Goal: Task Accomplishment & Management: Manage account settings

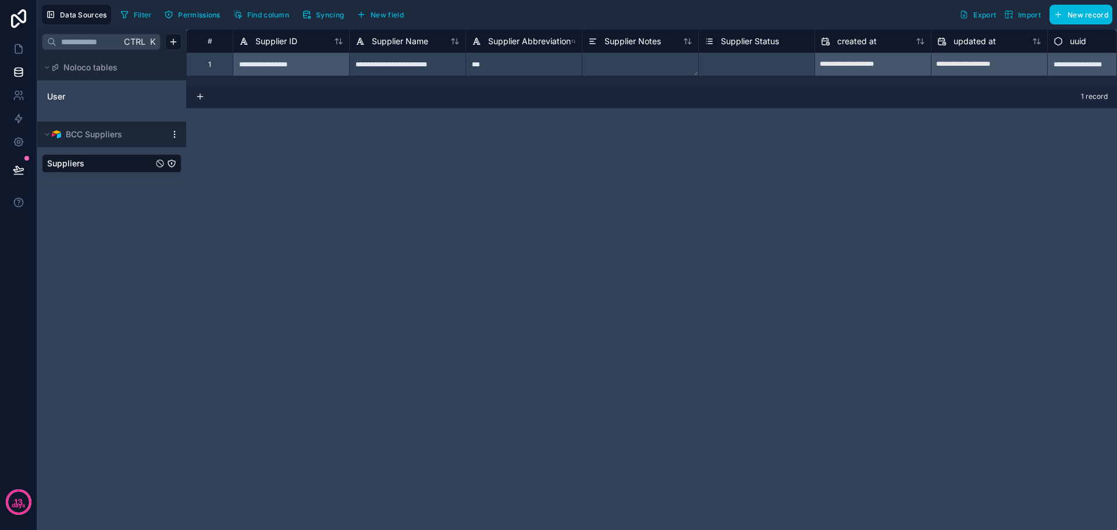
click at [429, 191] on div "**********" at bounding box center [651, 279] width 931 height 501
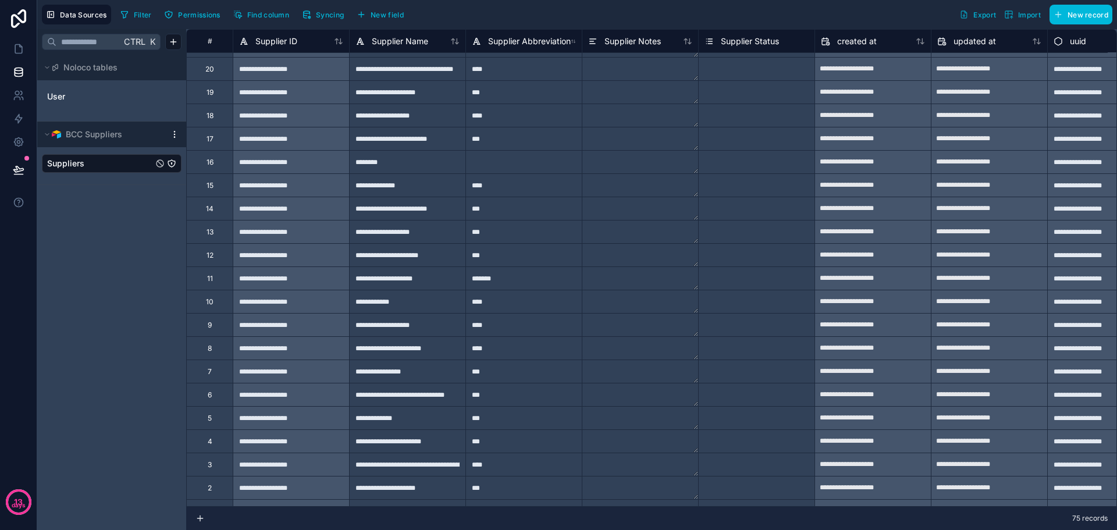
scroll to position [1302, 0]
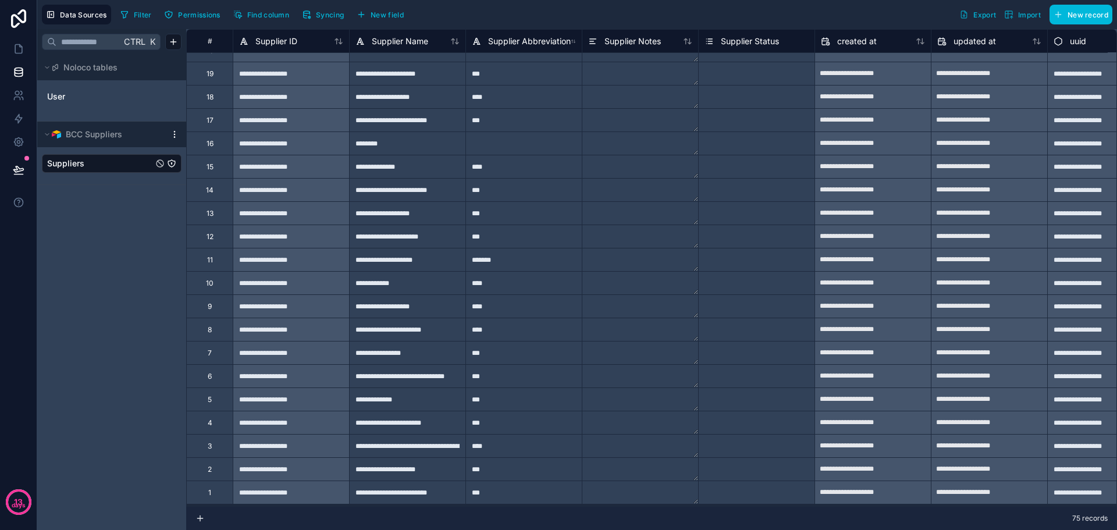
click at [84, 213] on div "Ctrl K Noloco tables User BCC Suppliers Suppliers" at bounding box center [111, 279] width 149 height 501
click at [18, 66] on icon at bounding box center [19, 72] width 12 height 12
click at [21, 56] on link at bounding box center [18, 48] width 37 height 23
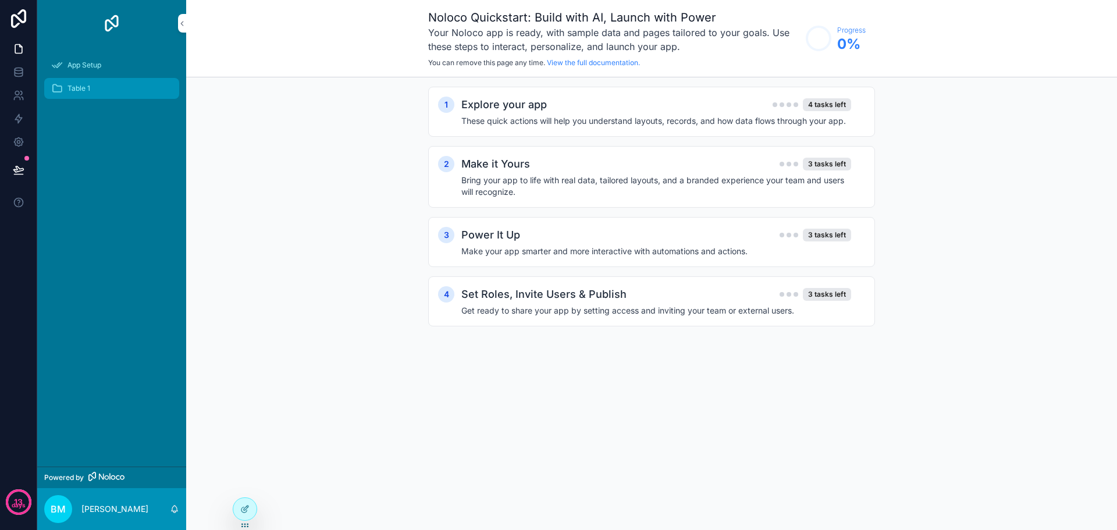
click at [103, 88] on div "Table 1" at bounding box center [111, 88] width 121 height 19
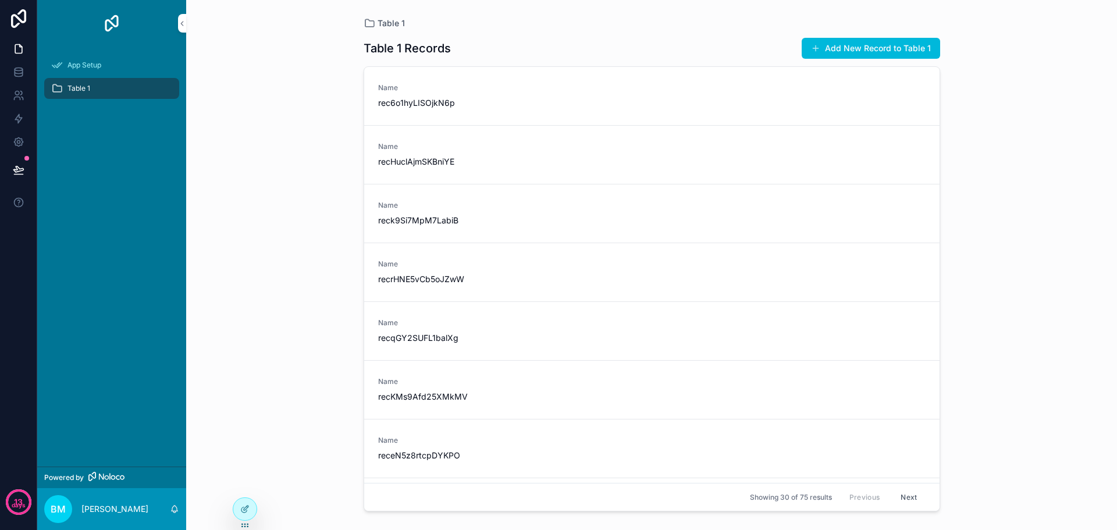
click at [155, 84] on div "Table 1" at bounding box center [111, 88] width 121 height 19
click at [72, 89] on span "Table 1" at bounding box center [78, 88] width 23 height 9
click at [19, 69] on icon at bounding box center [19, 72] width 12 height 12
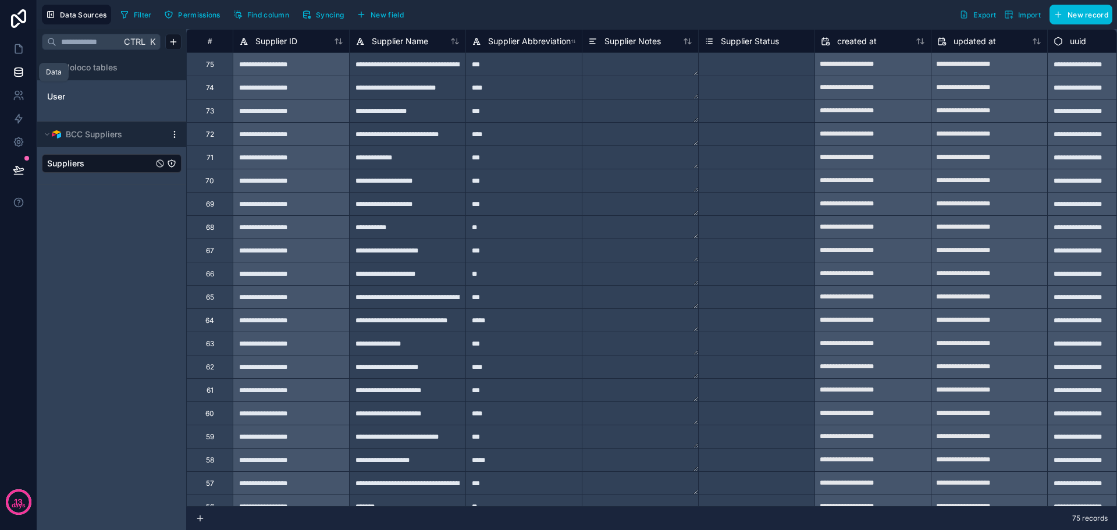
click at [19, 68] on icon at bounding box center [19, 69] width 8 height 3
click at [17, 49] on icon at bounding box center [19, 49] width 12 height 12
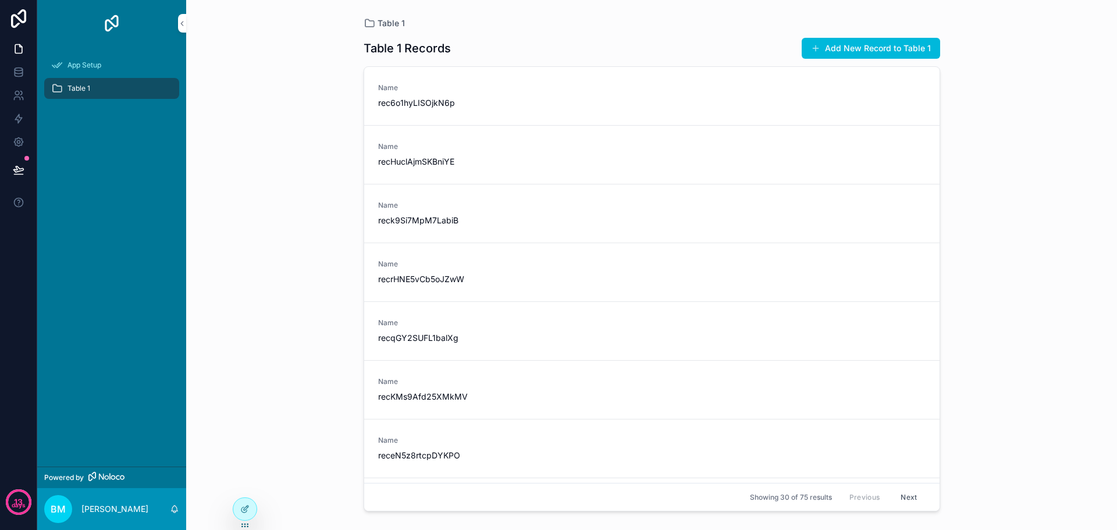
click at [103, 94] on div "Table 1" at bounding box center [111, 88] width 121 height 19
click at [119, 98] on link "Table 1" at bounding box center [111, 88] width 135 height 21
click at [128, 87] on div "Table 1" at bounding box center [111, 88] width 121 height 19
click at [180, 24] on icon "scrollable content" at bounding box center [182, 23] width 8 height 9
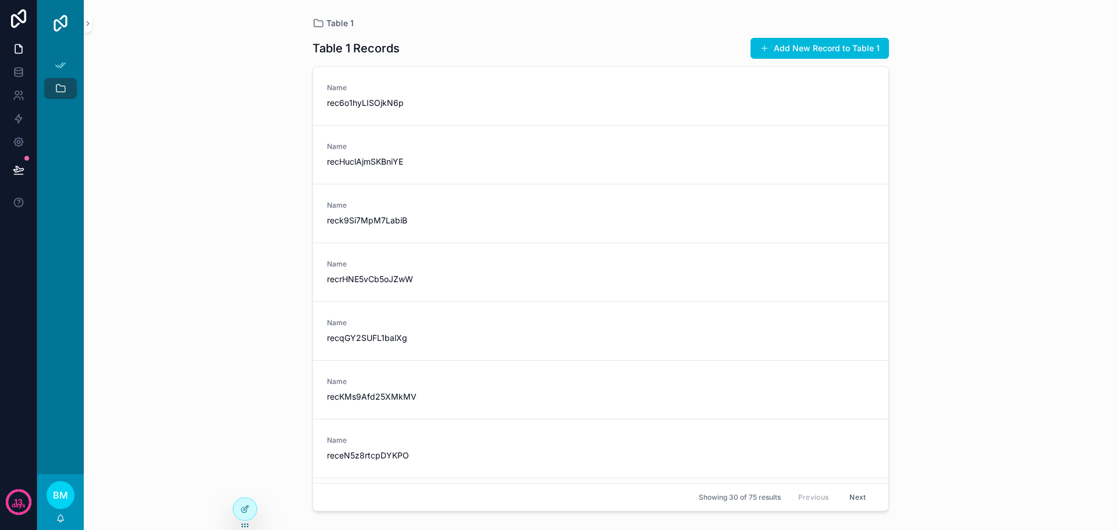
click at [94, 26] on div "Table 1 Table 1 Records Add New Record to Table 1 Name rec6o1hyLISOjkN6p Name r…" at bounding box center [600, 265] width 1033 height 530
click at [91, 26] on icon "scrollable content" at bounding box center [88, 23] width 8 height 9
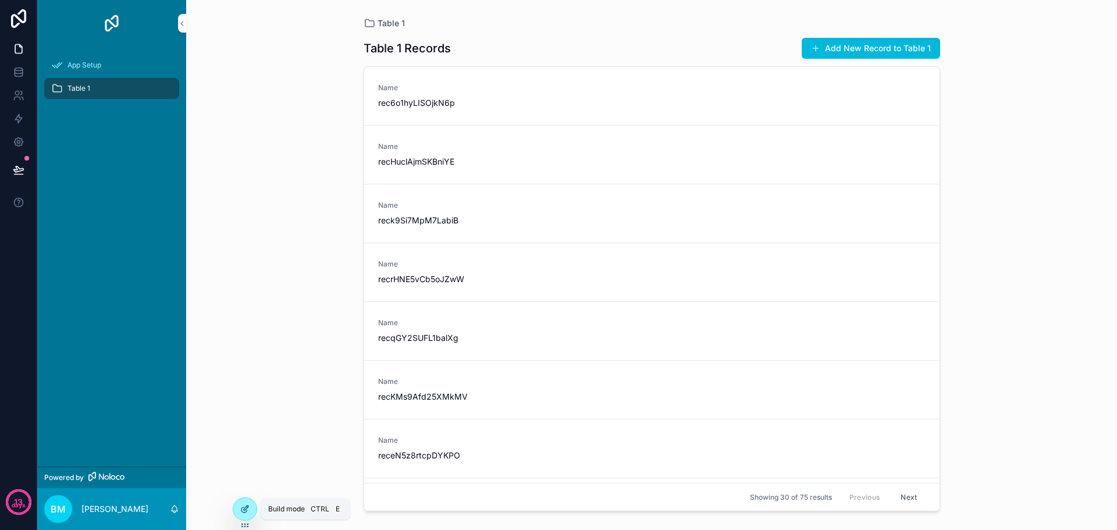
click at [240, 505] on icon at bounding box center [244, 508] width 9 height 9
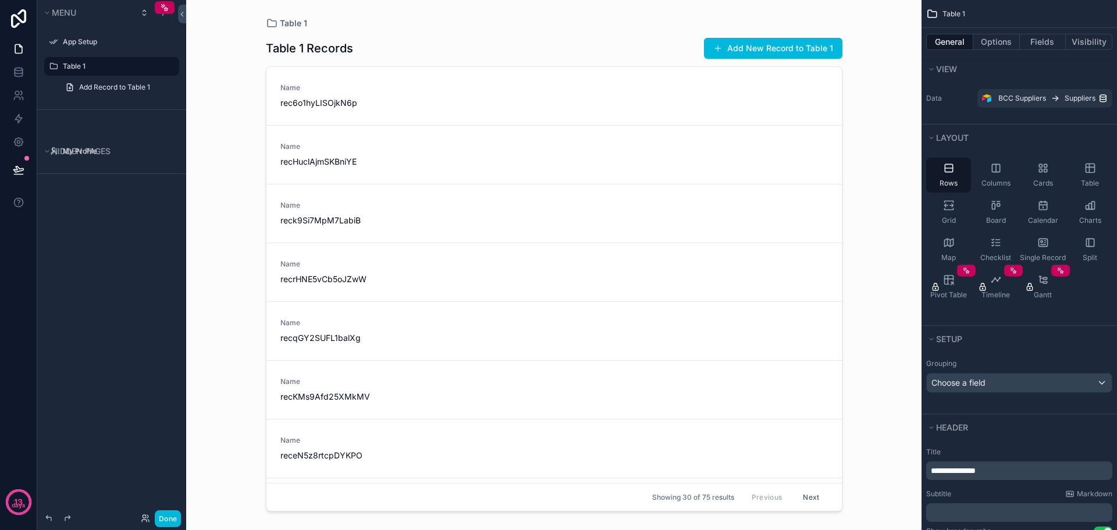
click at [104, 67] on label "Table 1" at bounding box center [117, 66] width 109 height 9
click at [0, 0] on icon "scrollable content" at bounding box center [0, 0] width 0 height 0
click at [113, 70] on input "*******" at bounding box center [102, 66] width 79 height 14
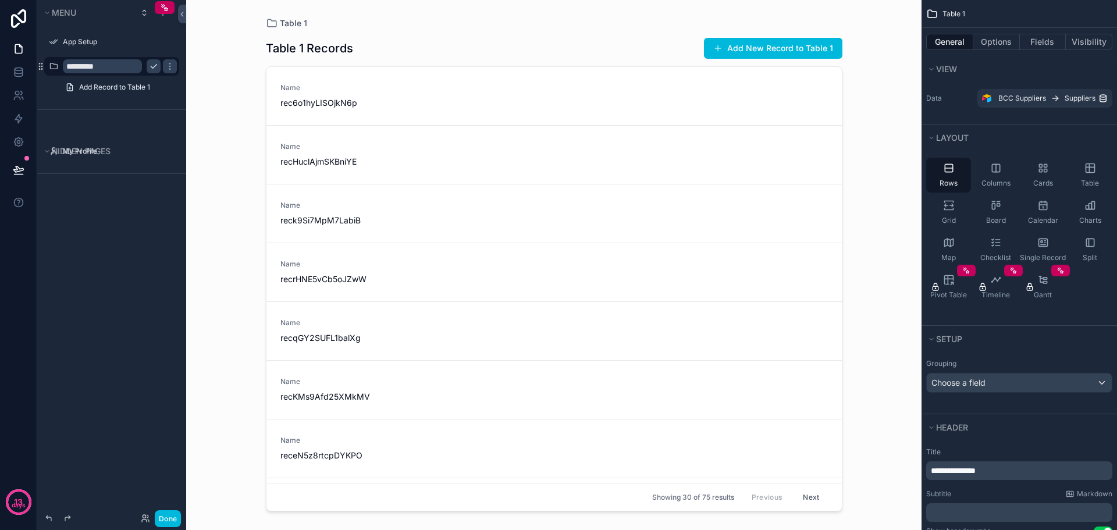
type input "*********"
click at [154, 65] on icon "scrollable content" at bounding box center [153, 66] width 9 height 9
click at [145, 84] on span "Add Record to Table 1" at bounding box center [114, 87] width 71 height 9
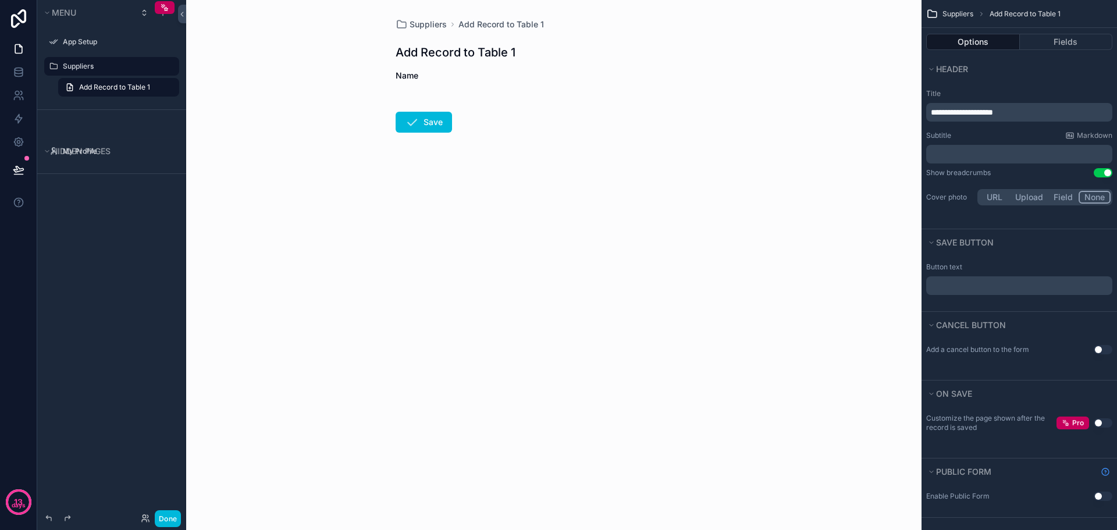
click at [111, 63] on label "Suppliers" at bounding box center [117, 66] width 109 height 9
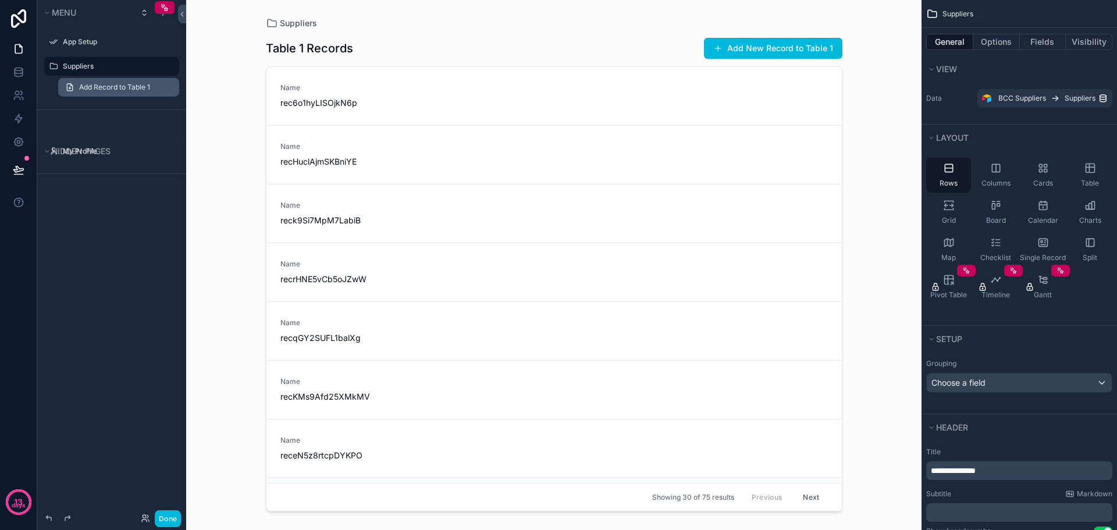
click at [130, 91] on span "Add Record to Table 1" at bounding box center [114, 87] width 71 height 9
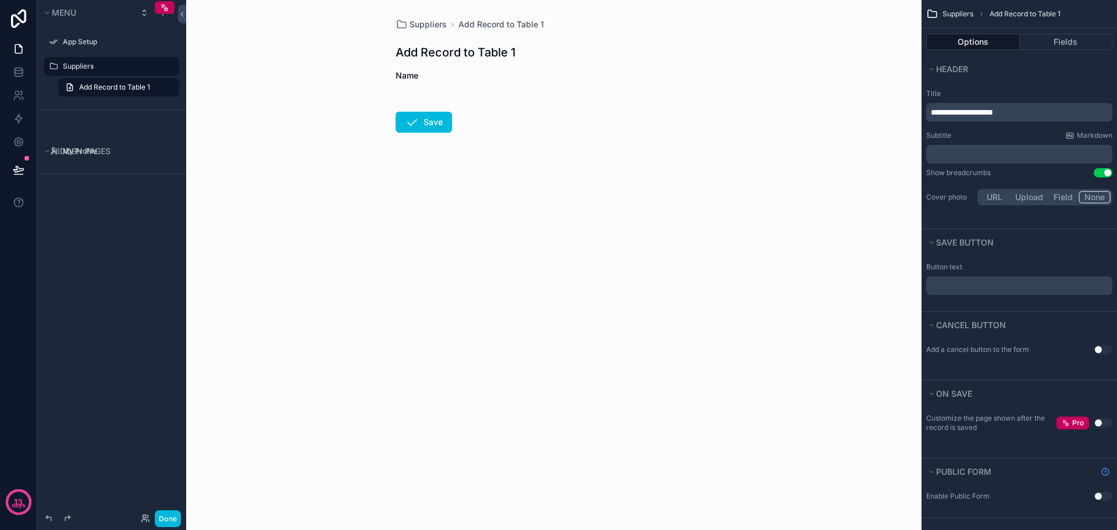
click at [107, 63] on label "Suppliers" at bounding box center [117, 66] width 109 height 9
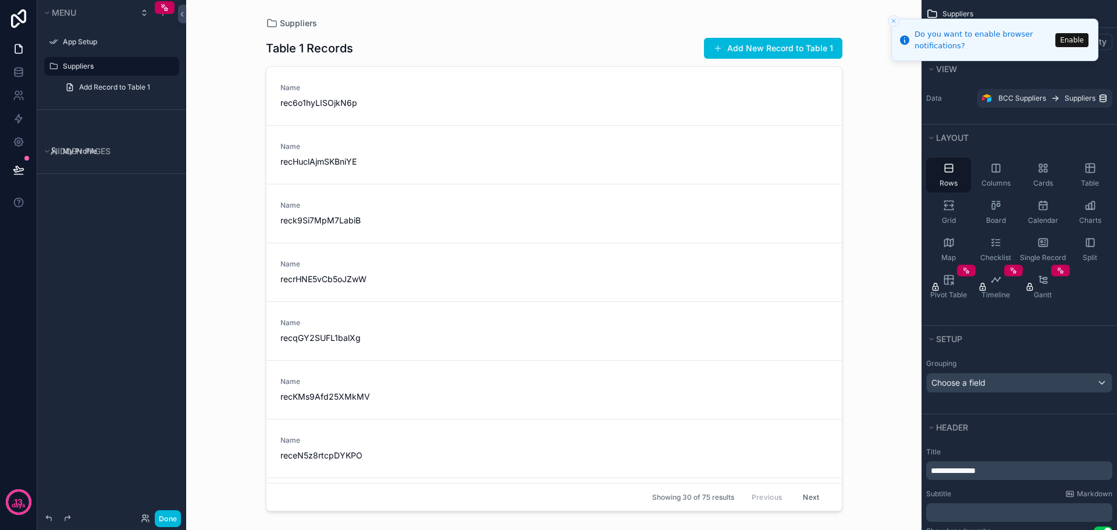
click at [1070, 42] on button "Enable" at bounding box center [1071, 40] width 33 height 14
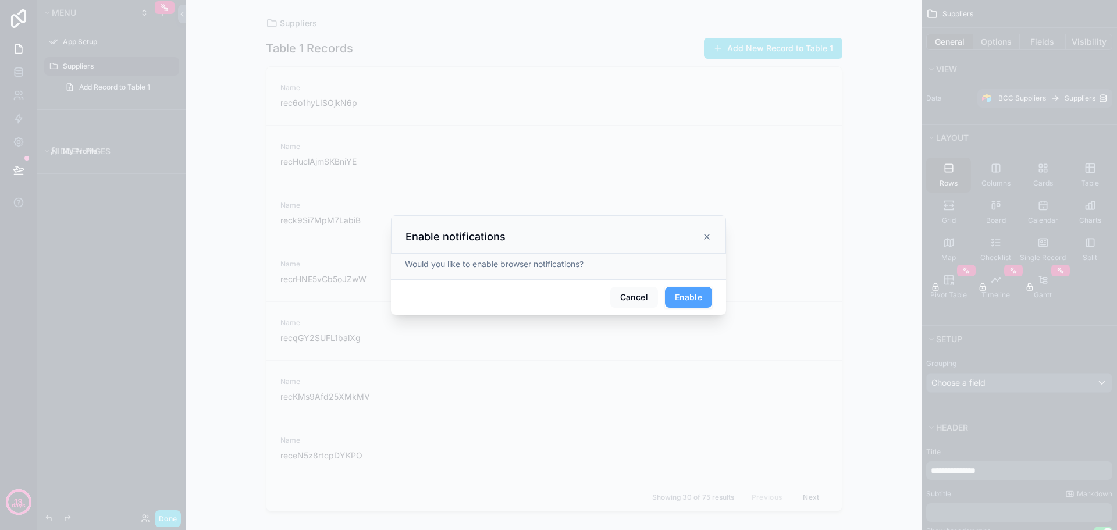
click at [681, 295] on button "Enable" at bounding box center [688, 297] width 47 height 21
click at [236, 69] on div at bounding box center [558, 265] width 1117 height 530
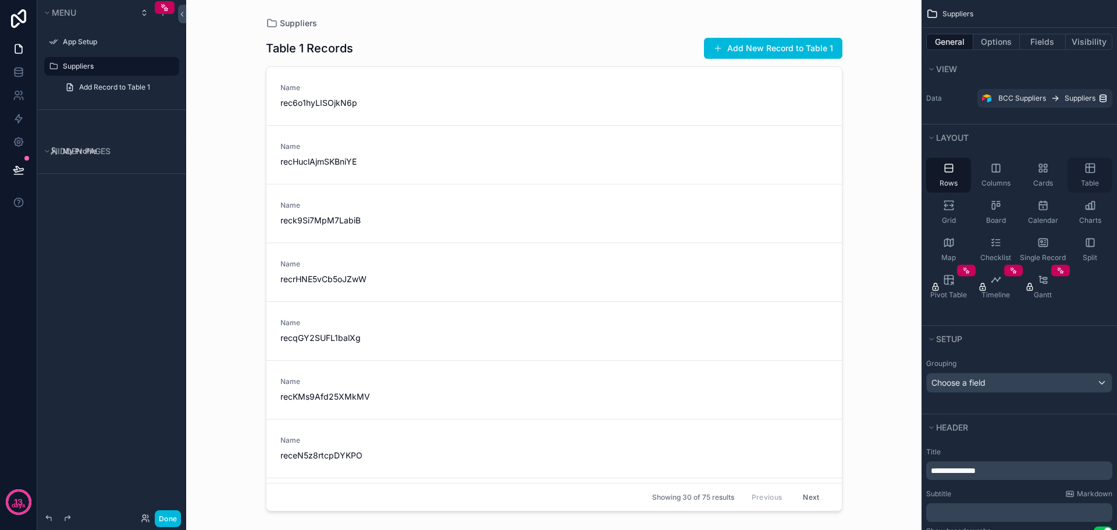
click at [1070, 177] on div "Table" at bounding box center [1089, 175] width 45 height 35
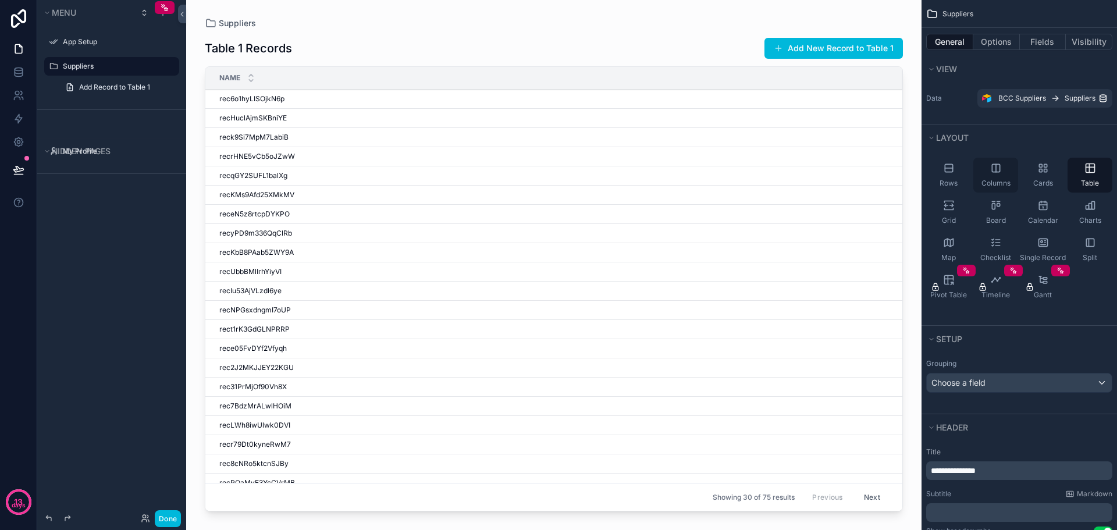
click at [1002, 173] on div "Columns" at bounding box center [995, 175] width 45 height 35
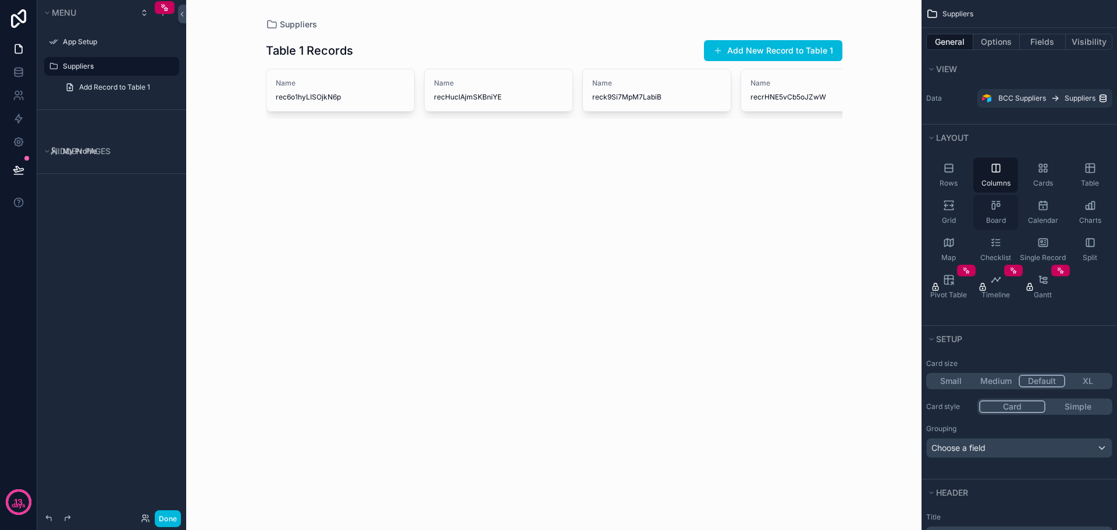
click at [1000, 213] on div "Board" at bounding box center [995, 212] width 45 height 35
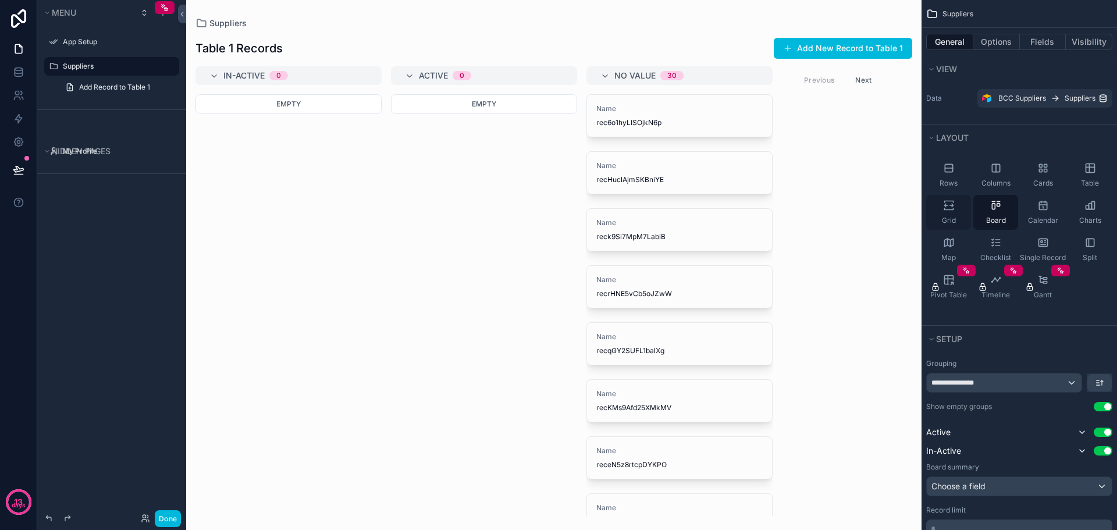
click at [945, 211] on div "Grid" at bounding box center [948, 212] width 45 height 35
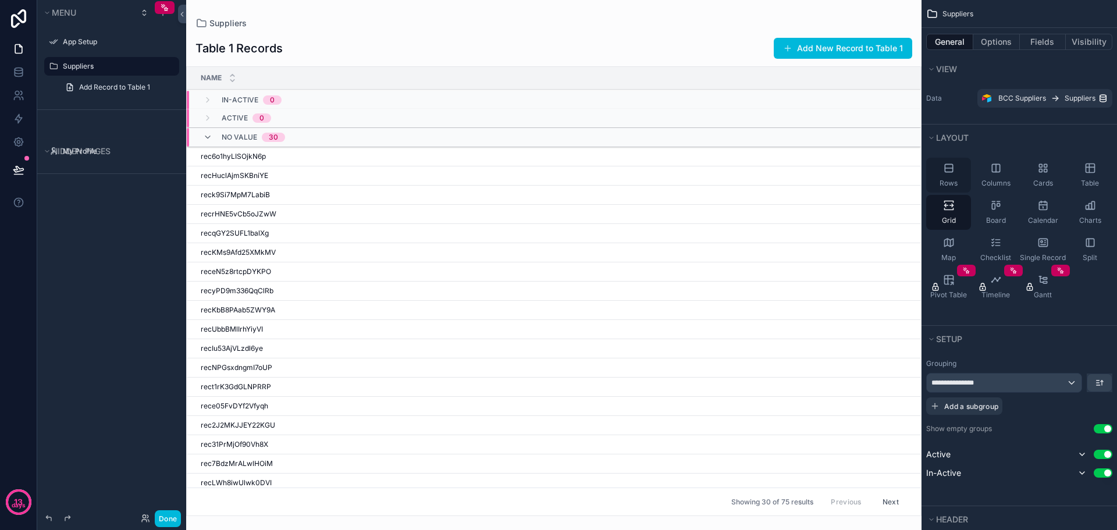
click at [954, 175] on div "Rows" at bounding box center [948, 175] width 45 height 35
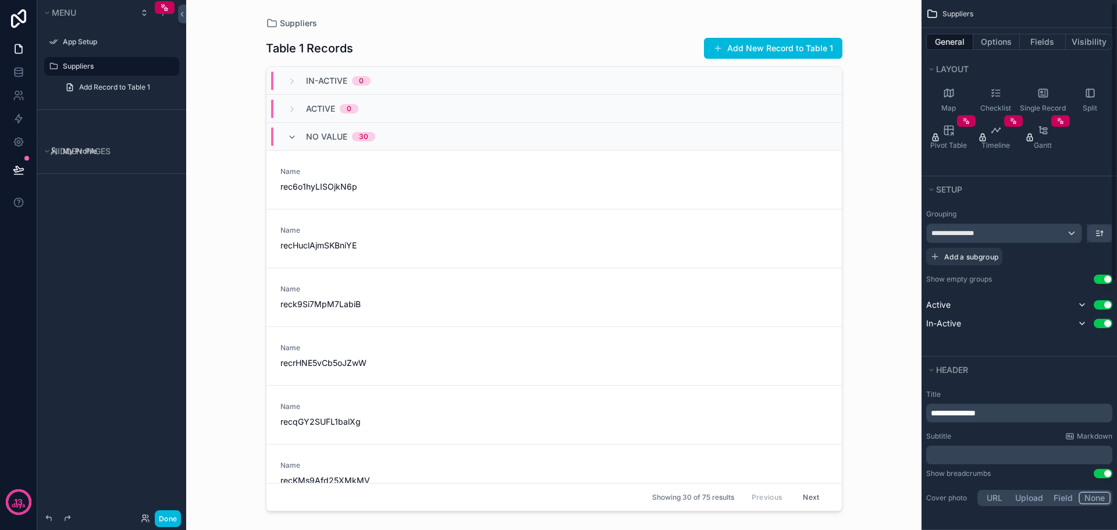
scroll to position [174, 0]
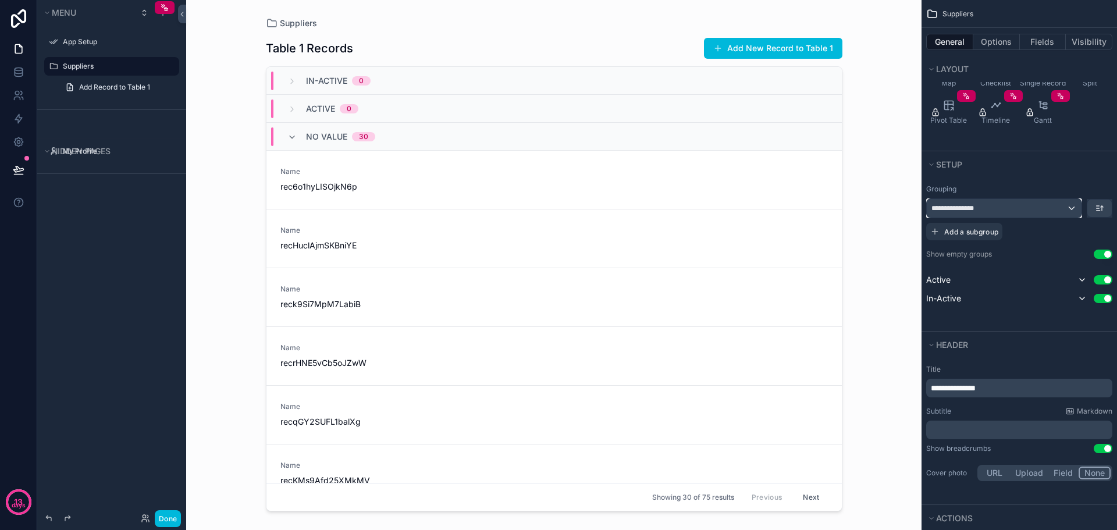
click at [1020, 203] on div "**********" at bounding box center [1004, 208] width 155 height 19
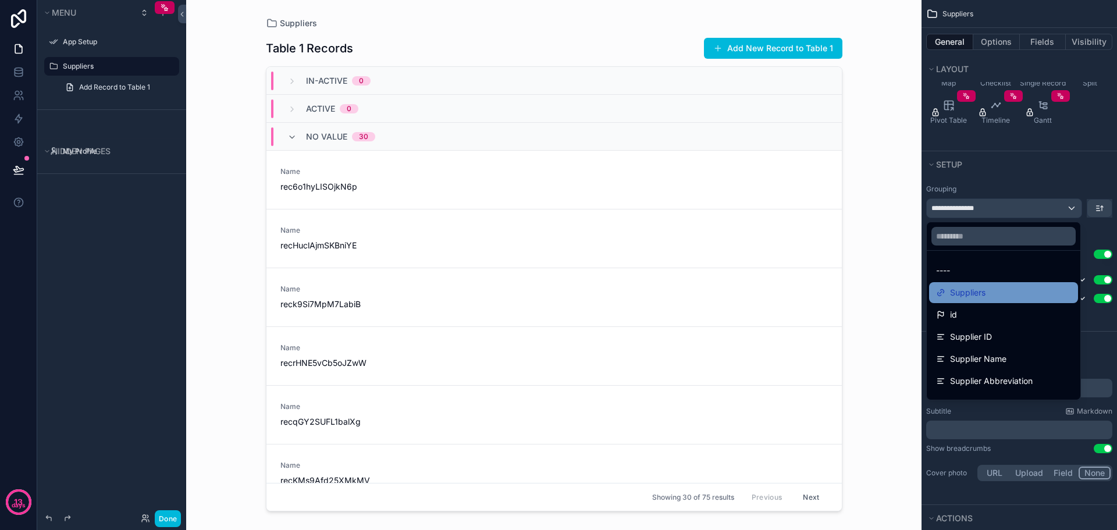
click at [996, 291] on div "Suppliers" at bounding box center [1003, 293] width 135 height 14
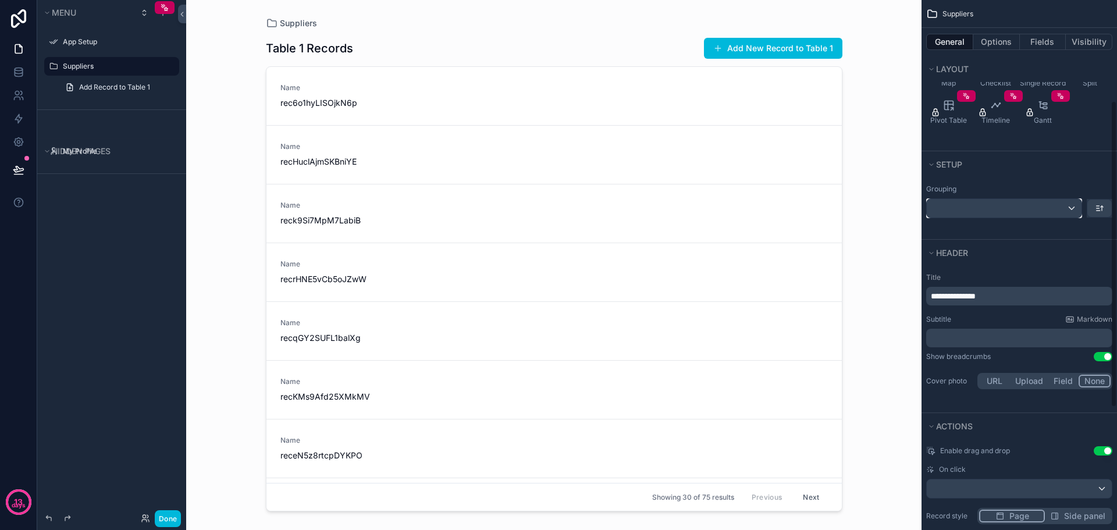
click at [999, 206] on div "scrollable content" at bounding box center [1004, 208] width 155 height 19
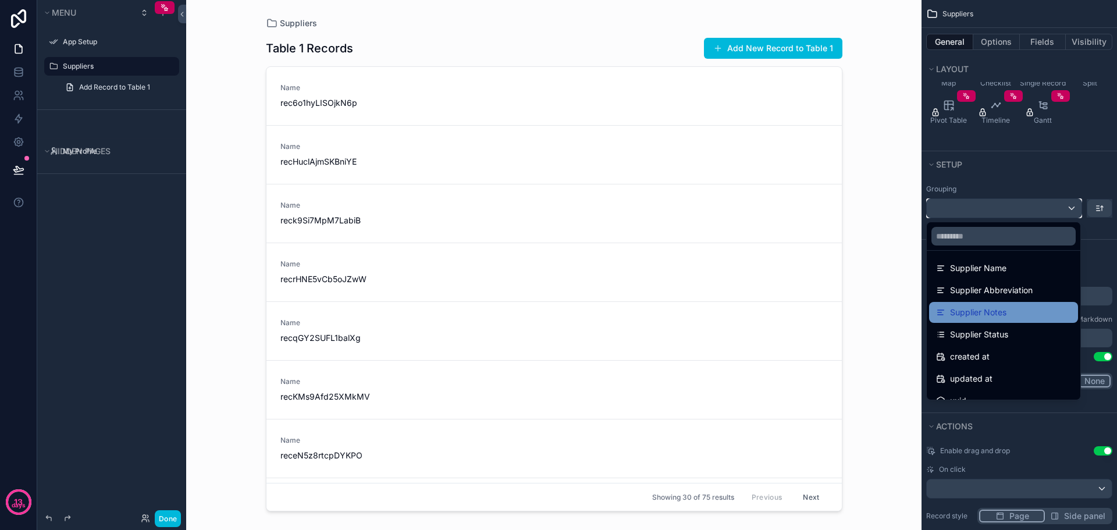
scroll to position [105, 0]
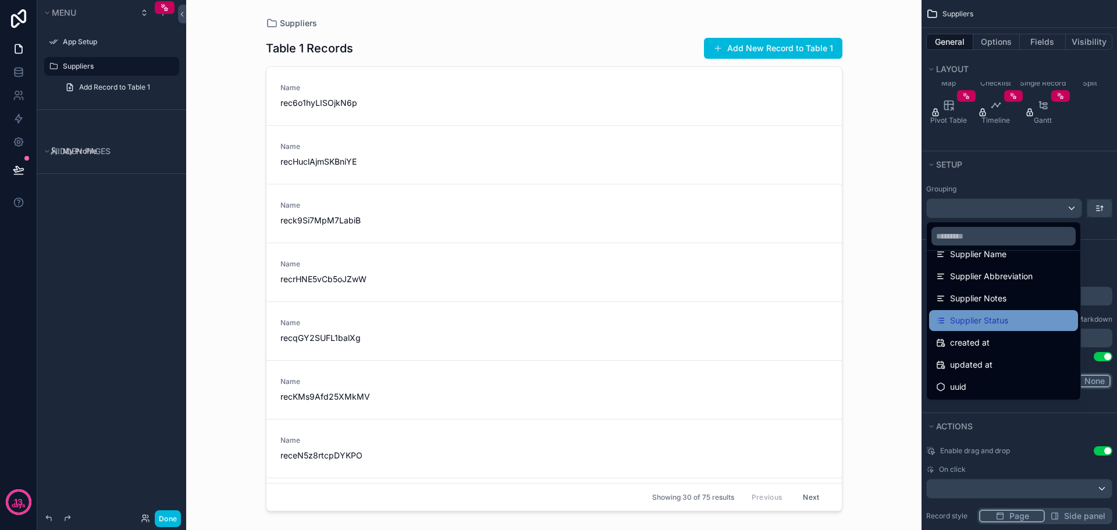
click at [1002, 326] on span "Supplier Status" at bounding box center [979, 321] width 58 height 14
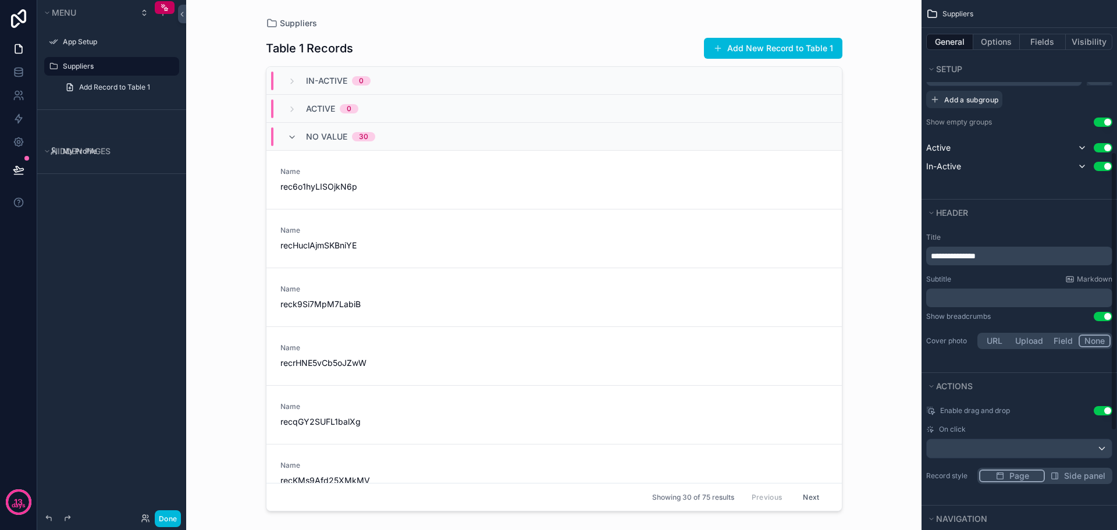
scroll to position [349, 0]
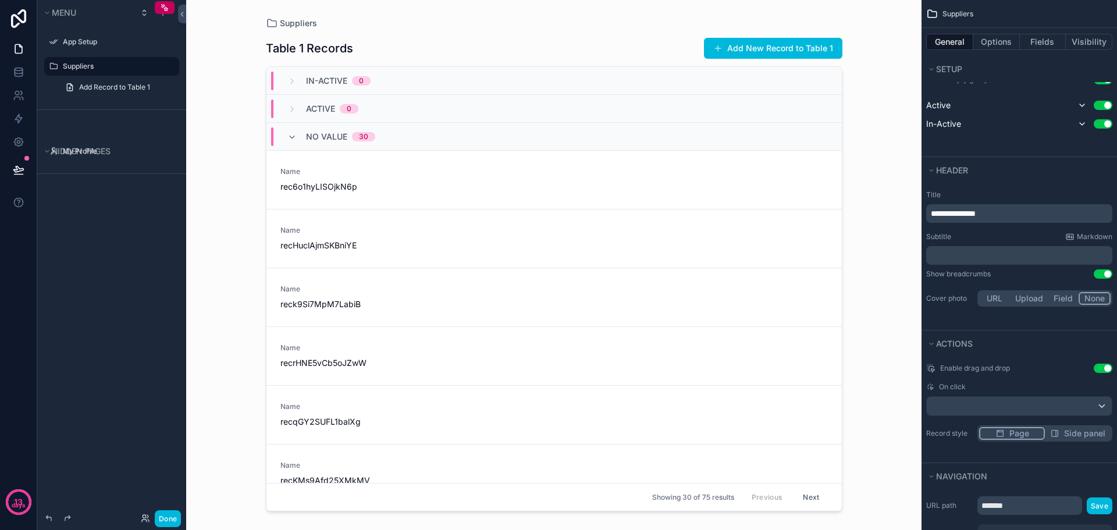
click at [1066, 301] on button "Field" at bounding box center [1063, 298] width 31 height 13
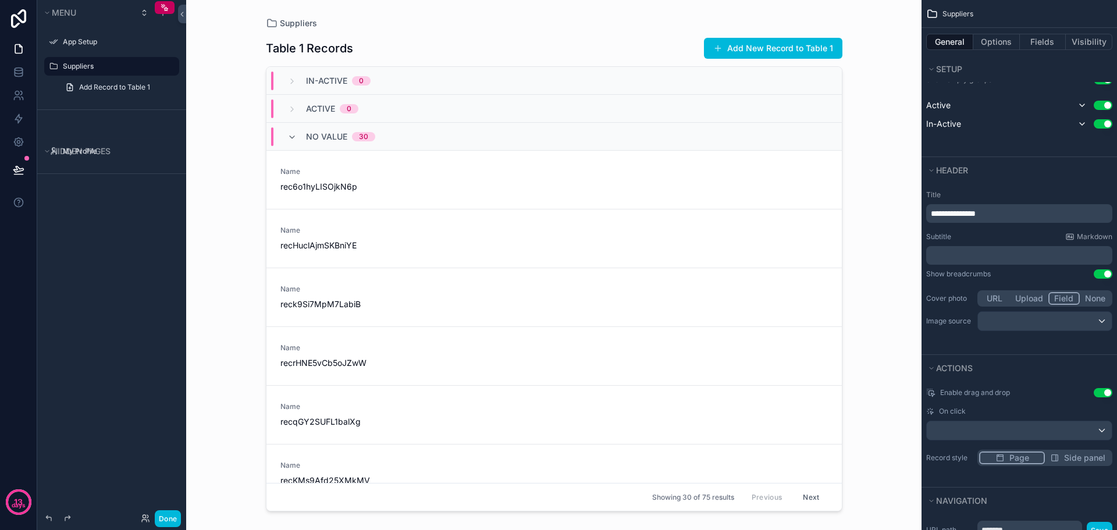
click at [1093, 297] on button "None" at bounding box center [1095, 298] width 31 height 13
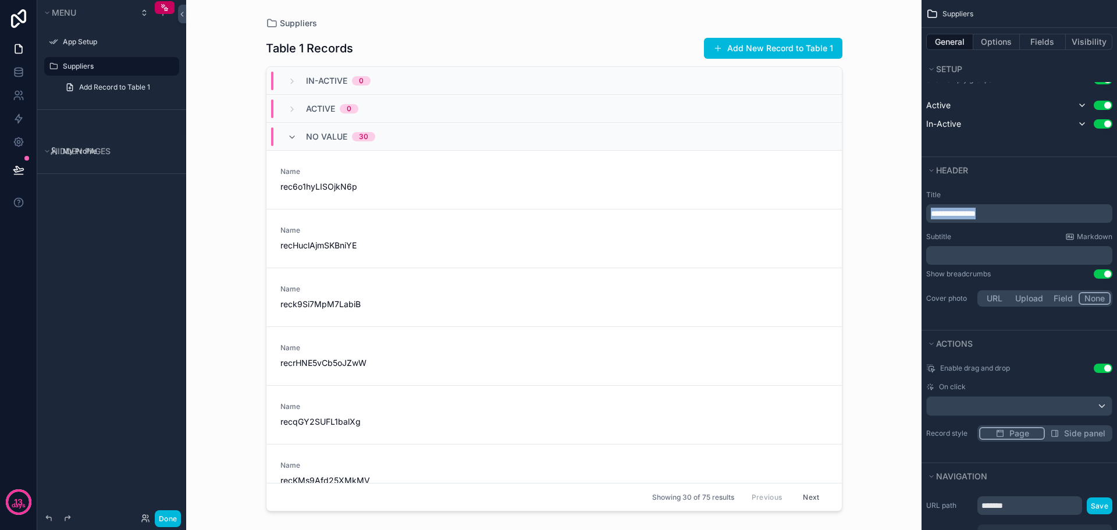
drag, startPoint x: 1011, startPoint y: 215, endPoint x: 913, endPoint y: 215, distance: 97.7
click at [913, 215] on div "**********" at bounding box center [651, 265] width 931 height 530
click at [1017, 195] on label "Title" at bounding box center [1019, 194] width 186 height 9
click at [977, 212] on p "﻿" at bounding box center [1020, 214] width 179 height 12
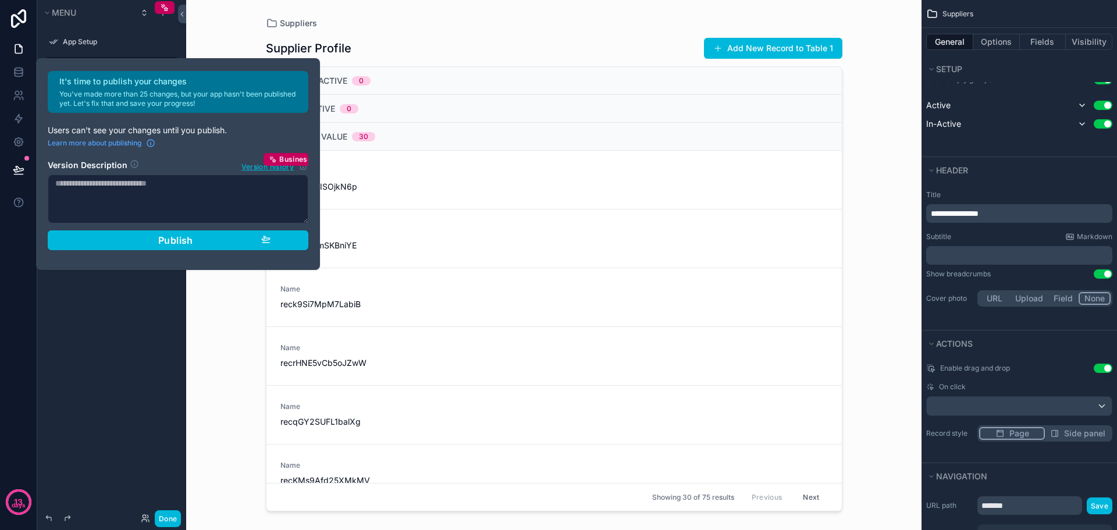
click at [121, 408] on div "Menu App Setup Suppliers Add Record to Table 1 Hidden pages My Profile" at bounding box center [111, 258] width 149 height 516
click at [129, 404] on div "Menu App Setup Suppliers Add Record to Table 1 Hidden pages My Profile" at bounding box center [111, 258] width 149 height 516
click at [258, 123] on div "It's time to publish your changes You've made more than 25 changes, but your ap…" at bounding box center [178, 164] width 270 height 186
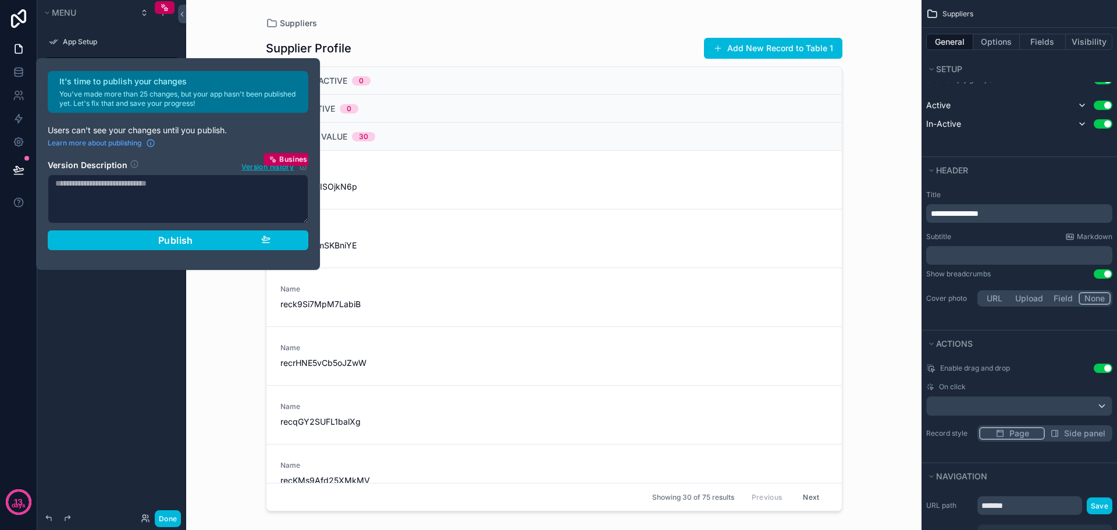
click at [94, 341] on div "Menu App Setup Suppliers Add Record to Table 1 Hidden pages My Profile" at bounding box center [111, 258] width 149 height 516
click at [222, 245] on div "Publish" at bounding box center [178, 240] width 185 height 12
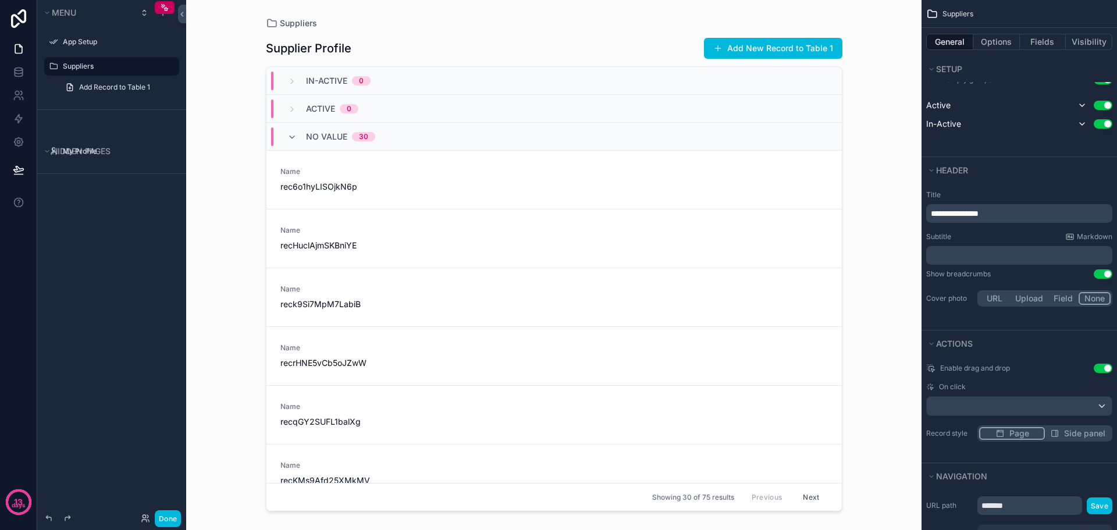
click at [108, 370] on div "Menu App Setup Suppliers Add Record to Table 1 Hidden pages My Profile" at bounding box center [111, 258] width 149 height 516
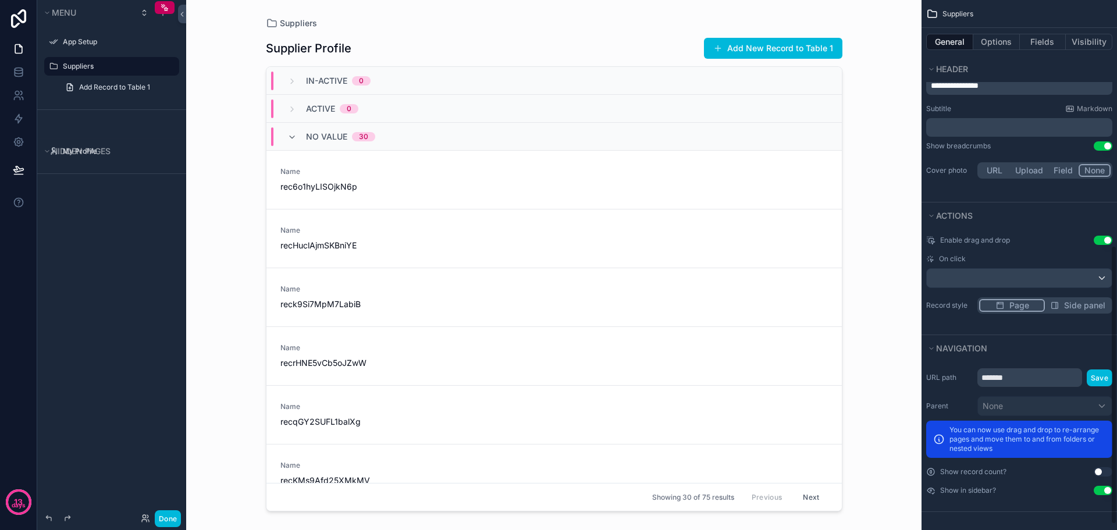
scroll to position [478, 0]
click at [1109, 491] on button "Use setting" at bounding box center [1102, 489] width 19 height 9
click at [1101, 490] on button "Use setting" at bounding box center [1102, 489] width 19 height 9
click at [1099, 469] on button "Use setting" at bounding box center [1102, 470] width 19 height 9
click at [1102, 469] on button "Use setting" at bounding box center [1102, 470] width 19 height 9
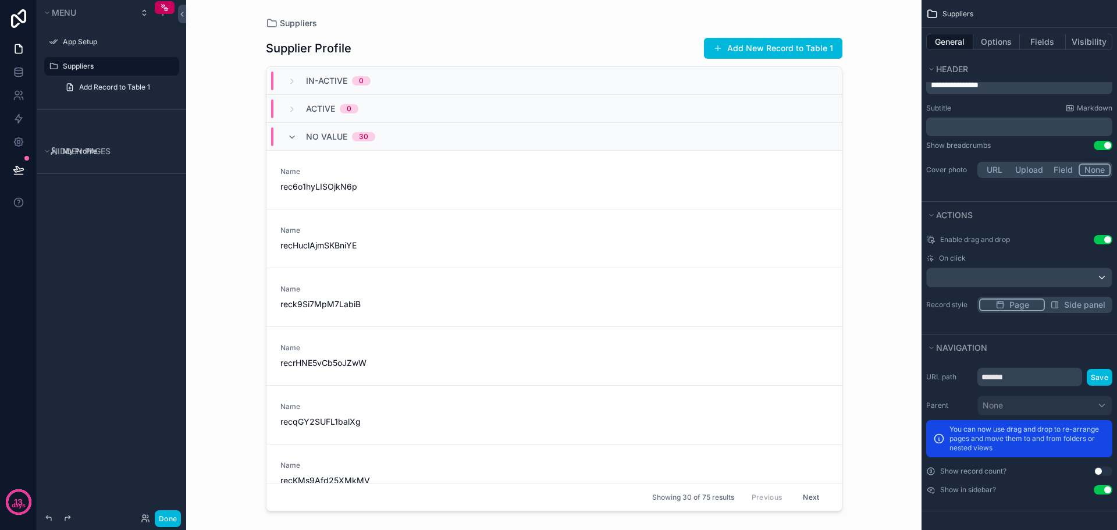
click at [1102, 469] on button "Use setting" at bounding box center [1102, 470] width 19 height 9
click at [1028, 371] on input "*******" at bounding box center [1029, 377] width 105 height 19
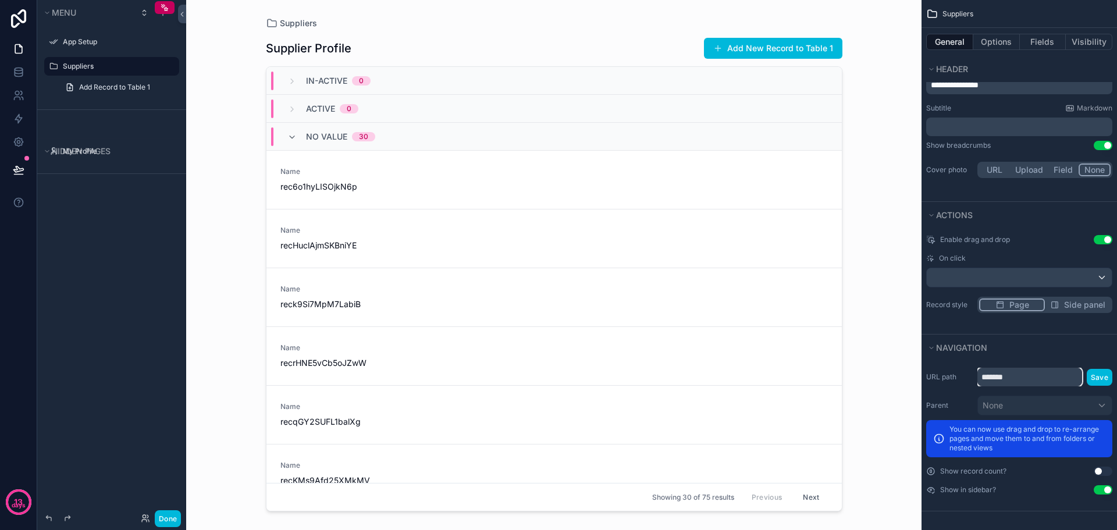
click at [1022, 380] on input "*******" at bounding box center [1029, 377] width 105 height 19
type input "*"
click at [961, 371] on div "URL path Save" at bounding box center [1019, 377] width 186 height 19
click at [1011, 380] on input "scrollable content" at bounding box center [1029, 377] width 105 height 19
click at [941, 369] on div "URL path Save" at bounding box center [1019, 377] width 186 height 19
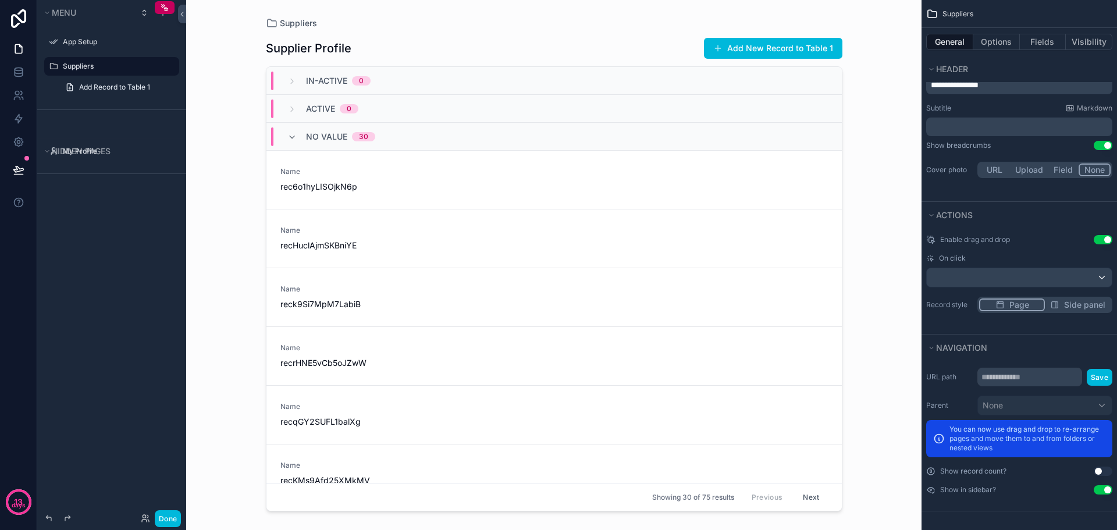
click at [92, 69] on label "Suppliers" at bounding box center [117, 66] width 109 height 9
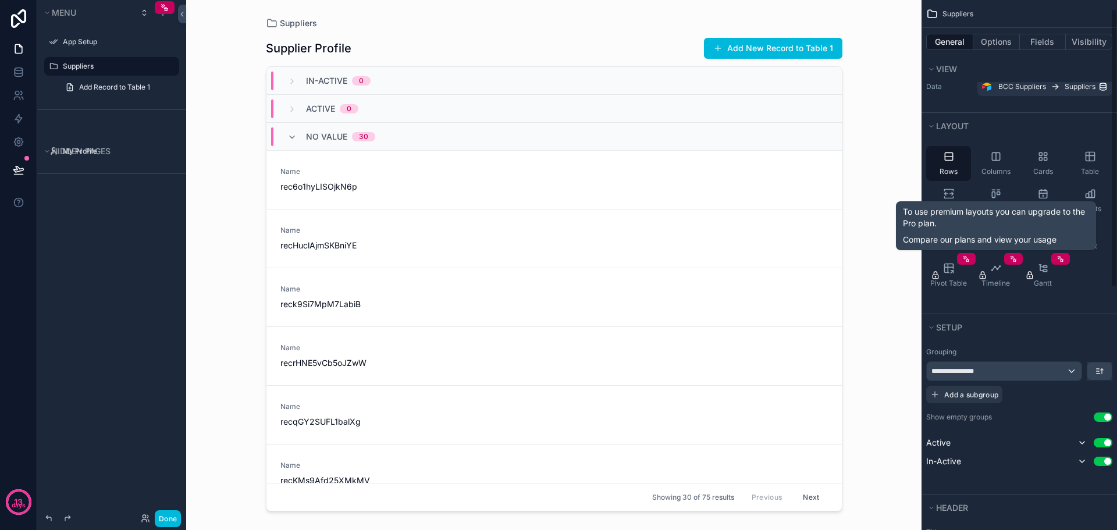
scroll to position [0, 0]
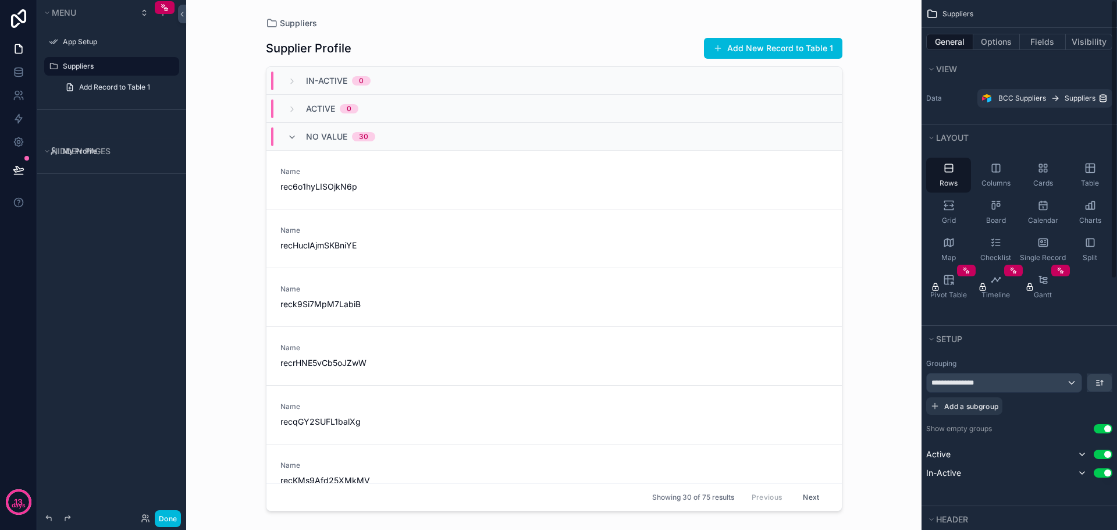
click at [1055, 318] on div "Rows Columns Cards Table Grid Board Calendar Charts Map Checklist Single Record…" at bounding box center [1018, 238] width 195 height 174
click at [93, 88] on span "Add Record to Table 1" at bounding box center [114, 87] width 71 height 9
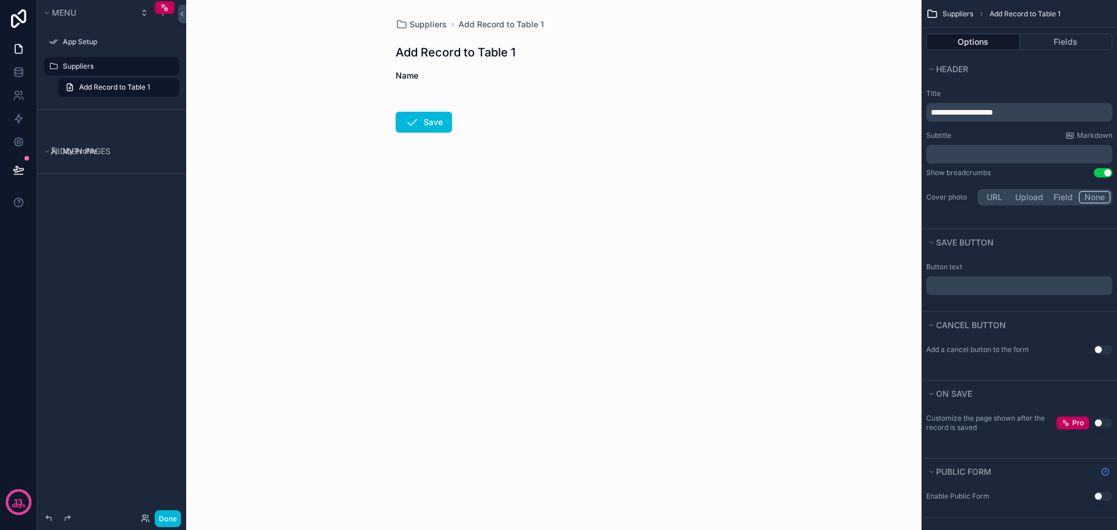
click at [88, 68] on label "Suppliers" at bounding box center [117, 66] width 109 height 9
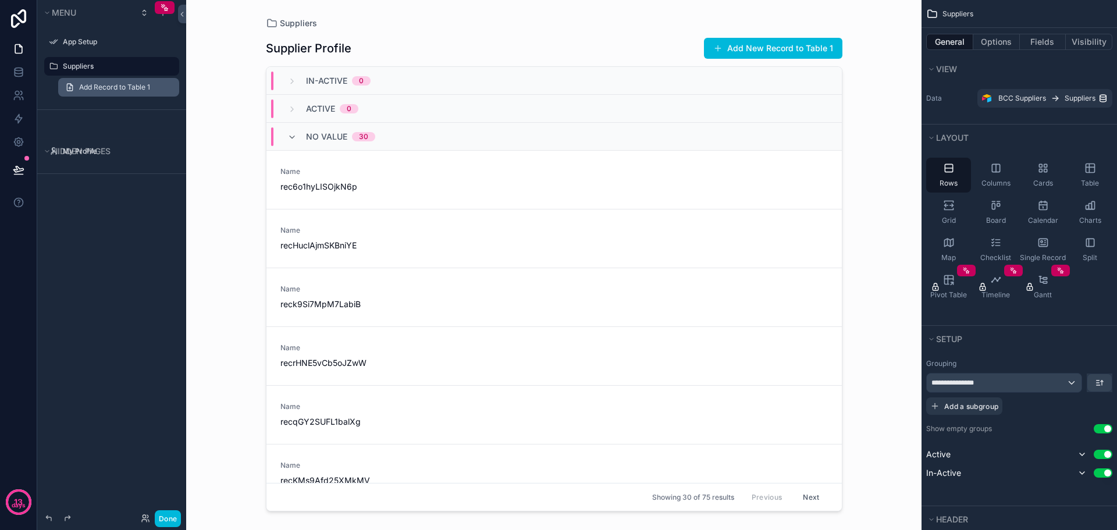
click at [92, 89] on span "Add Record to Table 1" at bounding box center [114, 87] width 71 height 9
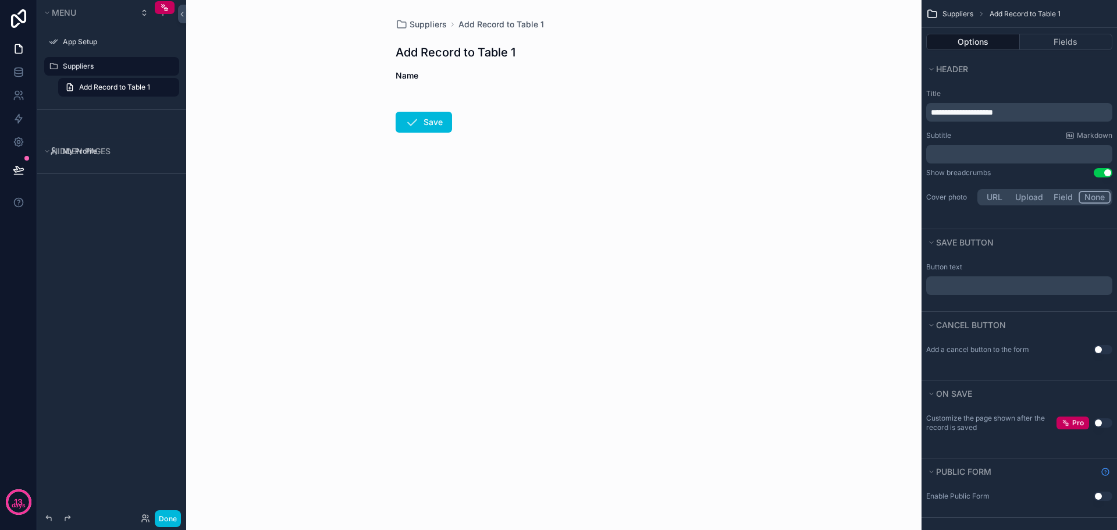
click at [90, 74] on div "Suppliers" at bounding box center [112, 66] width 130 height 19
click at [88, 70] on label "Suppliers" at bounding box center [117, 66] width 109 height 9
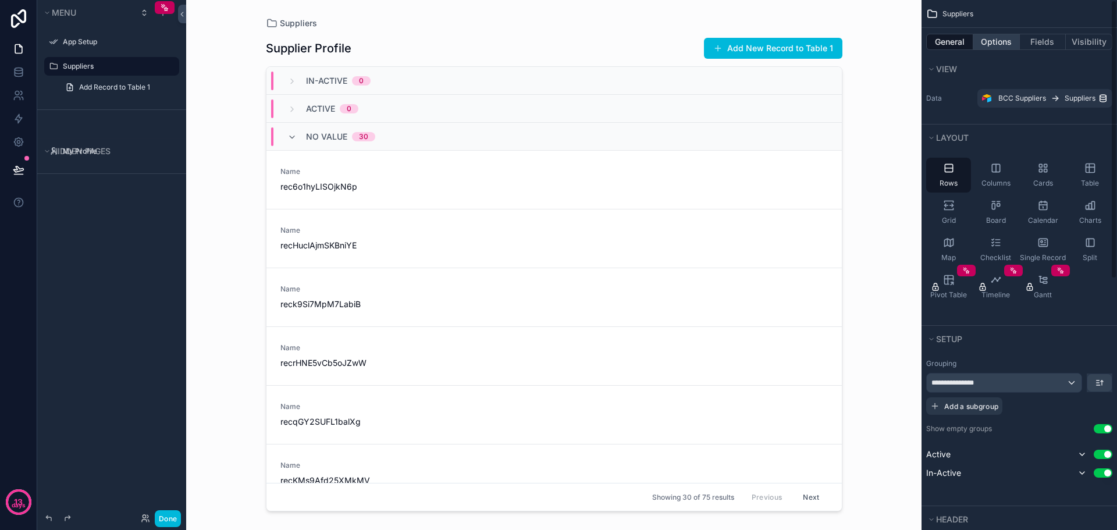
click at [1002, 43] on button "Options" at bounding box center [996, 42] width 47 height 16
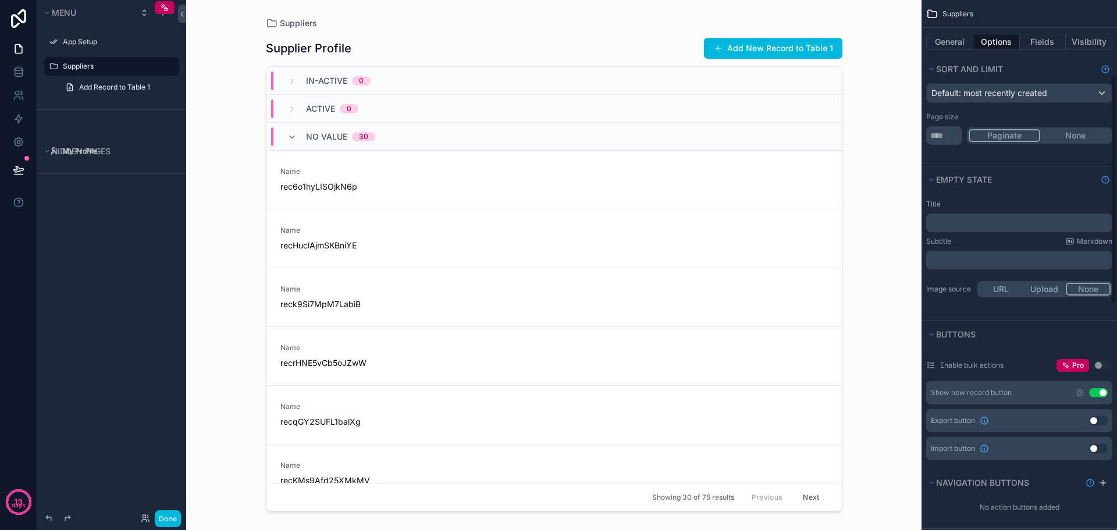
scroll to position [116, 0]
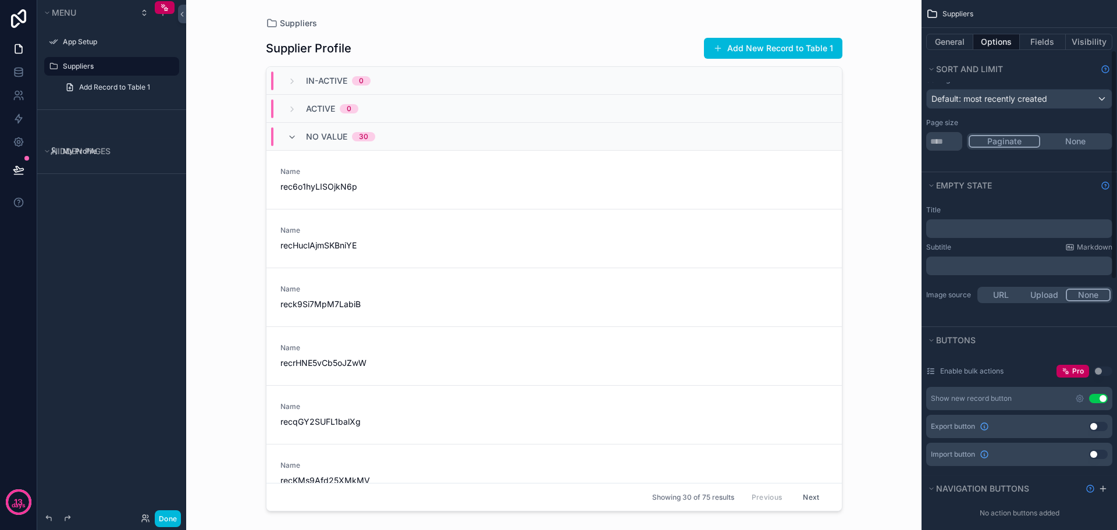
click at [1060, 143] on button "None" at bounding box center [1075, 141] width 70 height 13
click at [1000, 140] on button "Paginate" at bounding box center [1003, 141] width 70 height 13
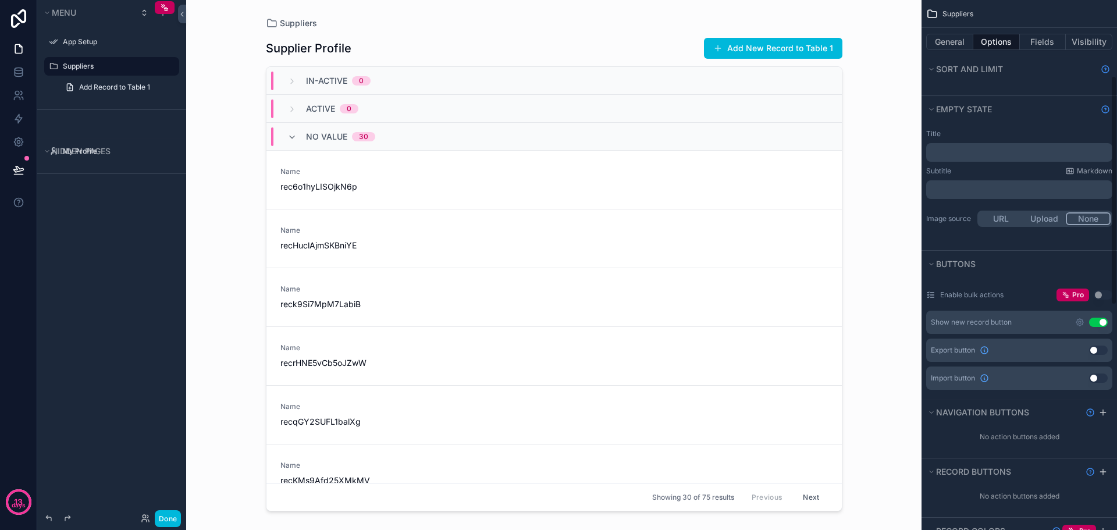
scroll to position [174, 0]
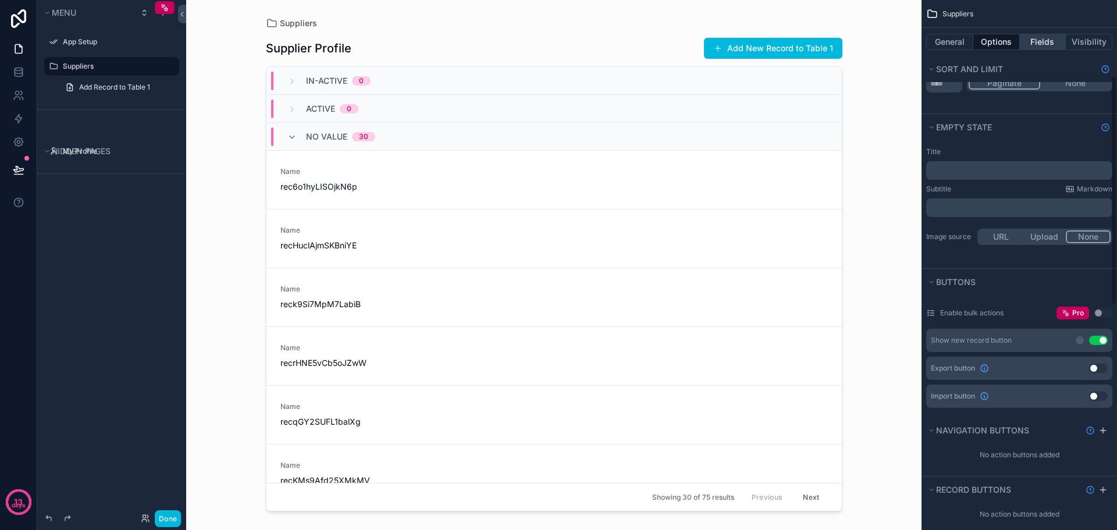
click at [1046, 40] on button "Fields" at bounding box center [1043, 42] width 47 height 16
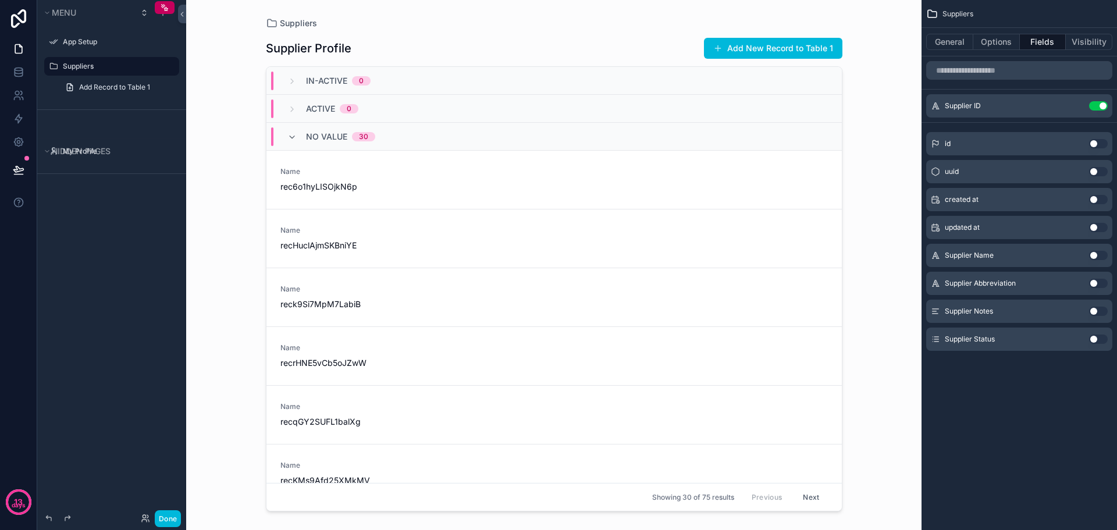
click at [1093, 104] on button "Use setting" at bounding box center [1098, 105] width 19 height 9
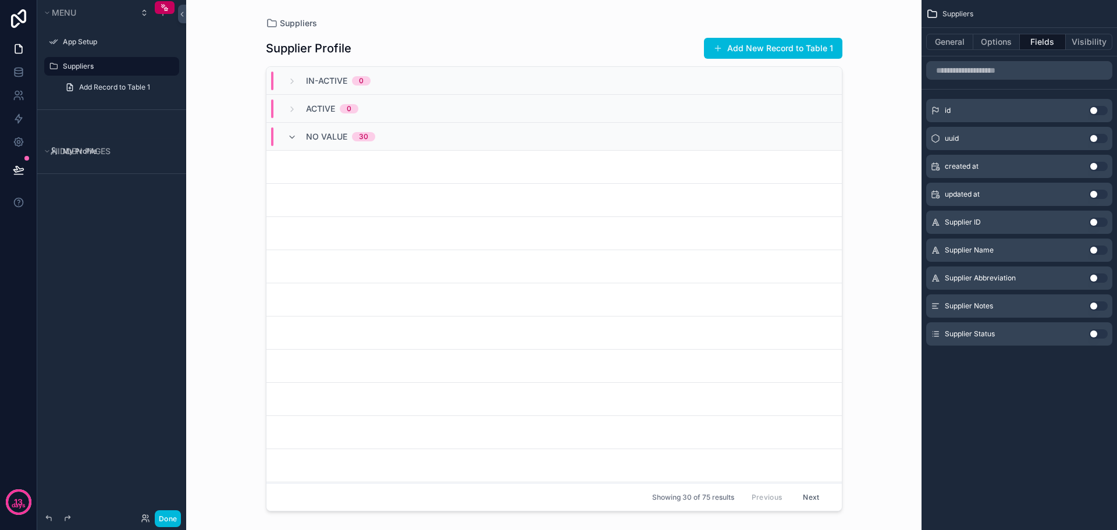
click at [1099, 249] on button "Use setting" at bounding box center [1098, 249] width 19 height 9
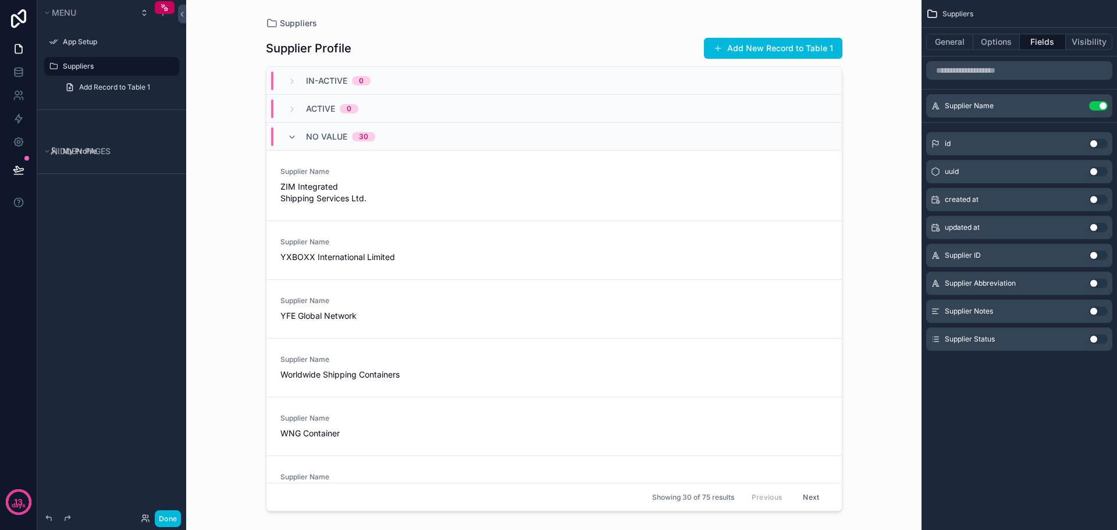
click at [1099, 279] on button "Use setting" at bounding box center [1098, 283] width 19 height 9
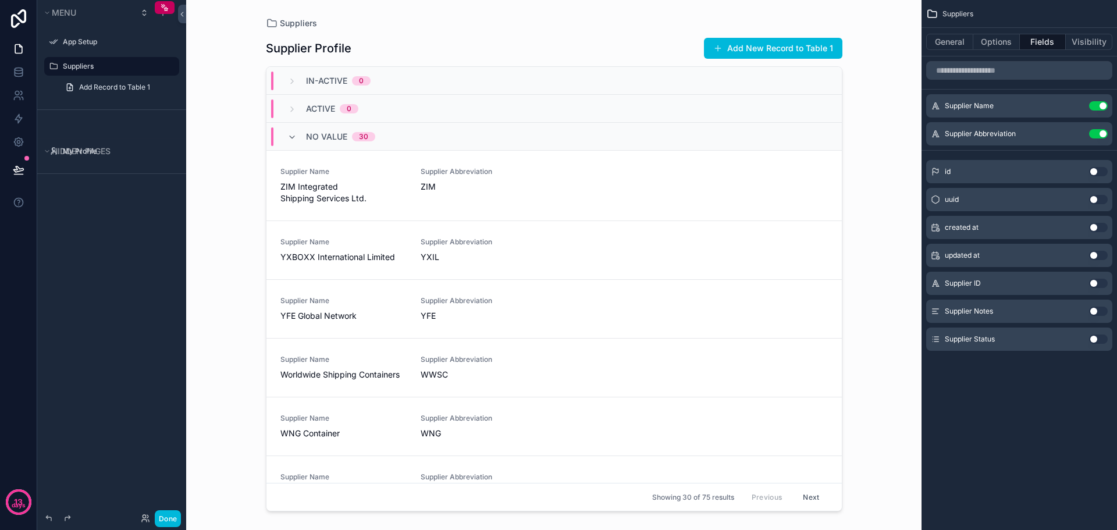
click at [1091, 312] on button "Use setting" at bounding box center [1098, 311] width 19 height 9
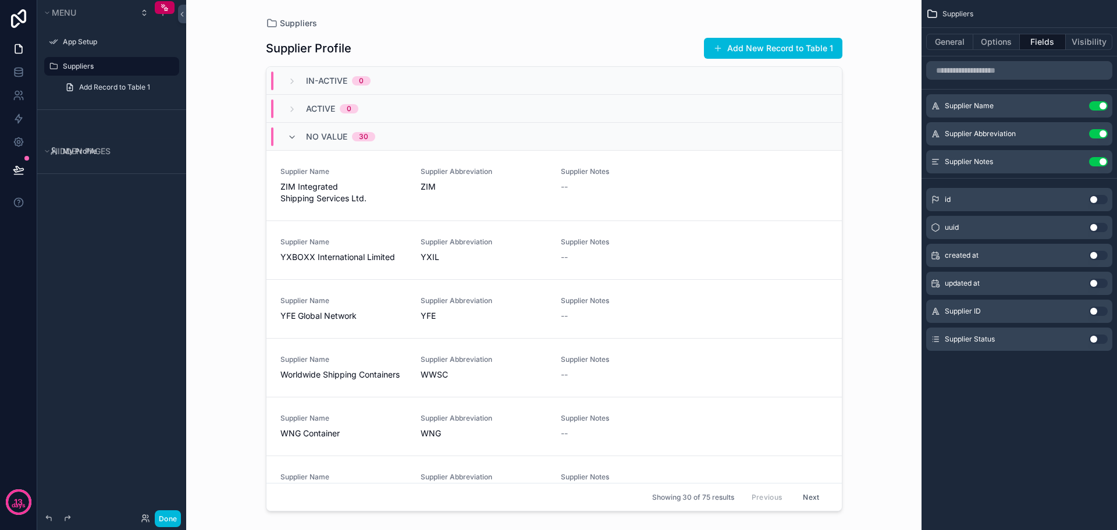
click at [1099, 231] on button "Use setting" at bounding box center [1098, 227] width 19 height 9
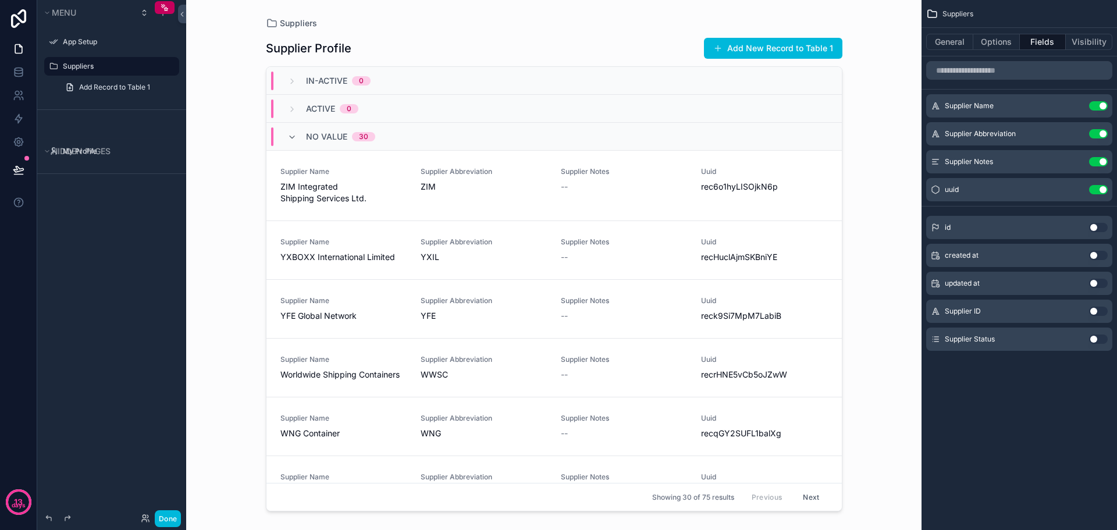
click at [1099, 188] on button "Use setting" at bounding box center [1098, 189] width 19 height 9
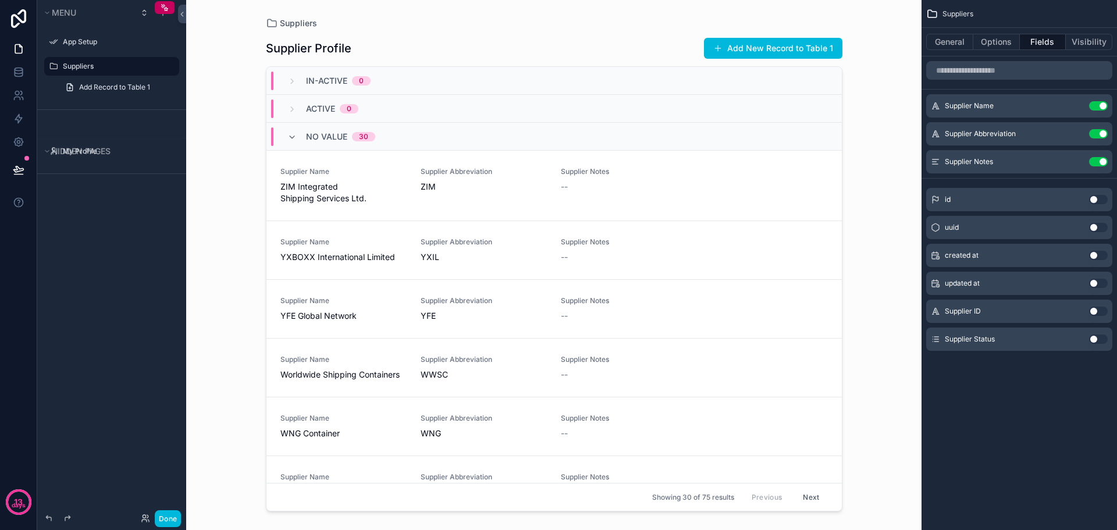
click at [1096, 226] on button "Use setting" at bounding box center [1098, 227] width 19 height 9
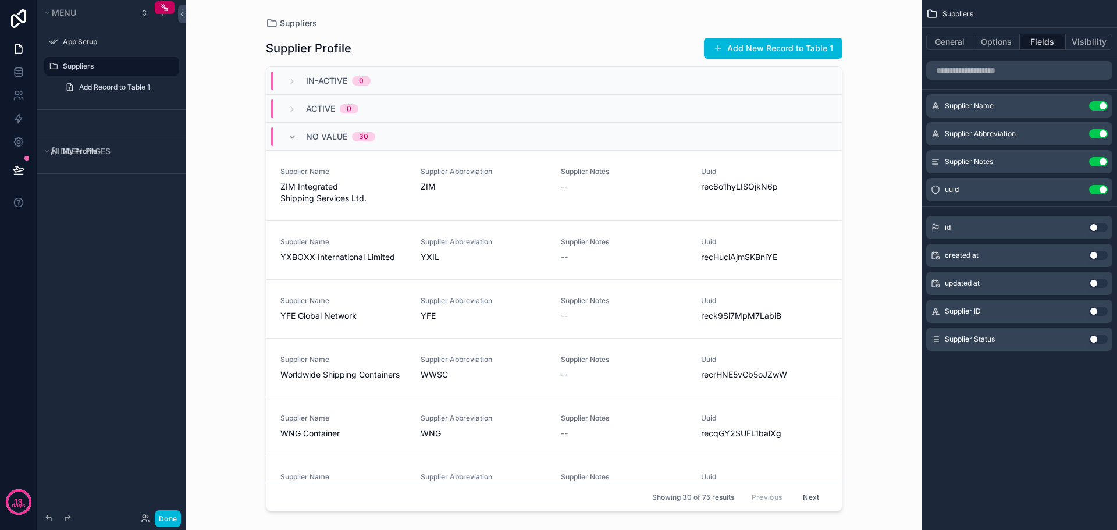
click at [1096, 226] on button "Use setting" at bounding box center [1098, 227] width 19 height 9
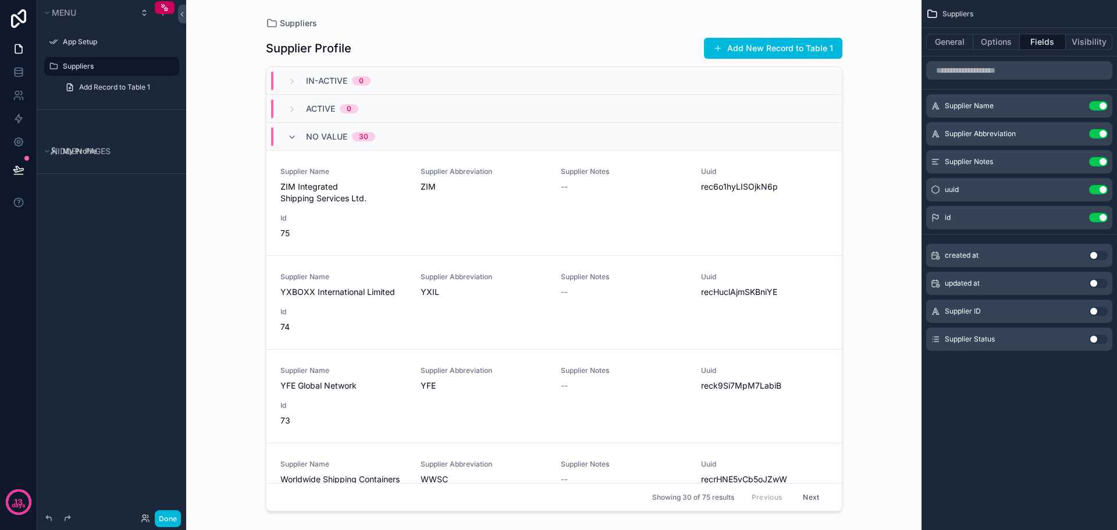
click at [1099, 217] on button "Use setting" at bounding box center [1098, 217] width 19 height 9
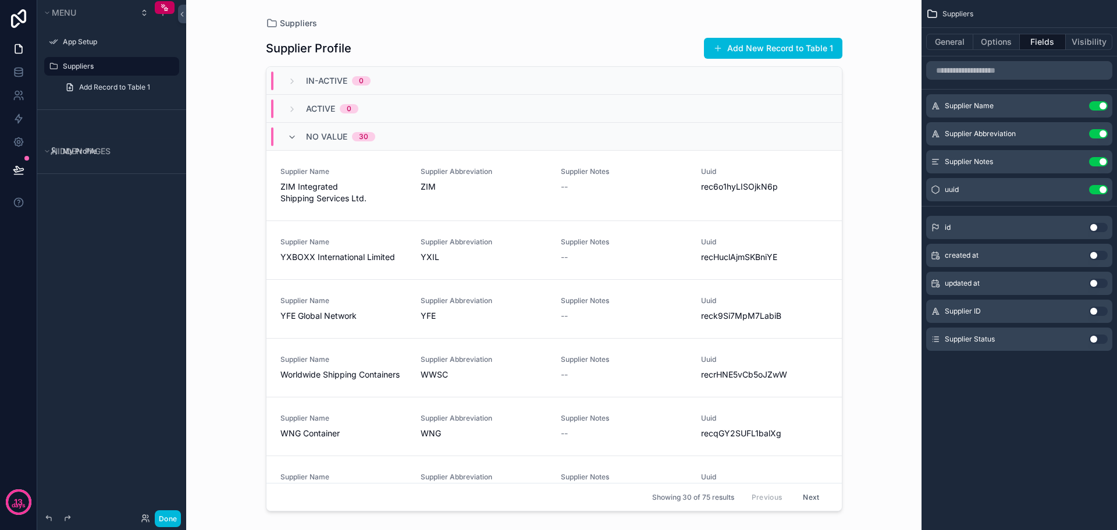
click at [1096, 193] on div "uuid Use setting" at bounding box center [1019, 189] width 186 height 23
click at [1096, 188] on button "Use setting" at bounding box center [1098, 189] width 19 height 9
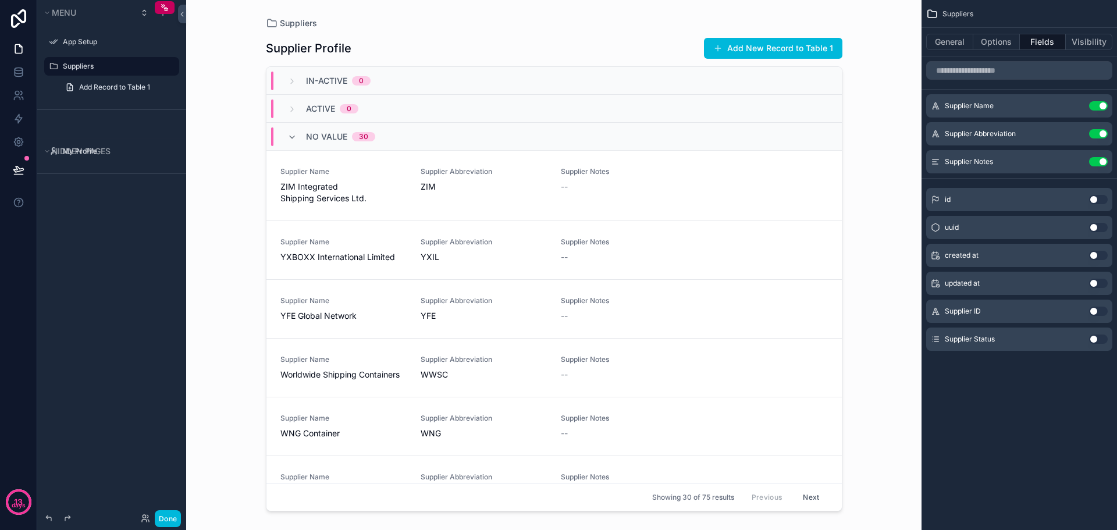
click at [1099, 310] on button "Use setting" at bounding box center [1098, 311] width 19 height 9
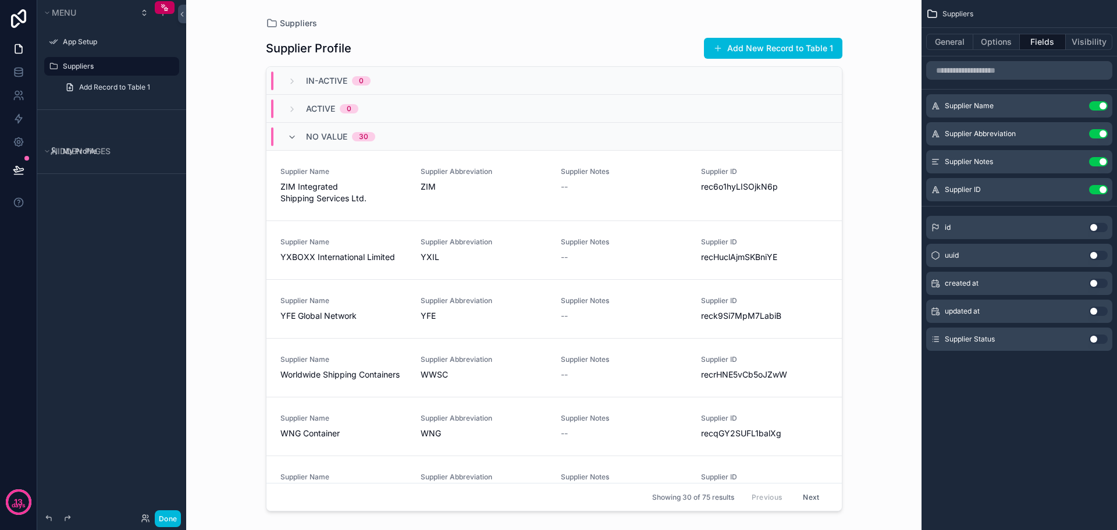
click at [1093, 255] on button "Use setting" at bounding box center [1098, 255] width 19 height 9
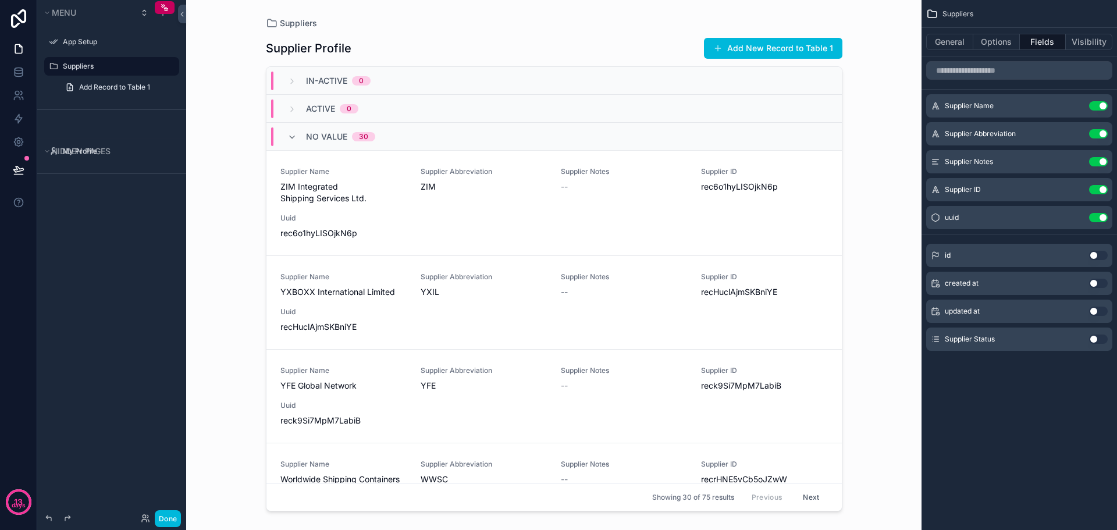
click at [1099, 217] on button "Use setting" at bounding box center [1098, 217] width 19 height 9
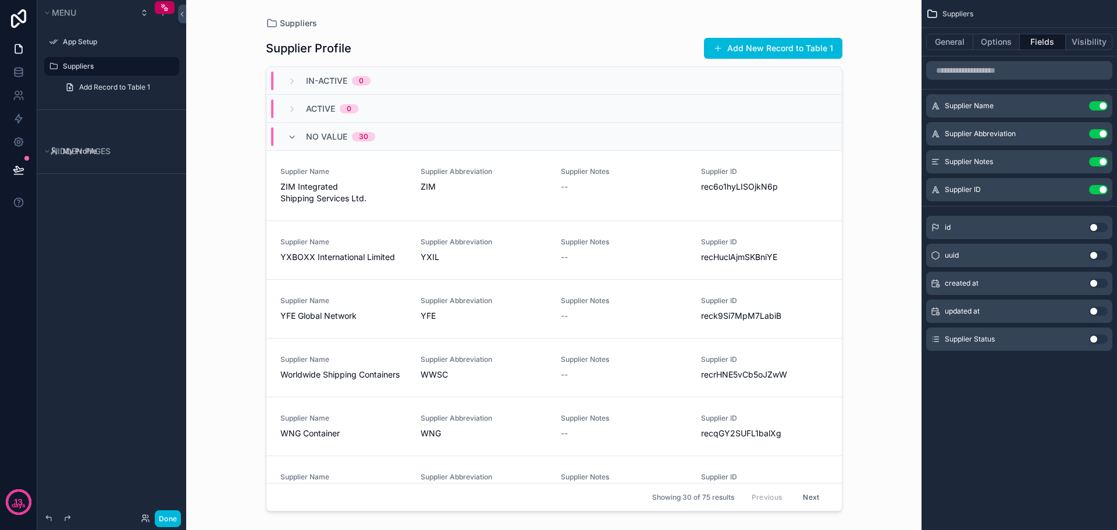
click at [1095, 188] on button "Use setting" at bounding box center [1098, 189] width 19 height 9
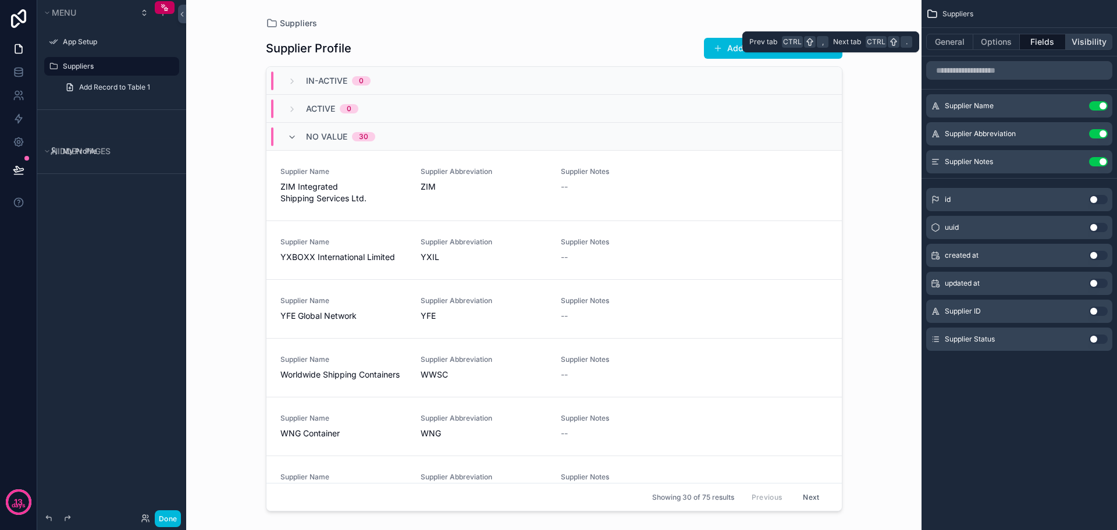
click at [1084, 41] on button "Visibility" at bounding box center [1089, 42] width 47 height 16
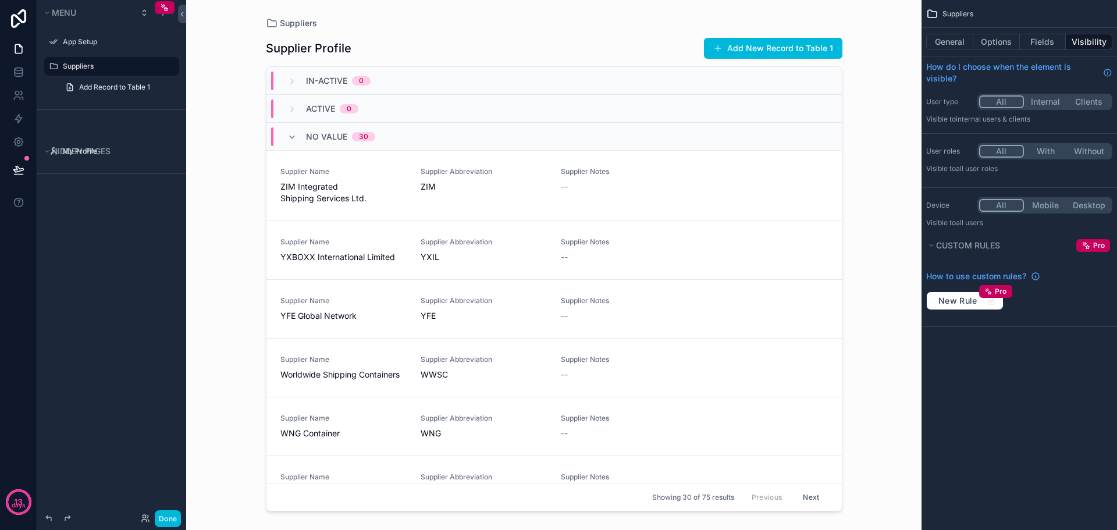
click at [1047, 101] on button "Internal" at bounding box center [1046, 101] width 44 height 13
click at [1038, 36] on button "Fields" at bounding box center [1043, 42] width 47 height 16
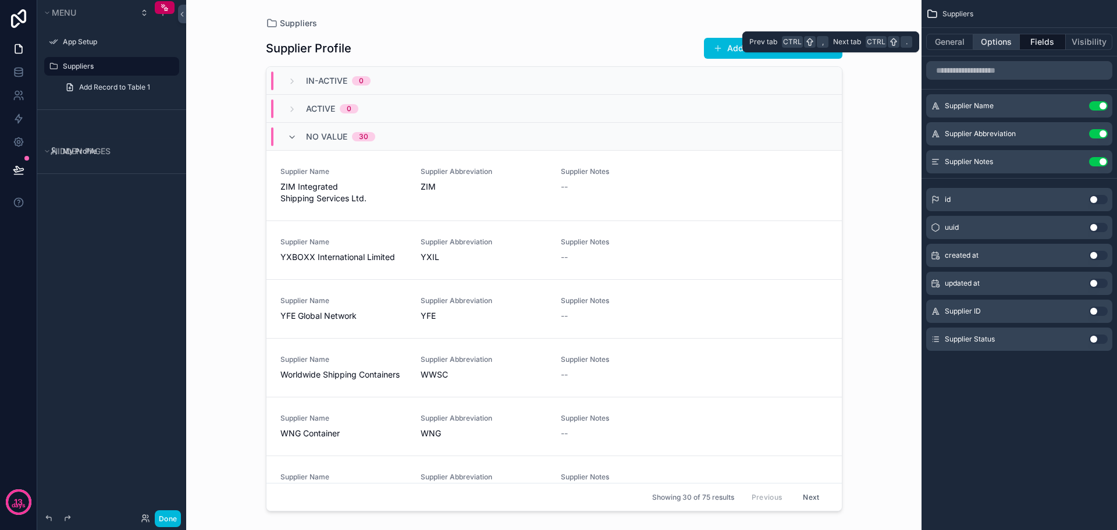
click at [1009, 40] on button "Options" at bounding box center [996, 42] width 47 height 16
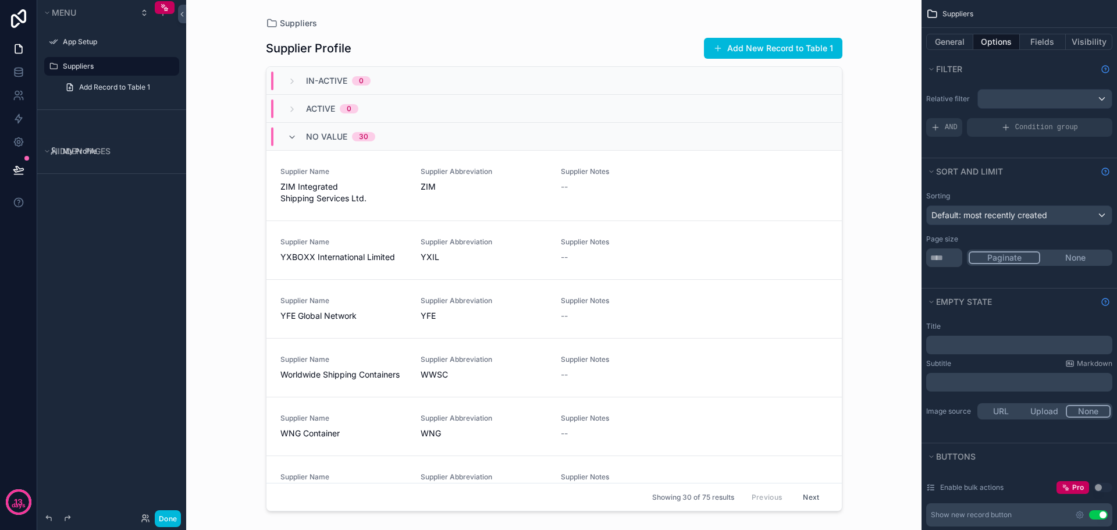
click at [796, 41] on div "scrollable content" at bounding box center [554, 258] width 595 height 516
click at [797, 45] on button "Add New Record to Table 1" at bounding box center [773, 48] width 138 height 21
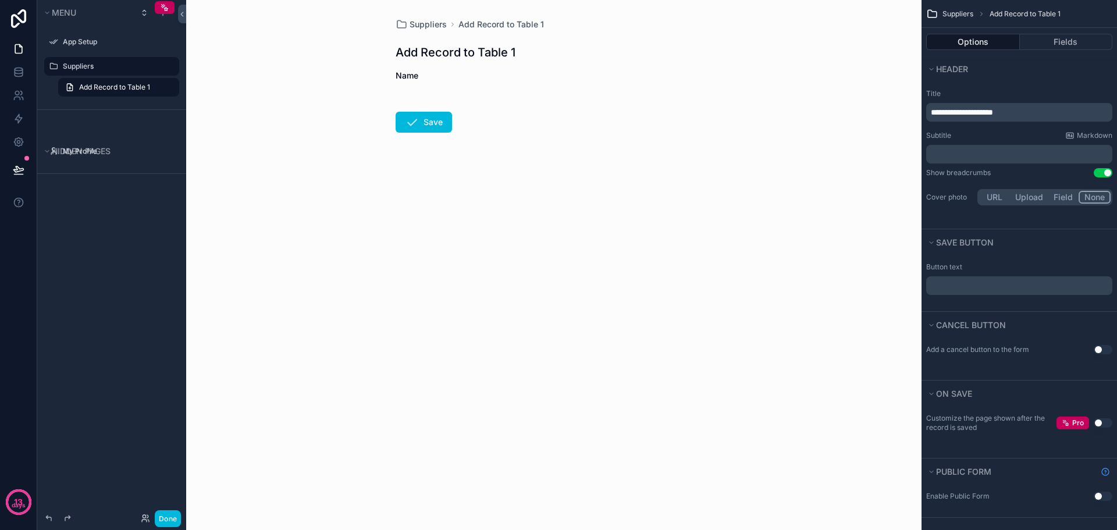
click at [102, 66] on label "Suppliers" at bounding box center [117, 66] width 109 height 9
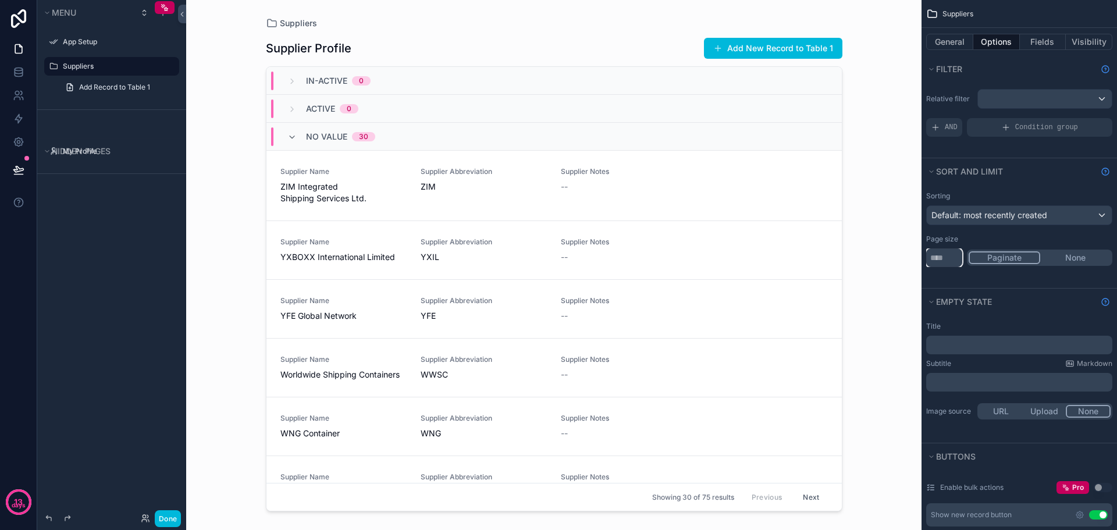
drag, startPoint x: 949, startPoint y: 256, endPoint x: 927, endPoint y: 256, distance: 22.1
click at [927, 256] on input "**" at bounding box center [944, 257] width 36 height 19
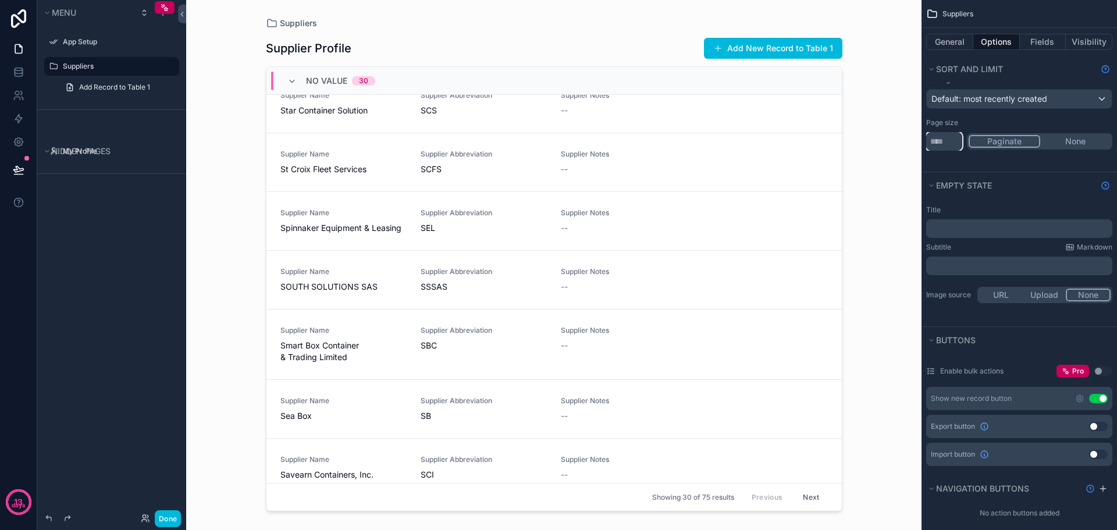
scroll to position [1133, 0]
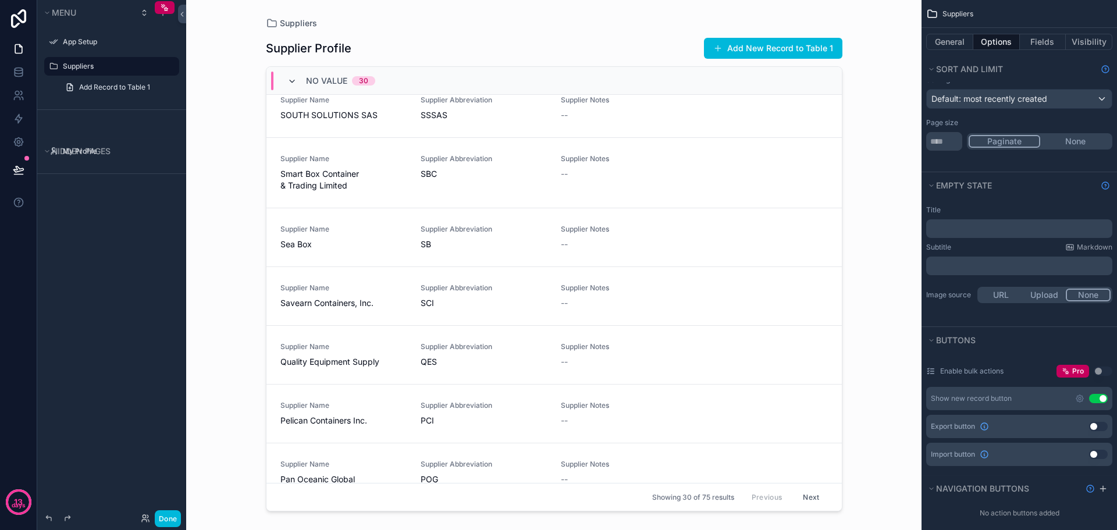
click at [291, 79] on icon "scrollable content" at bounding box center [291, 81] width 9 height 9
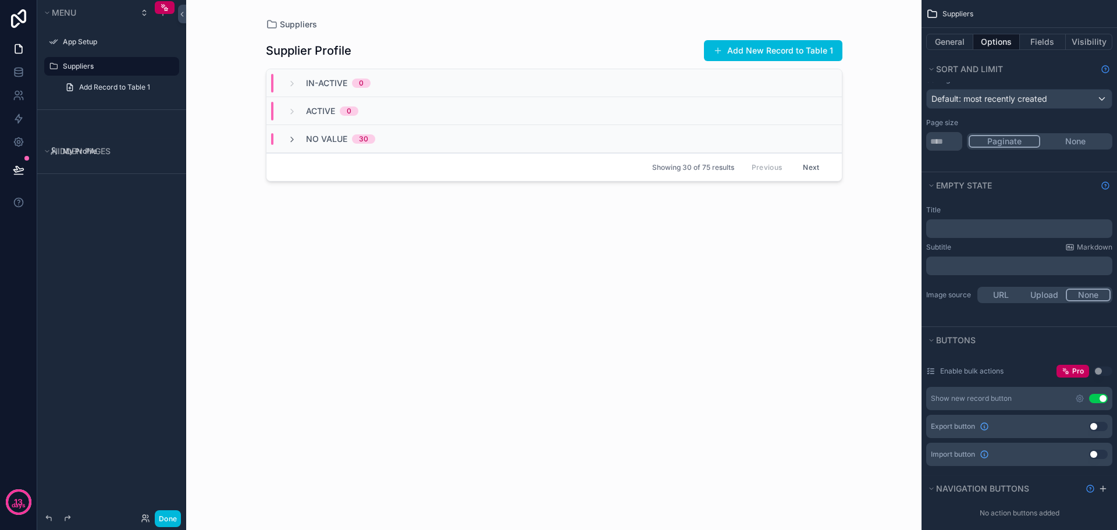
scroll to position [0, 0]
drag, startPoint x: 952, startPoint y: 144, endPoint x: 909, endPoint y: 149, distance: 43.3
click at [909, 149] on div "App Setup Suppliers My Profile Powered by BM Brendan Miller Suppliers Supplier …" at bounding box center [651, 265] width 931 height 530
drag, startPoint x: 921, startPoint y: 142, endPoint x: 899, endPoint y: 141, distance: 22.1
click at [899, 142] on div "App Setup Suppliers My Profile Powered by BM Brendan Miller Suppliers Supplier …" at bounding box center [651, 265] width 931 height 530
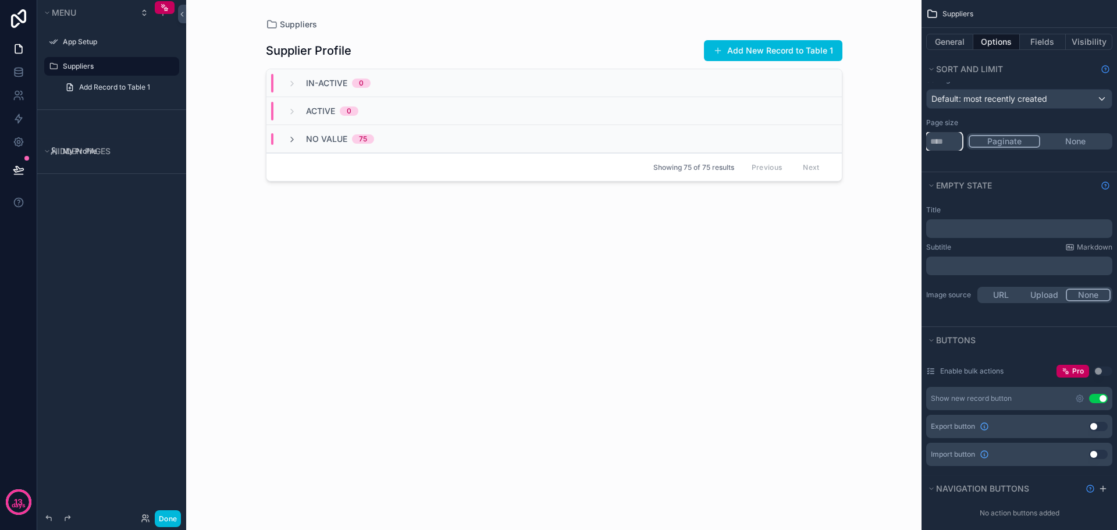
type input "*"
type input "***"
click at [954, 157] on div "Sorting Default: most recently created Page size *** Paginate None" at bounding box center [1018, 120] width 195 height 104
click at [936, 187] on span "Empty state" at bounding box center [964, 185] width 56 height 10
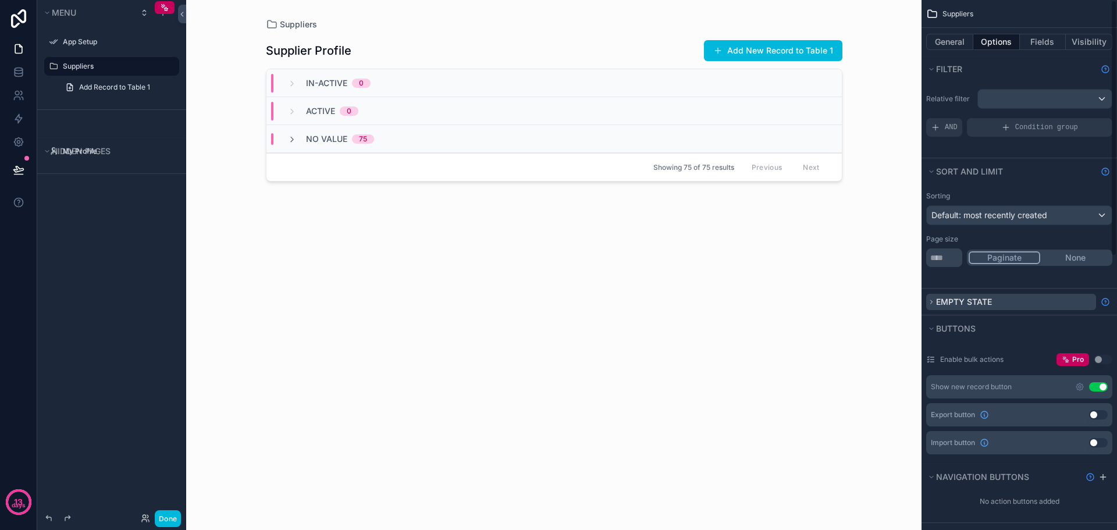
click at [931, 300] on icon "scrollable content" at bounding box center [932, 301] width 2 height 3
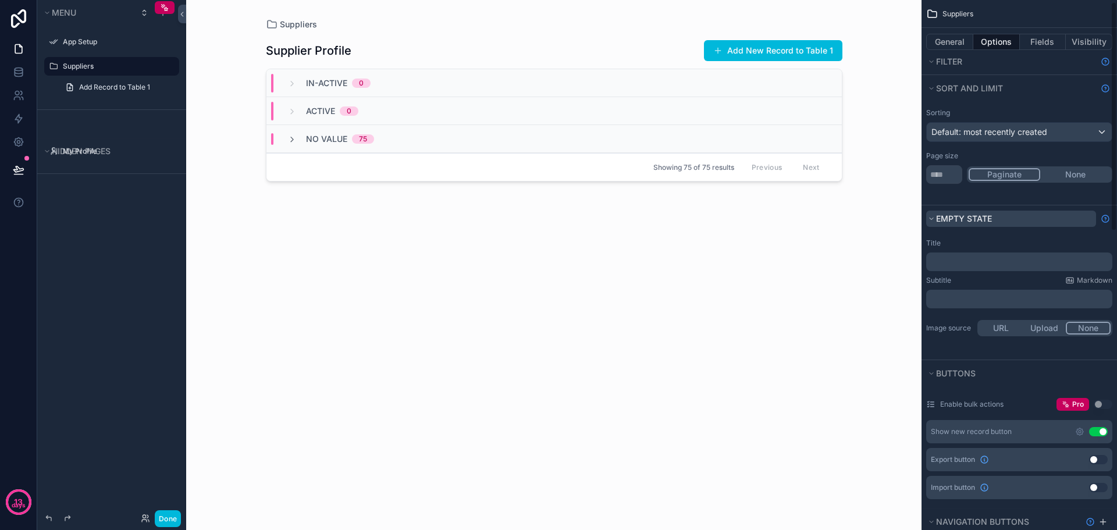
scroll to position [116, 0]
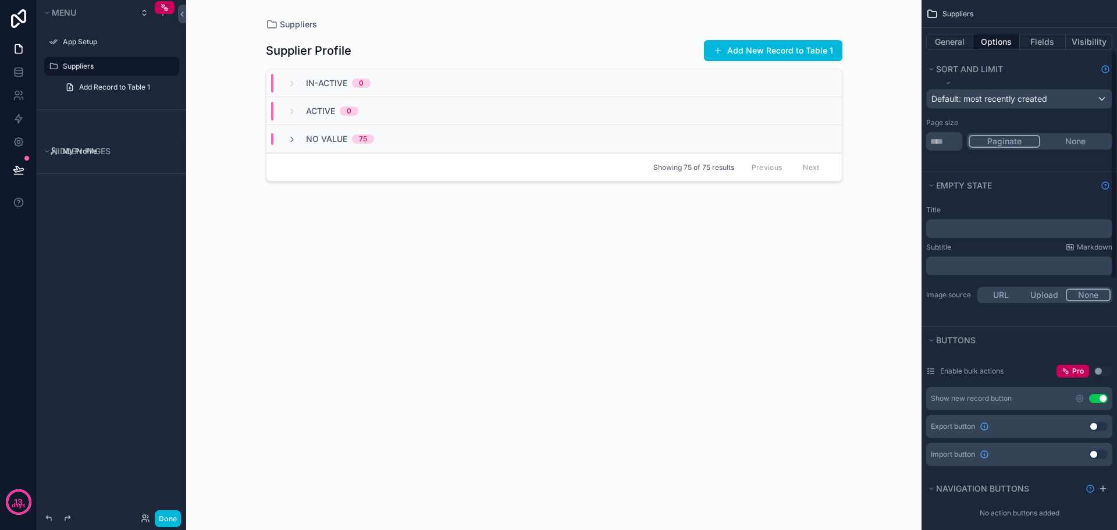
click at [960, 230] on p "﻿" at bounding box center [1020, 228] width 179 height 9
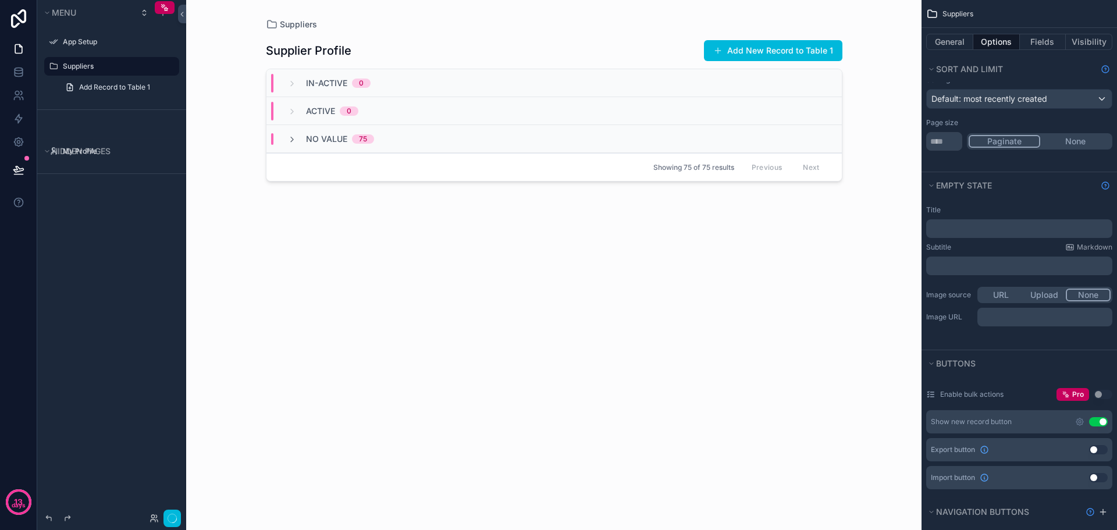
click at [970, 247] on div "Subtitle Markdown" at bounding box center [1019, 247] width 186 height 9
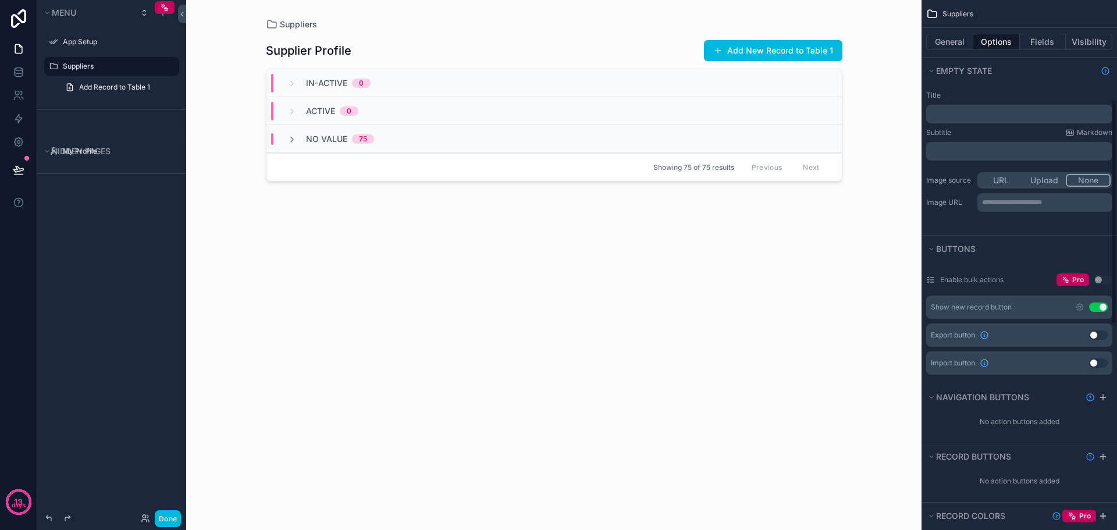
scroll to position [233, 0]
click at [1080, 303] on icon "scrollable content" at bounding box center [1079, 305] width 9 height 9
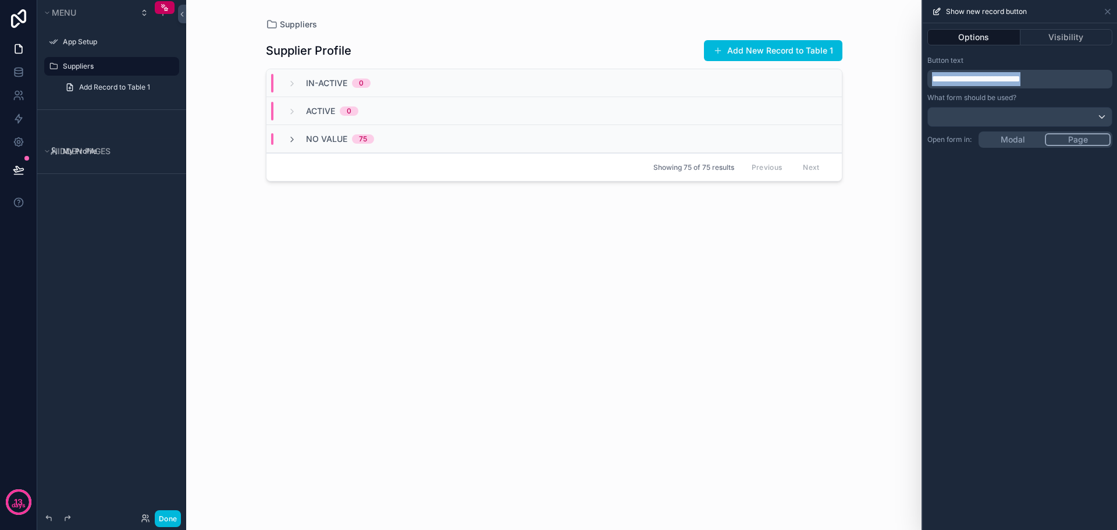
drag, startPoint x: 1070, startPoint y: 76, endPoint x: 911, endPoint y: 81, distance: 159.5
click at [911, 81] on div "**********" at bounding box center [558, 265] width 1117 height 530
click at [1019, 141] on div "**********" at bounding box center [1019, 276] width 194 height 507
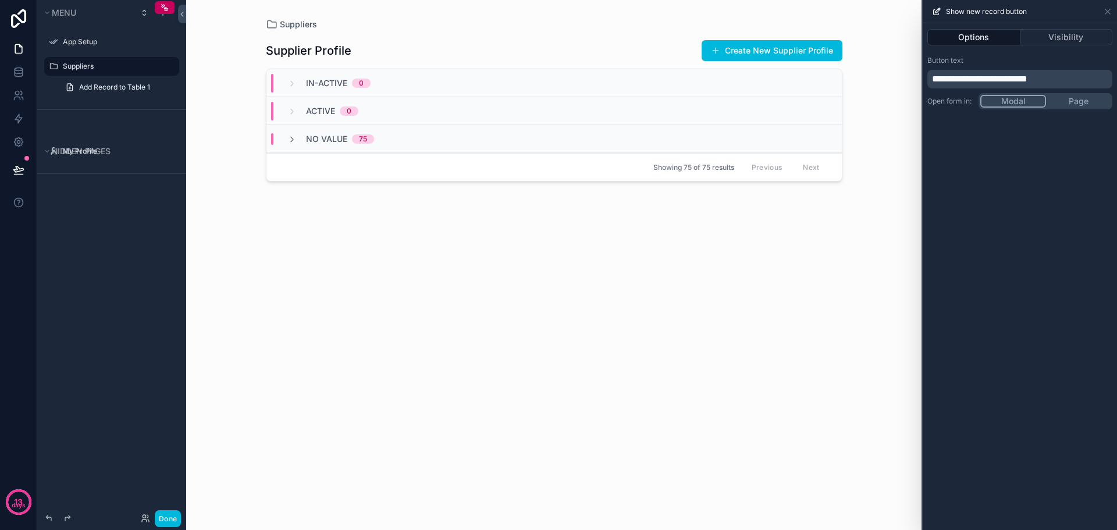
click at [1083, 104] on div "**********" at bounding box center [1019, 82] width 194 height 63
click at [1049, 112] on div at bounding box center [1020, 117] width 184 height 19
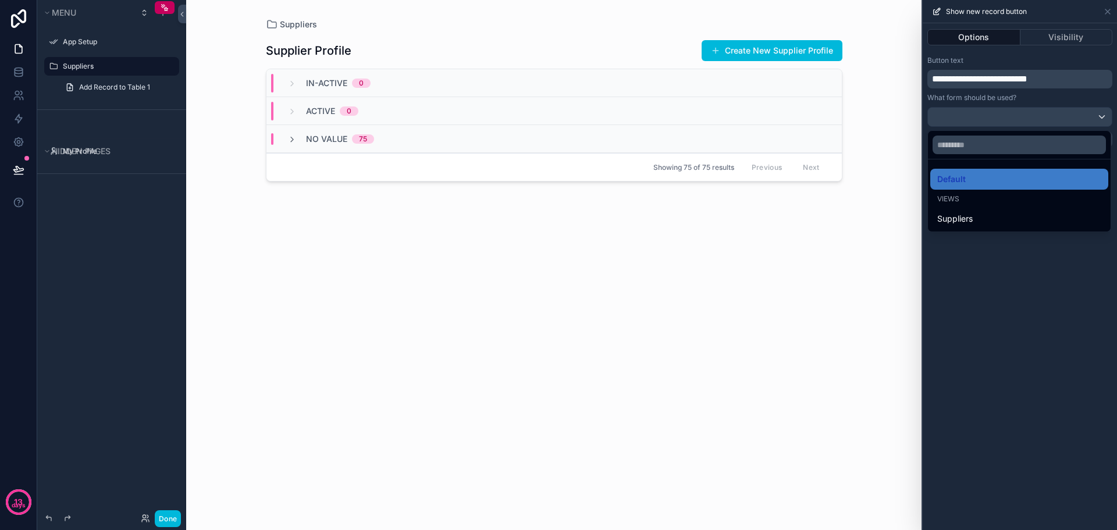
click at [1011, 264] on div at bounding box center [1019, 265] width 194 height 530
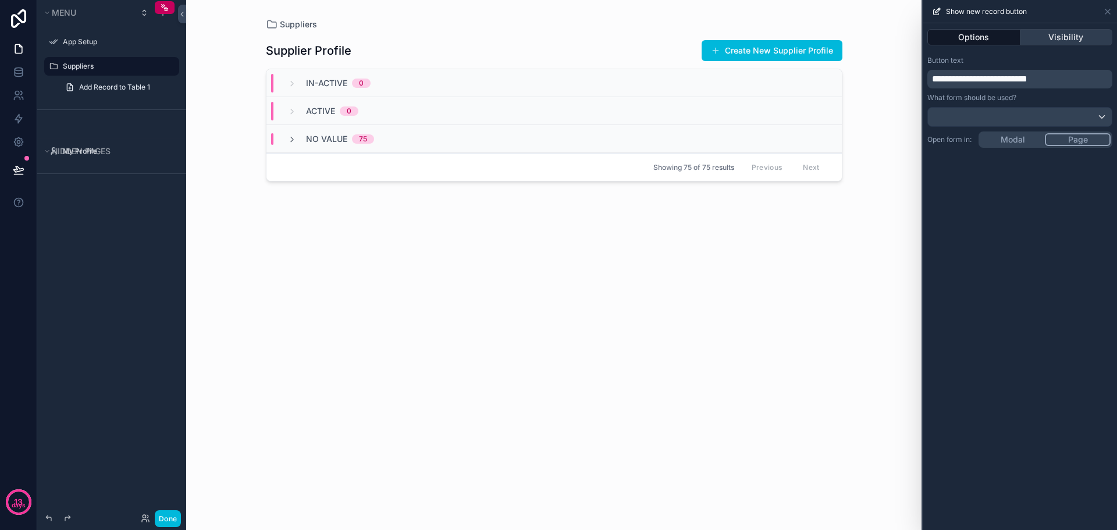
click at [1050, 42] on button "Visibility" at bounding box center [1066, 37] width 92 height 16
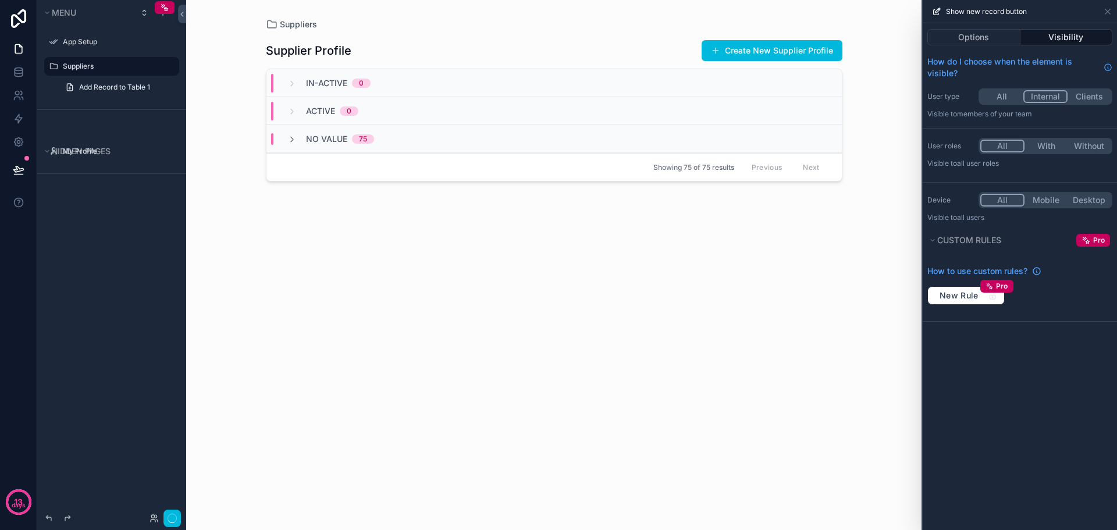
click at [1045, 100] on button "Internal" at bounding box center [1045, 96] width 44 height 13
click at [775, 41] on button "Create New Supplier Profile" at bounding box center [771, 50] width 141 height 21
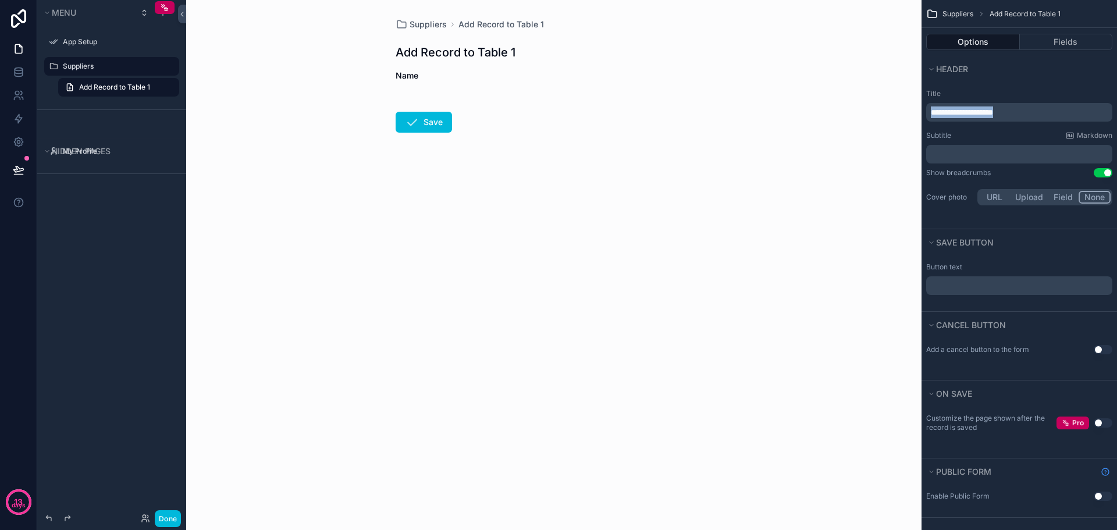
drag, startPoint x: 1036, startPoint y: 109, endPoint x: 918, endPoint y: 114, distance: 118.7
click at [918, 114] on div "**********" at bounding box center [651, 265] width 931 height 530
click at [1024, 129] on div "**********" at bounding box center [1018, 148] width 195 height 128
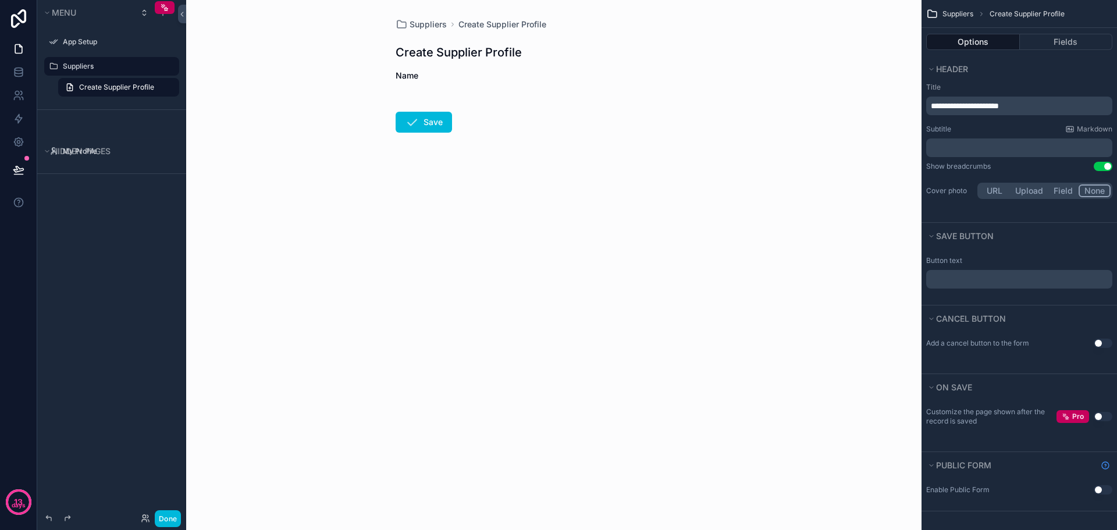
click at [971, 276] on p "﻿" at bounding box center [1020, 279] width 179 height 9
drag, startPoint x: 991, startPoint y: 278, endPoint x: 917, endPoint y: 283, distance: 74.0
click at [917, 283] on div "**********" at bounding box center [651, 265] width 931 height 530
click at [1045, 209] on div "**********" at bounding box center [1018, 149] width 195 height 147
click at [1057, 37] on button "Fields" at bounding box center [1066, 42] width 93 height 16
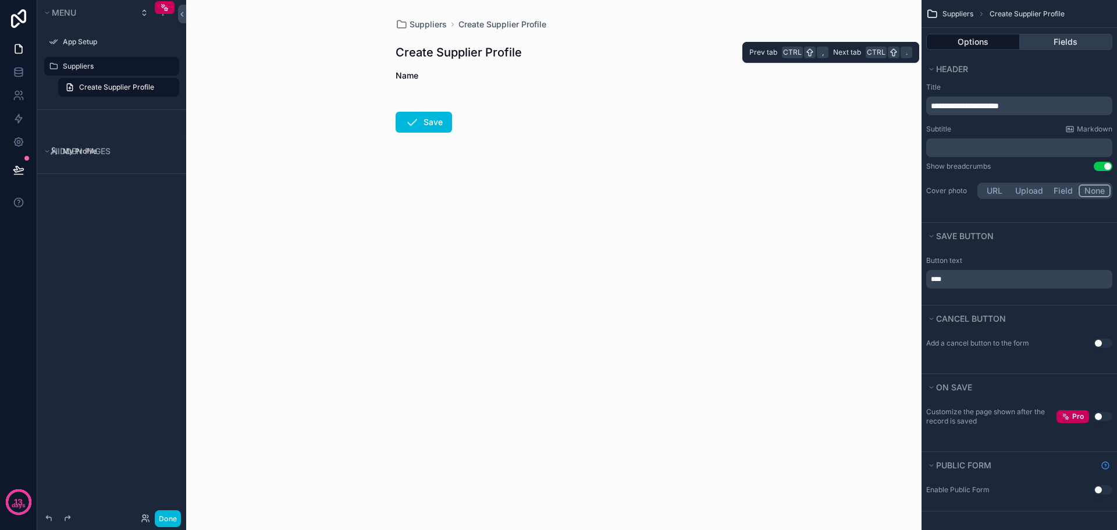
scroll to position [0, 0]
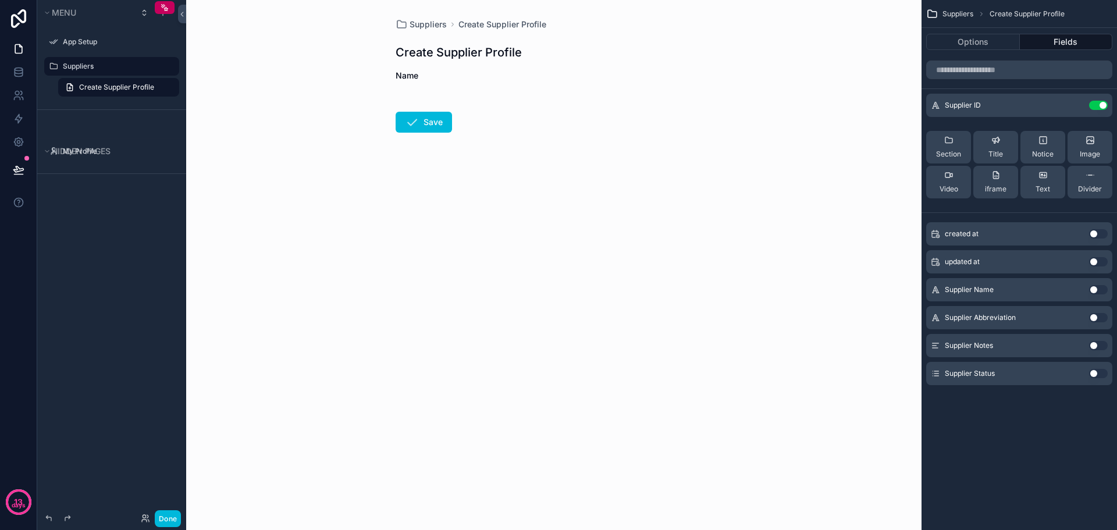
click at [1097, 103] on button "Use setting" at bounding box center [1098, 105] width 19 height 9
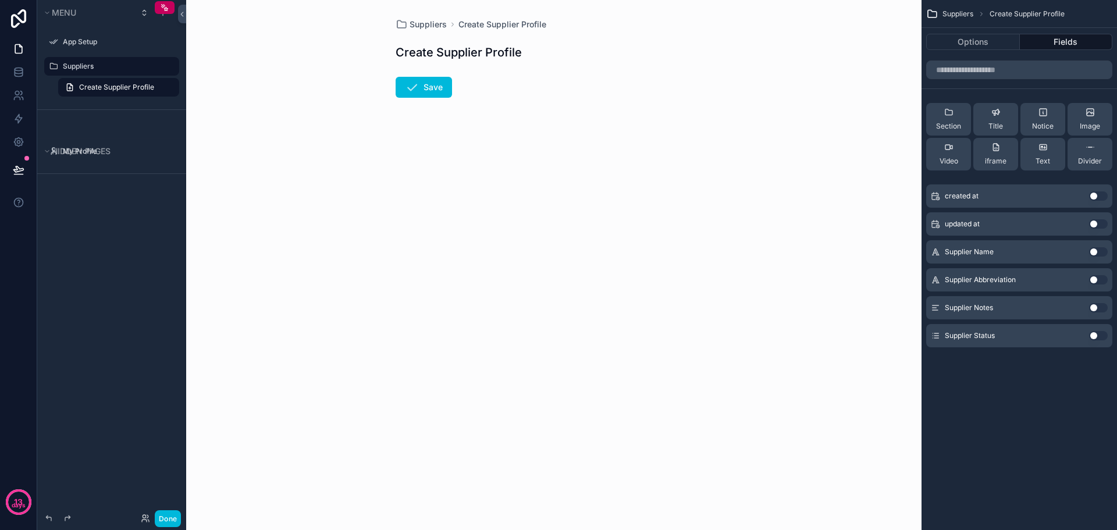
click at [1093, 251] on button "Use setting" at bounding box center [1098, 251] width 19 height 9
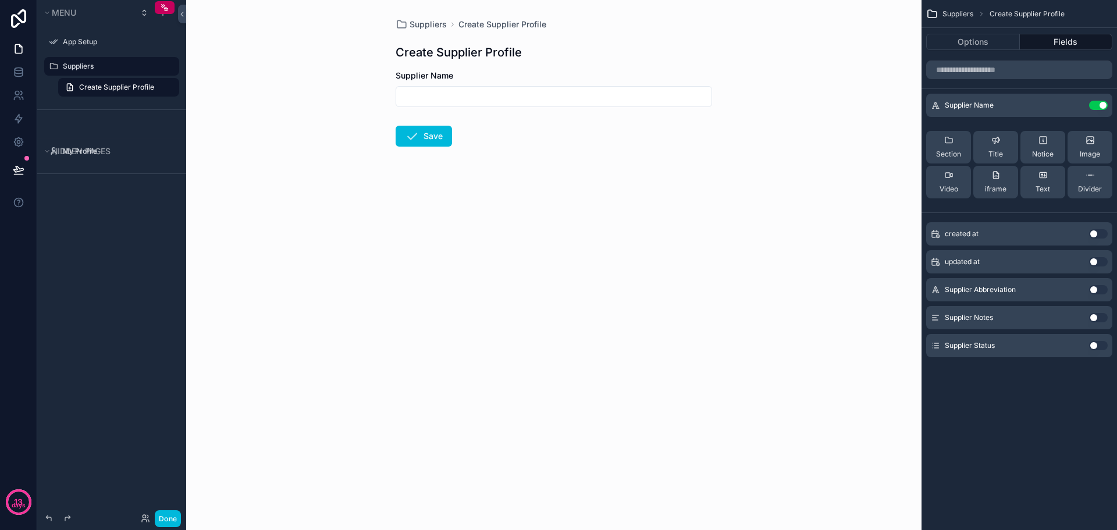
click at [1099, 286] on button "Use setting" at bounding box center [1098, 289] width 19 height 9
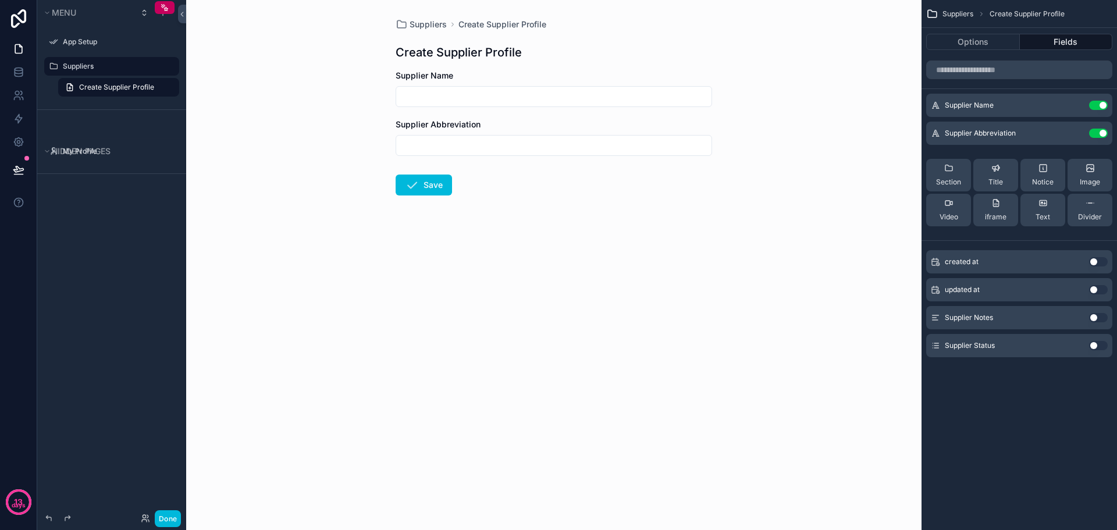
click at [1094, 315] on button "Use setting" at bounding box center [1098, 317] width 19 height 9
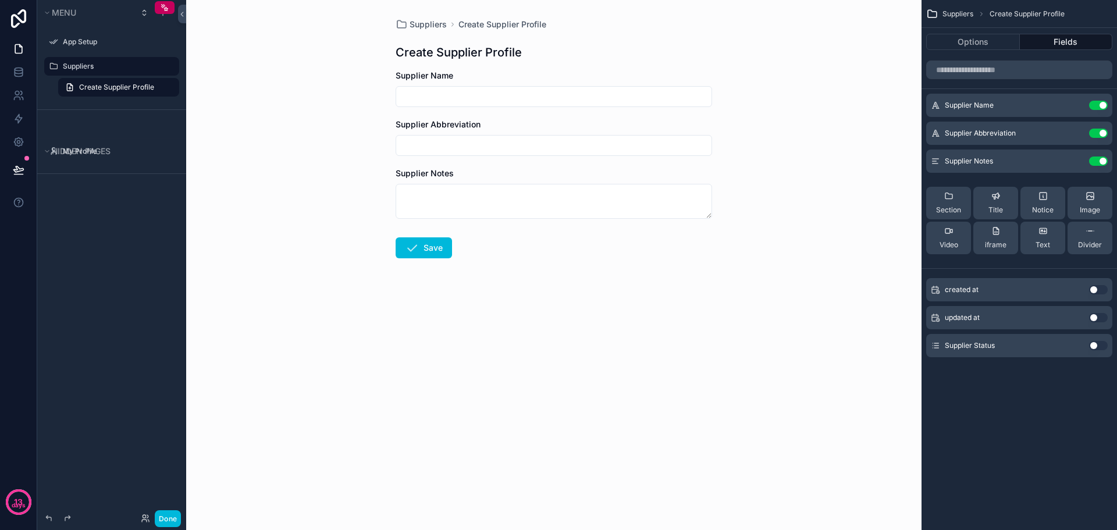
click at [1096, 347] on button "Use setting" at bounding box center [1098, 345] width 19 height 9
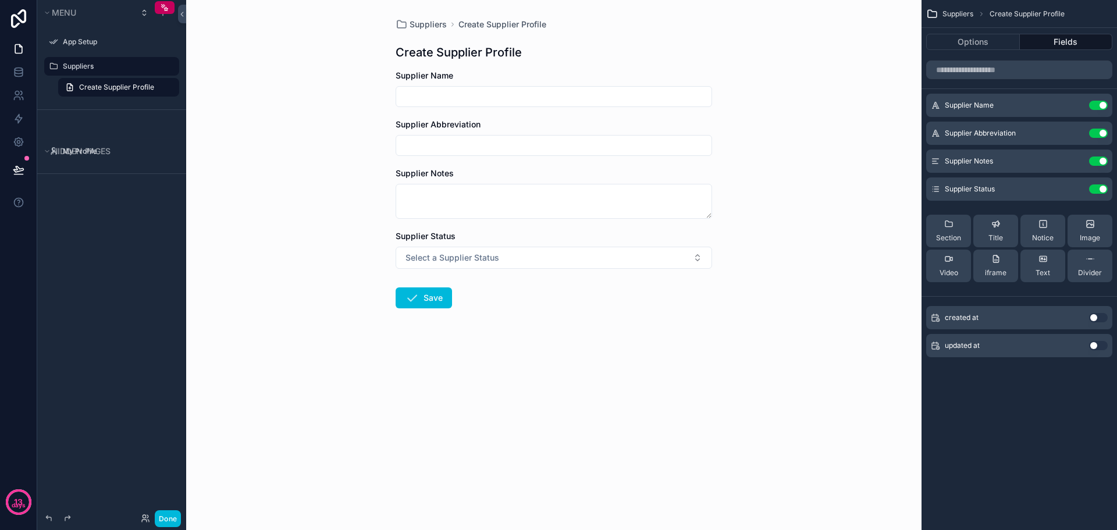
click at [94, 64] on label "Suppliers" at bounding box center [117, 66] width 109 height 9
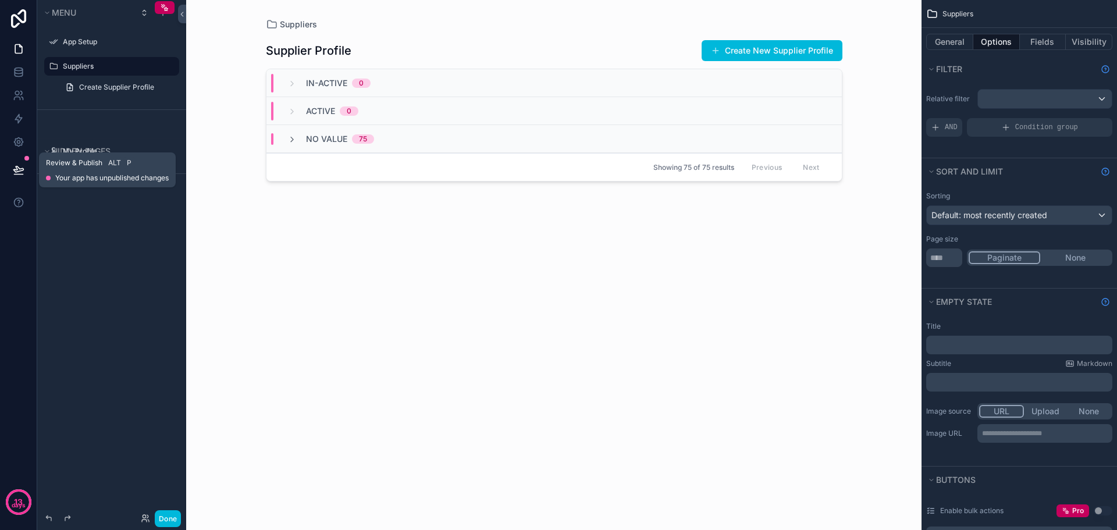
click at [21, 172] on icon at bounding box center [19, 170] width 12 height 12
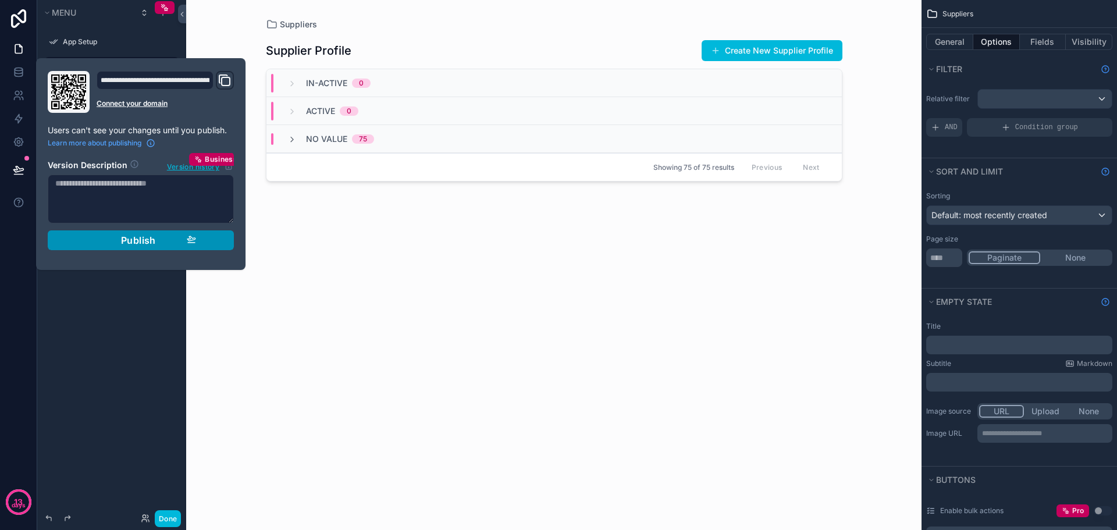
click at [145, 244] on span "Publish" at bounding box center [138, 240] width 35 height 12
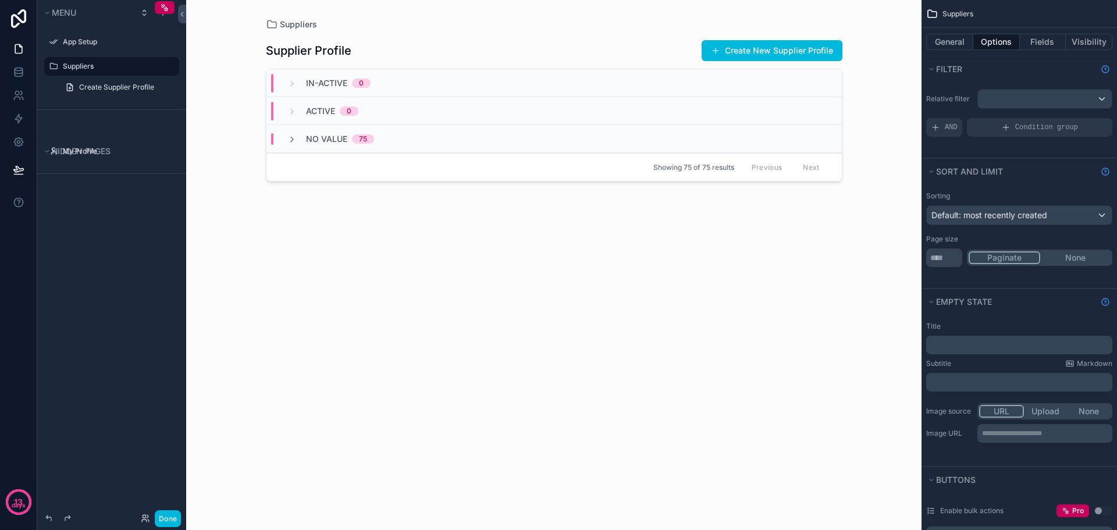
click at [163, 329] on div "Menu App Setup Suppliers Create Supplier Profile Hidden pages My Profile" at bounding box center [111, 258] width 149 height 516
click at [287, 141] on icon "scrollable content" at bounding box center [291, 139] width 9 height 9
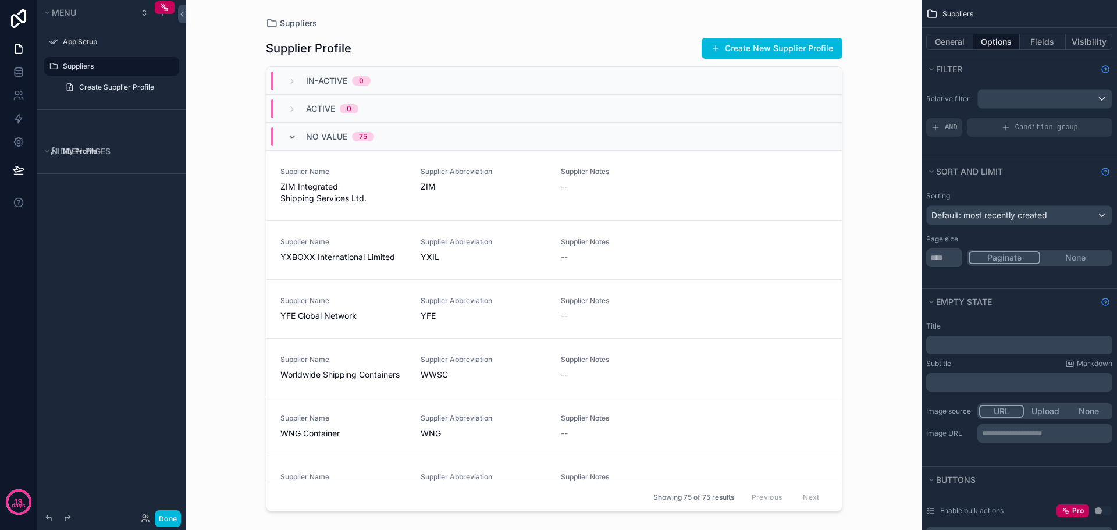
click at [288, 141] on icon "scrollable content" at bounding box center [291, 137] width 9 height 9
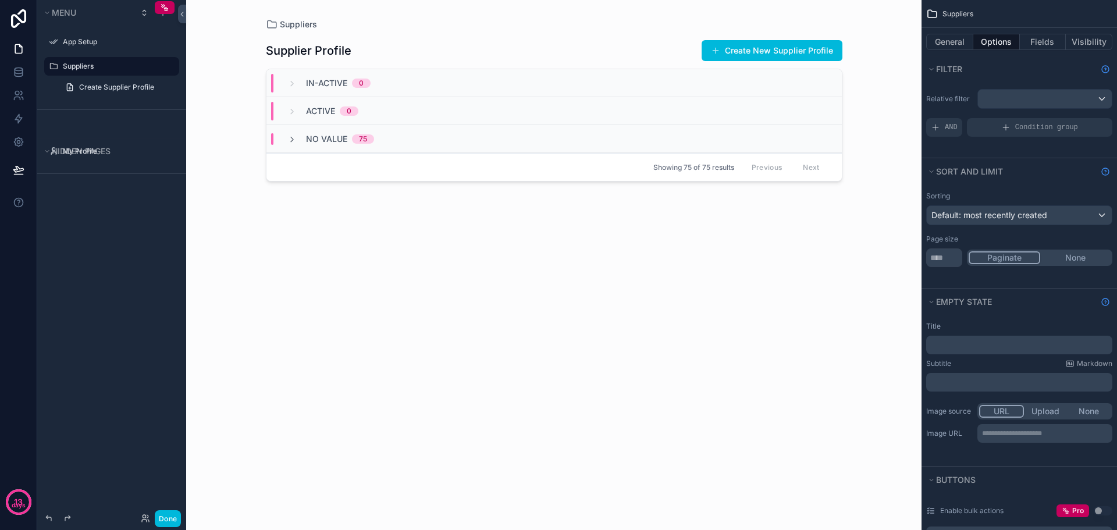
click at [299, 81] on div "In-Active 0" at bounding box center [328, 83] width 83 height 19
click at [357, 305] on div "Supplier Profile Create New Supplier Profile In-Active 0 Active 0 No value 75 S…" at bounding box center [554, 273] width 576 height 486
click at [293, 119] on div "Active 0" at bounding box center [322, 111] width 71 height 19
click at [293, 138] on icon "scrollable content" at bounding box center [291, 139] width 9 height 9
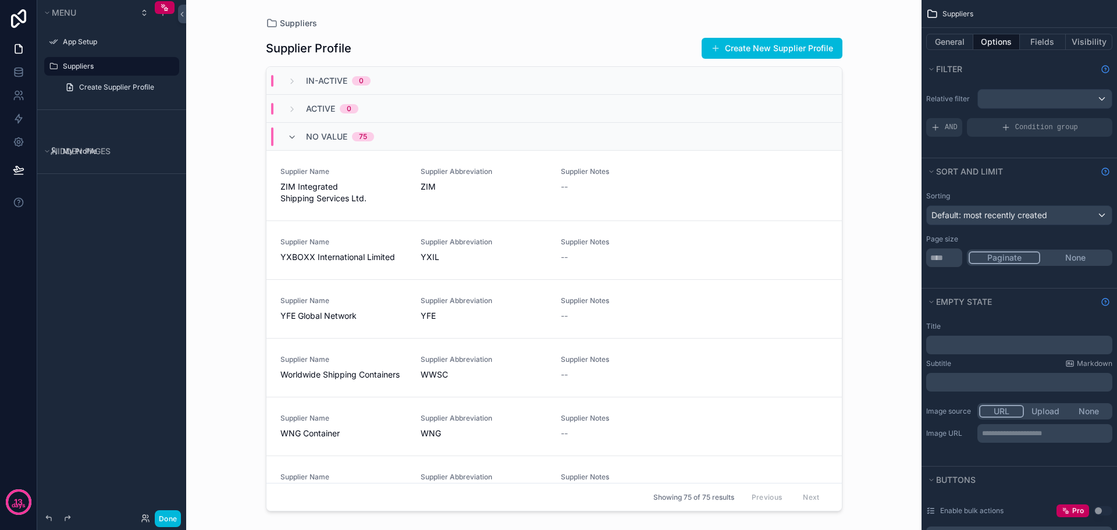
click at [293, 138] on icon "scrollable content" at bounding box center [291, 137] width 9 height 9
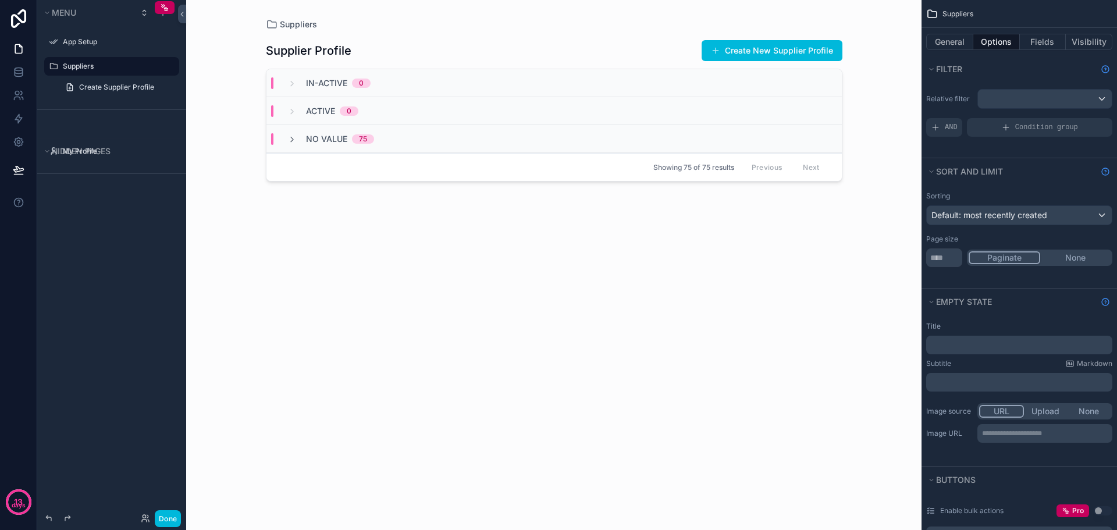
click at [225, 85] on div "Suppliers Supplier Profile Create New Supplier Profile In-Active 0 Active 0 No …" at bounding box center [553, 265] width 735 height 530
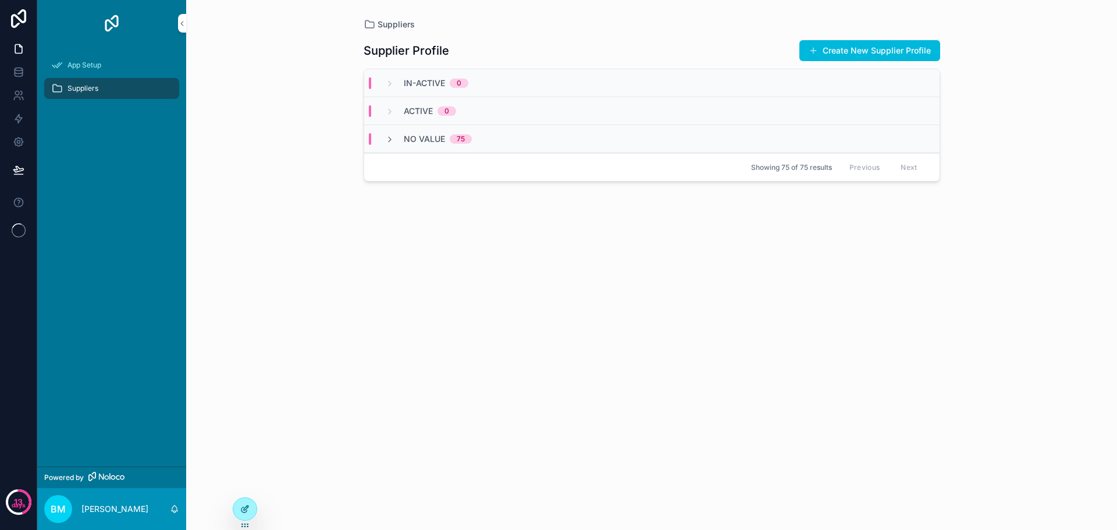
click at [243, 508] on icon at bounding box center [244, 508] width 9 height 9
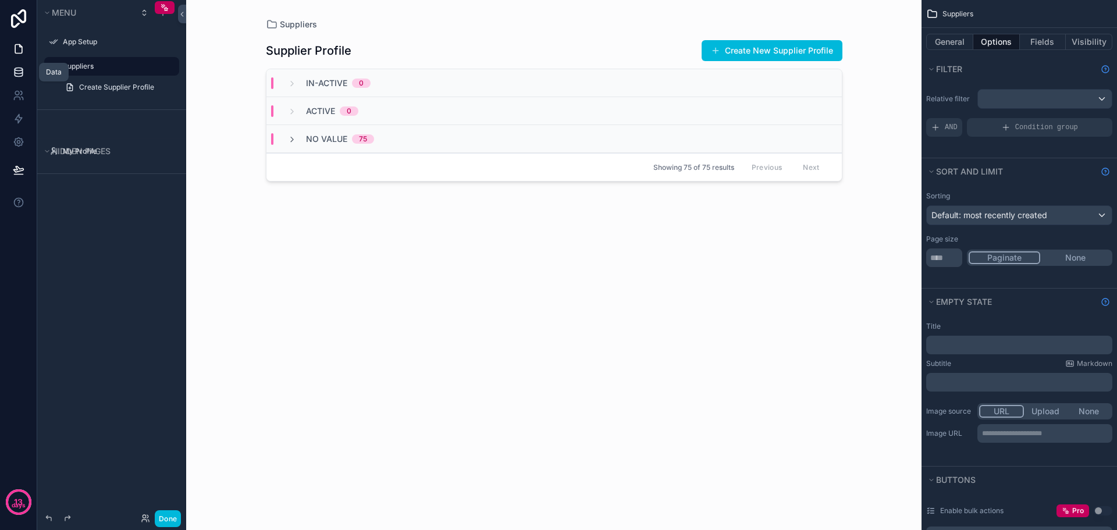
click at [20, 78] on link at bounding box center [18, 71] width 37 height 23
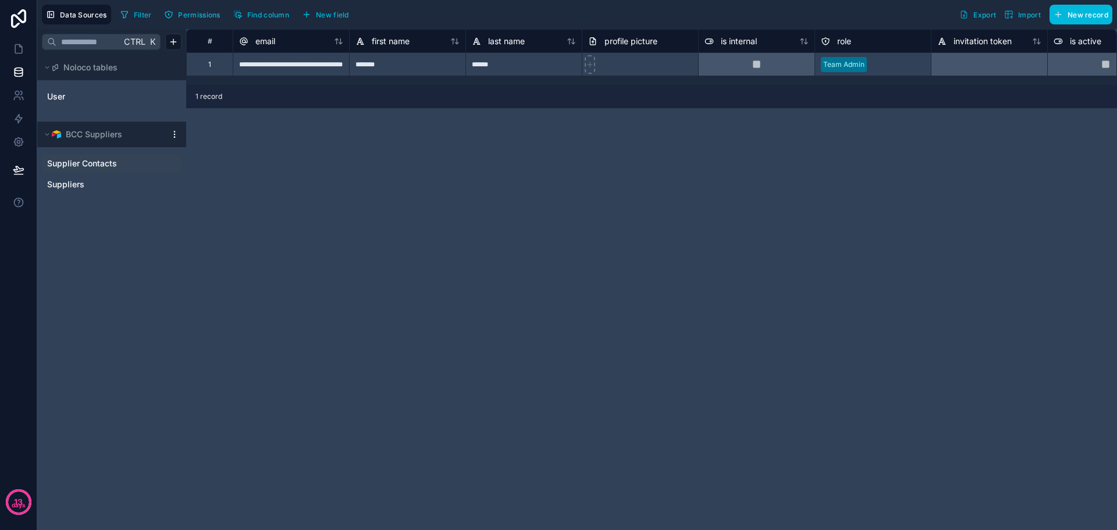
click at [79, 163] on span "Supplier Contacts" at bounding box center [82, 164] width 70 height 12
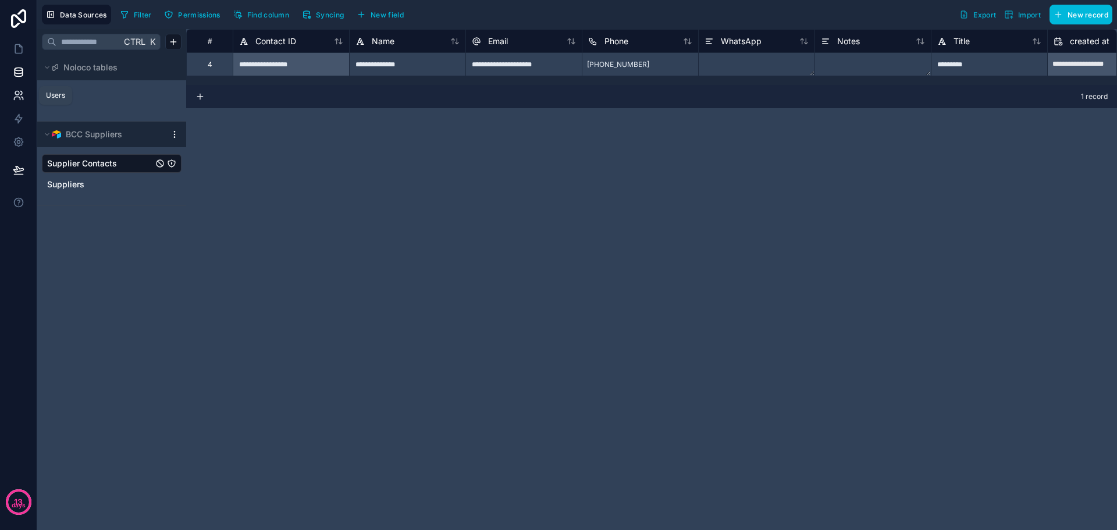
click at [21, 98] on icon at bounding box center [19, 96] width 12 height 12
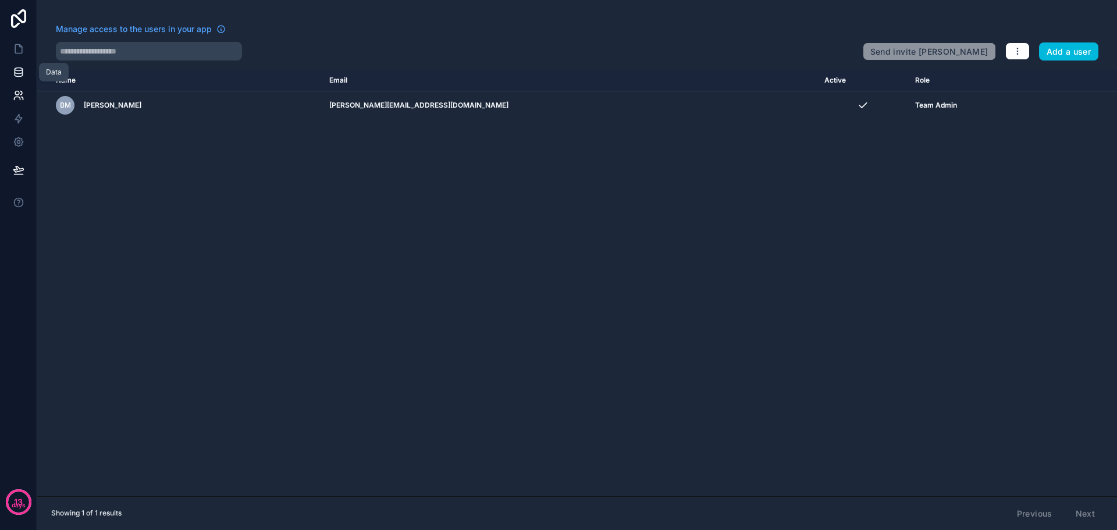
click at [21, 81] on link at bounding box center [18, 71] width 37 height 23
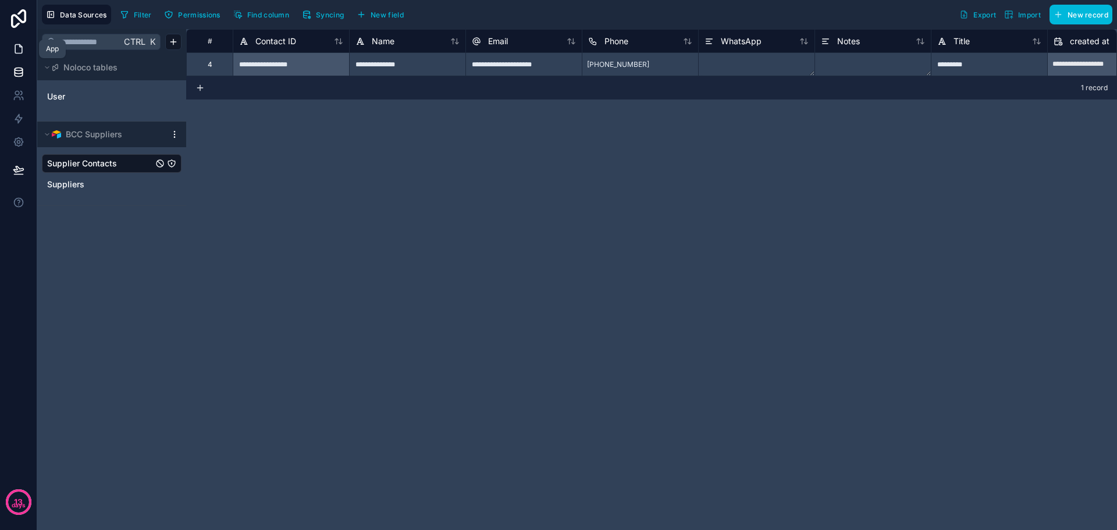
click at [19, 53] on icon at bounding box center [18, 49] width 7 height 9
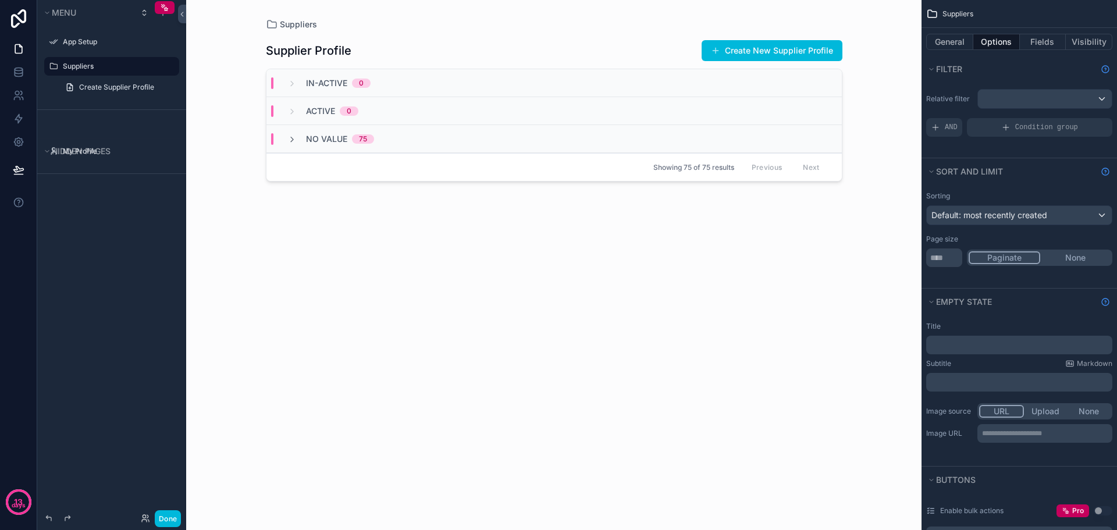
click at [108, 69] on label "Suppliers" at bounding box center [117, 66] width 109 height 9
click at [288, 137] on icon "scrollable content" at bounding box center [291, 139] width 9 height 9
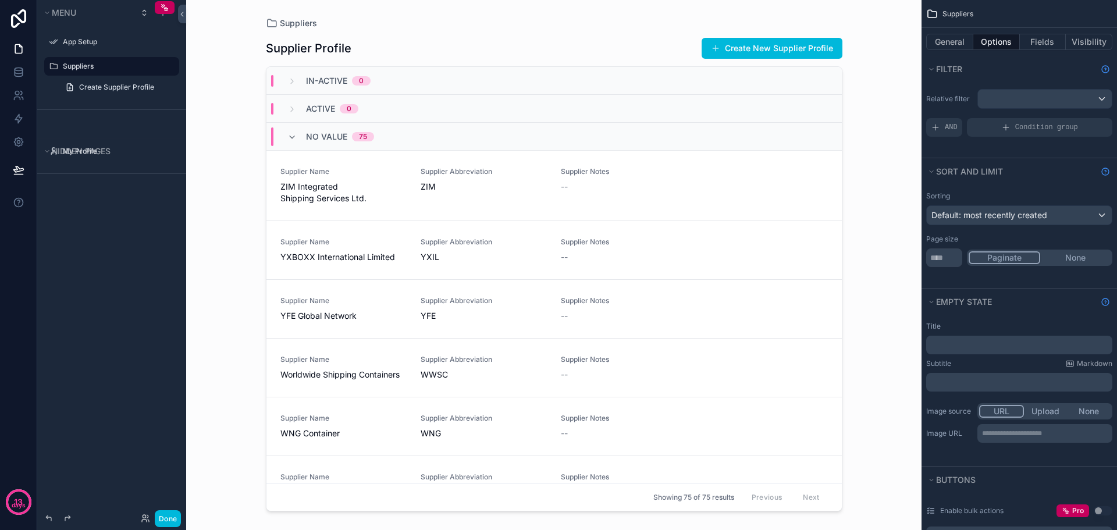
click at [334, 186] on span "ZIM Integrated Shipping Services Ltd." at bounding box center [343, 192] width 126 height 23
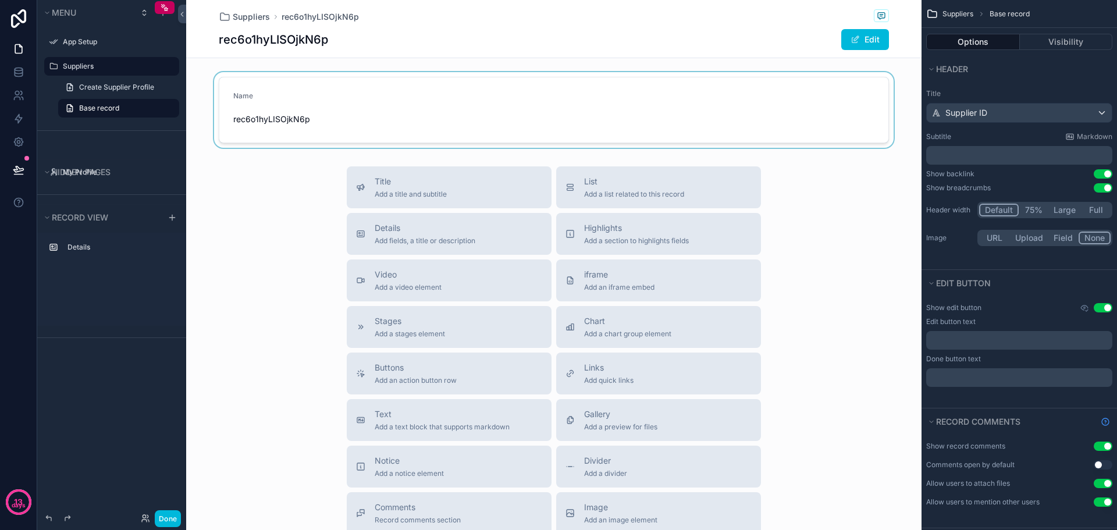
click at [398, 119] on div "scrollable content" at bounding box center [553, 110] width 735 height 76
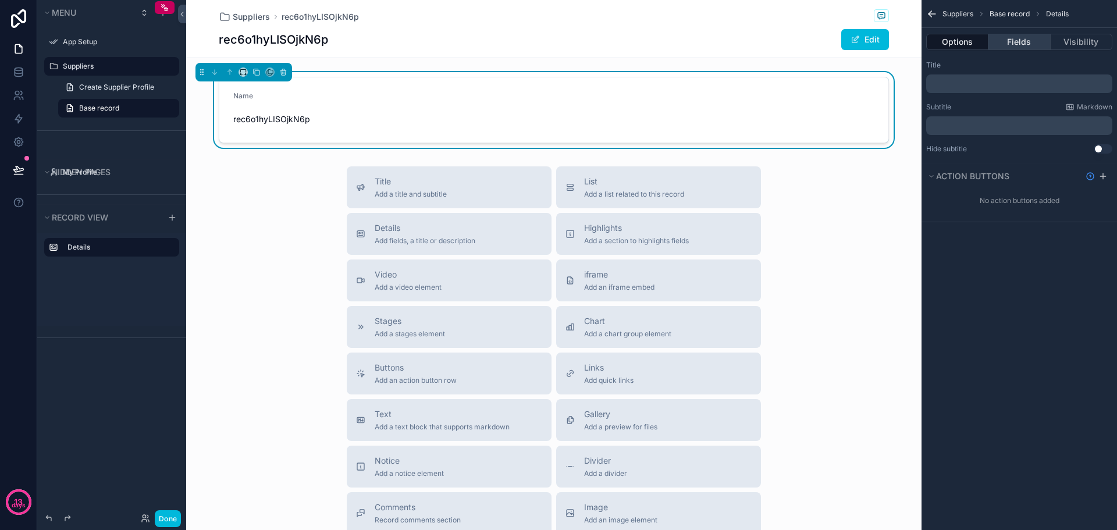
click at [1037, 39] on button "Fields" at bounding box center [1019, 42] width 62 height 16
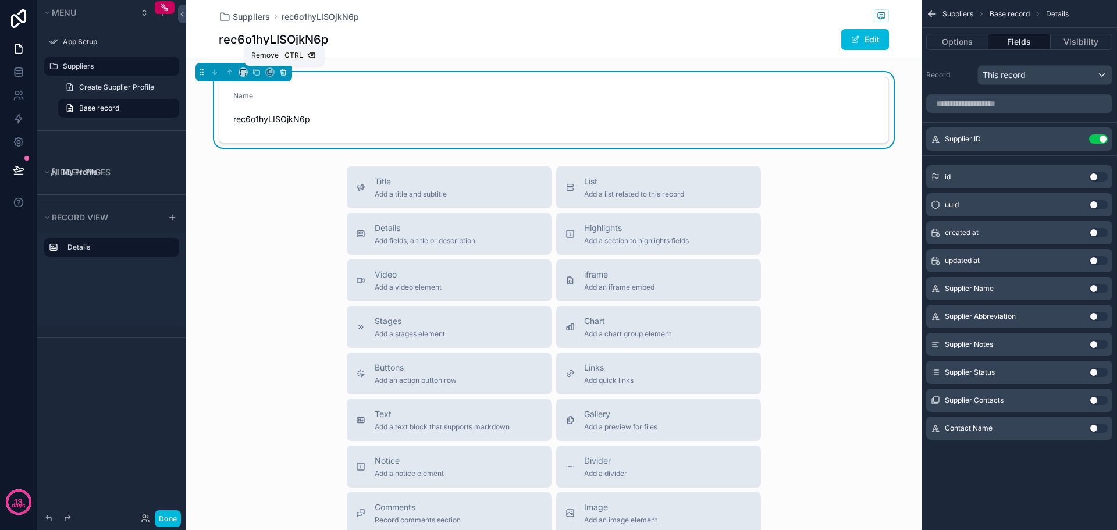
click at [282, 70] on icon "scrollable content" at bounding box center [283, 72] width 8 height 8
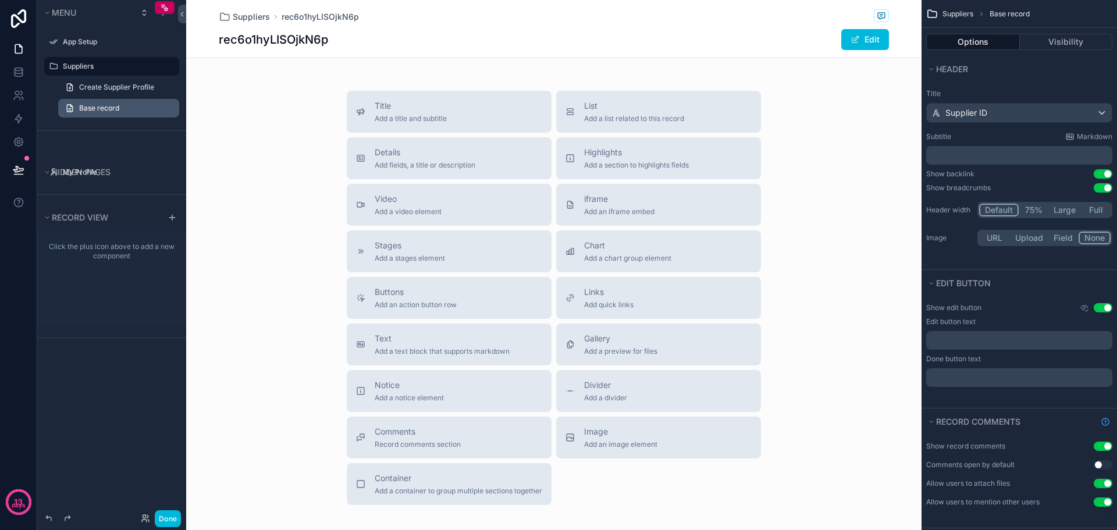
click at [101, 111] on span "Base record" at bounding box center [99, 108] width 40 height 9
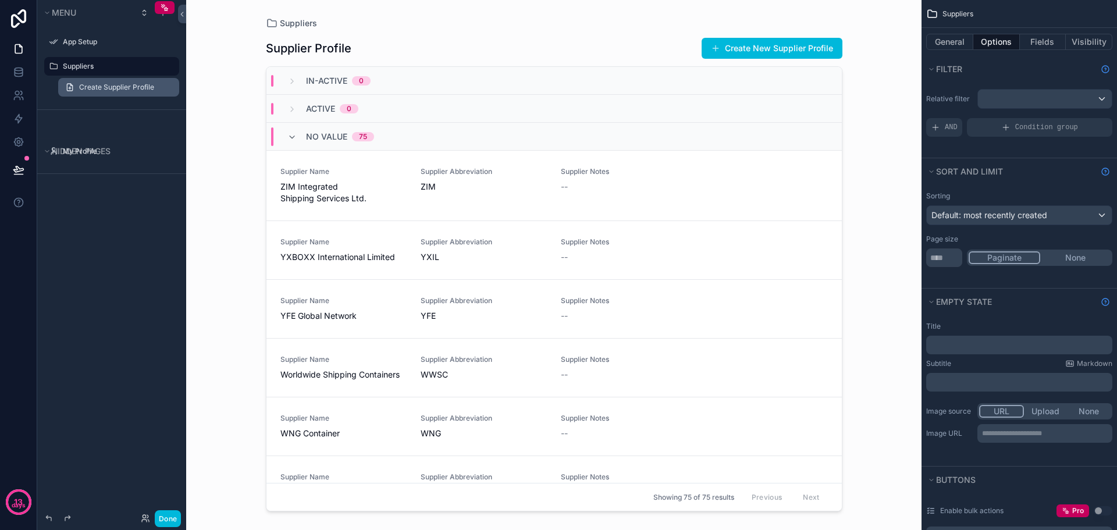
click at [123, 87] on span "Create Supplier Profile" at bounding box center [116, 87] width 75 height 9
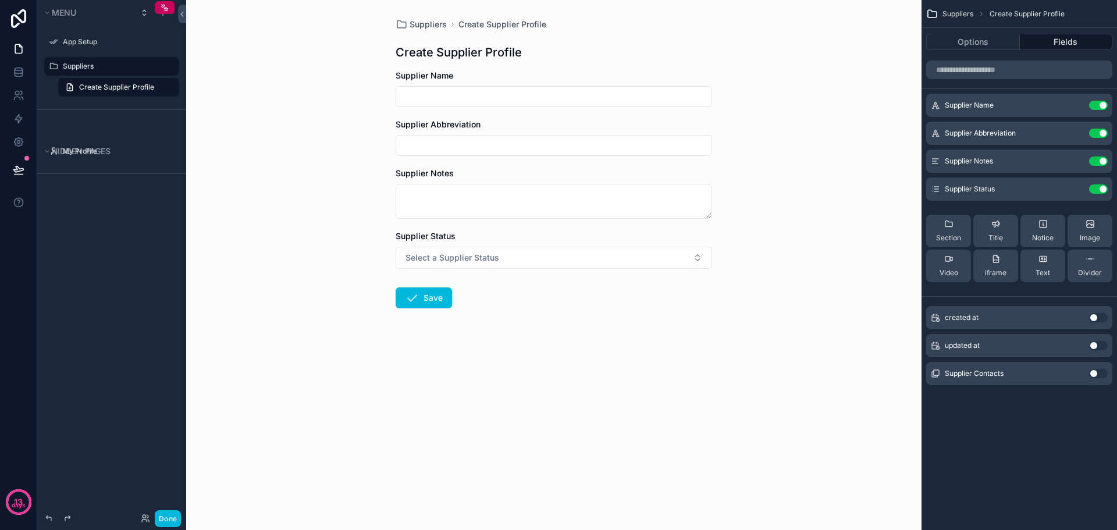
click at [108, 64] on label "Suppliers" at bounding box center [117, 66] width 109 height 9
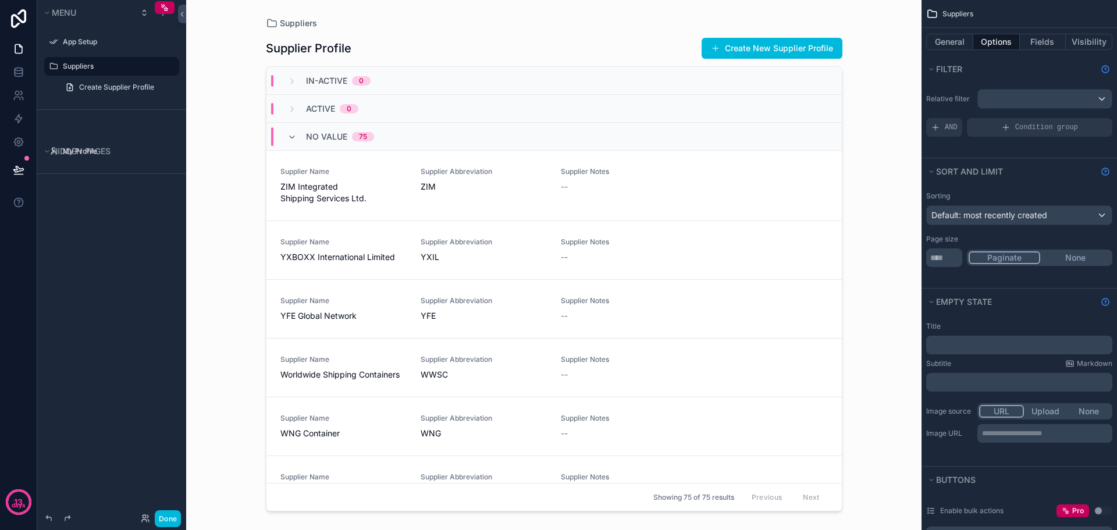
click at [307, 178] on div "scrollable content" at bounding box center [554, 258] width 595 height 516
click at [317, 181] on span "ZIM Integrated Shipping Services Ltd." at bounding box center [343, 192] width 126 height 23
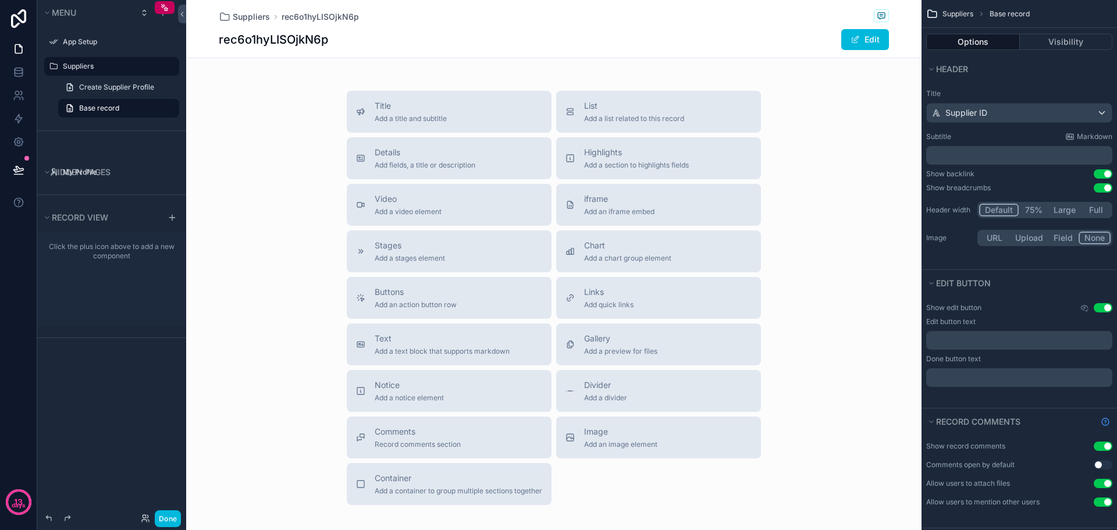
click at [86, 67] on label "Suppliers" at bounding box center [117, 66] width 109 height 9
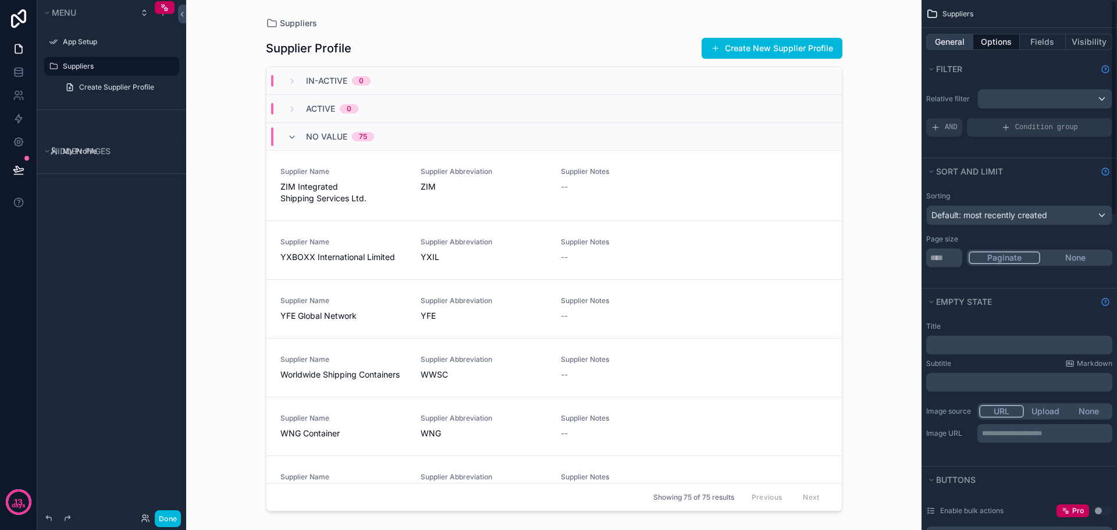
click at [937, 42] on button "General" at bounding box center [949, 42] width 47 height 16
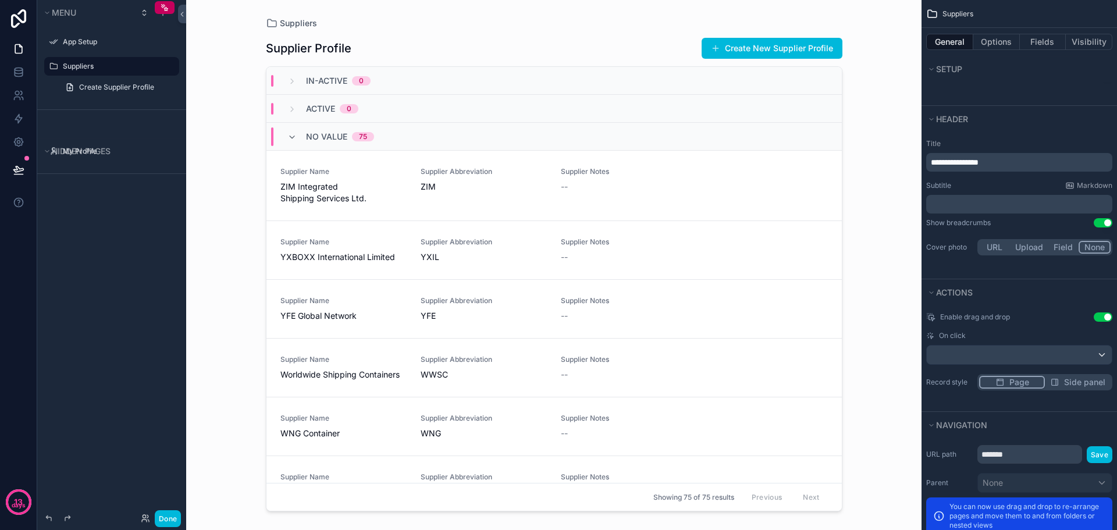
scroll to position [407, 0]
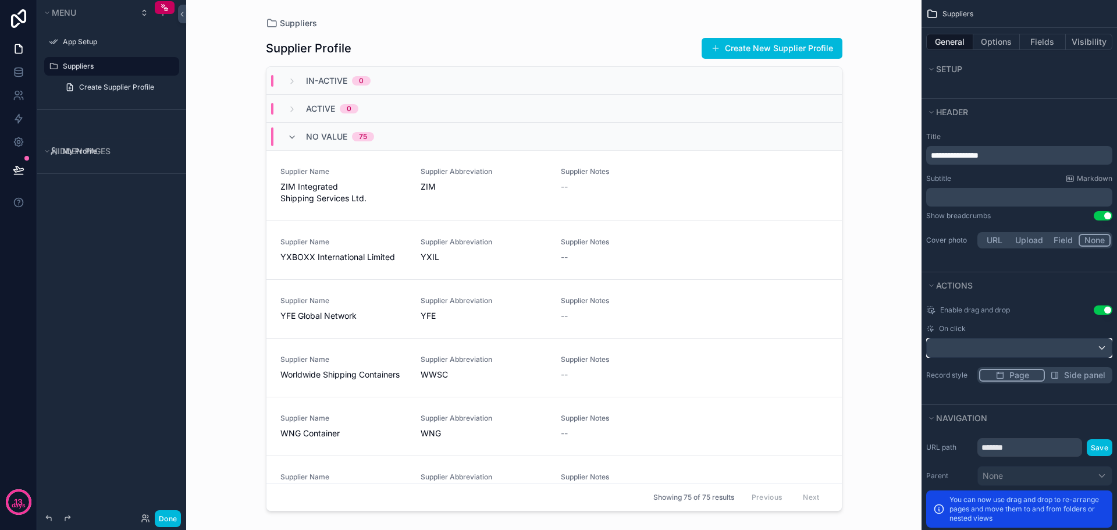
click at [967, 345] on div "scrollable content" at bounding box center [1019, 348] width 185 height 19
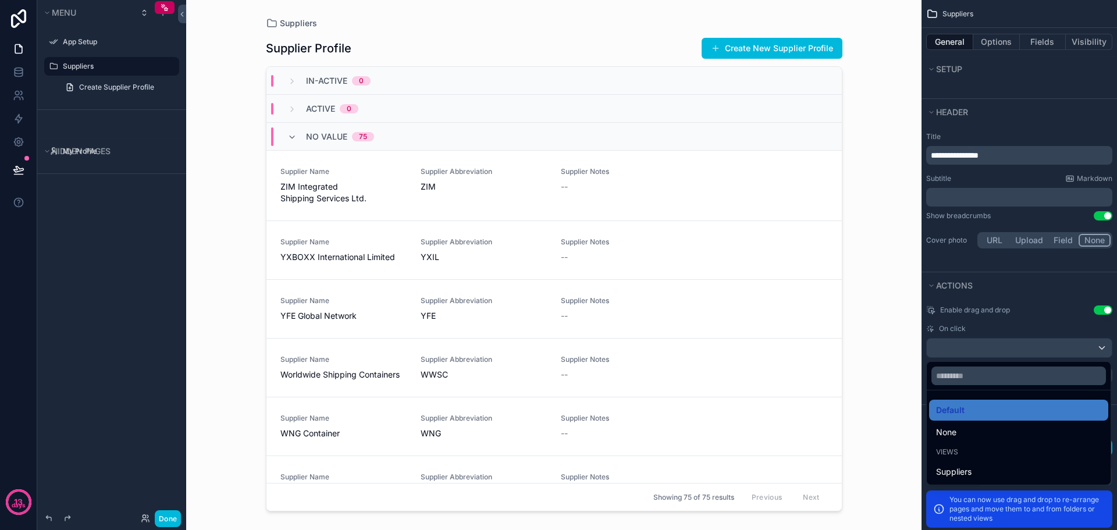
click at [992, 290] on div "scrollable content" at bounding box center [558, 265] width 1117 height 530
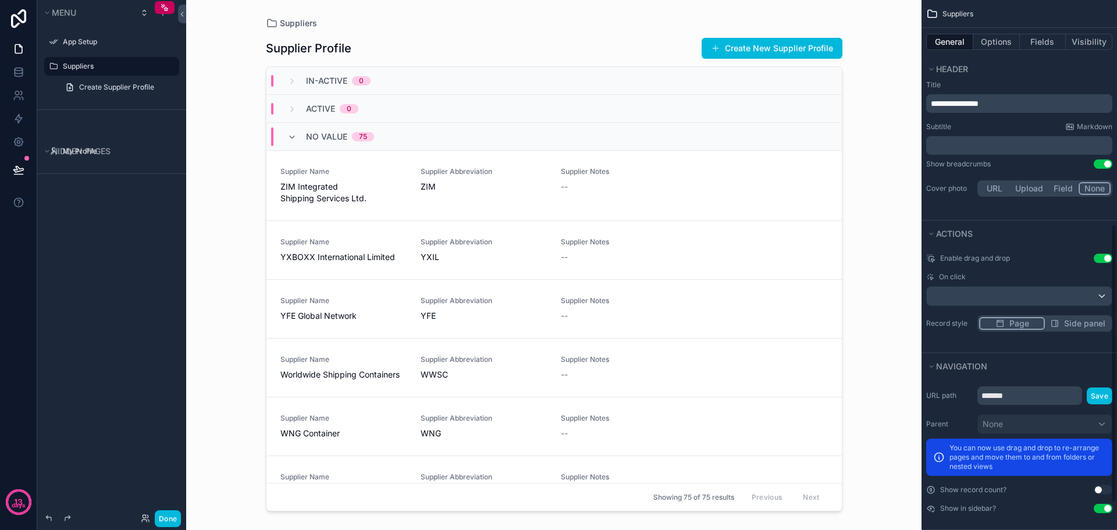
scroll to position [465, 0]
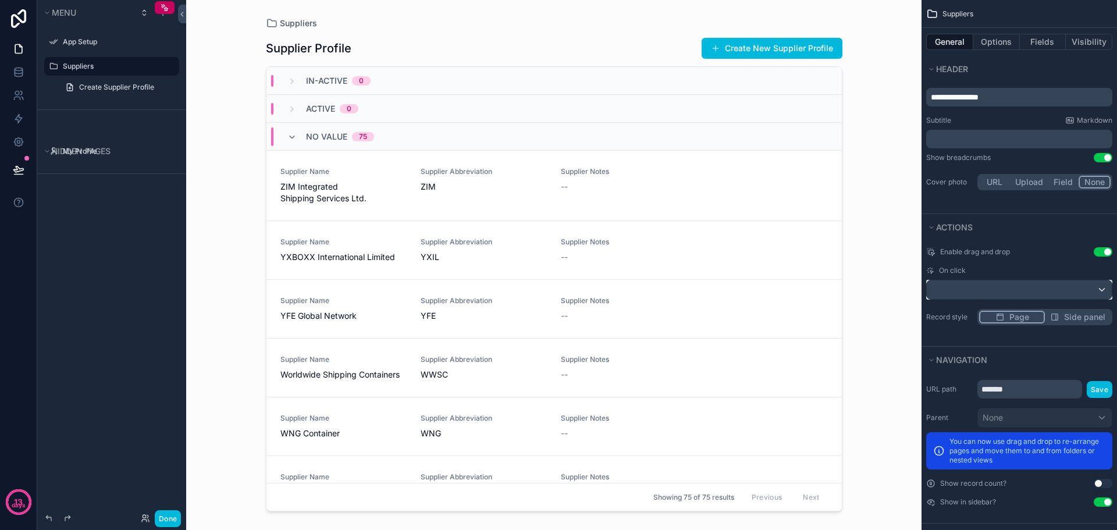
click at [970, 280] on div "scrollable content" at bounding box center [1019, 289] width 185 height 19
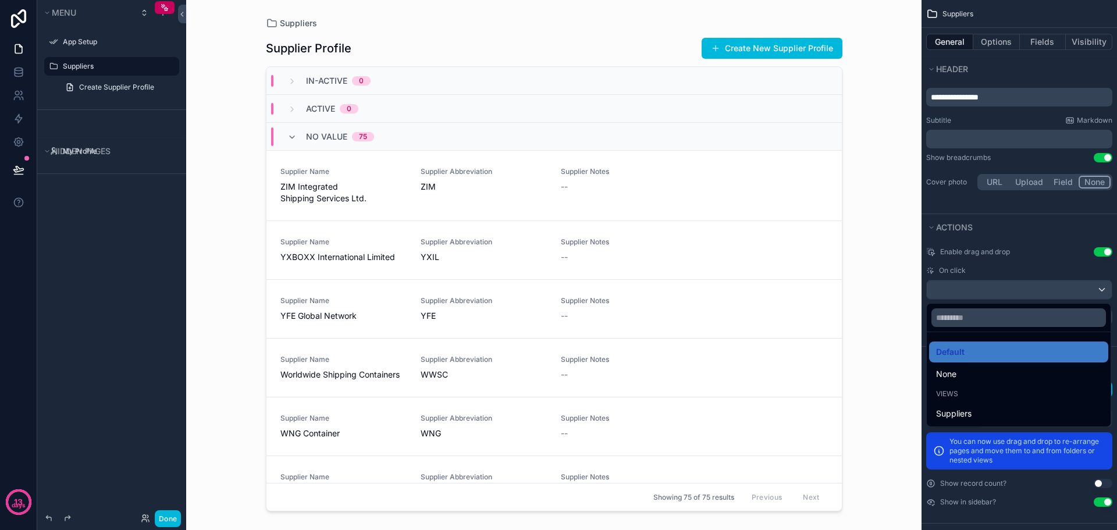
click at [968, 260] on div "scrollable content" at bounding box center [558, 265] width 1117 height 530
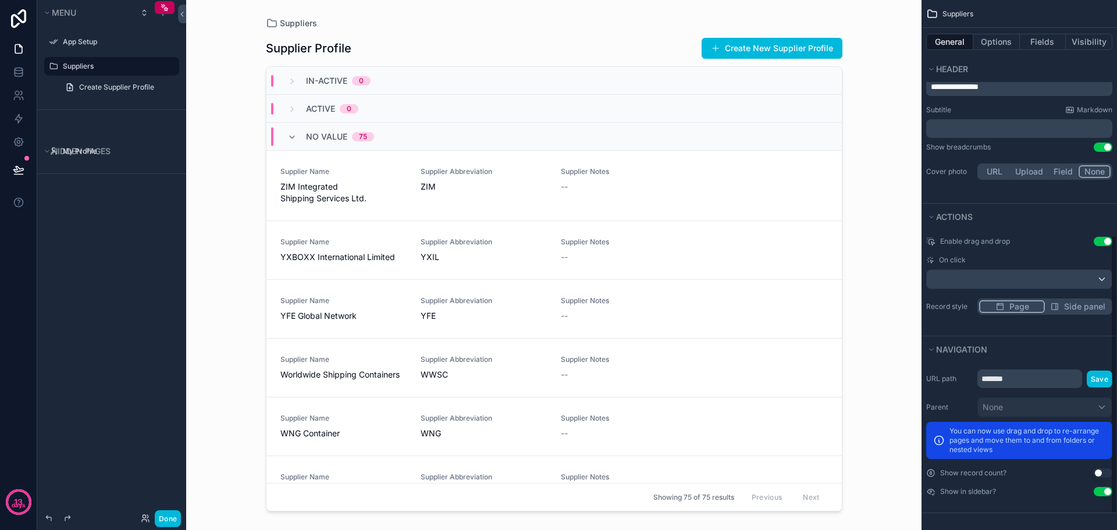
scroll to position [478, 0]
click at [984, 41] on button "Options" at bounding box center [996, 42] width 47 height 16
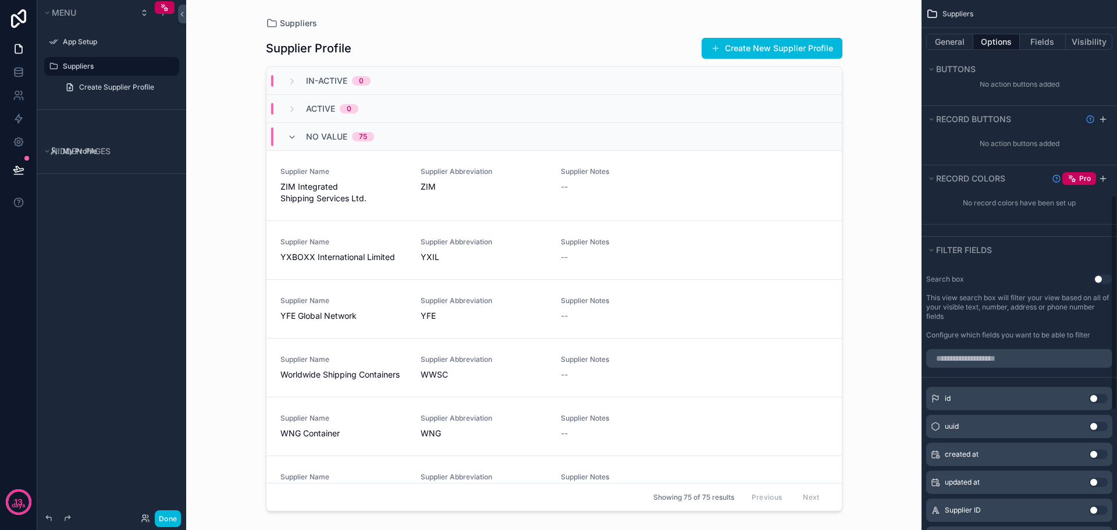
scroll to position [594, 0]
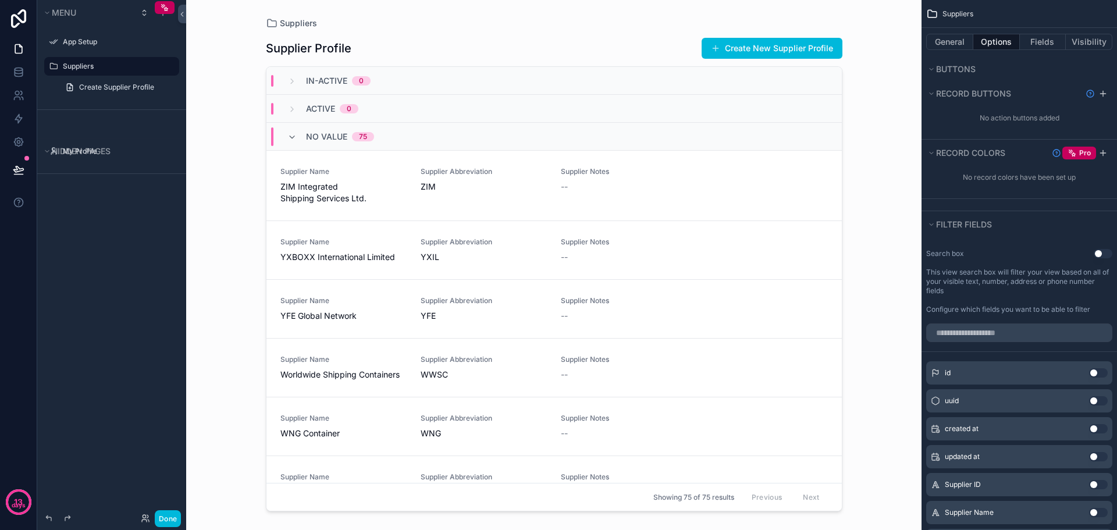
click at [1102, 252] on button "Use setting" at bounding box center [1102, 253] width 19 height 9
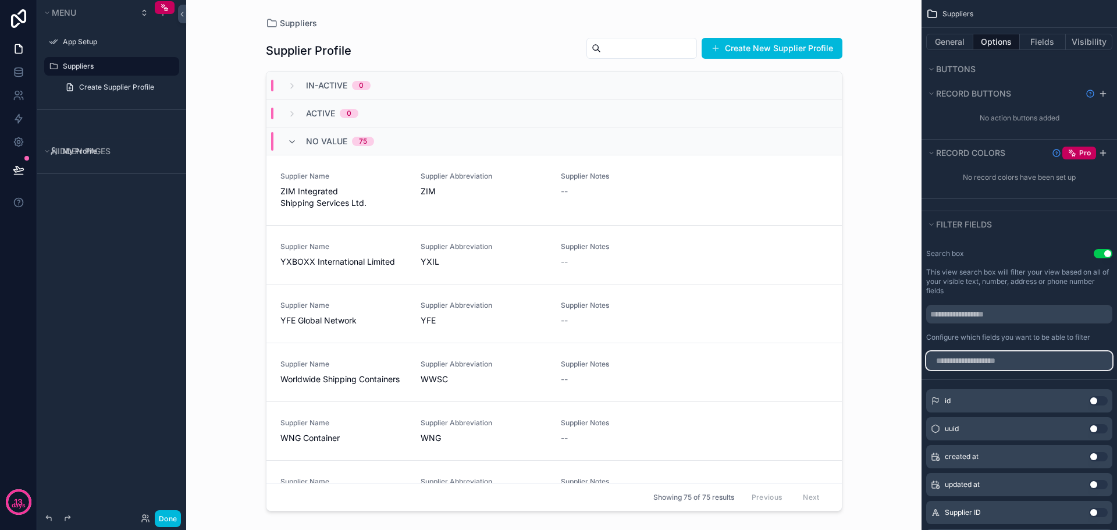
click at [991, 360] on input "scrollable content" at bounding box center [1019, 360] width 186 height 19
type input "*"
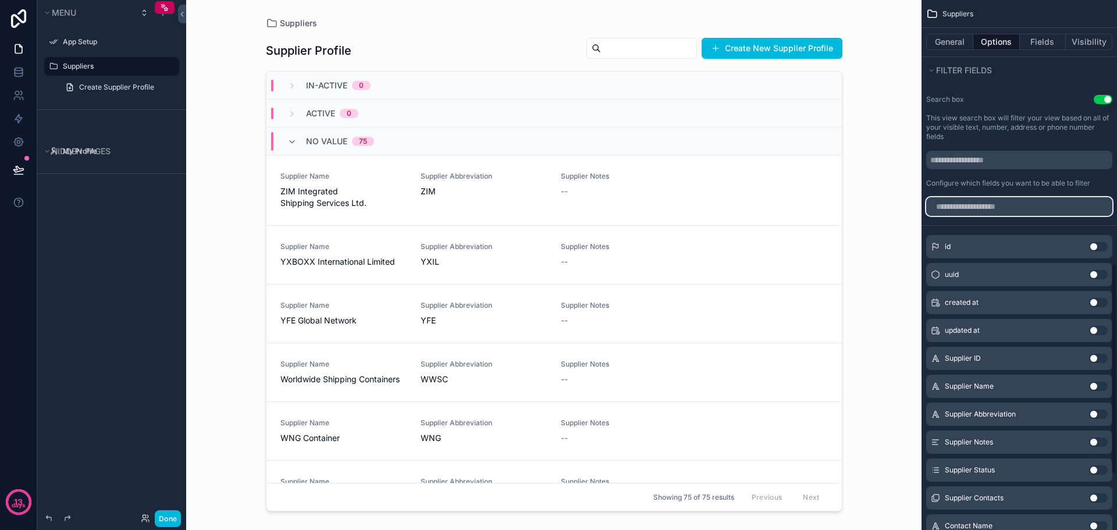
scroll to position [777, 0]
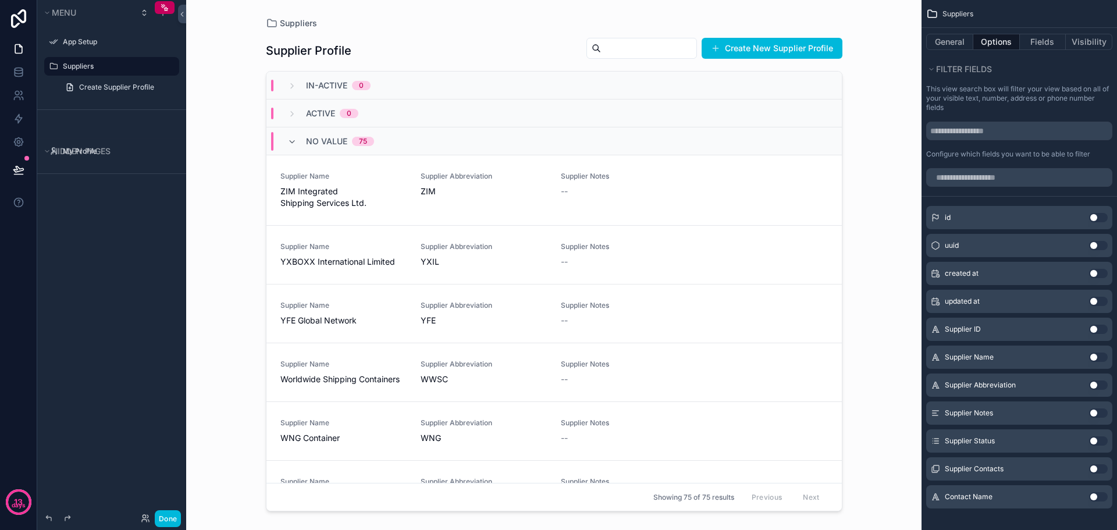
click at [1092, 355] on button "Use setting" at bounding box center [1098, 356] width 19 height 9
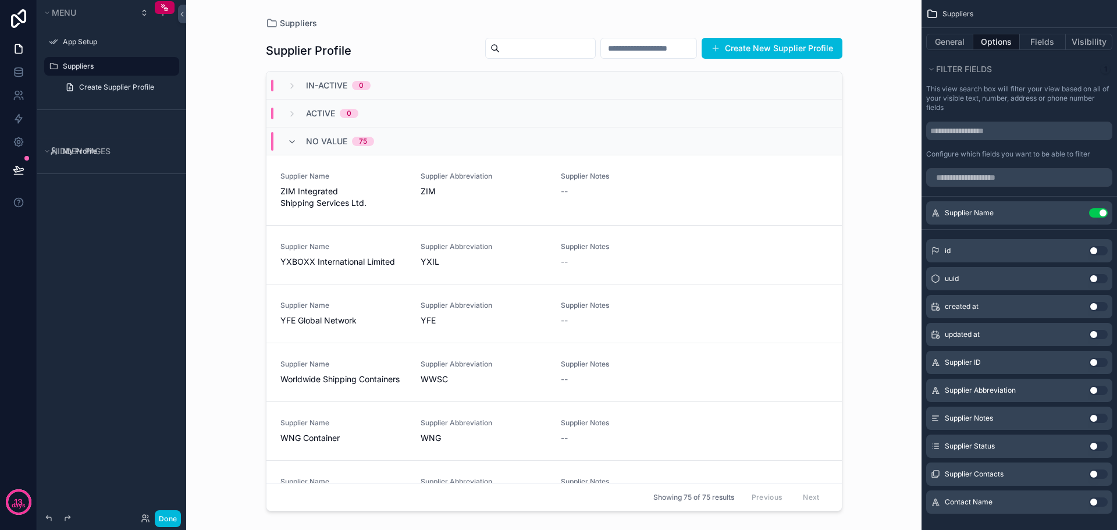
click at [1096, 501] on button "Use setting" at bounding box center [1098, 501] width 19 height 9
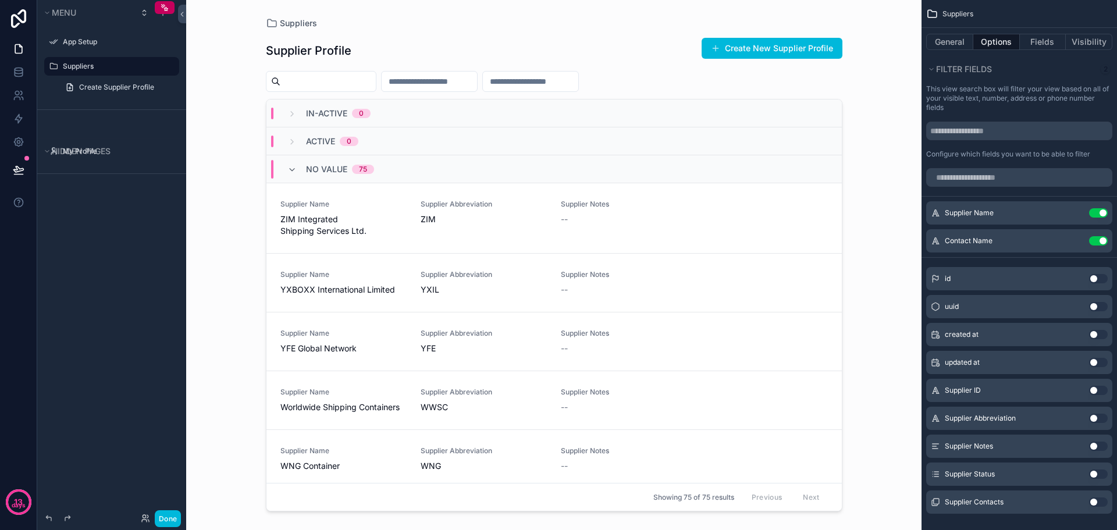
click at [578, 87] on input "scrollable content" at bounding box center [530, 81] width 95 height 16
click at [1099, 243] on button "Use setting" at bounding box center [1098, 240] width 19 height 9
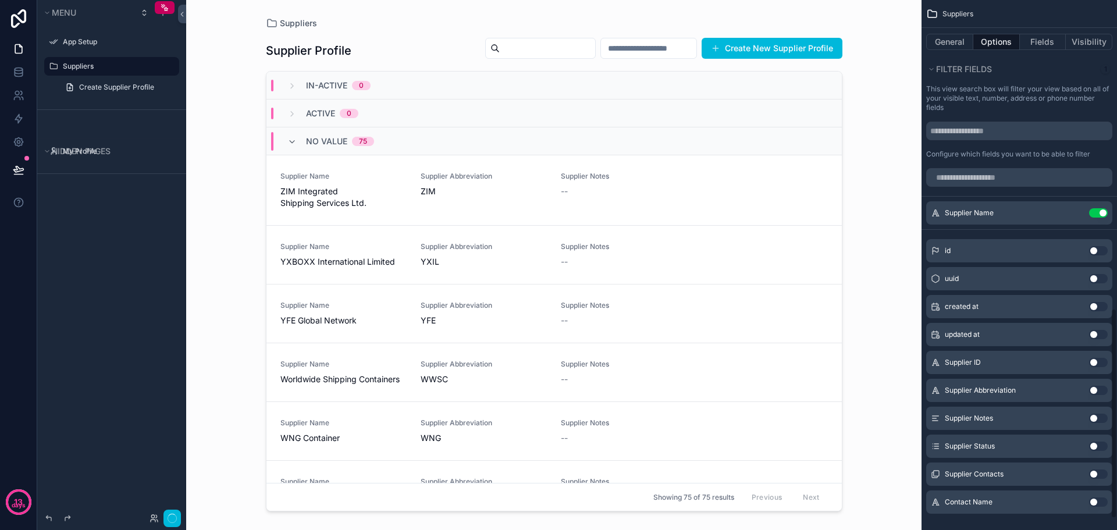
click at [1095, 218] on div "Supplier Name Use setting" at bounding box center [1019, 212] width 186 height 23
click at [1096, 214] on button "Use setting" at bounding box center [1098, 212] width 19 height 9
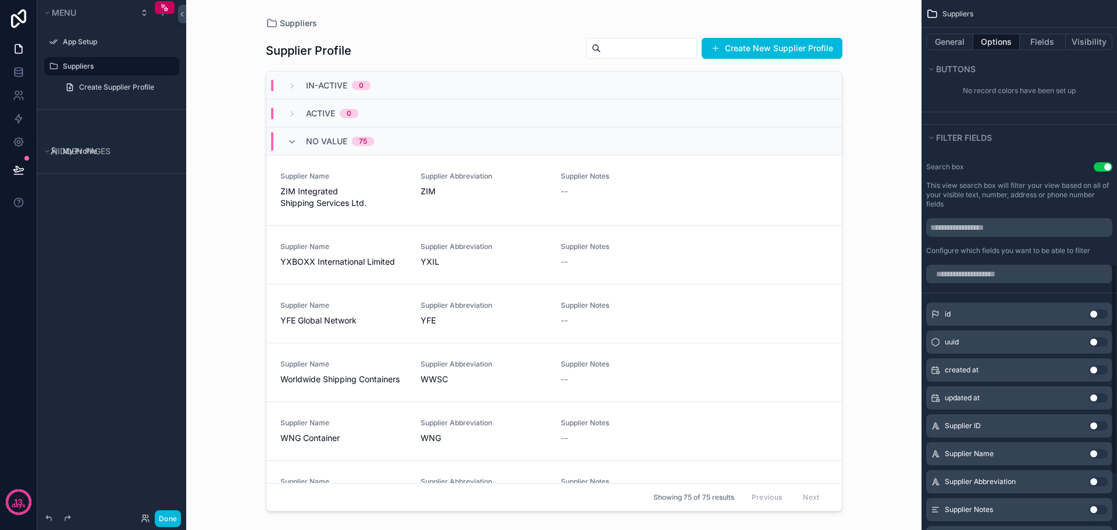
scroll to position [661, 0]
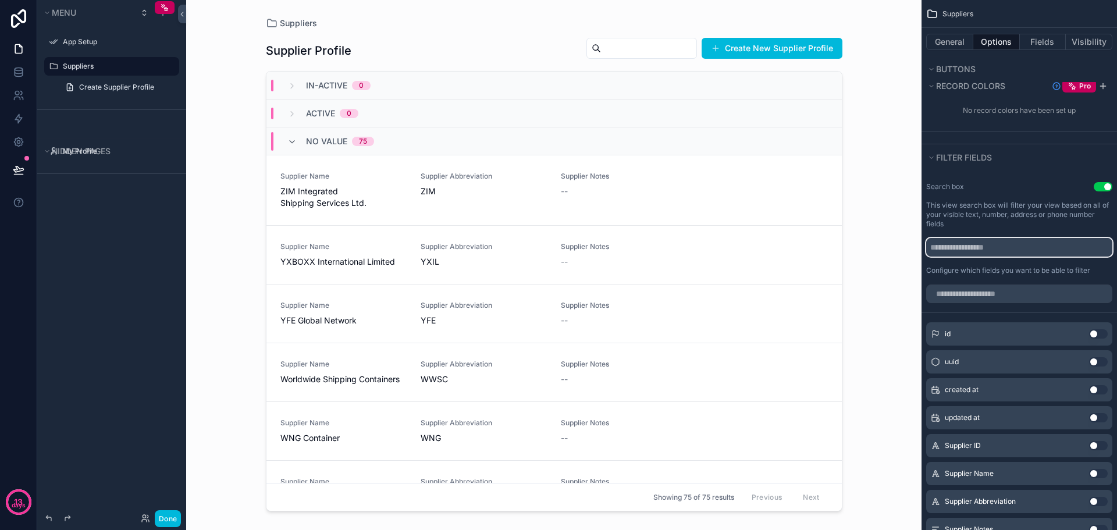
click at [989, 248] on input "scrollable content" at bounding box center [1019, 247] width 186 height 19
type input "******"
click at [1005, 179] on div "Search box Use setting This view search box will filter your view based on all …" at bounding box center [1018, 228] width 195 height 102
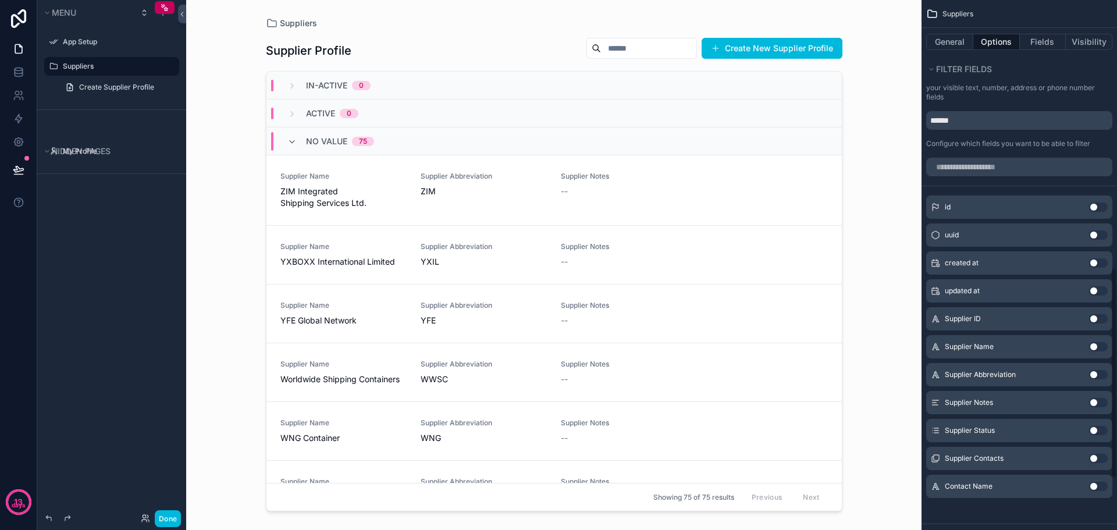
scroll to position [800, 0]
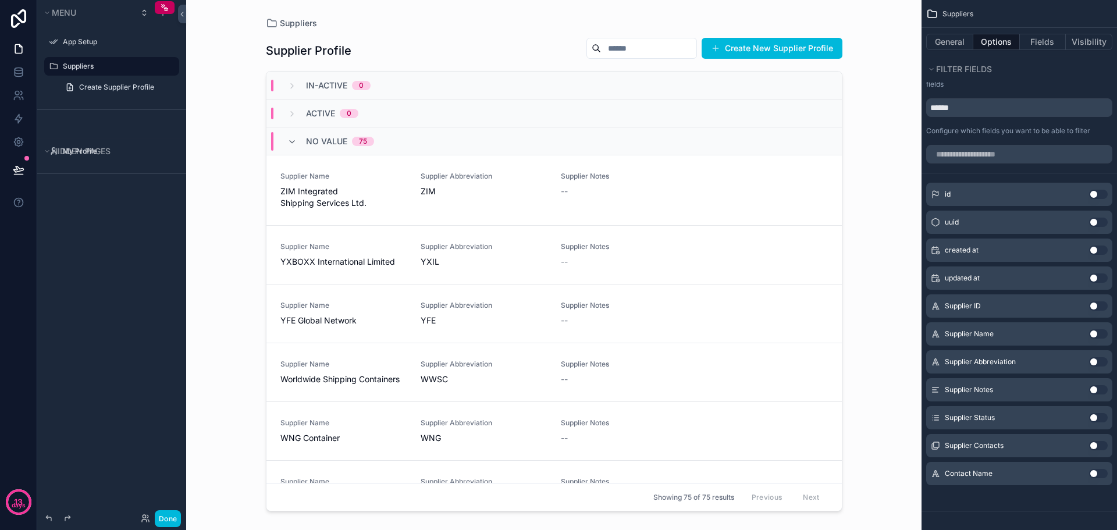
click at [95, 108] on div "App Setup Suppliers Create Supplier Profile" at bounding box center [111, 68] width 149 height 84
click at [17, 143] on icon at bounding box center [18, 142] width 3 height 3
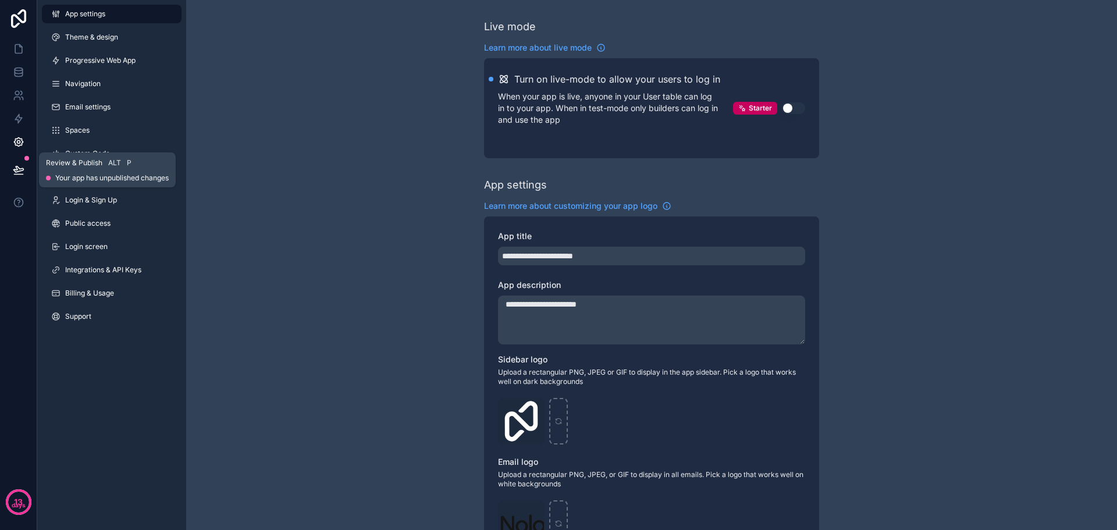
click at [19, 169] on icon at bounding box center [18, 169] width 10 height 6
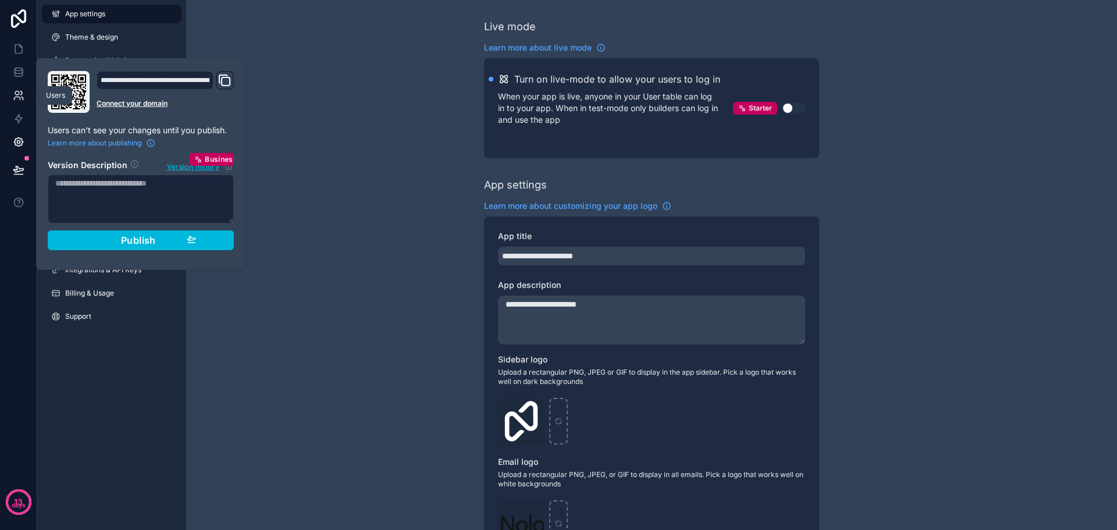
click at [20, 85] on link at bounding box center [18, 95] width 37 height 23
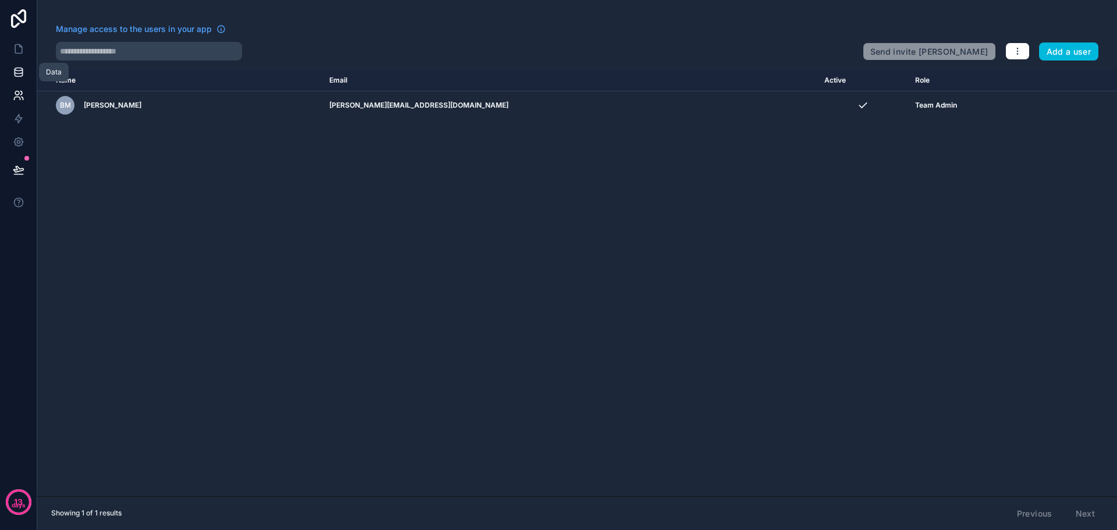
click at [20, 76] on icon at bounding box center [19, 72] width 12 height 12
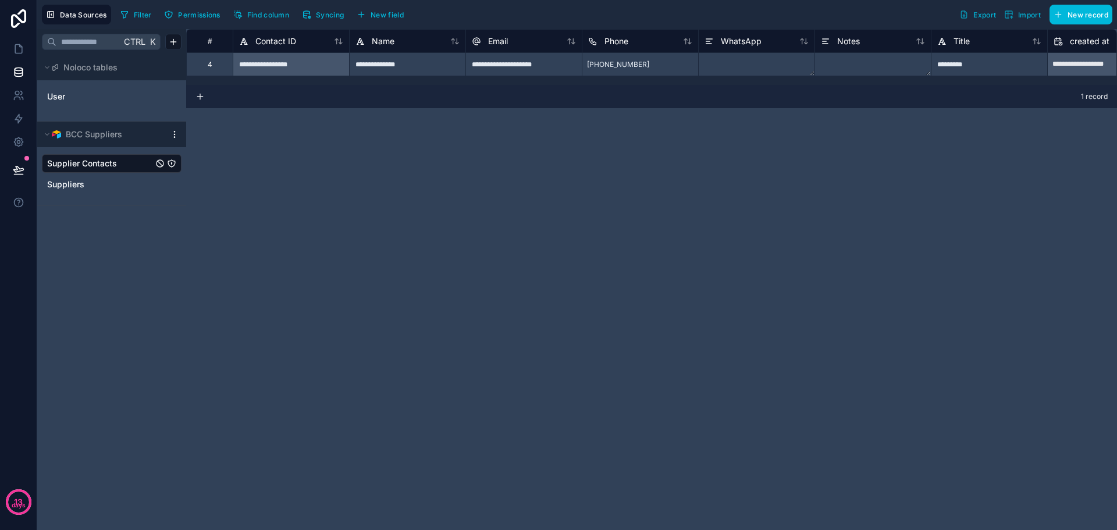
click at [80, 163] on span "Supplier Contacts" at bounding box center [82, 164] width 70 height 12
drag, startPoint x: 406, startPoint y: 47, endPoint x: 353, endPoint y: 44, distance: 53.0
click at [353, 44] on div "Name" at bounding box center [408, 41] width 116 height 14
click at [16, 41] on link at bounding box center [18, 48] width 37 height 23
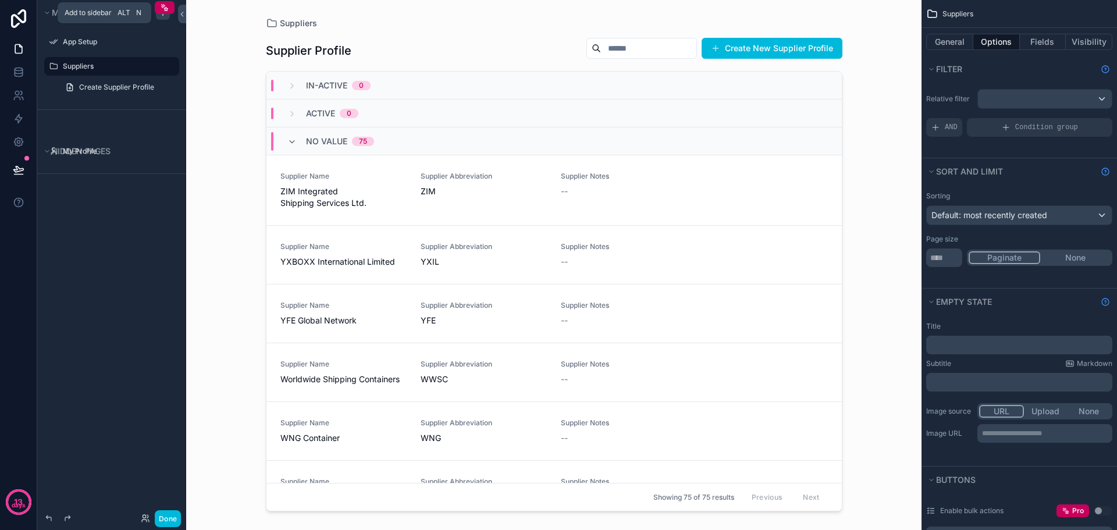
click at [163, 15] on icon "scrollable content" at bounding box center [163, 12] width 0 height 5
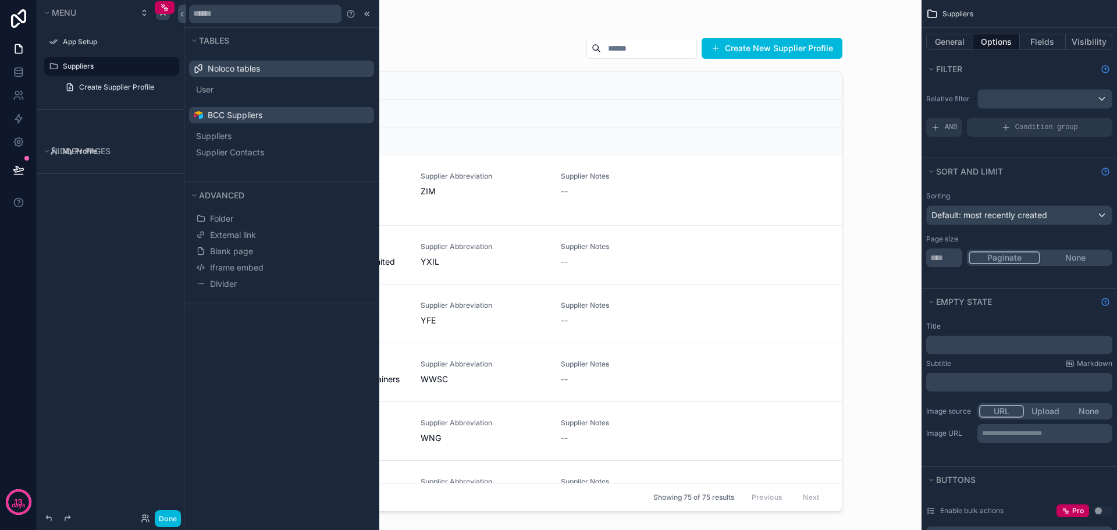
click at [151, 232] on div "Menu App Setup Suppliers Create Supplier Profile Hidden pages My Profile" at bounding box center [111, 258] width 149 height 516
click at [115, 197] on div "Menu App Setup Suppliers Create Supplier Profile Hidden pages My Profile" at bounding box center [111, 258] width 149 height 516
click at [879, 170] on div "Suppliers Supplier Profile Create New Supplier Profile In-Active 0 Active 0 No …" at bounding box center [553, 265] width 735 height 530
click at [124, 241] on div "Menu App Setup Suppliers Create Supplier Profile Hidden pages My Profile" at bounding box center [111, 258] width 149 height 516
click at [184, 16] on icon at bounding box center [182, 14] width 8 height 9
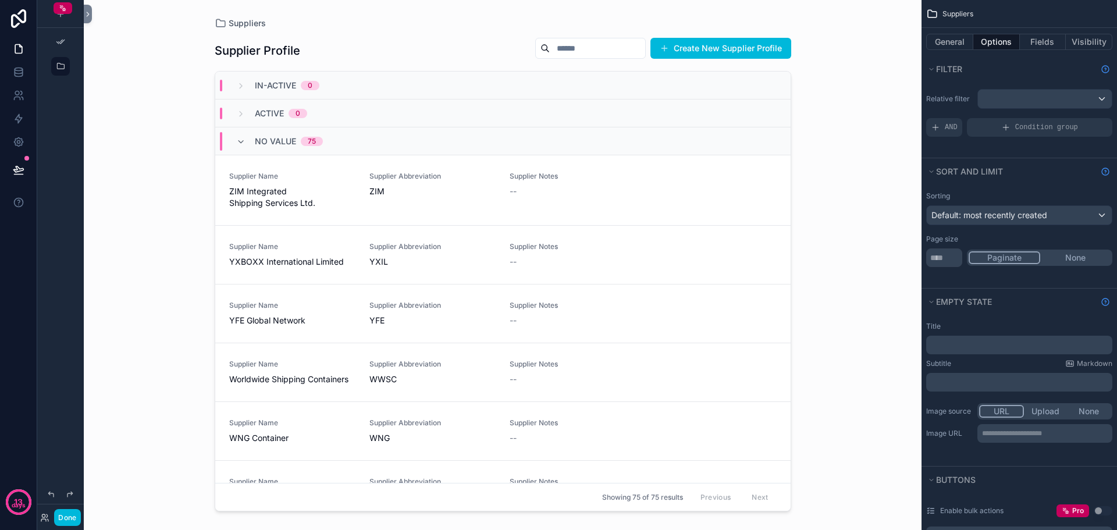
click at [96, 19] on div "Suppliers Supplier Profile Create New Supplier Profile In-Active 0 Active 0 No …" at bounding box center [503, 265] width 838 height 530
click at [92, 19] on div "Suppliers Supplier Profile Create New Supplier Profile In-Active 0 Active 0 No …" at bounding box center [503, 265] width 838 height 530
click at [90, 19] on button at bounding box center [88, 14] width 8 height 19
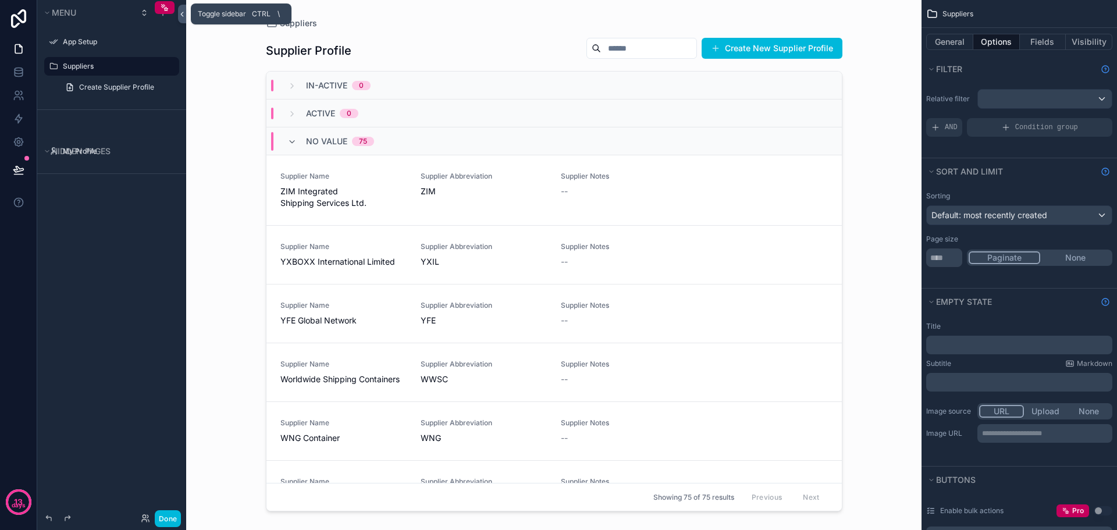
click at [182, 15] on icon at bounding box center [182, 14] width 2 height 4
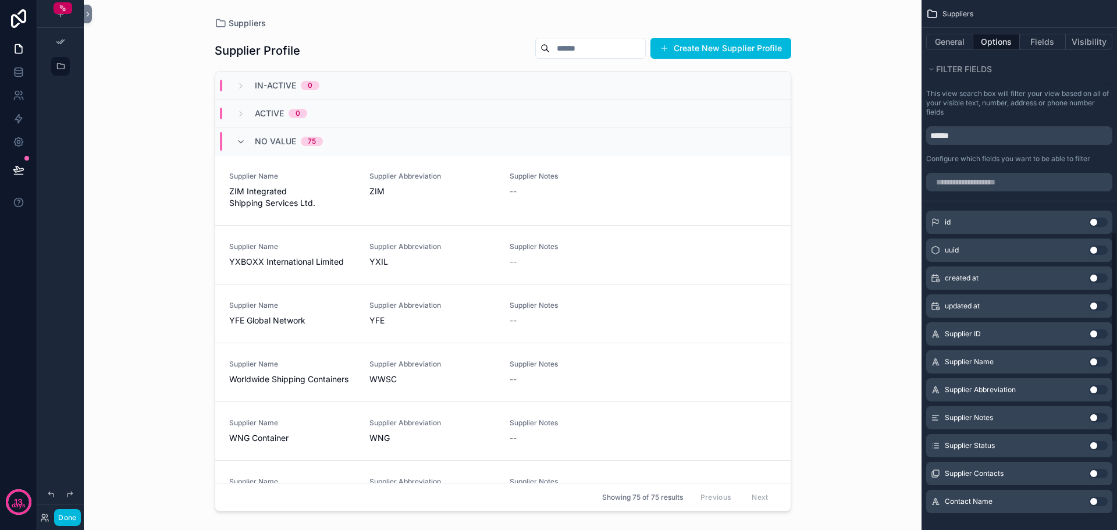
scroll to position [800, 0]
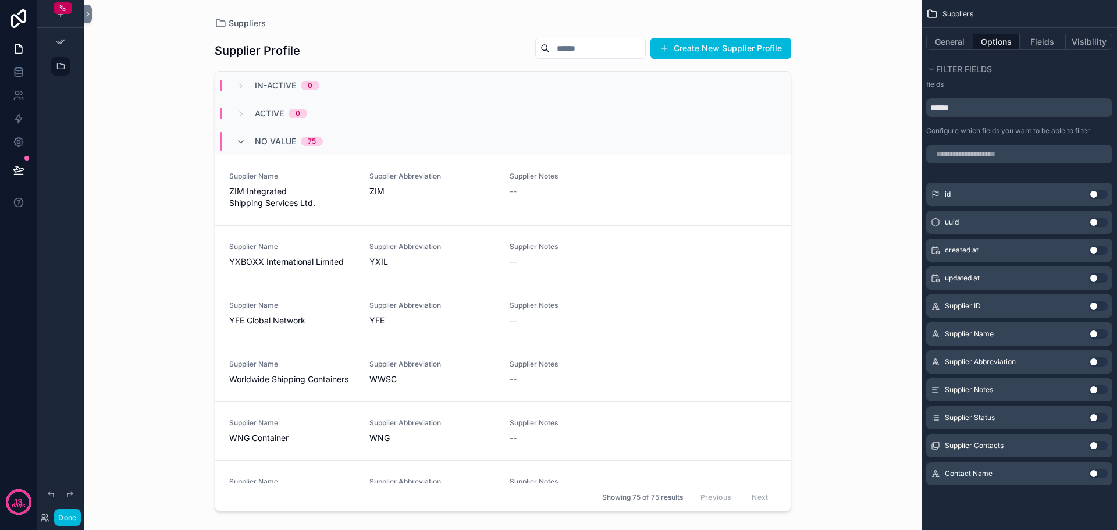
click at [565, 43] on input "scrollable content" at bounding box center [597, 48] width 95 height 16
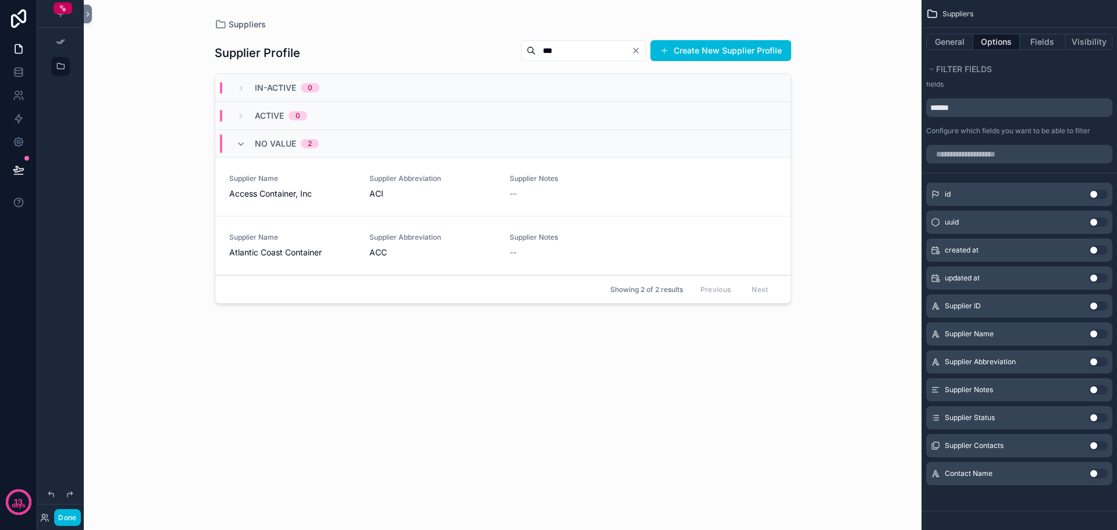
type input "***"
click at [242, 115] on icon "scrollable content" at bounding box center [240, 116] width 9 height 9
click at [636, 52] on icon "Clear" at bounding box center [635, 50] width 9 height 9
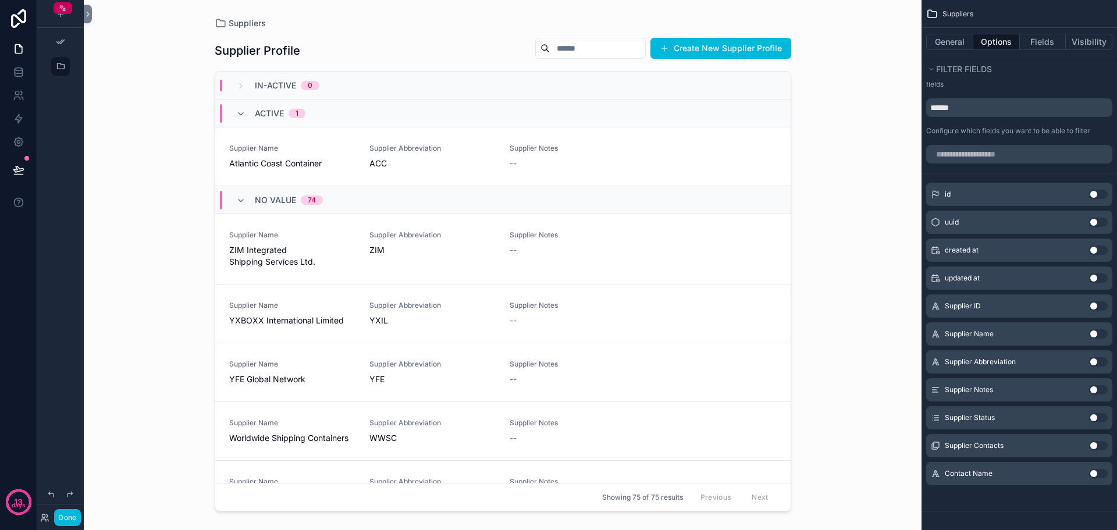
click at [306, 118] on div "Active 1" at bounding box center [270, 113] width 97 height 19
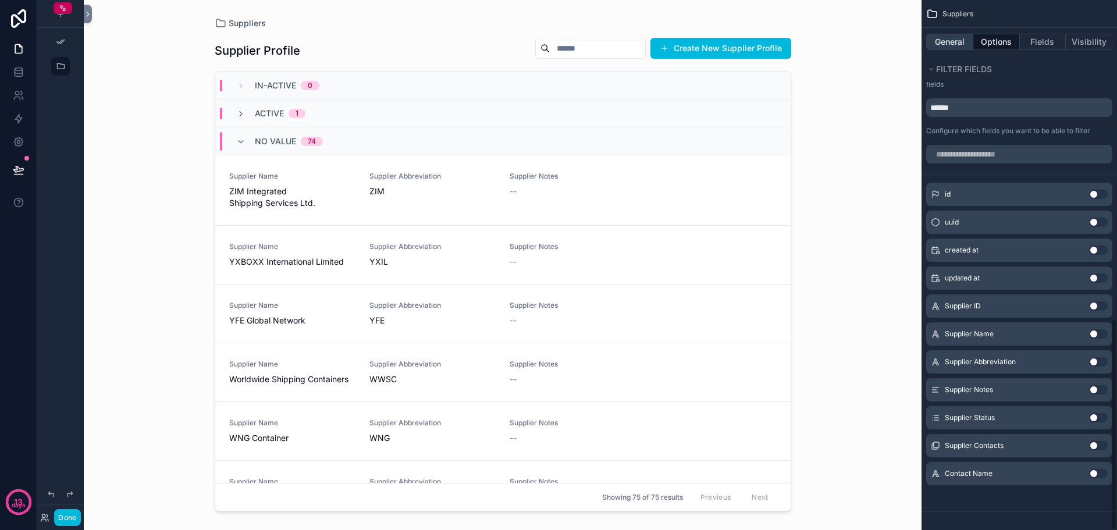
click at [960, 44] on button "General" at bounding box center [949, 42] width 47 height 16
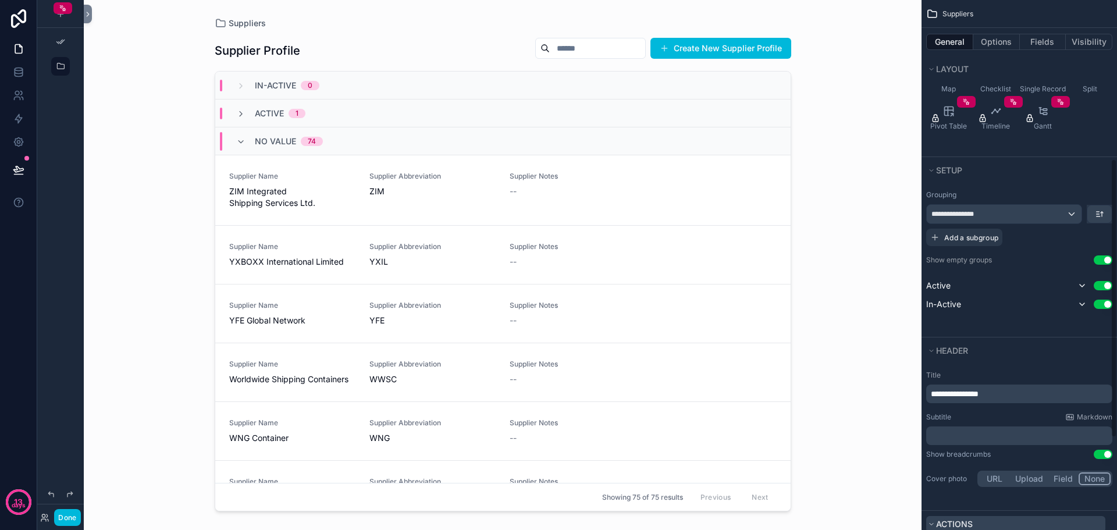
scroll to position [129, 0]
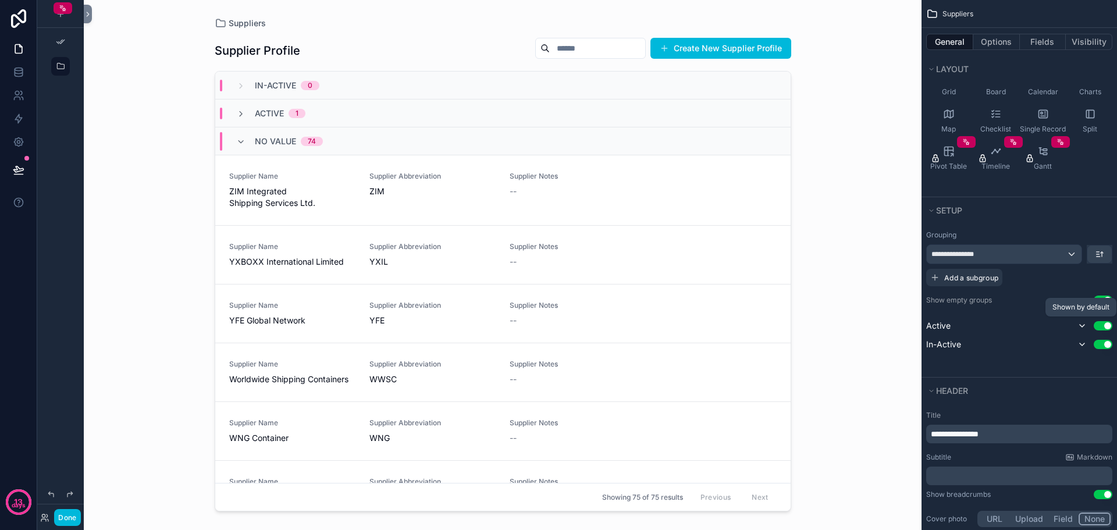
click at [1081, 327] on icon "scrollable content" at bounding box center [1081, 325] width 9 height 9
click at [1081, 327] on icon "scrollable content" at bounding box center [1082, 325] width 2 height 5
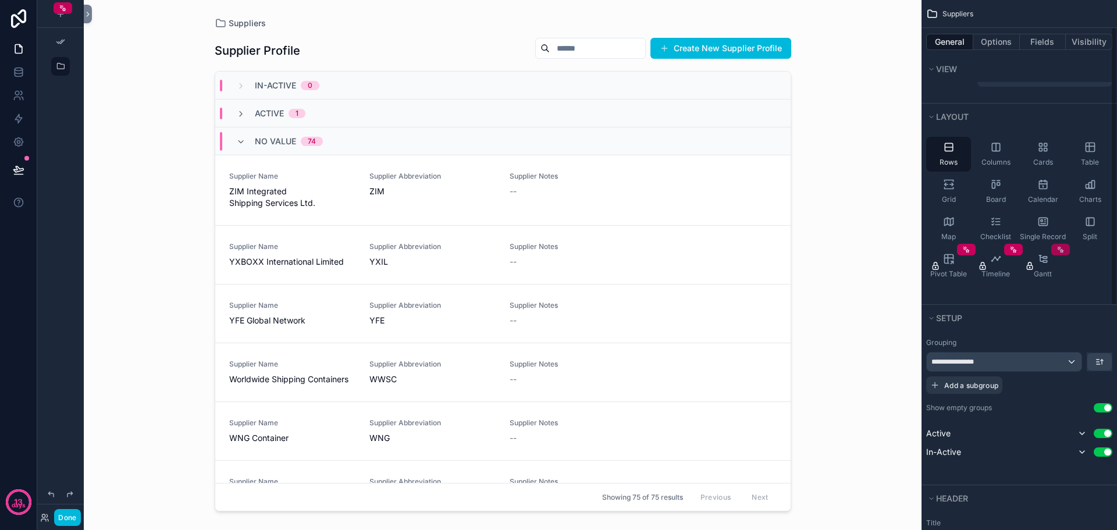
scroll to position [0, 0]
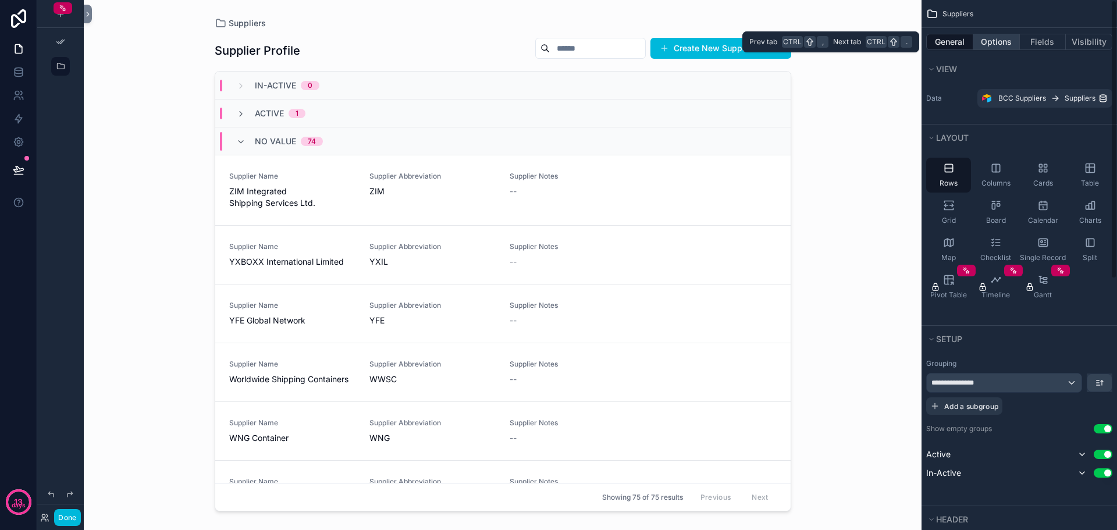
click at [999, 42] on button "Options" at bounding box center [996, 42] width 47 height 16
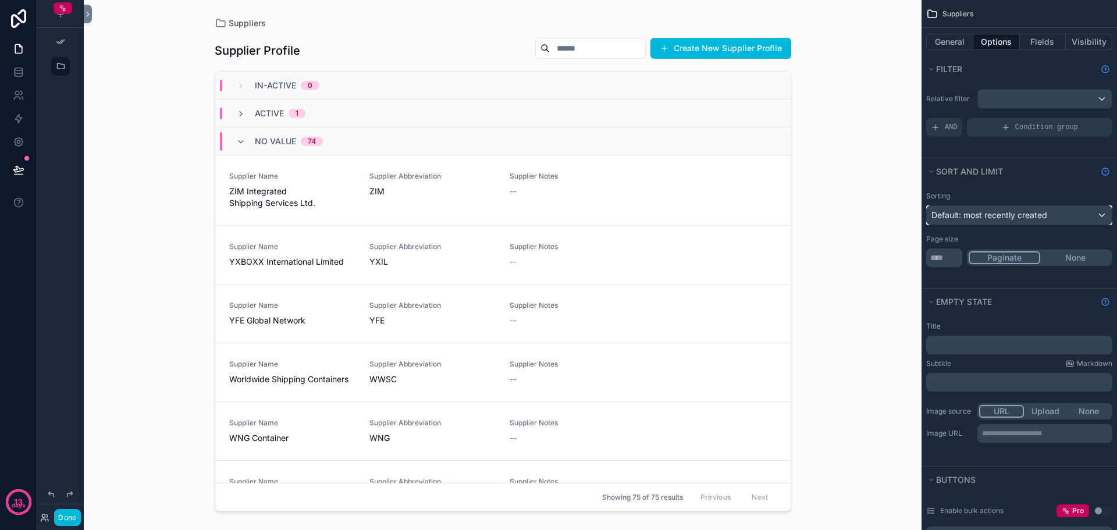
click at [1062, 215] on div "Default: most recently created" at bounding box center [1019, 215] width 185 height 19
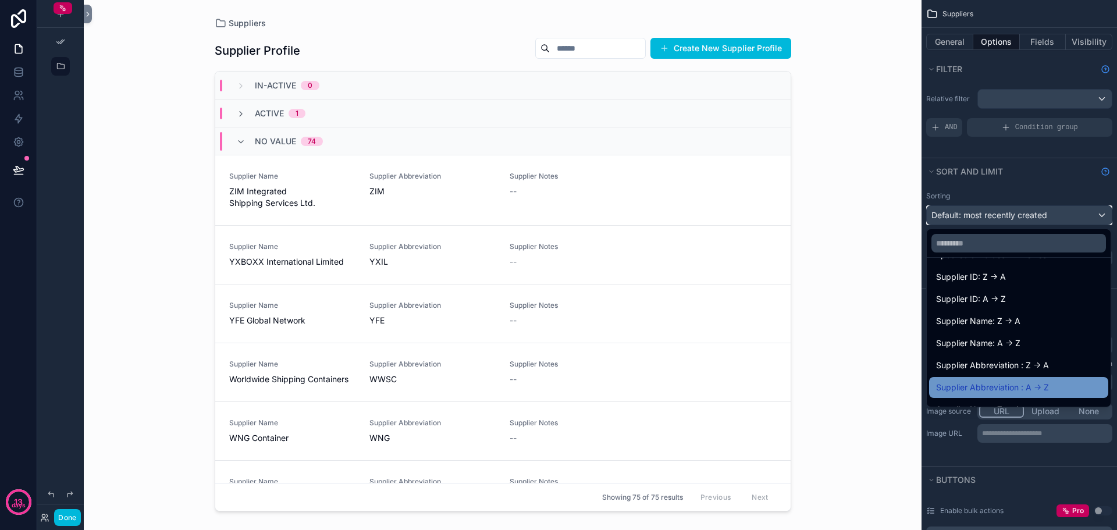
scroll to position [116, 0]
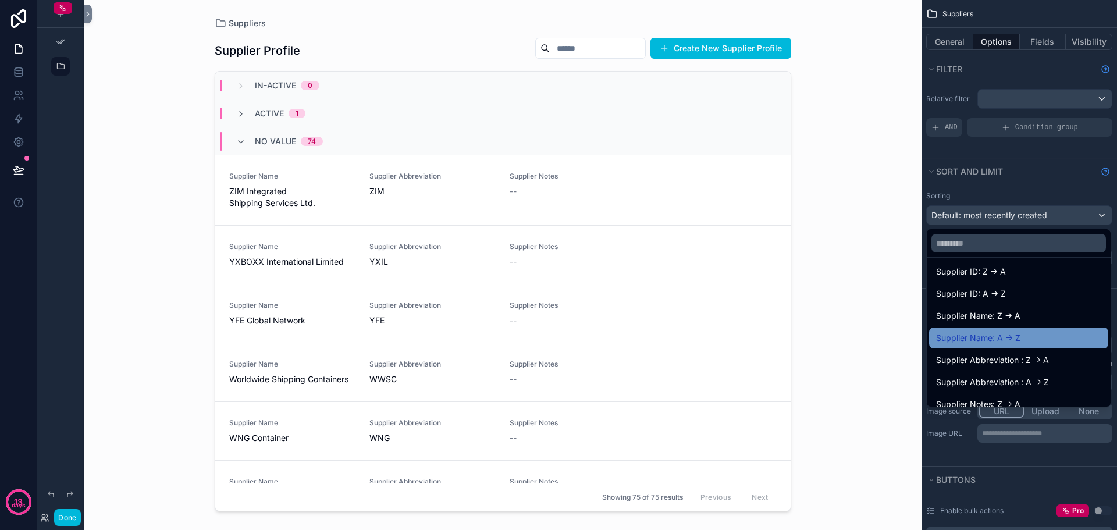
click at [1040, 337] on div "Supplier Name: A -> Z" at bounding box center [1018, 338] width 165 height 14
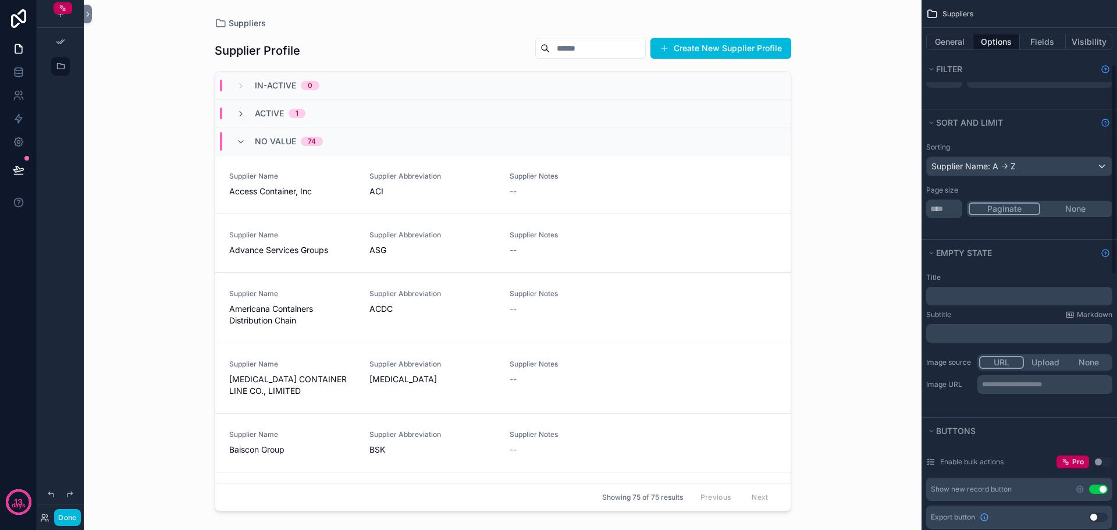
scroll to position [0, 0]
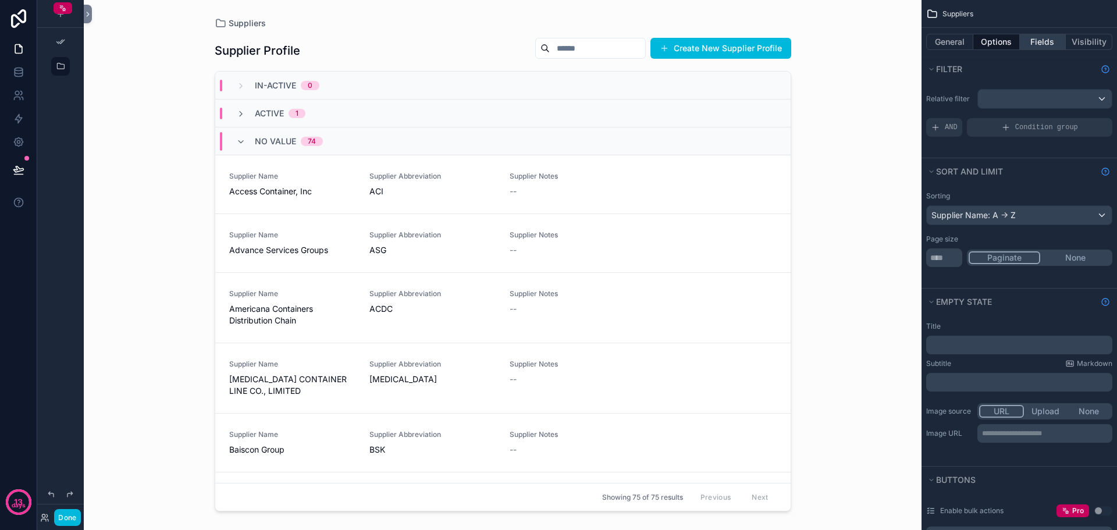
click at [1038, 40] on button "Fields" at bounding box center [1043, 42] width 47 height 16
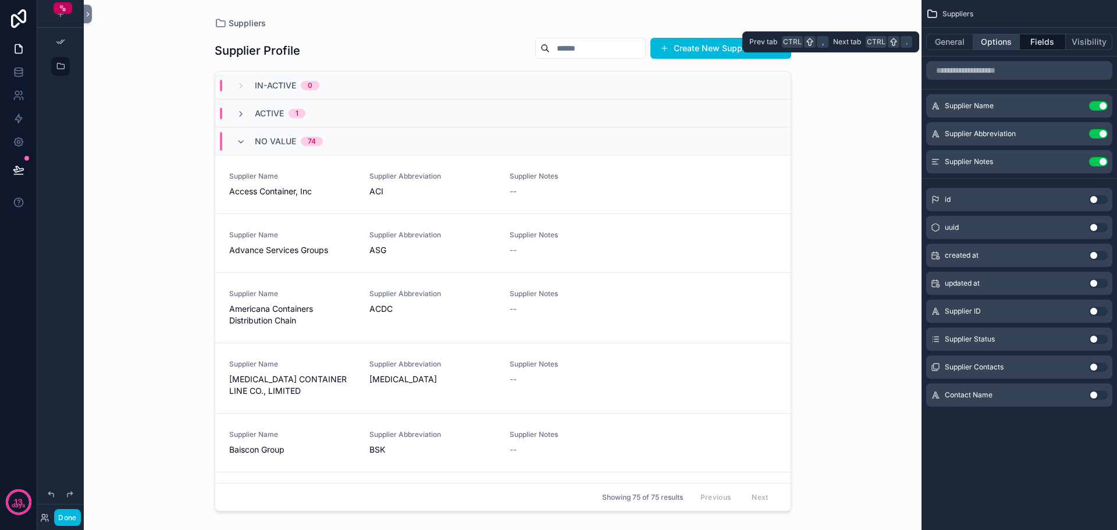
click at [1008, 39] on button "Options" at bounding box center [996, 42] width 47 height 16
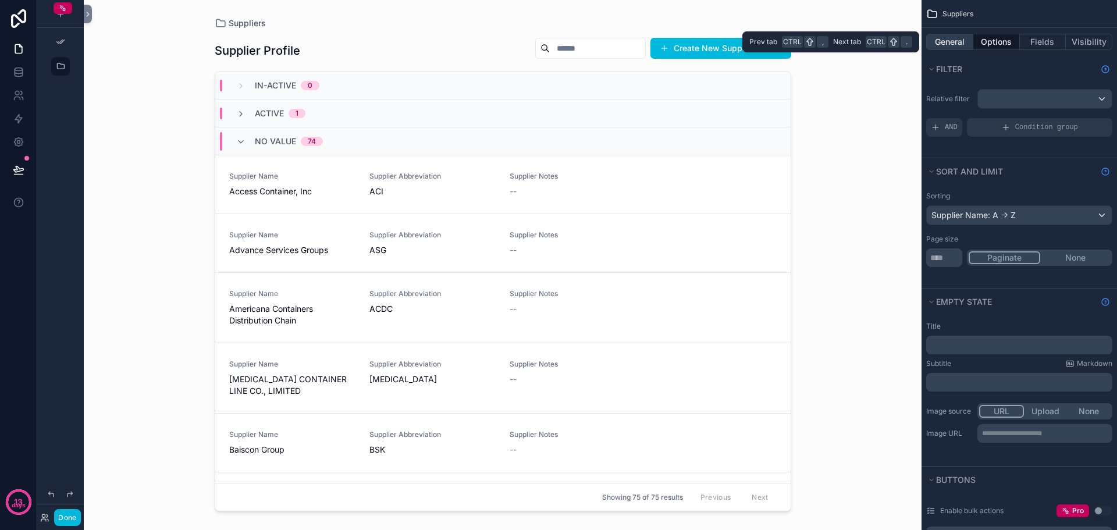
click at [953, 49] on button "General" at bounding box center [949, 42] width 47 height 16
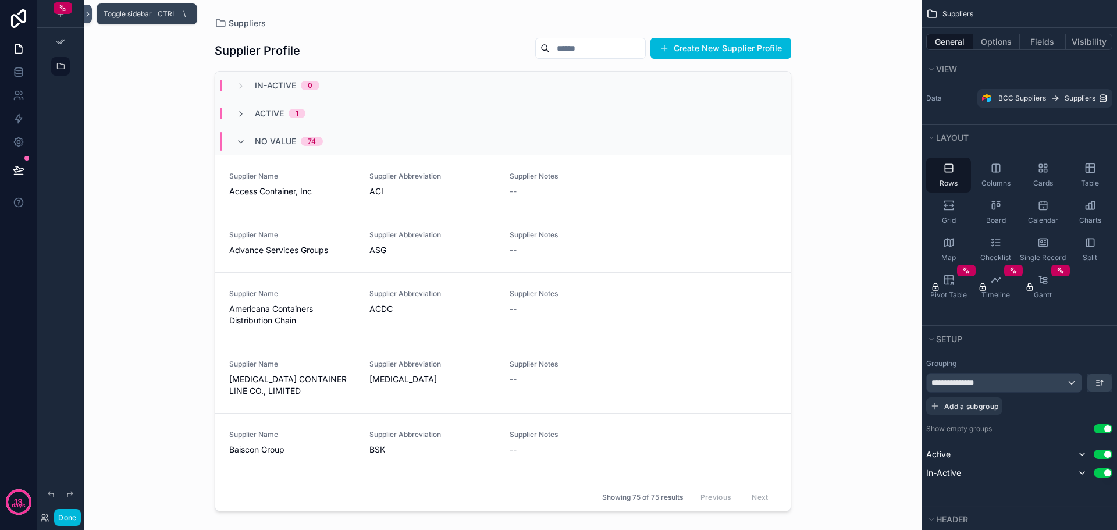
click at [84, 17] on icon at bounding box center [88, 14] width 8 height 9
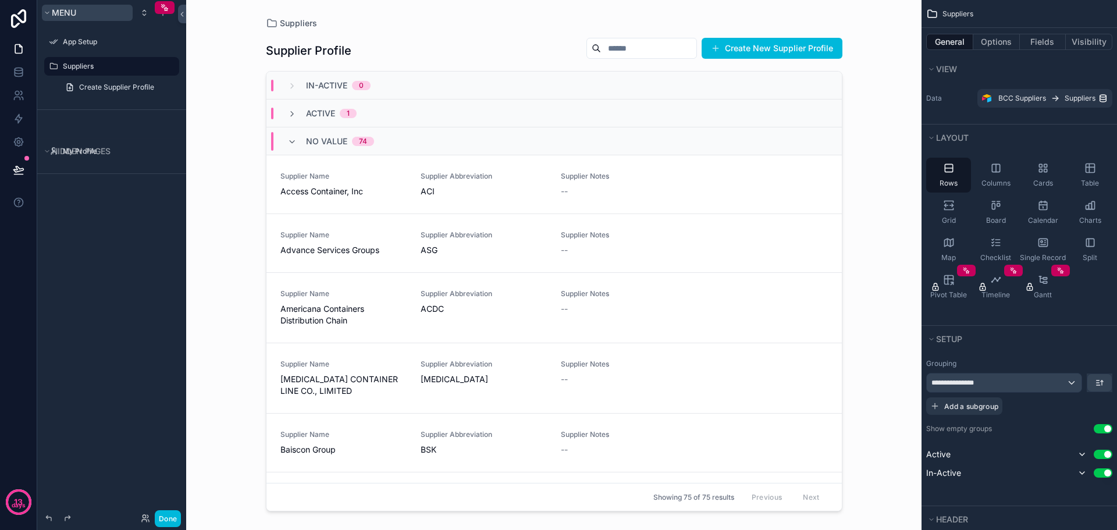
click at [84, 16] on button "Menu" at bounding box center [87, 13] width 91 height 16
click at [162, 17] on icon "scrollable content" at bounding box center [162, 12] width 9 height 9
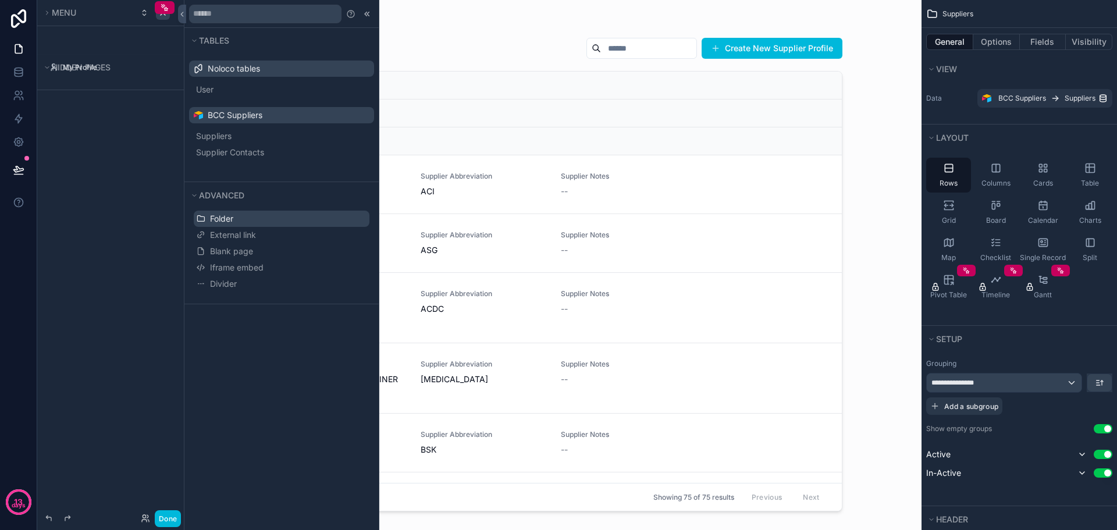
click at [238, 216] on button "Folder" at bounding box center [282, 219] width 176 height 16
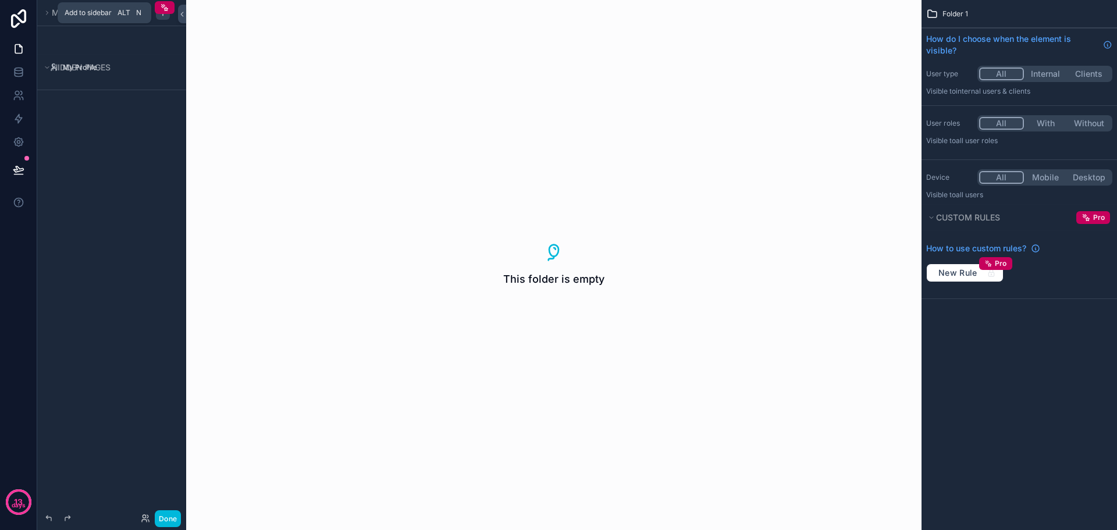
click at [165, 17] on icon "scrollable content" at bounding box center [162, 12] width 9 height 9
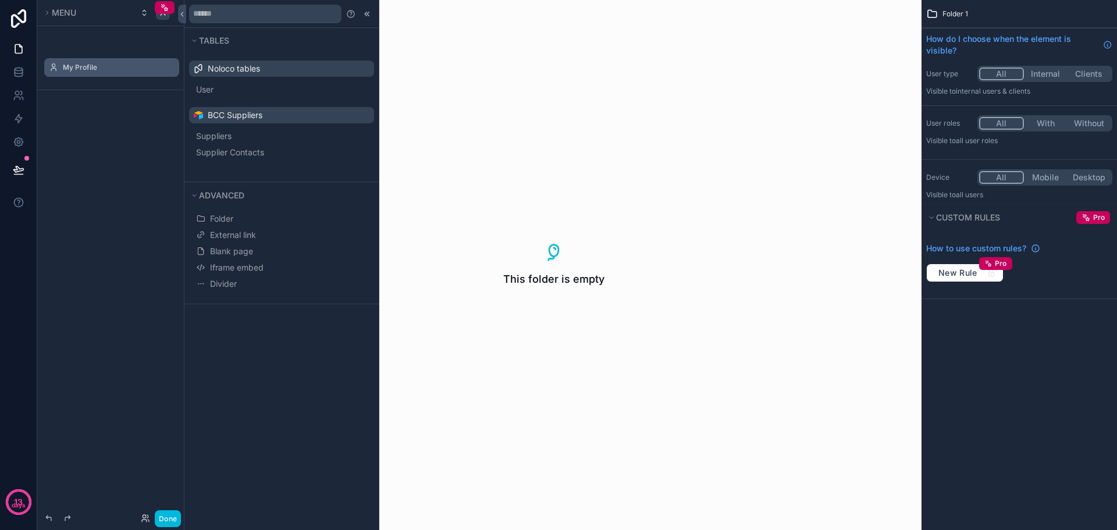
click at [79, 68] on label "My Profile" at bounding box center [117, 67] width 109 height 9
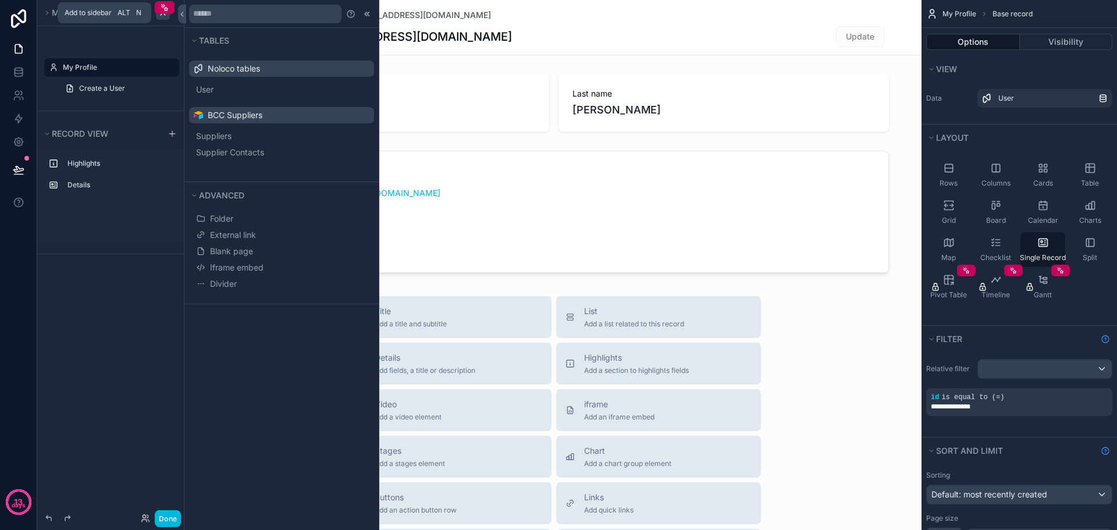
click at [157, 16] on div "scrollable content" at bounding box center [163, 13] width 14 height 14
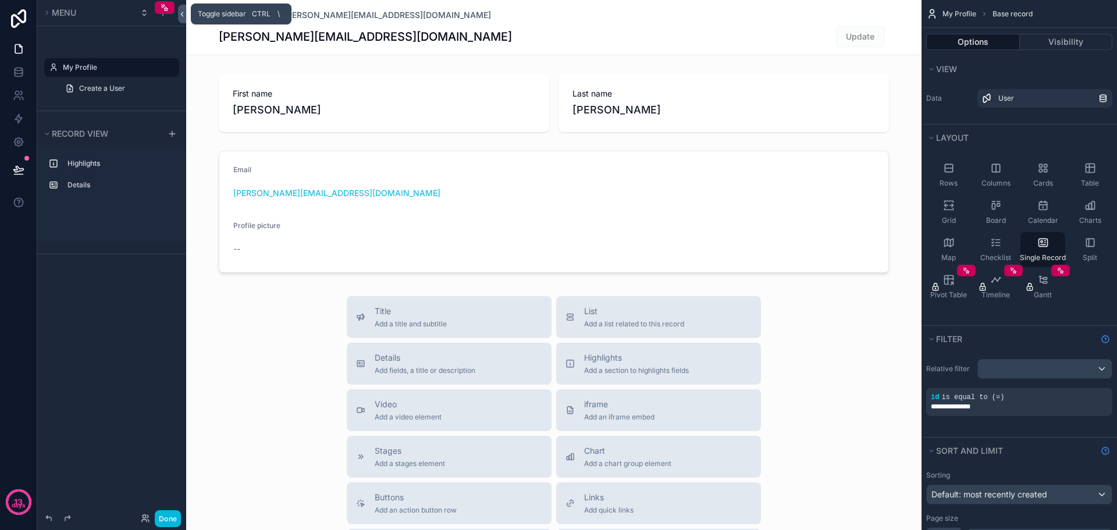
click at [183, 22] on button at bounding box center [182, 14] width 8 height 19
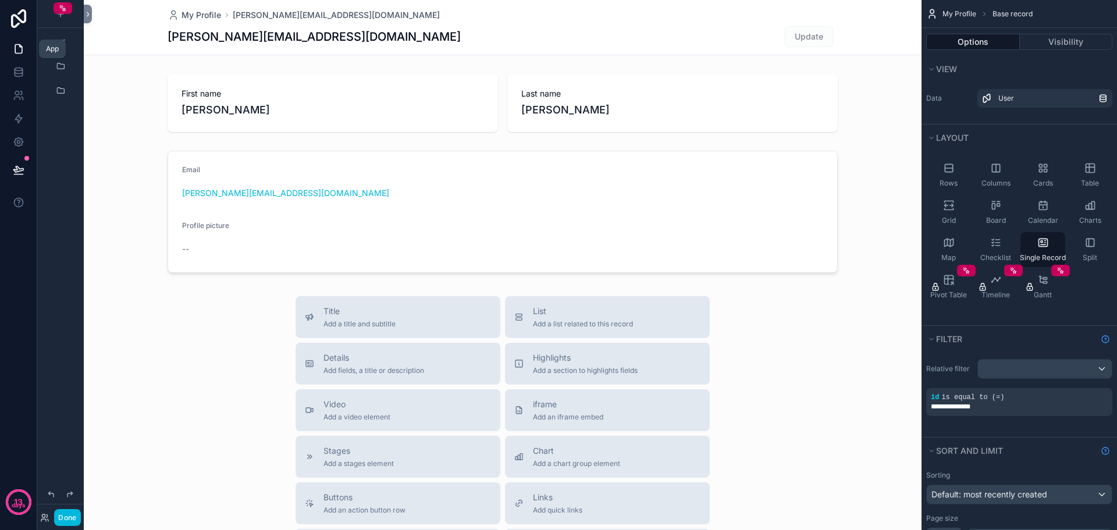
click at [15, 48] on icon at bounding box center [18, 49] width 7 height 9
click at [65, 88] on icon "scrollable content" at bounding box center [60, 90] width 9 height 9
click at [85, 13] on icon at bounding box center [88, 14] width 8 height 9
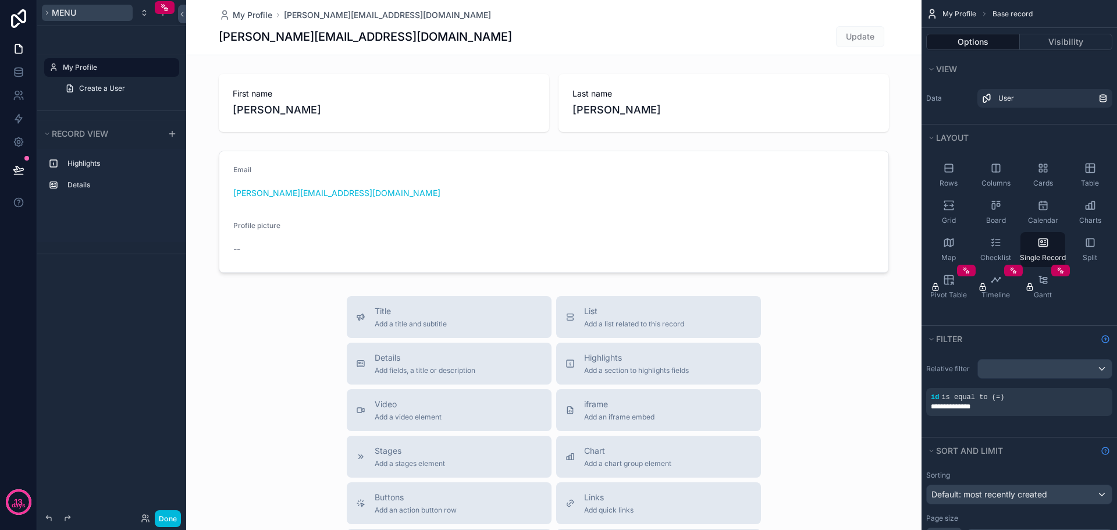
click at [51, 14] on button "Menu" at bounding box center [87, 13] width 91 height 16
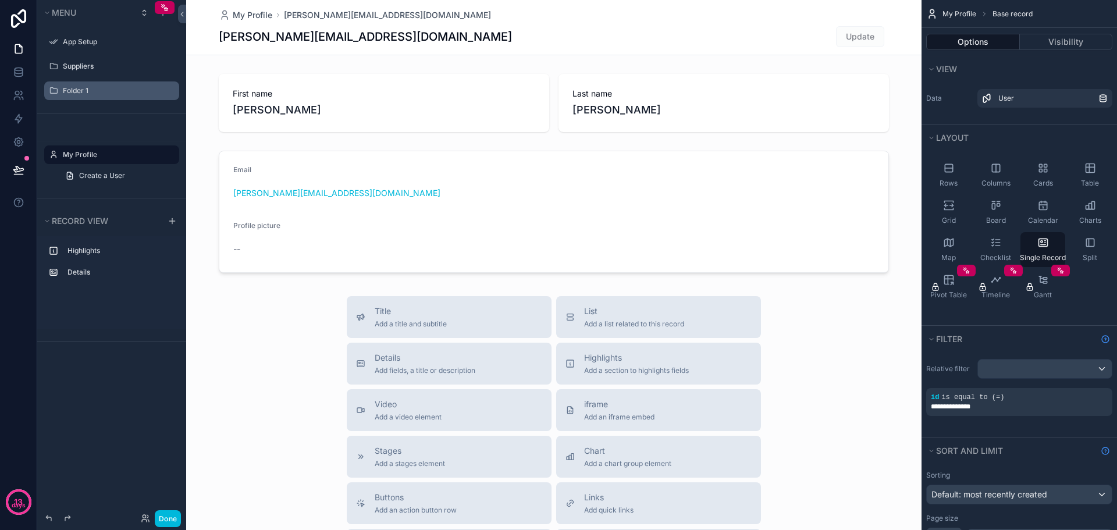
click at [0, 0] on icon "scrollable content" at bounding box center [0, 0] width 0 height 0
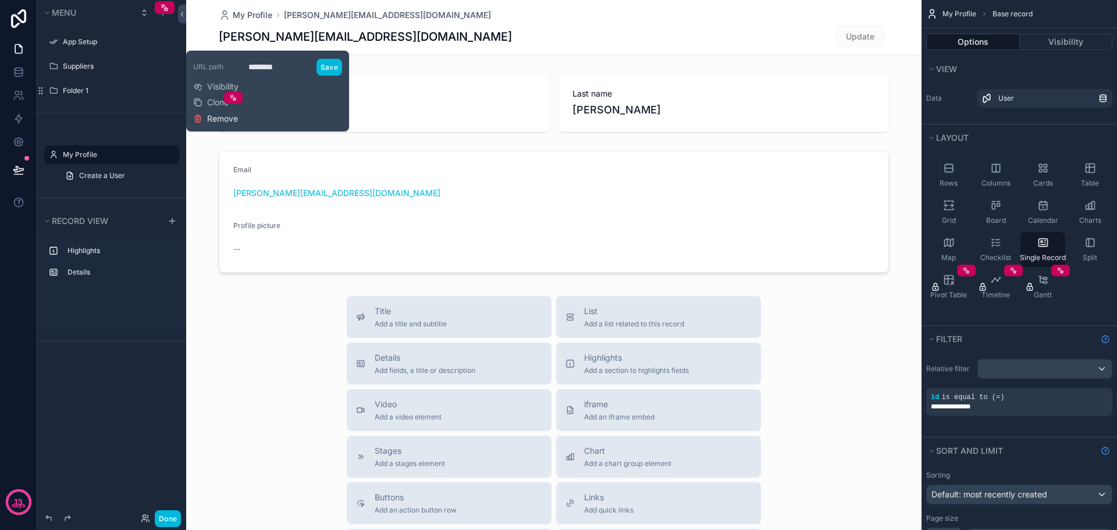
click at [230, 119] on span "Remove" at bounding box center [222, 119] width 31 height 12
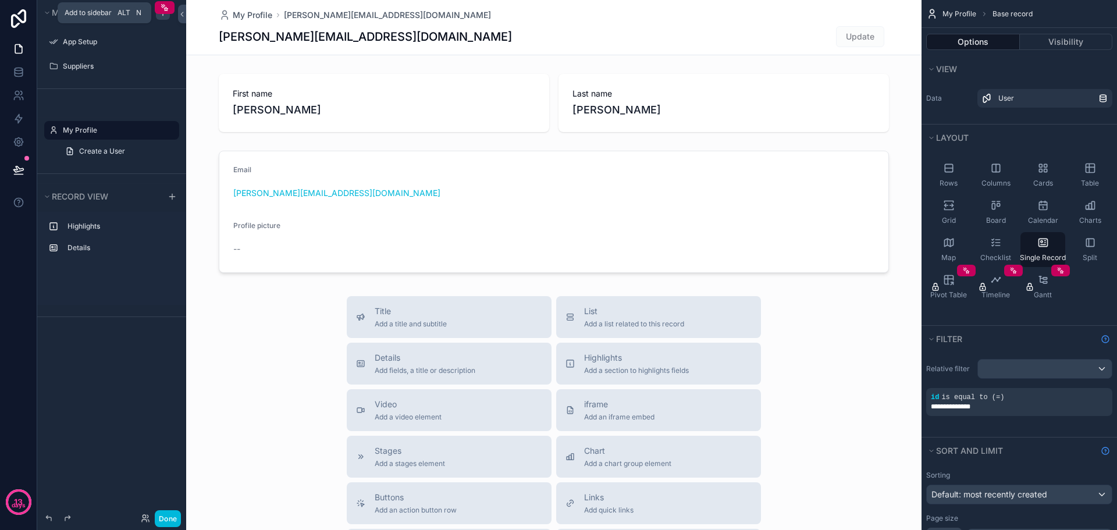
click at [162, 18] on div "scrollable content" at bounding box center [163, 13] width 14 height 14
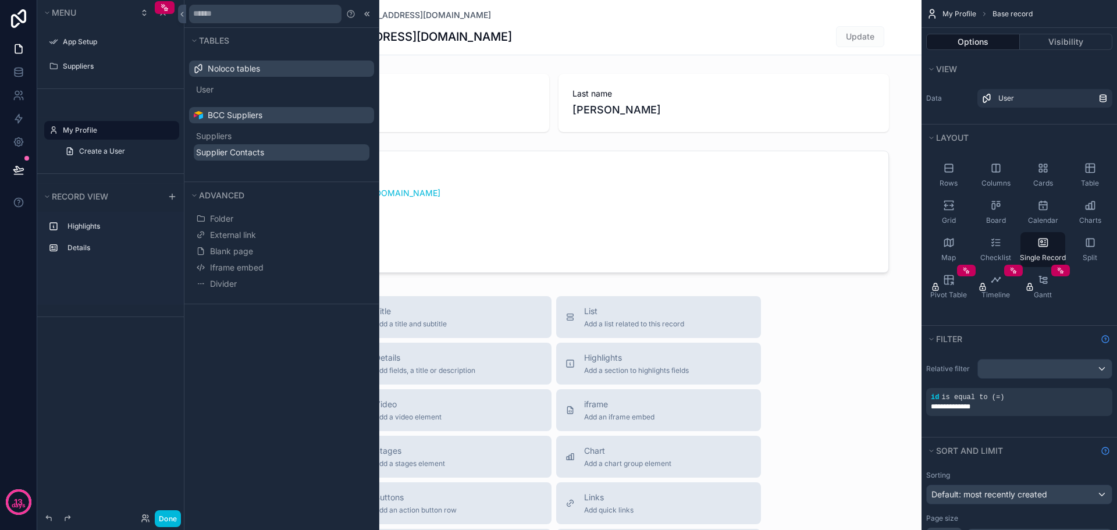
click at [226, 152] on span "Supplier Contacts" at bounding box center [230, 153] width 68 height 12
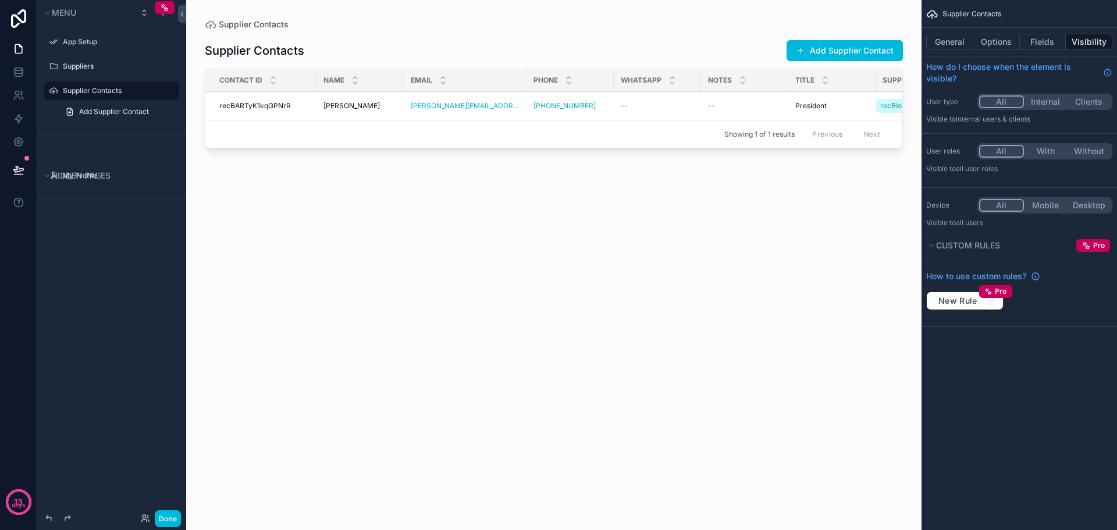
click at [0, 0] on icon "scrollable content" at bounding box center [0, 0] width 0 height 0
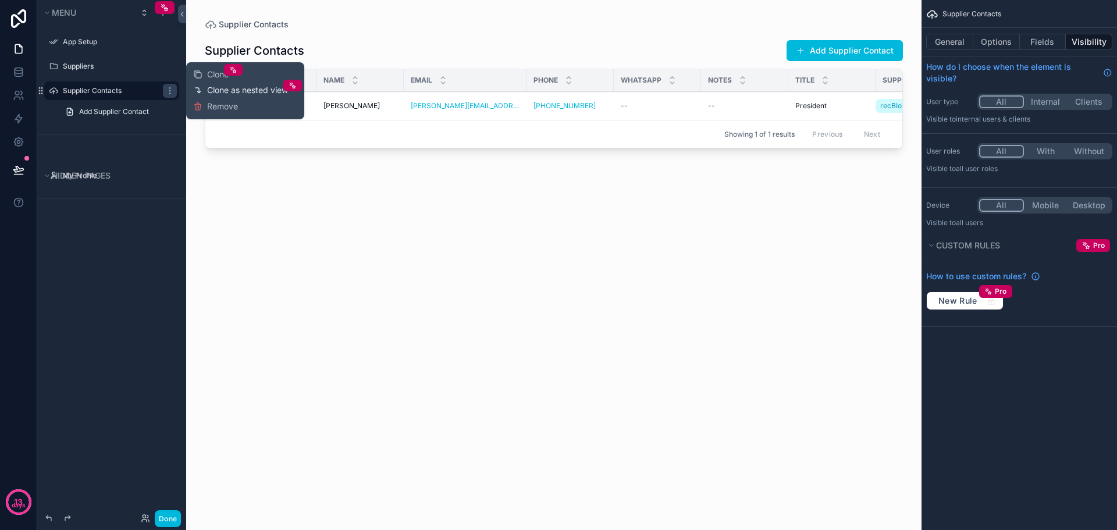
click at [238, 92] on span "Clone as nested view" at bounding box center [247, 90] width 81 height 12
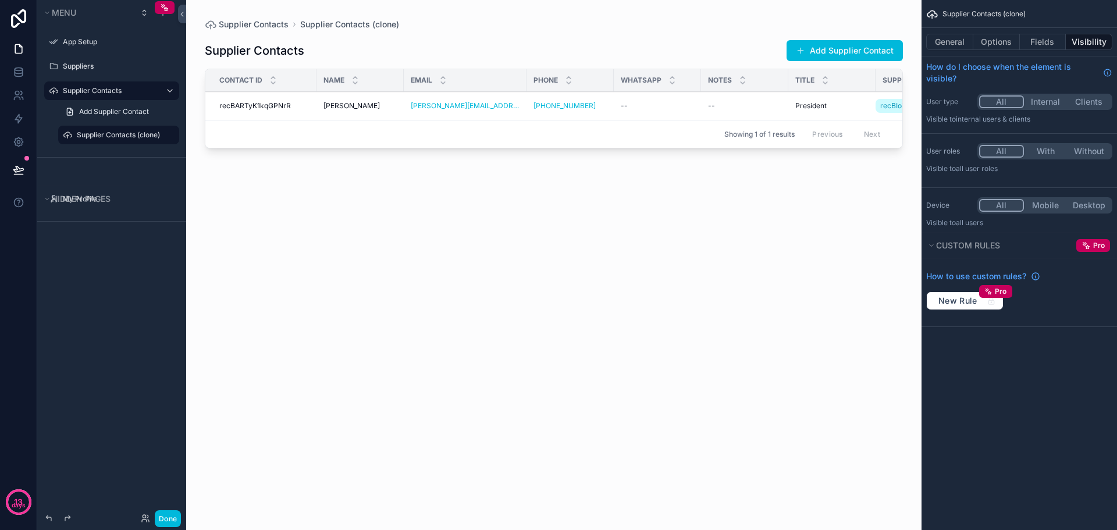
click at [0, 0] on icon "scrollable content" at bounding box center [0, 0] width 0 height 0
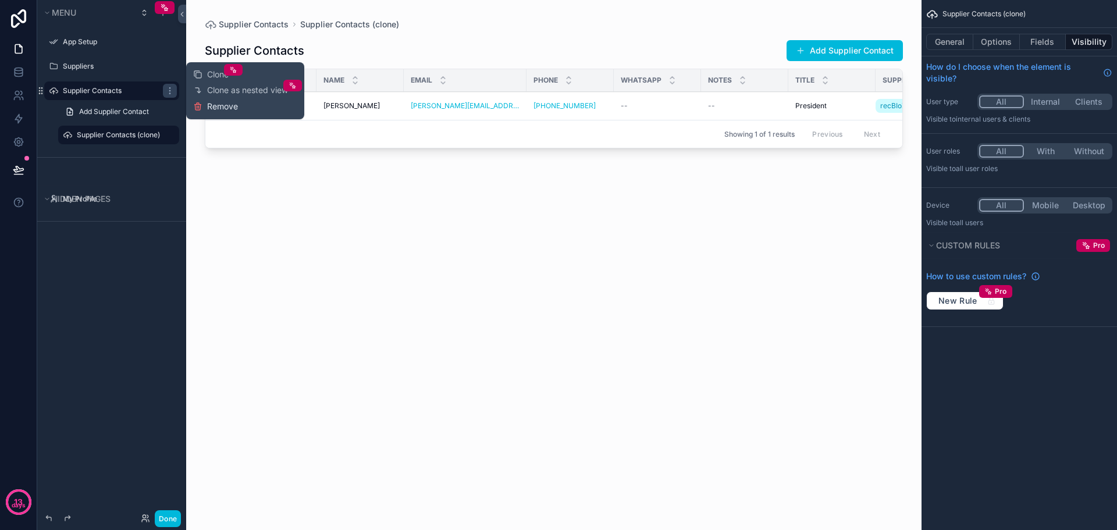
click at [218, 107] on span "Remove" at bounding box center [222, 107] width 31 height 12
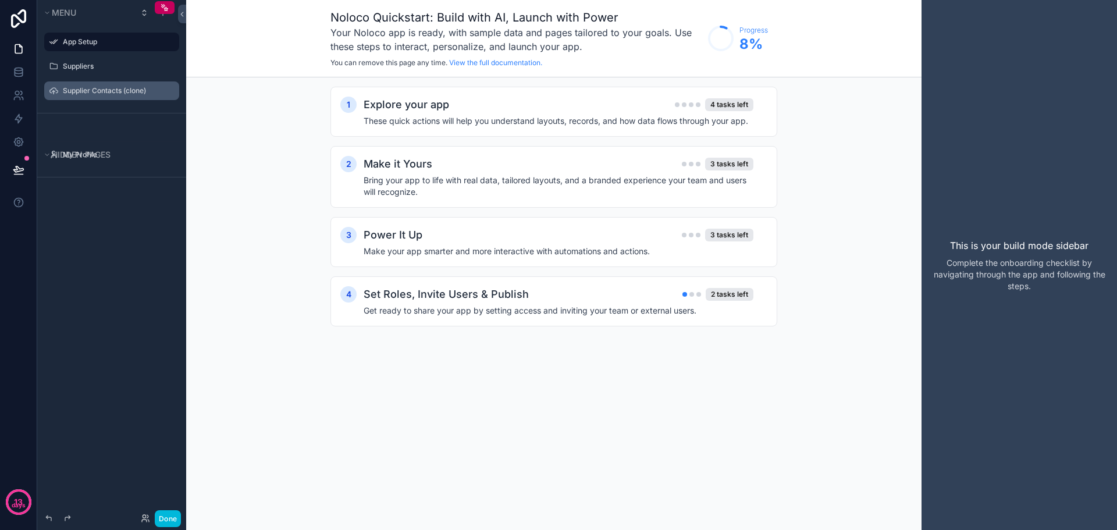
click at [0, 0] on icon "scrollable content" at bounding box center [0, 0] width 0 height 0
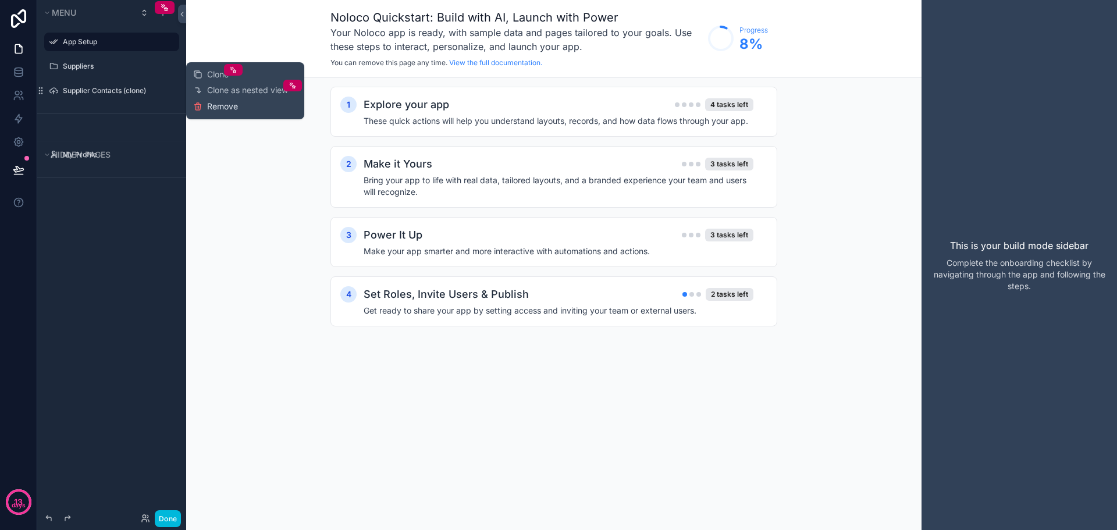
click at [208, 112] on span "Remove" at bounding box center [222, 107] width 31 height 12
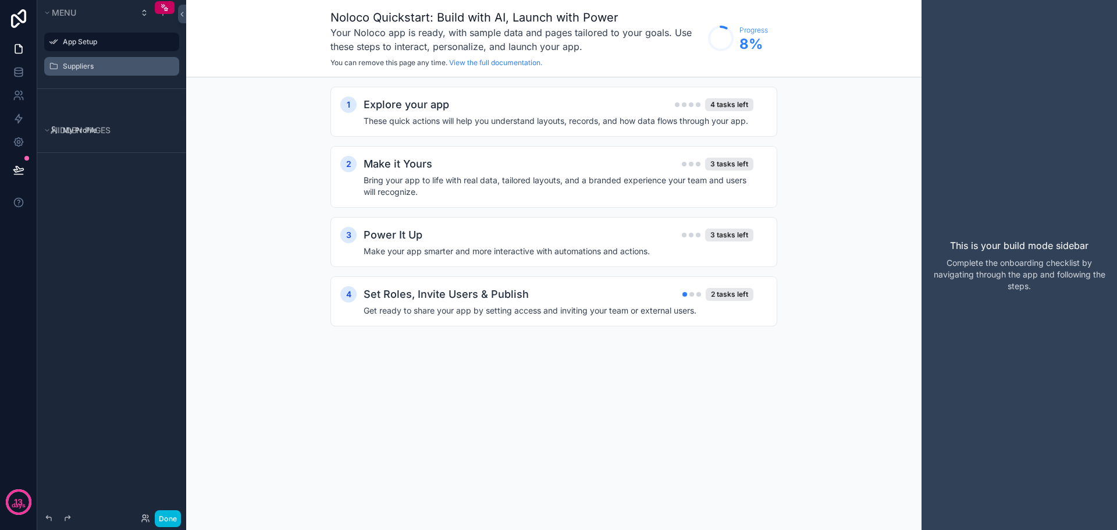
click at [0, 0] on icon "scrollable content" at bounding box center [0, 0] width 0 height 0
drag, startPoint x: 75, startPoint y: 65, endPoint x: 296, endPoint y: 106, distance: 224.7
click at [296, 106] on div "1 Explore your app 4 tasks left These quick actions will help you understand la…" at bounding box center [553, 218] width 735 height 282
click at [0, 0] on icon "scrollable content" at bounding box center [0, 0] width 0 height 0
click at [86, 67] on label "Suppliers" at bounding box center [117, 66] width 109 height 9
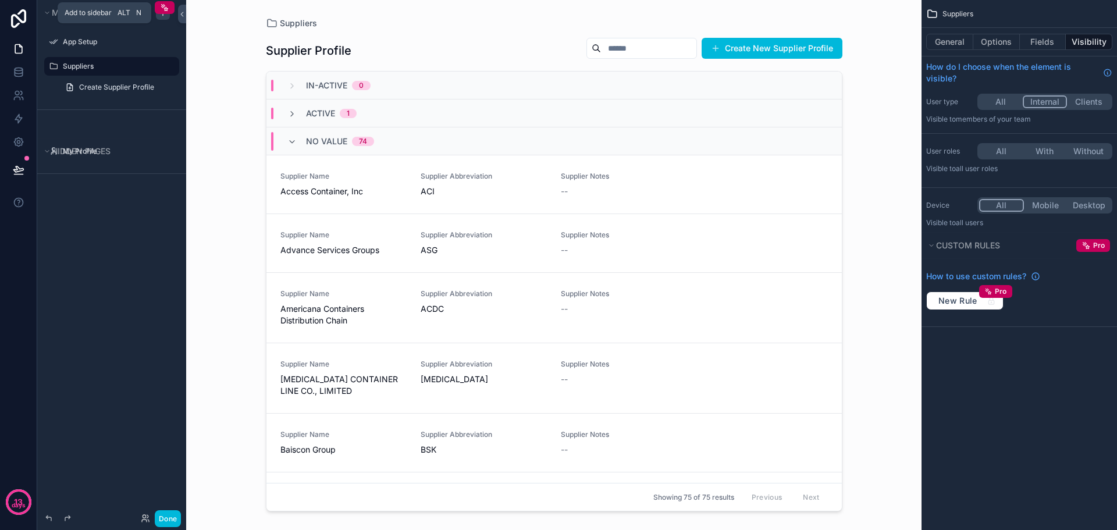
click at [164, 19] on div "scrollable content" at bounding box center [163, 13] width 14 height 14
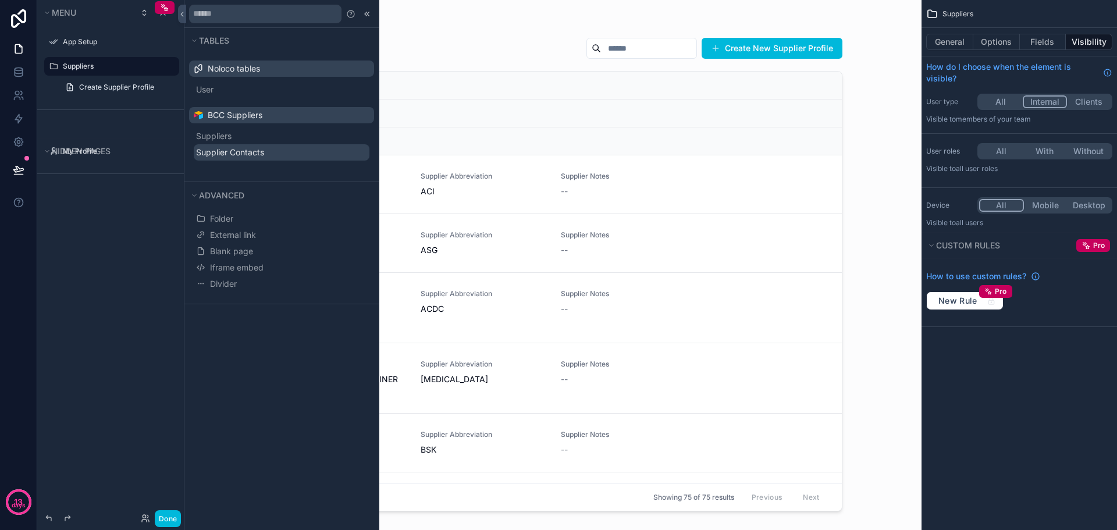
click at [234, 155] on span "Supplier Contacts" at bounding box center [230, 153] width 68 height 12
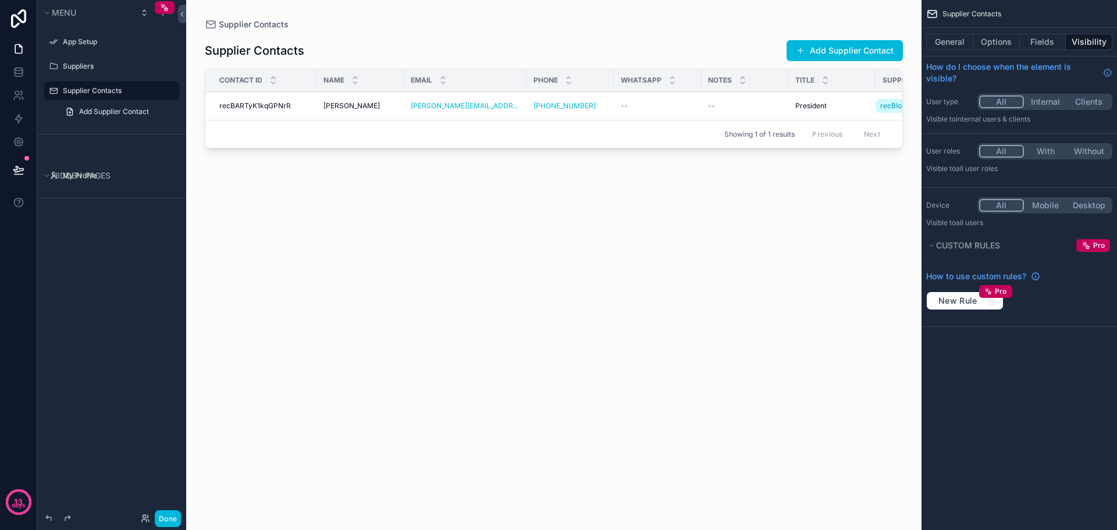
click at [1041, 106] on button "Internal" at bounding box center [1046, 101] width 44 height 13
click at [933, 243] on icon "scrollable content" at bounding box center [931, 245] width 7 height 7
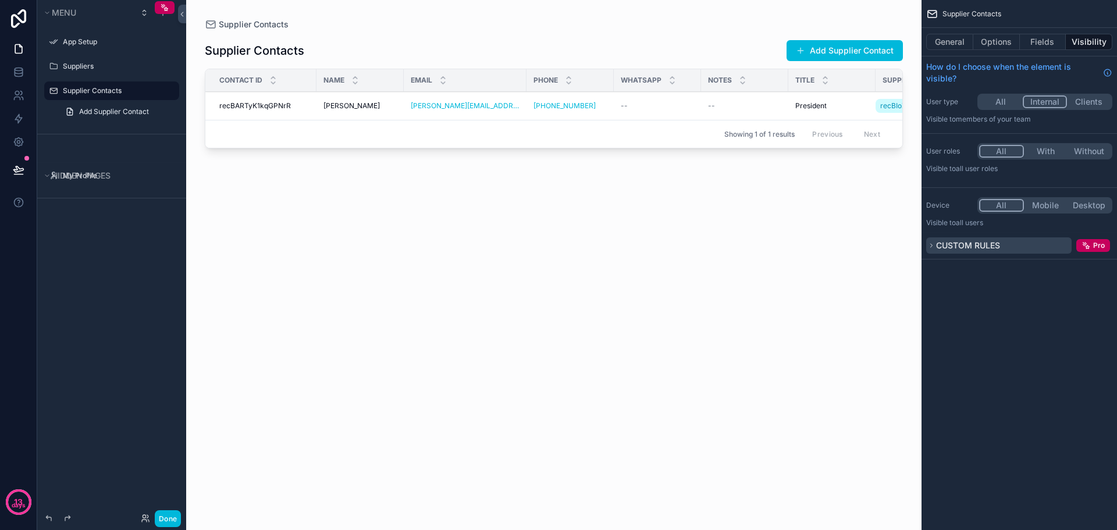
click at [933, 243] on icon "scrollable content" at bounding box center [931, 245] width 7 height 7
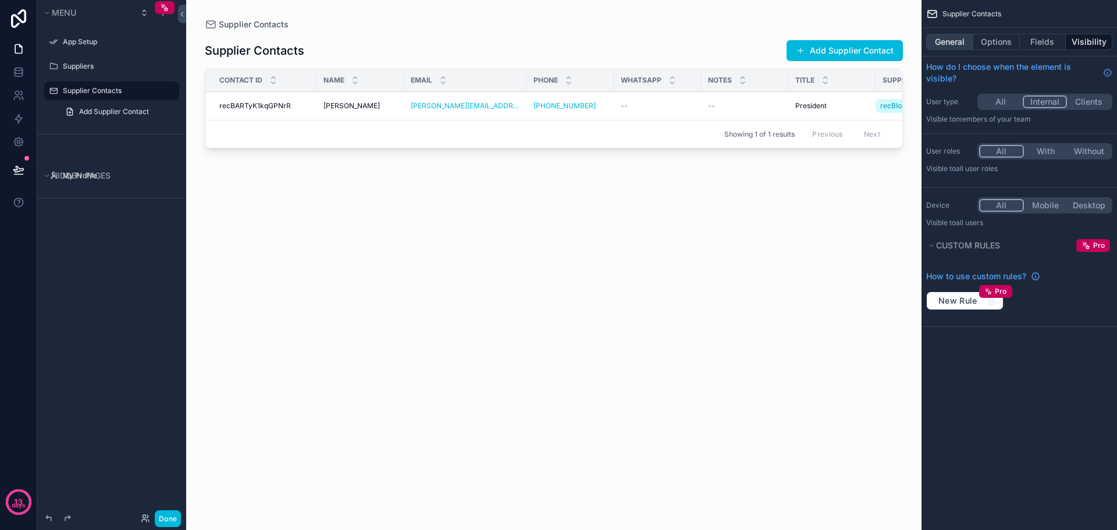
click at [949, 45] on button "General" at bounding box center [949, 42] width 47 height 16
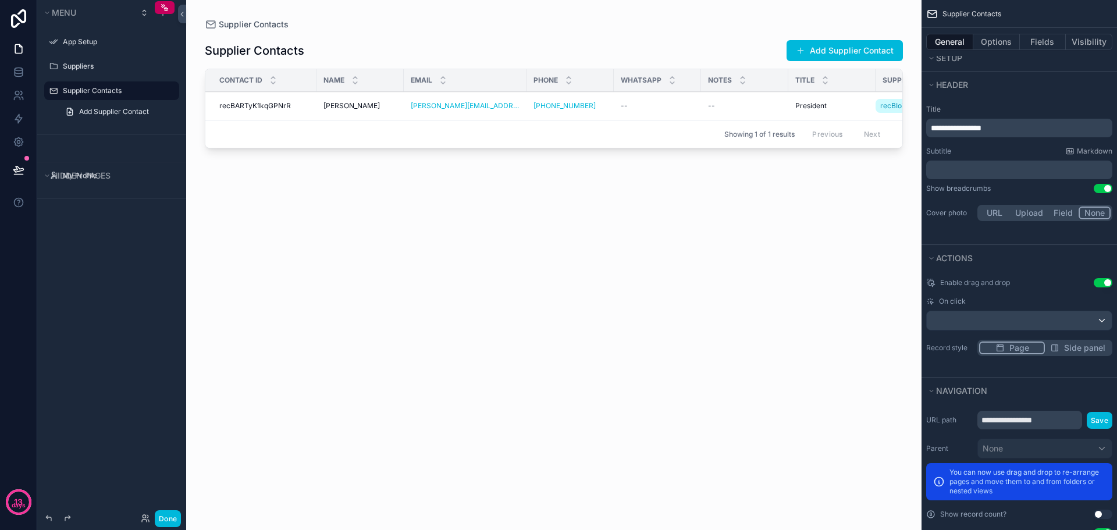
scroll to position [395, 0]
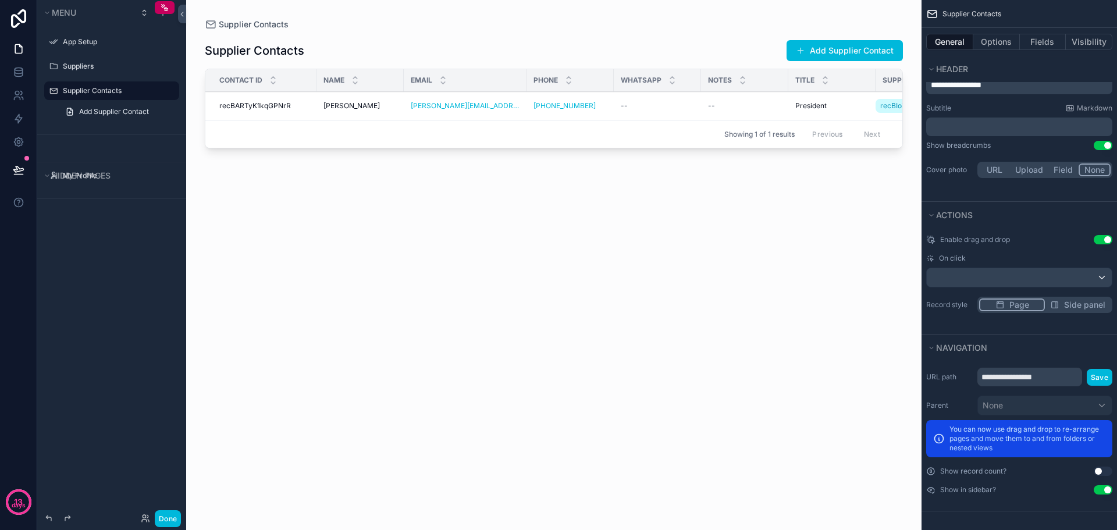
click at [1102, 489] on button "Use setting" at bounding box center [1102, 489] width 19 height 9
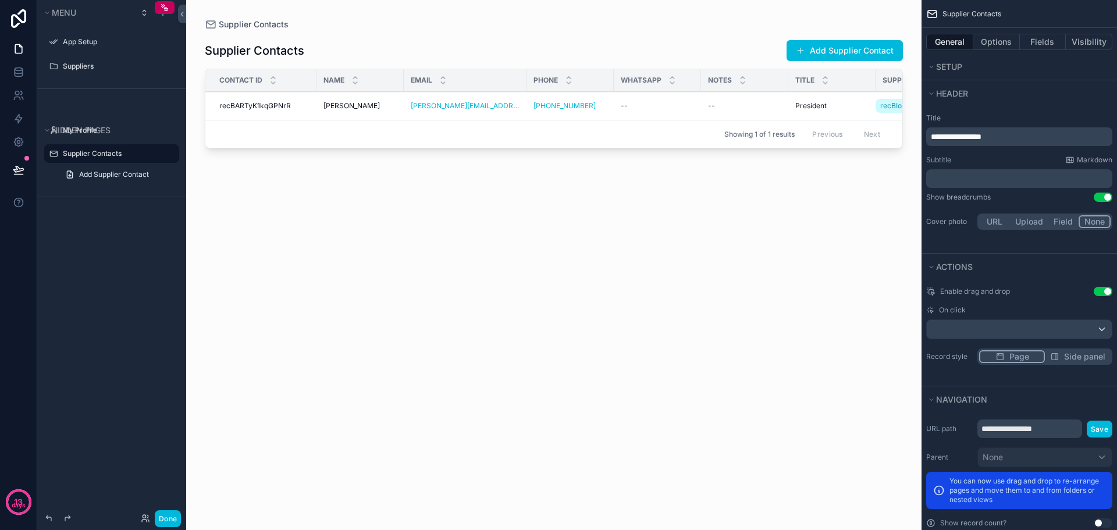
scroll to position [337, 0]
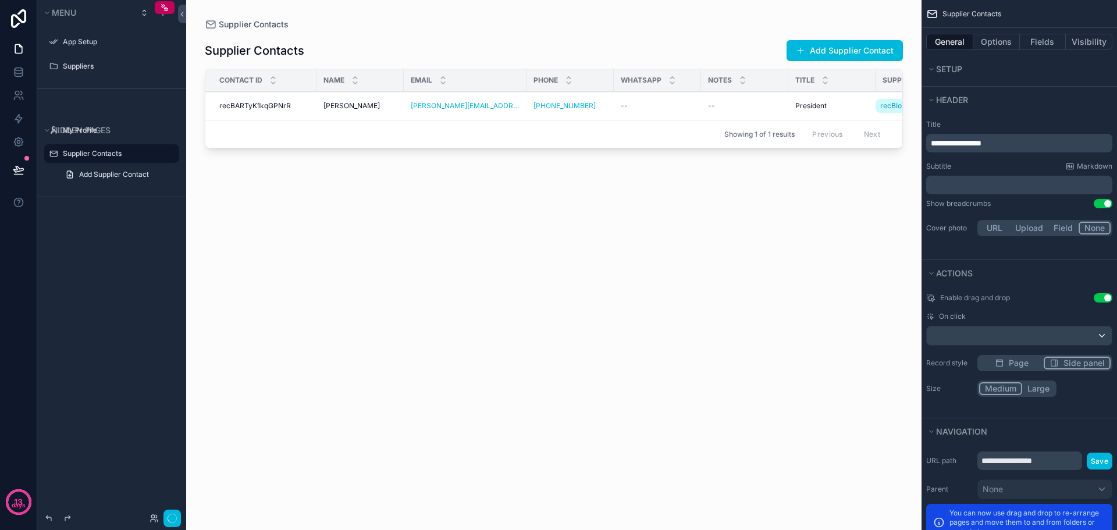
click at [1067, 362] on span "Side panel" at bounding box center [1083, 363] width 41 height 12
click at [1018, 361] on span "Page" at bounding box center [1019, 363] width 20 height 12
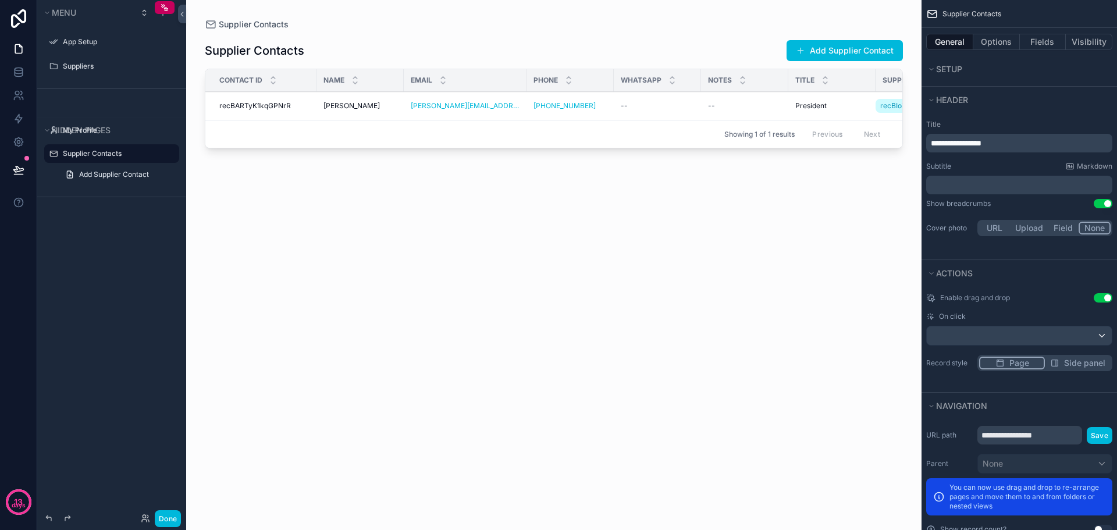
click at [0, 0] on icon "scrollable content" at bounding box center [0, 0] width 0 height 0
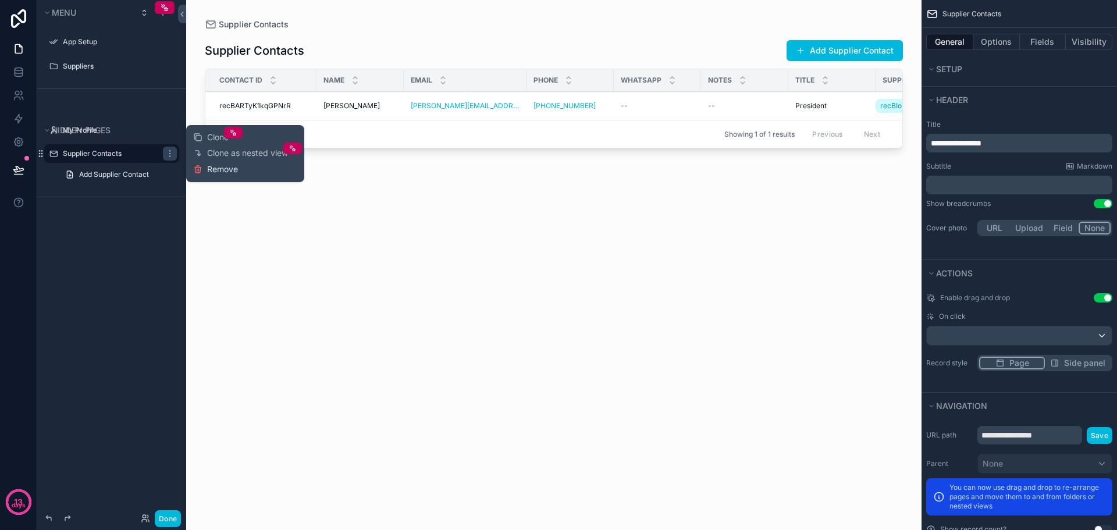
click at [222, 173] on span "Remove" at bounding box center [222, 169] width 31 height 12
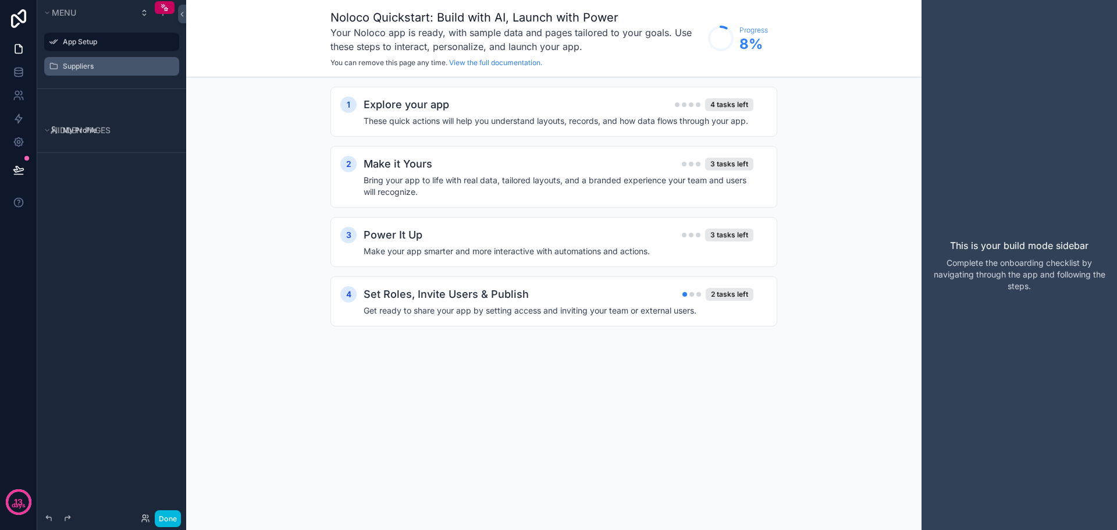
click at [117, 63] on label "Suppliers" at bounding box center [117, 66] width 109 height 9
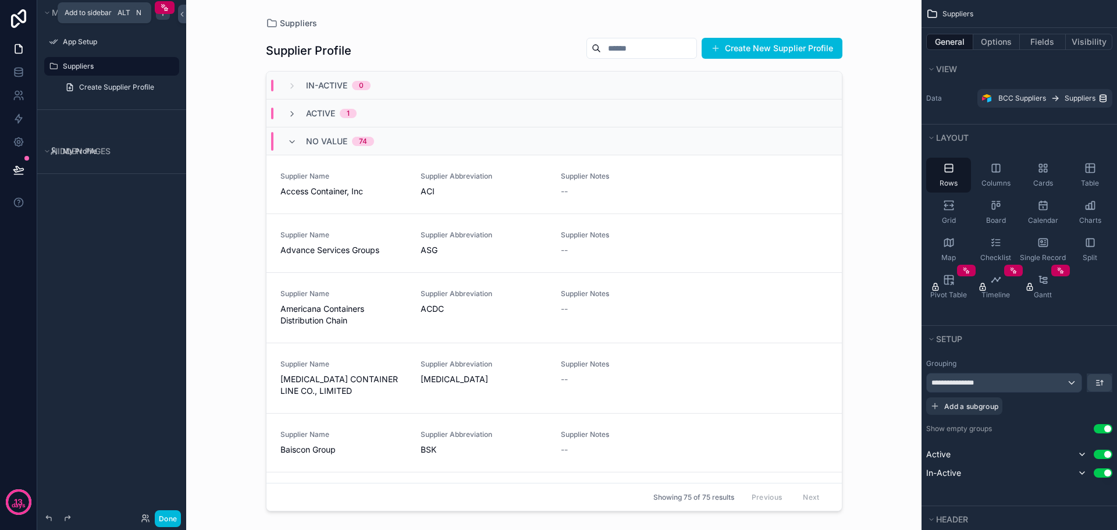
click at [161, 17] on div "scrollable content" at bounding box center [163, 13] width 14 height 14
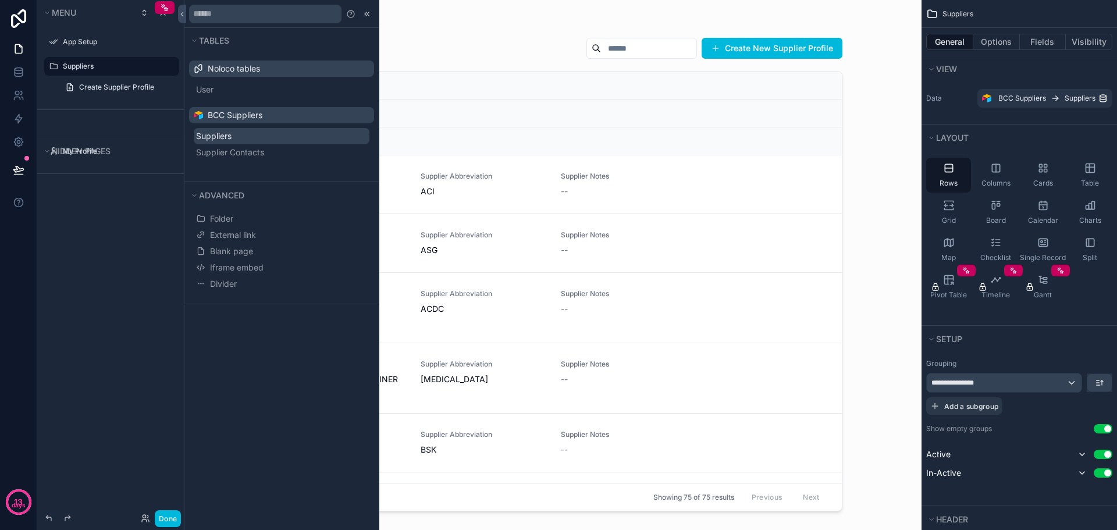
click at [231, 135] on span "Suppliers" at bounding box center [213, 136] width 35 height 12
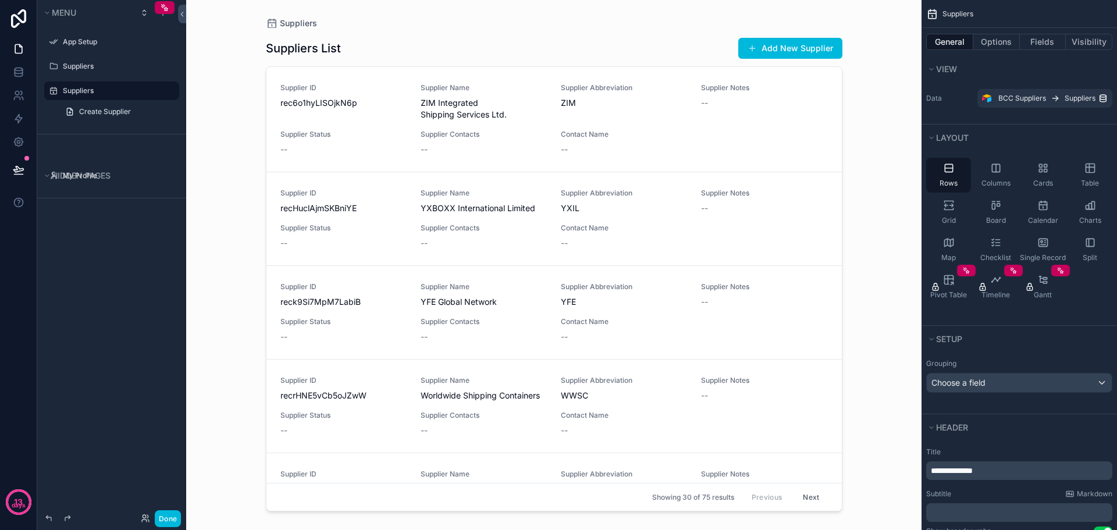
click at [108, 95] on label "Suppliers" at bounding box center [117, 90] width 109 height 9
click at [1045, 247] on icon "scrollable content" at bounding box center [1043, 243] width 12 height 12
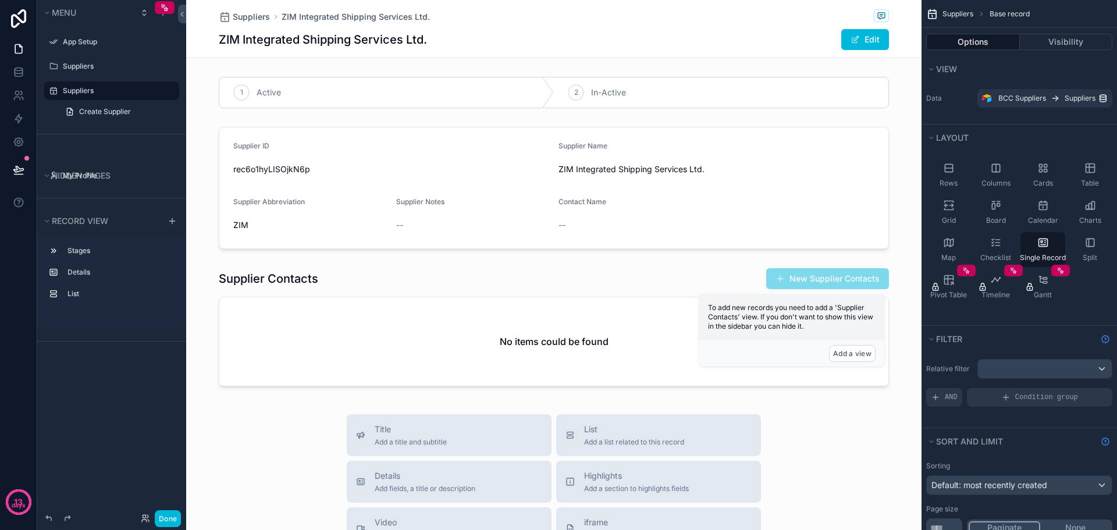
click at [126, 91] on label "Suppliers" at bounding box center [117, 90] width 109 height 9
click at [166, 111] on link "Create Supplier" at bounding box center [118, 111] width 121 height 19
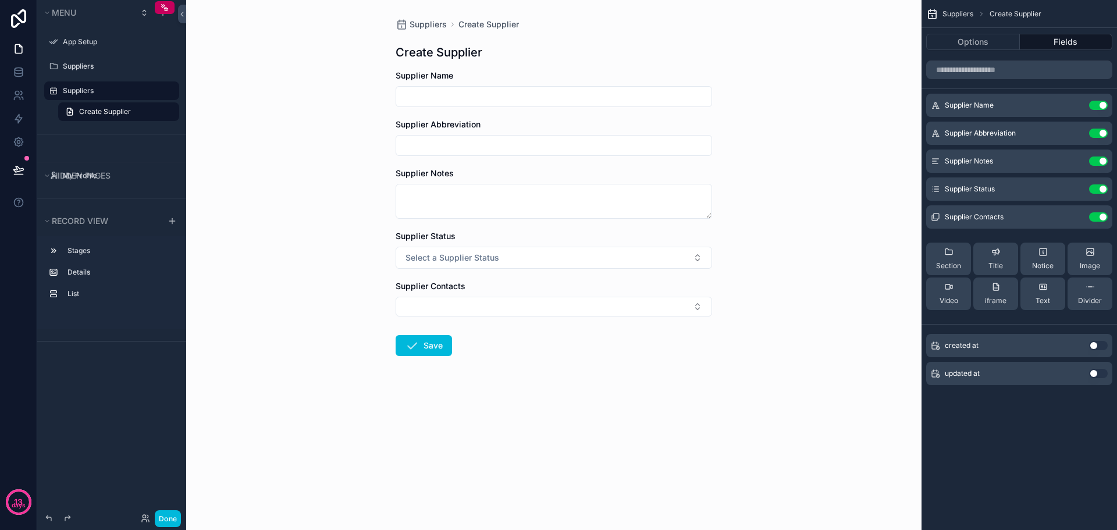
click at [1100, 104] on button "Use setting" at bounding box center [1098, 105] width 19 height 9
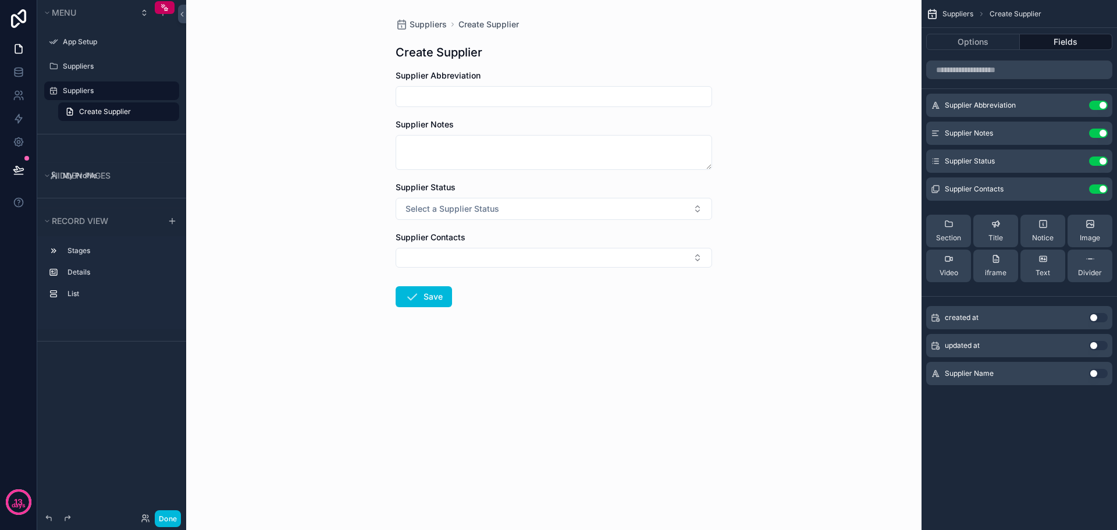
click at [1103, 110] on div "Supplier Abbreviation Use setting" at bounding box center [1019, 105] width 186 height 23
click at [1102, 106] on button "Use setting" at bounding box center [1098, 105] width 19 height 9
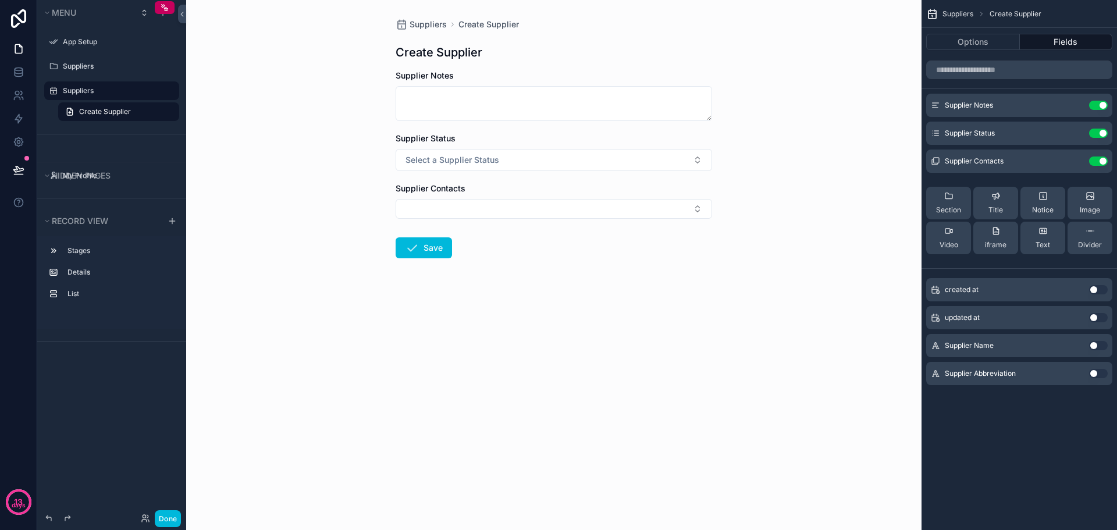
click at [1102, 106] on button "Use setting" at bounding box center [1098, 105] width 19 height 9
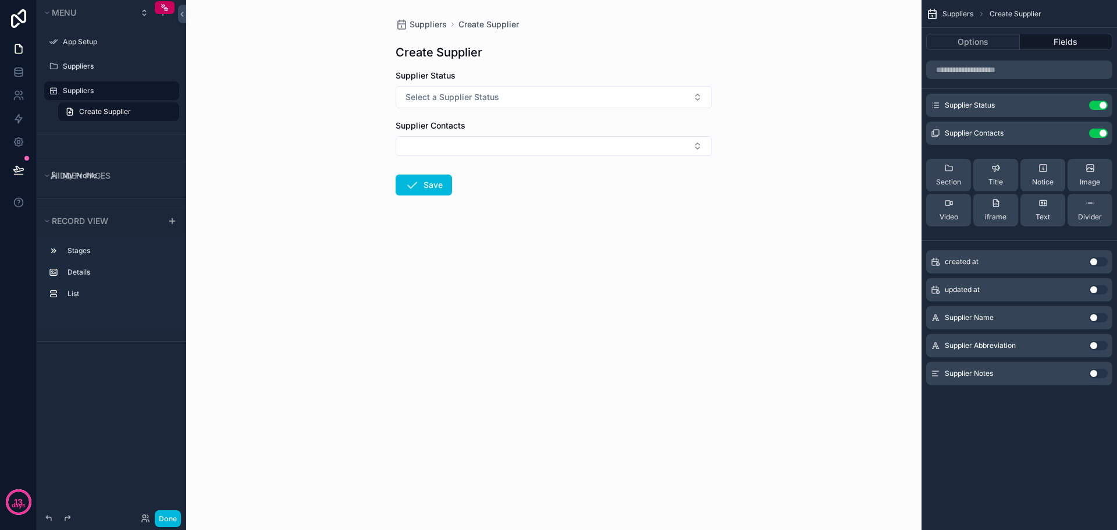
click at [1102, 106] on button "Use setting" at bounding box center [1098, 105] width 19 height 9
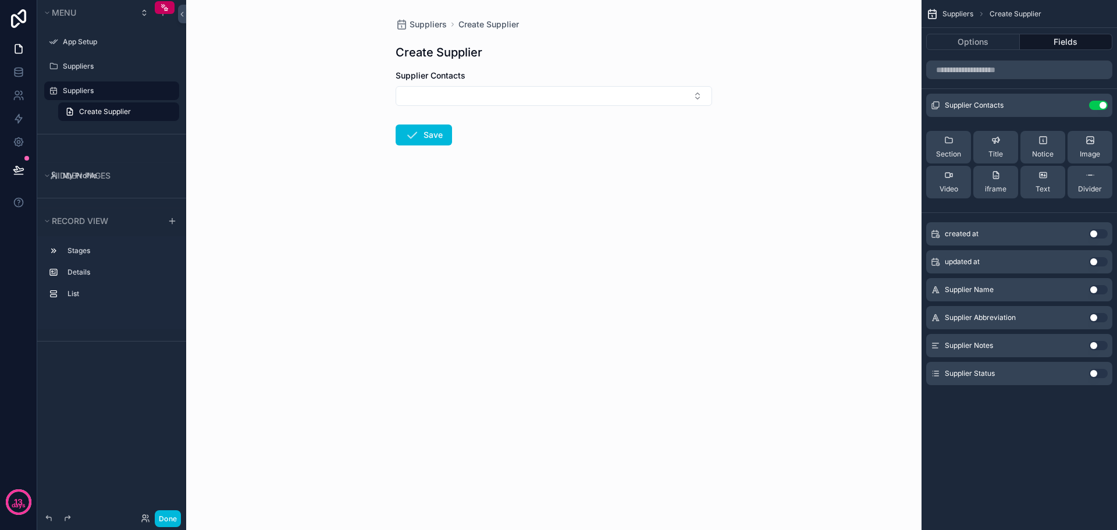
click at [1102, 106] on button "Use setting" at bounding box center [1098, 105] width 19 height 9
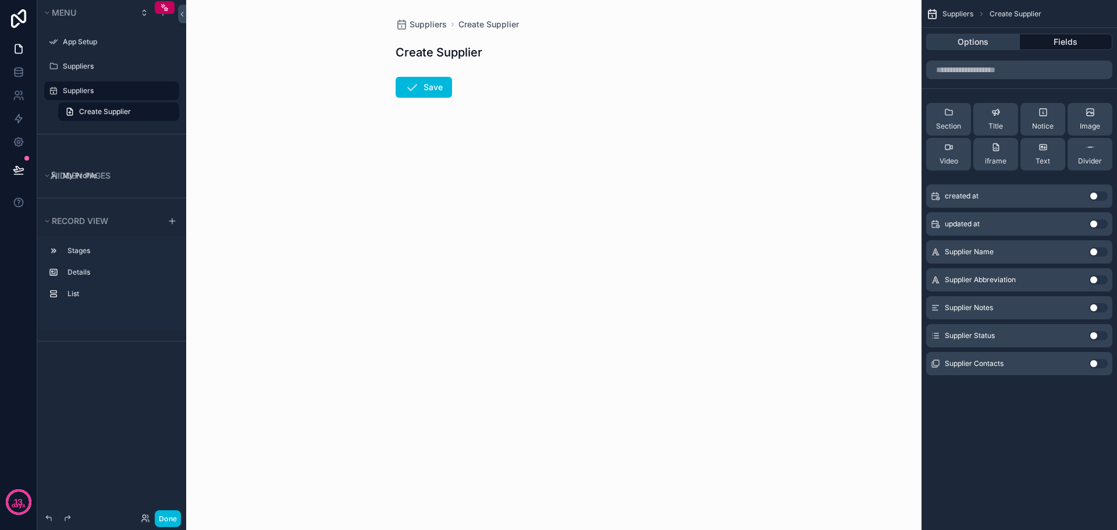
click at [967, 41] on button "Options" at bounding box center [973, 42] width 94 height 16
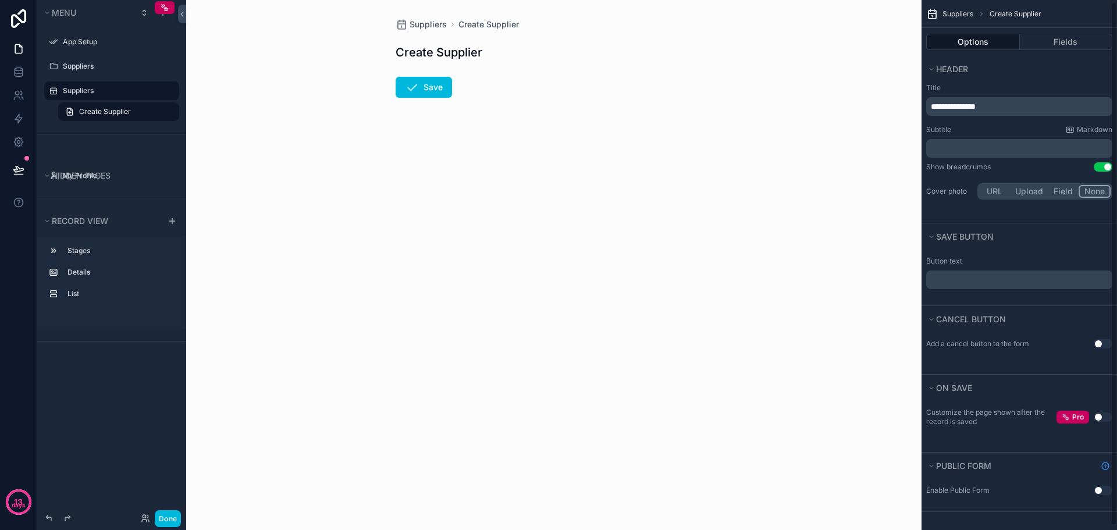
scroll to position [6, 0]
click at [91, 86] on div "Suppliers" at bounding box center [120, 91] width 114 height 14
click at [90, 87] on label "Suppliers" at bounding box center [117, 90] width 109 height 9
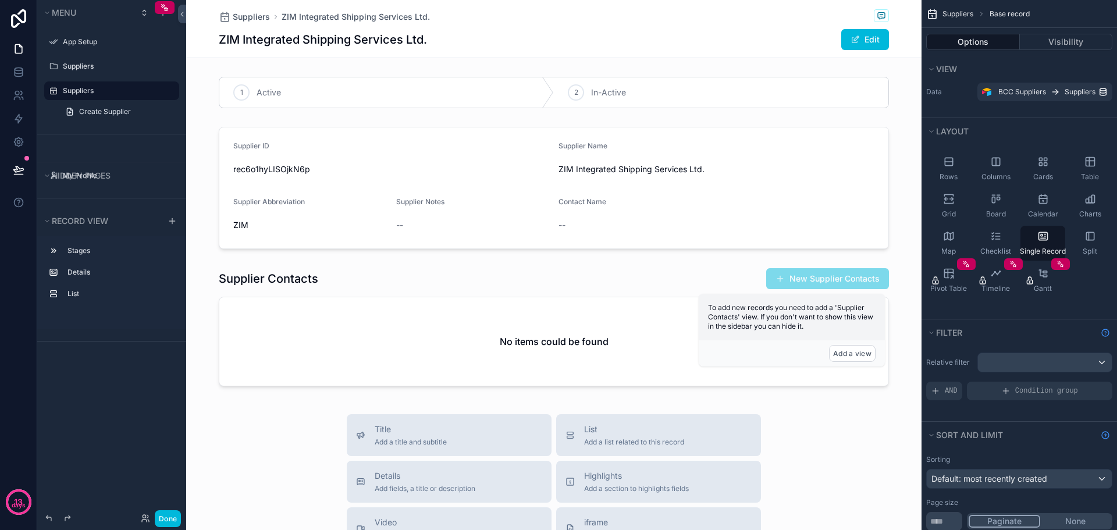
click at [0, 0] on icon "scrollable content" at bounding box center [0, 0] width 0 height 0
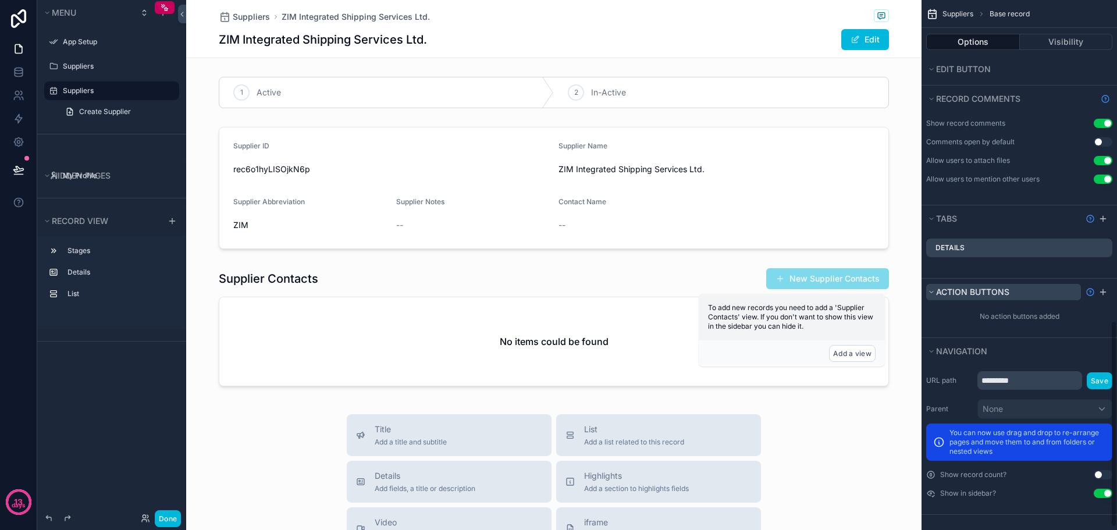
scroll to position [829, 0]
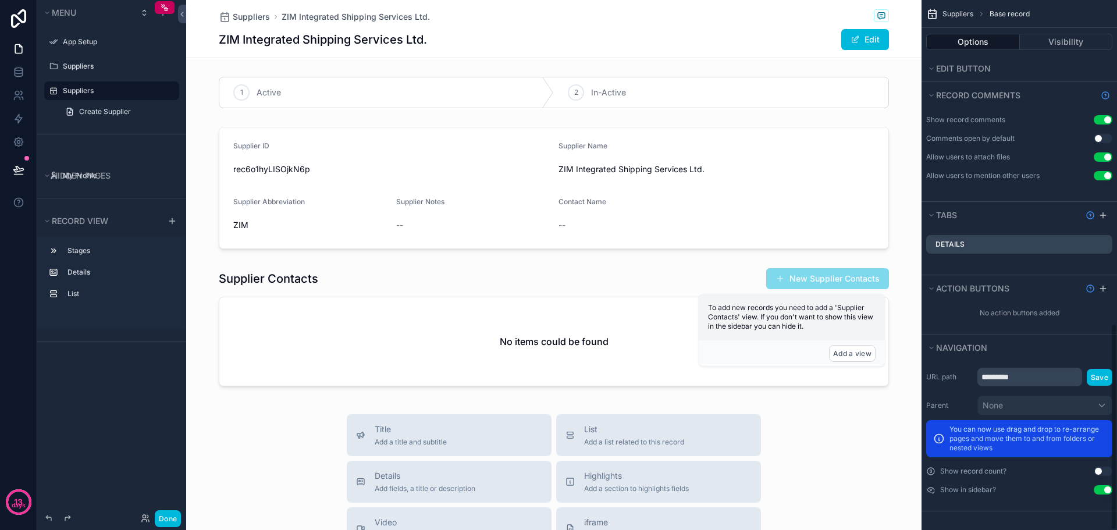
click at [1099, 486] on button "Use setting" at bounding box center [1102, 489] width 19 height 9
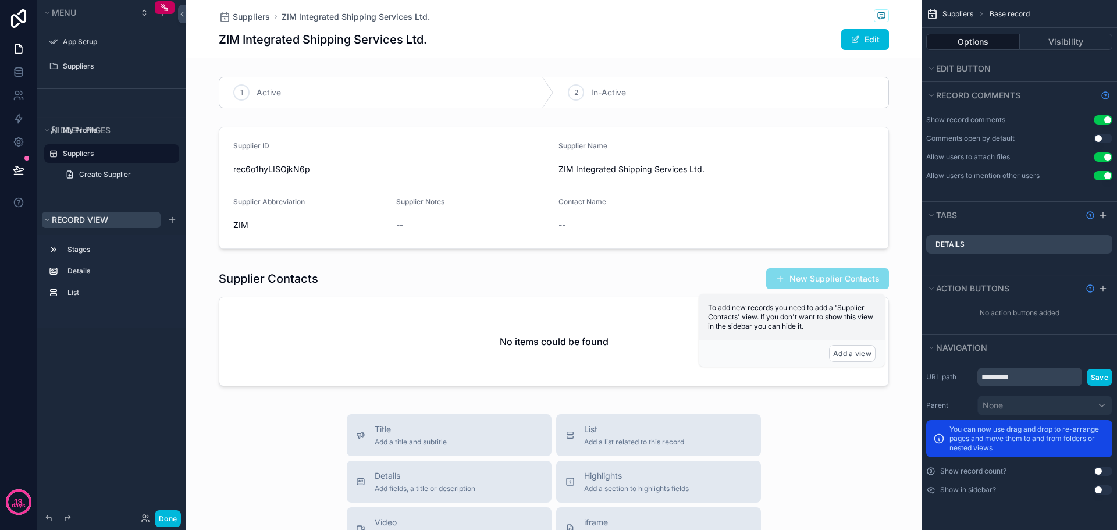
click at [52, 222] on span "Record view" at bounding box center [80, 220] width 56 height 10
click at [85, 245] on div "Stages" at bounding box center [120, 249] width 107 height 9
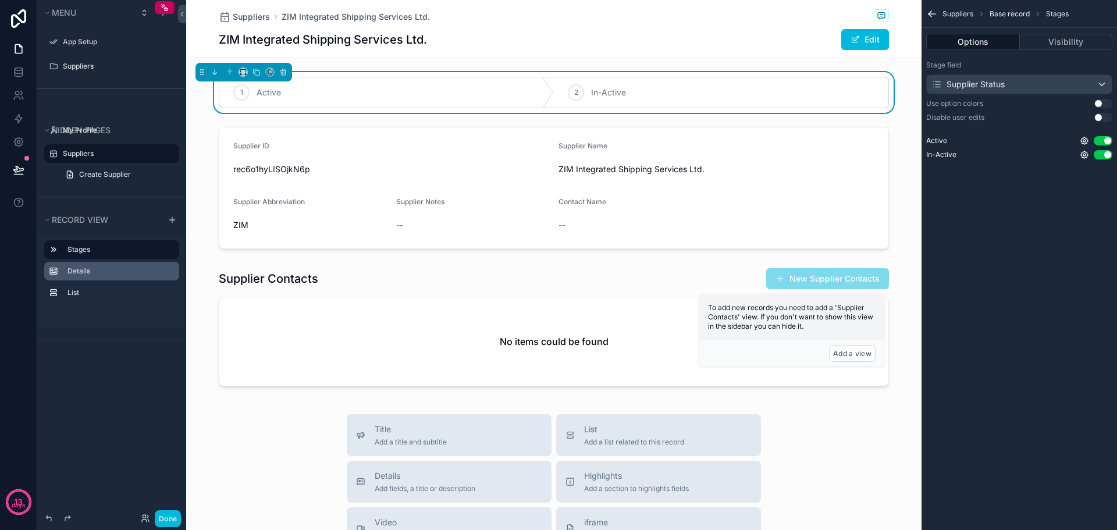
click at [87, 263] on div "Details" at bounding box center [111, 271] width 135 height 19
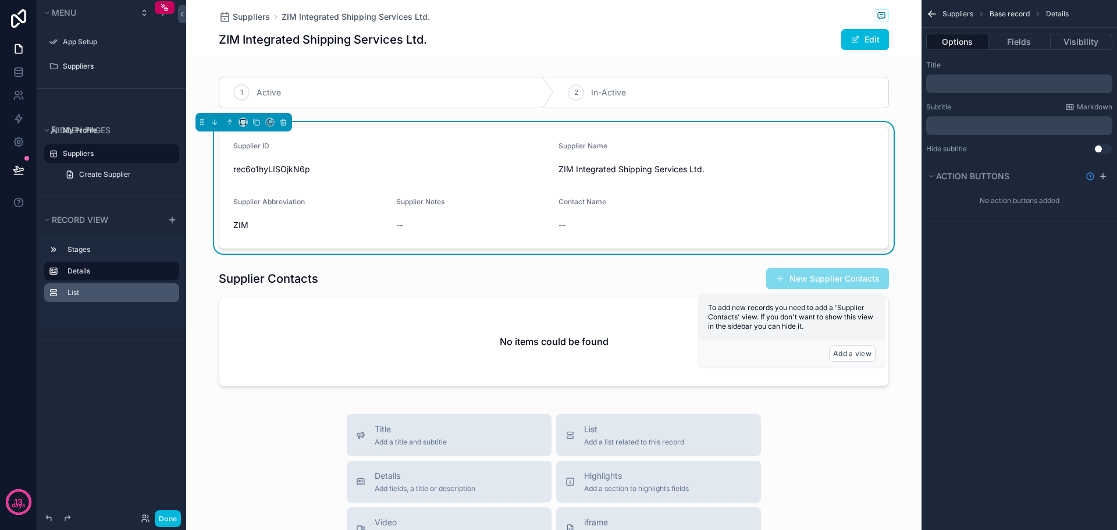
click at [86, 290] on label "List" at bounding box center [118, 292] width 102 height 9
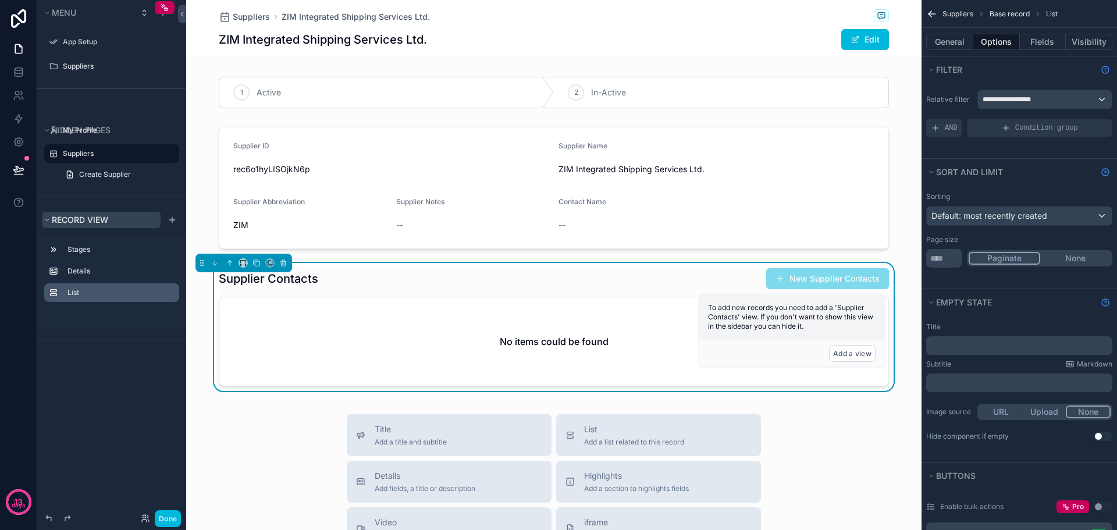
drag, startPoint x: 76, startPoint y: 208, endPoint x: 72, endPoint y: 221, distance: 14.0
click at [73, 208] on div "Record view" at bounding box center [111, 219] width 149 height 26
click at [72, 221] on span "Record view" at bounding box center [80, 220] width 56 height 10
click at [71, 222] on span "Record view" at bounding box center [80, 220] width 56 height 10
click at [186, 70] on div "Suppliers" at bounding box center [111, 66] width 149 height 21
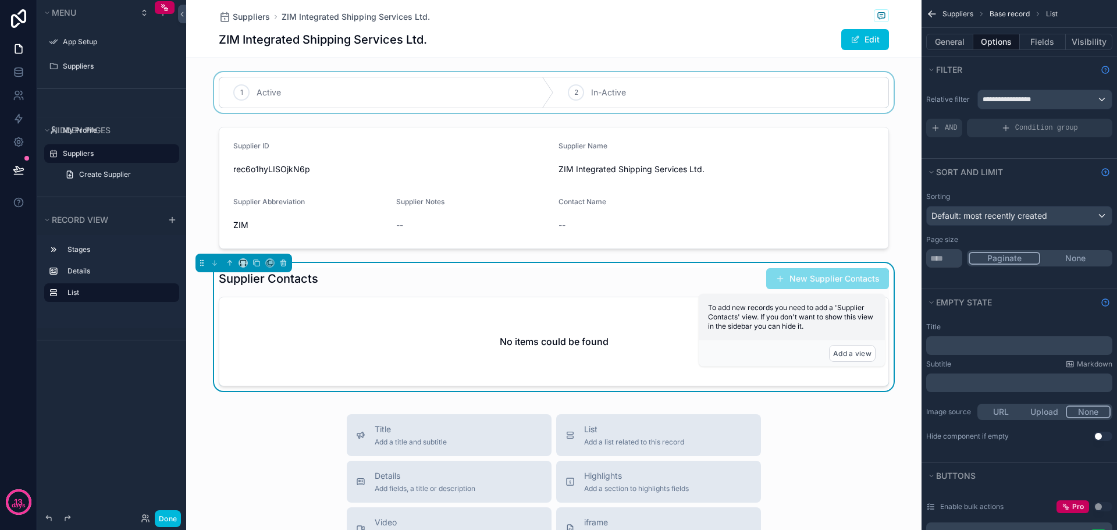
click at [202, 74] on div "scrollable content" at bounding box center [553, 92] width 735 height 41
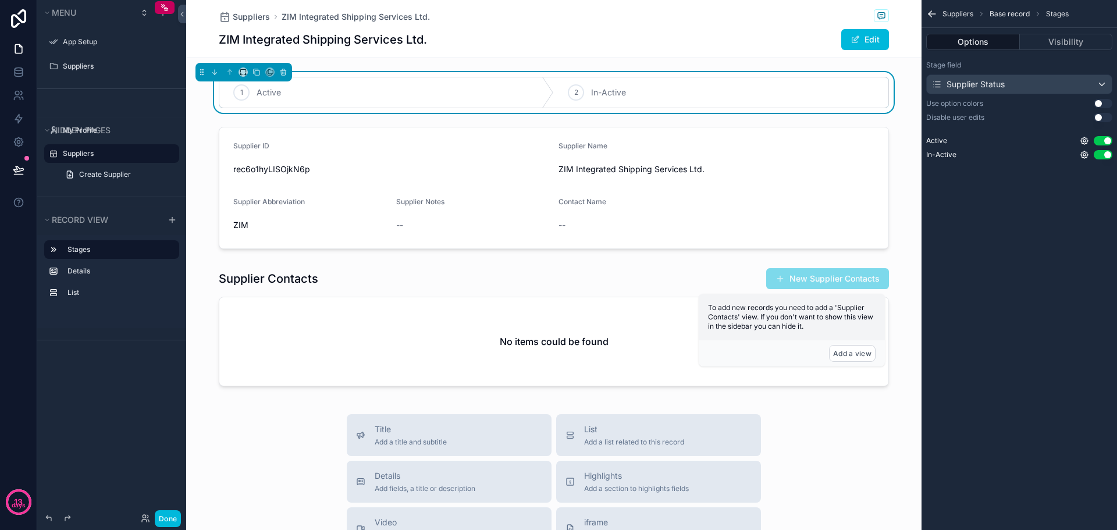
click at [334, 40] on h1 "ZIM Integrated Shipping Services Ltd." at bounding box center [323, 39] width 208 height 16
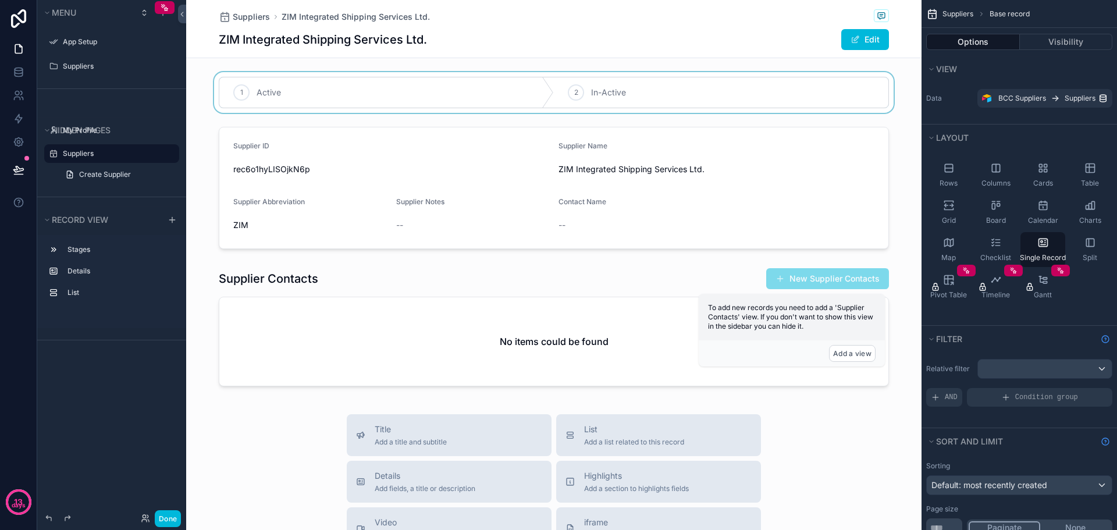
click at [77, 154] on label "Suppliers" at bounding box center [117, 153] width 109 height 9
click at [93, 70] on label "Suppliers" at bounding box center [117, 66] width 109 height 9
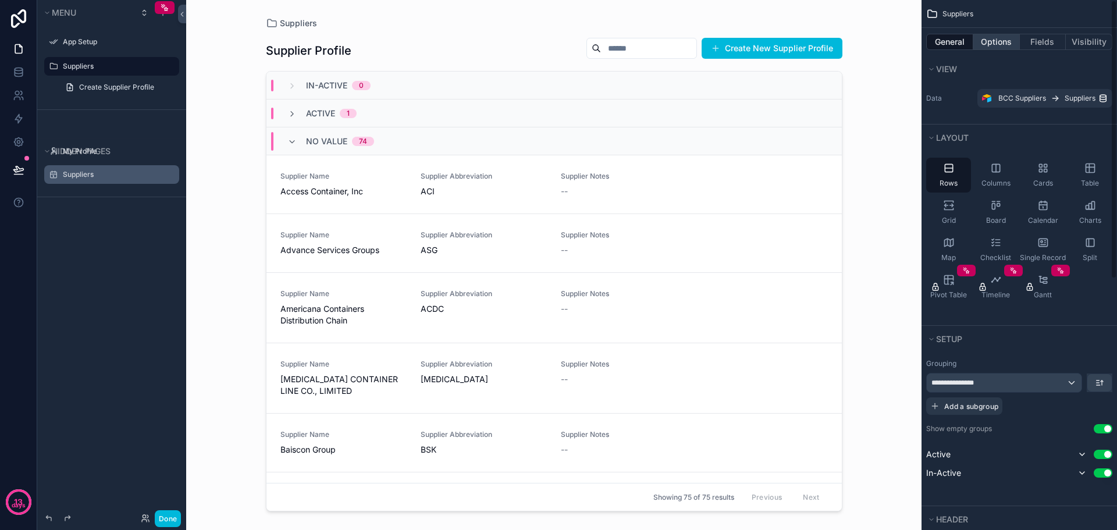
click at [993, 38] on button "Options" at bounding box center [996, 42] width 47 height 16
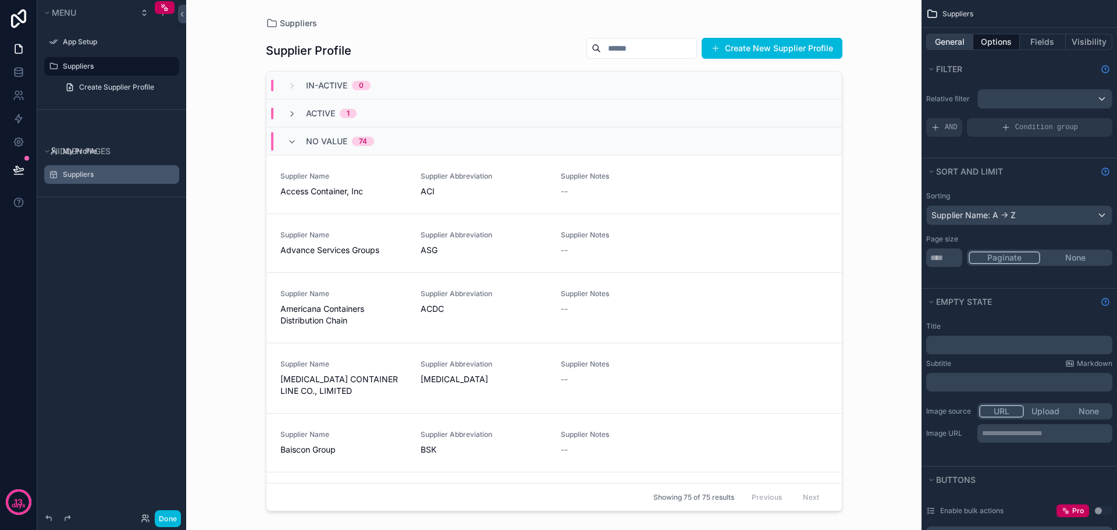
click at [943, 42] on button "General" at bounding box center [949, 42] width 47 height 16
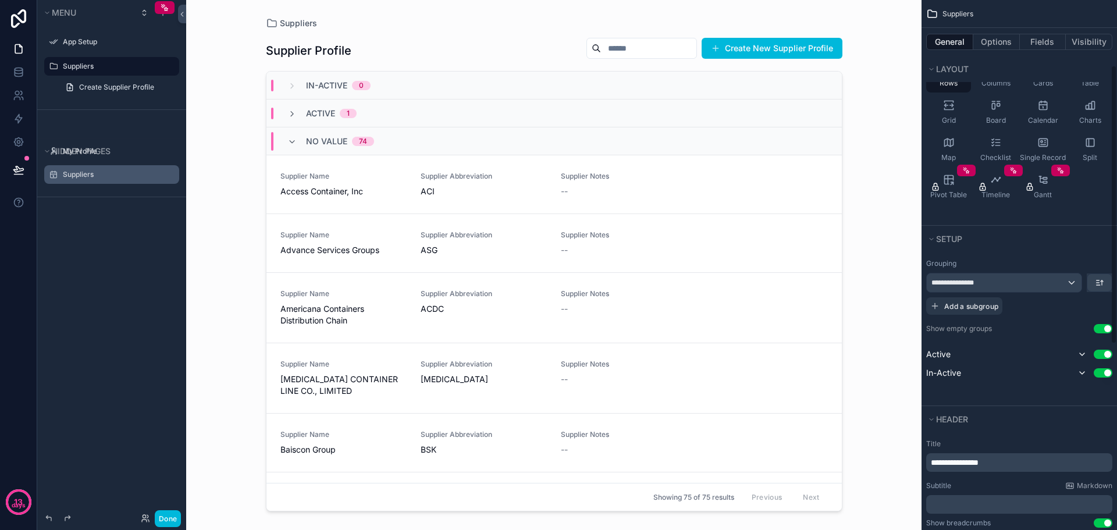
scroll to position [174, 0]
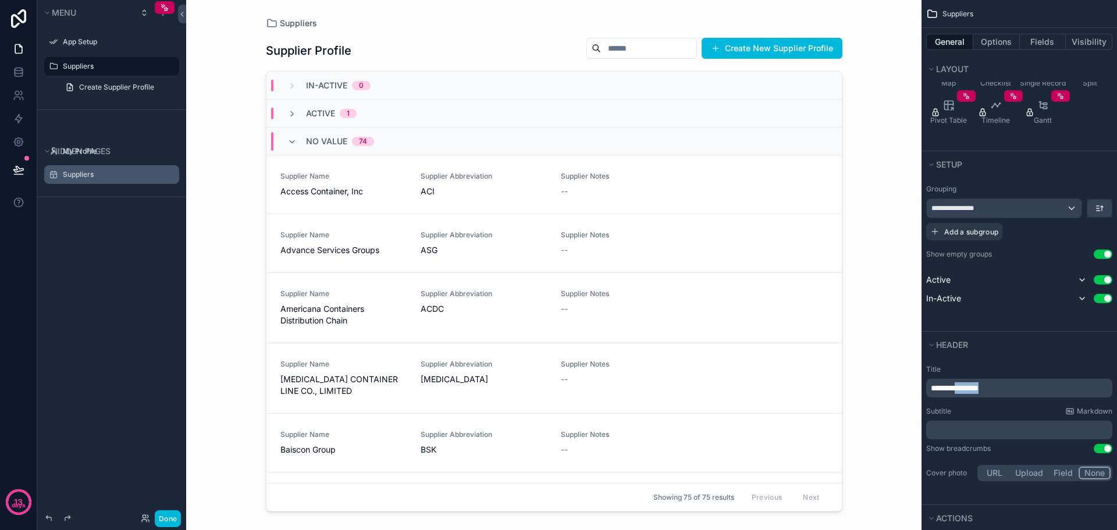
drag, startPoint x: 1011, startPoint y: 393, endPoint x: 963, endPoint y: 387, distance: 48.0
click at [963, 387] on p "**********" at bounding box center [1020, 388] width 179 height 12
click at [984, 410] on div "Subtitle Markdown" at bounding box center [1019, 411] width 186 height 9
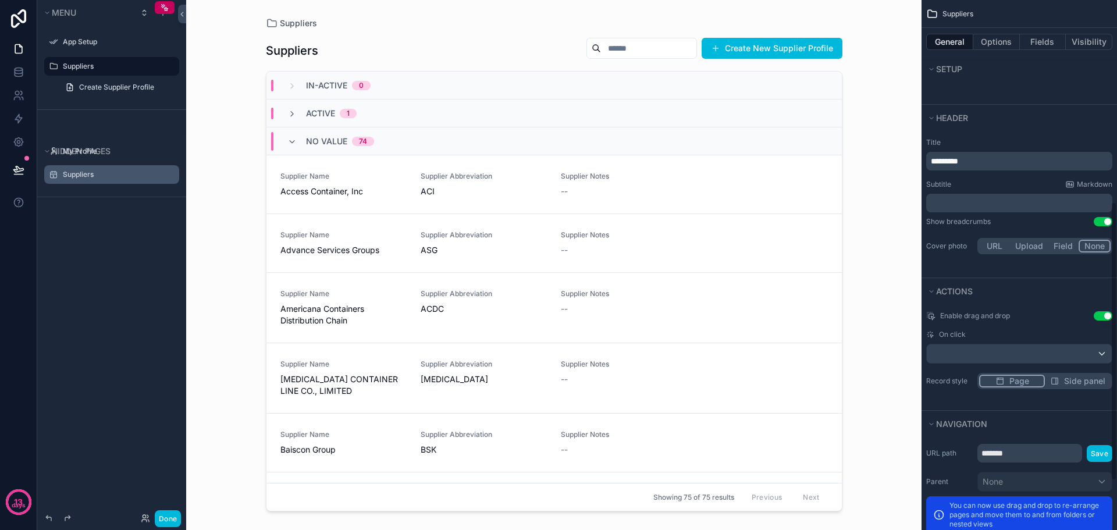
scroll to position [407, 0]
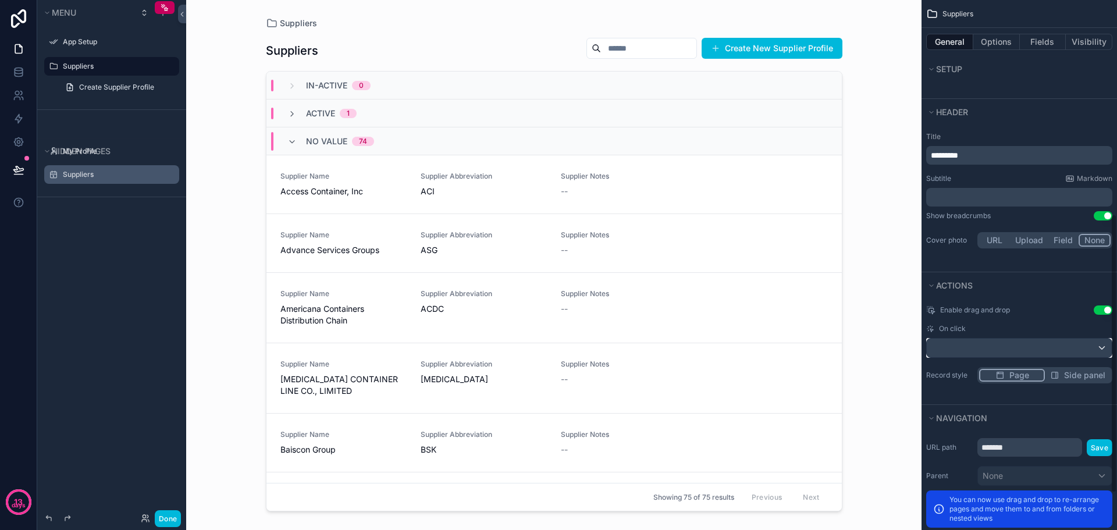
click at [962, 340] on div "scrollable content" at bounding box center [1019, 348] width 185 height 19
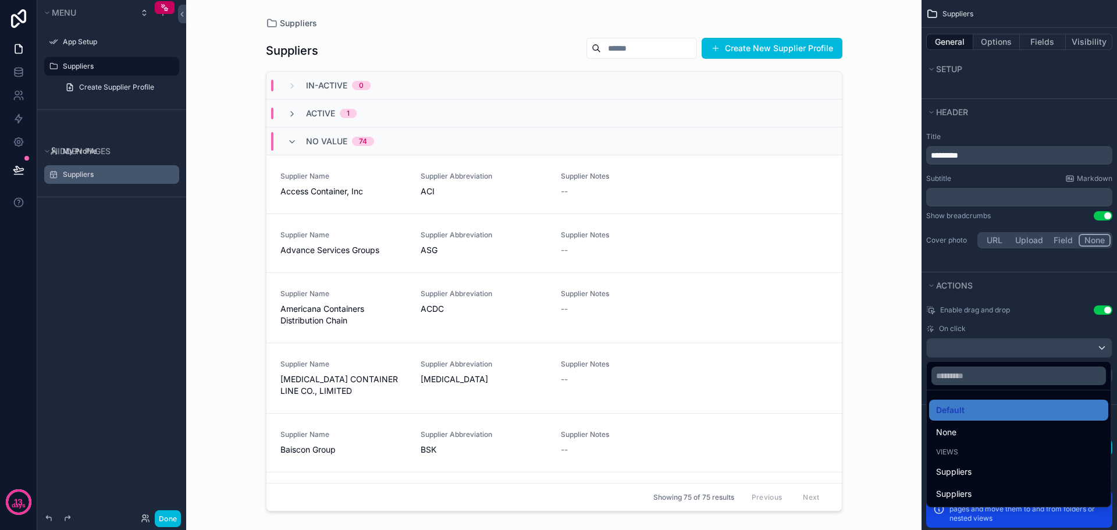
click at [82, 176] on div "scrollable content" at bounding box center [558, 265] width 1117 height 530
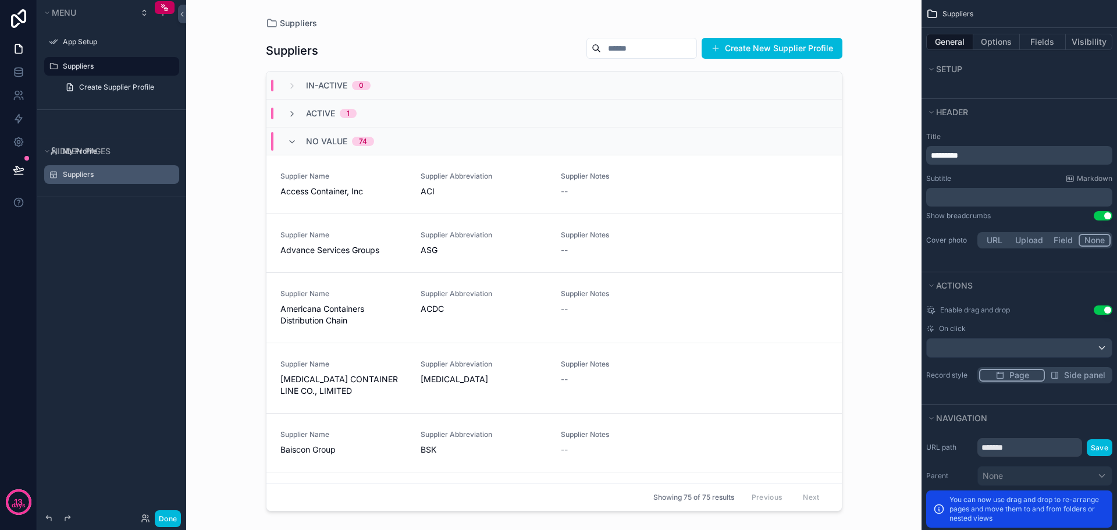
click at [90, 175] on label "Suppliers" at bounding box center [117, 174] width 109 height 9
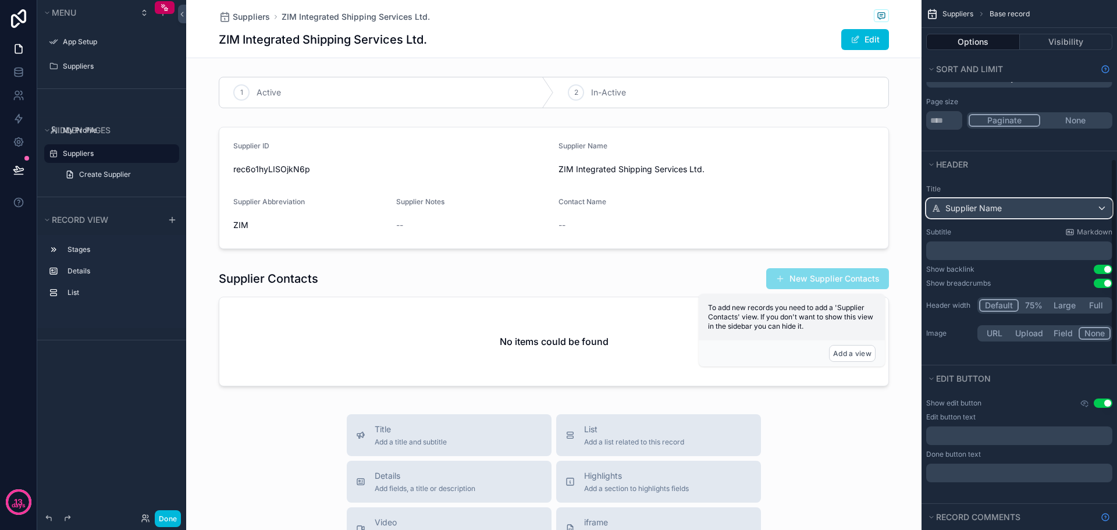
click at [1014, 206] on div "Supplier Name" at bounding box center [1019, 208] width 185 height 19
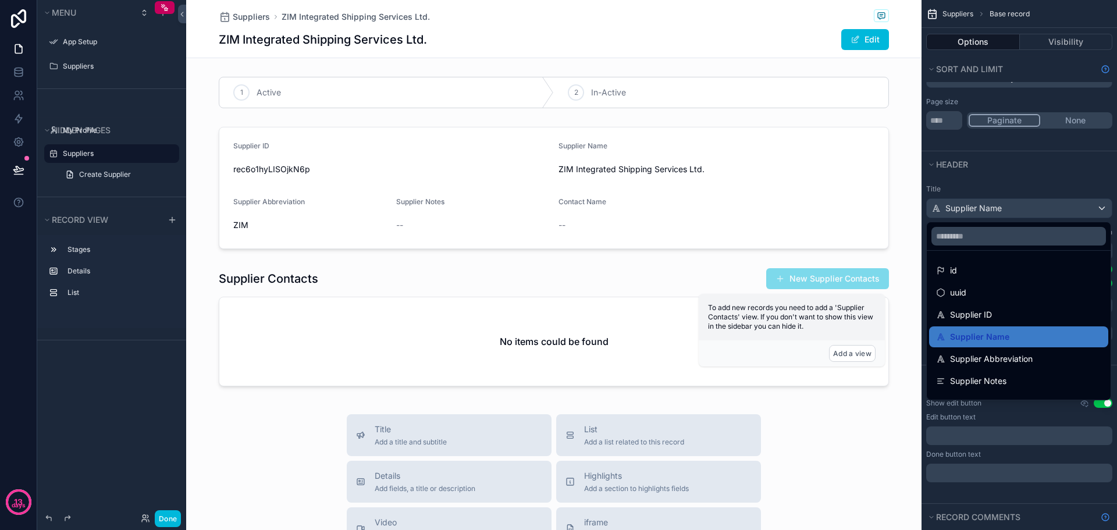
click at [1013, 169] on div "scrollable content" at bounding box center [558, 265] width 1117 height 530
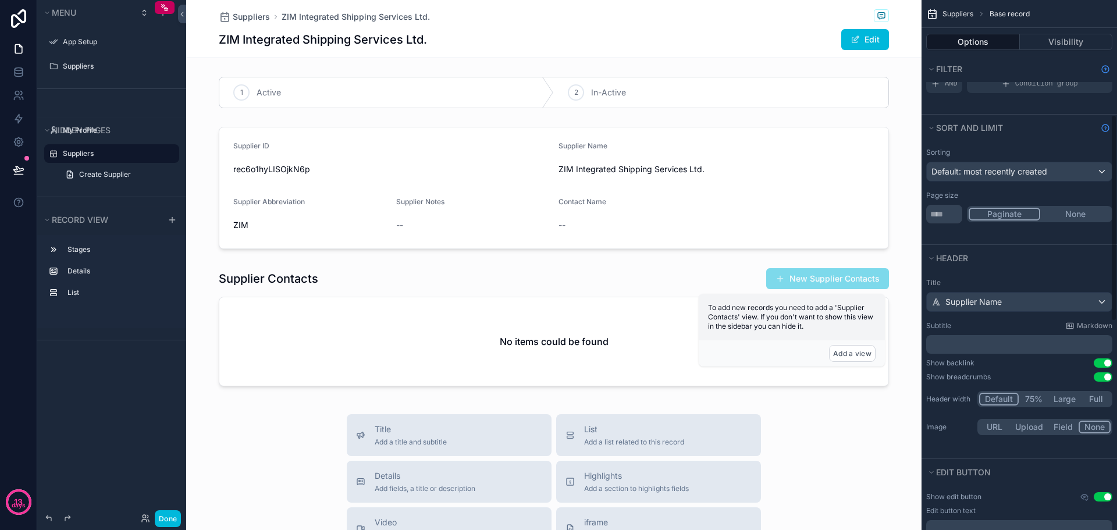
scroll to position [349, 0]
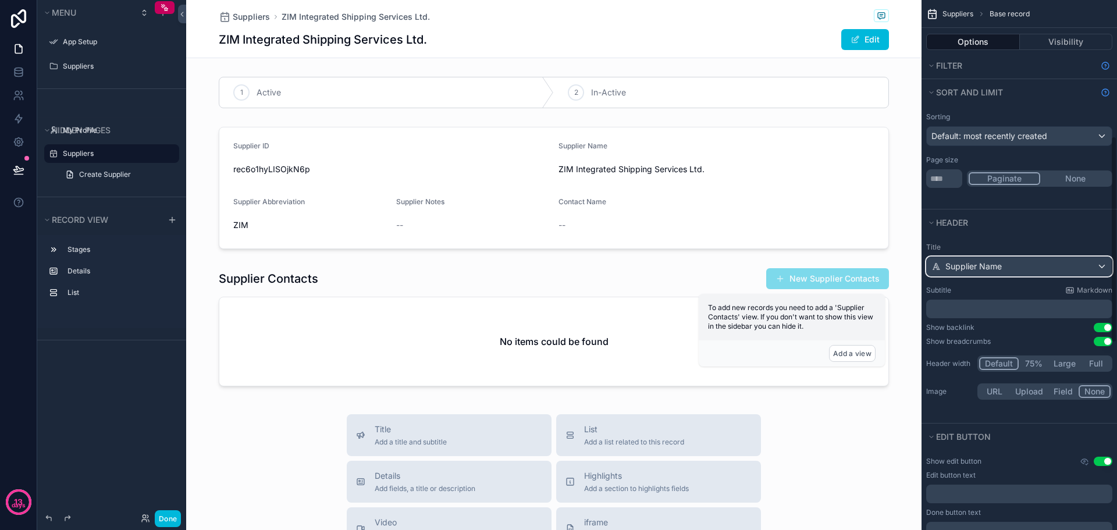
click at [1018, 268] on div "Supplier Name" at bounding box center [1019, 266] width 185 height 19
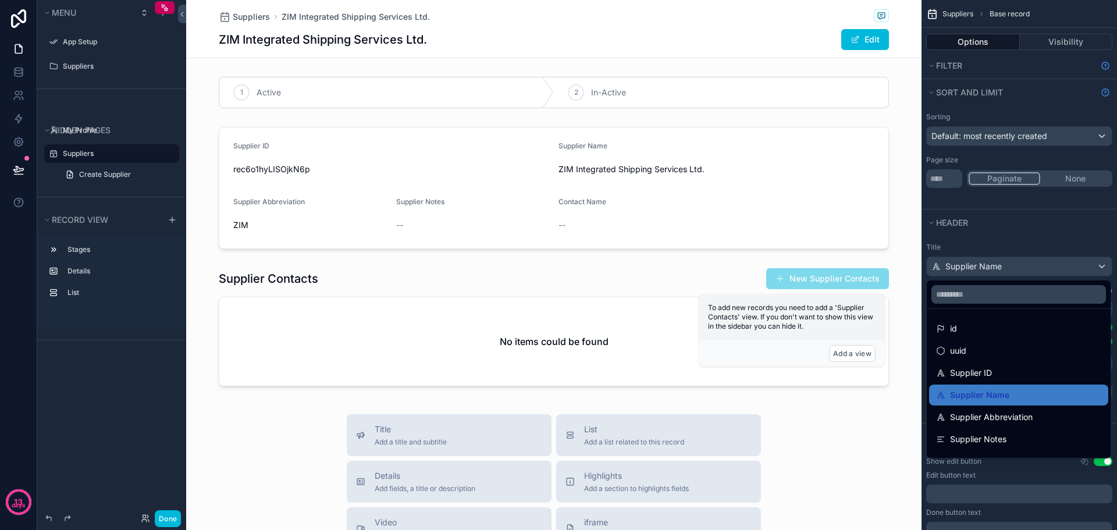
click at [1010, 263] on div "scrollable content" at bounding box center [558, 265] width 1117 height 530
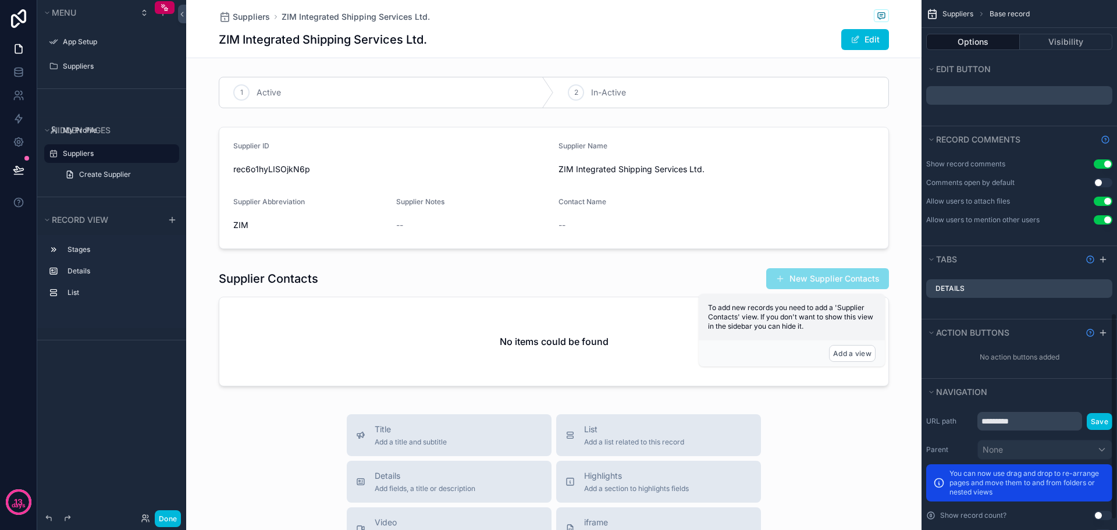
scroll to position [829, 0]
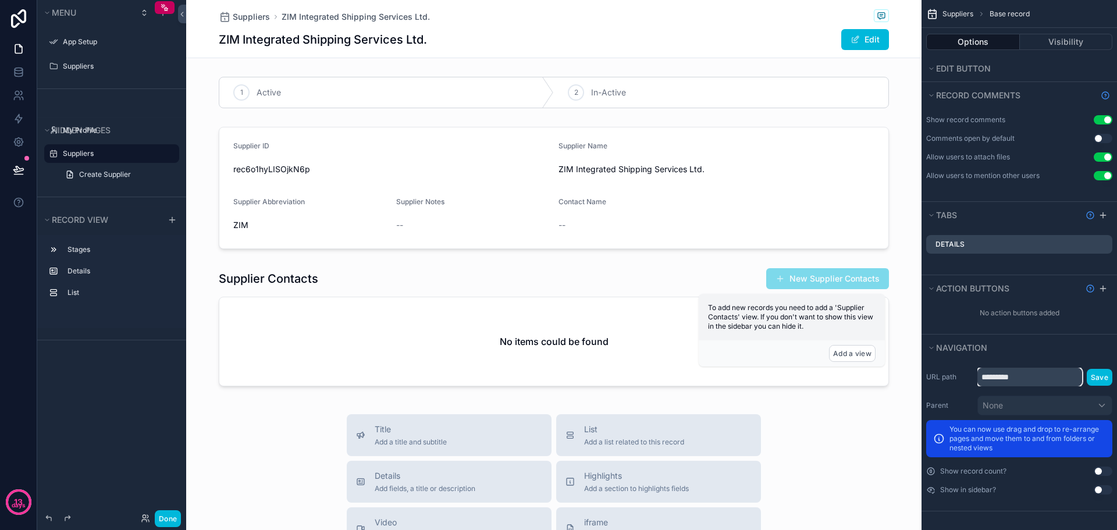
click at [1028, 375] on input "*********" at bounding box center [1029, 377] width 105 height 19
type input "*********"
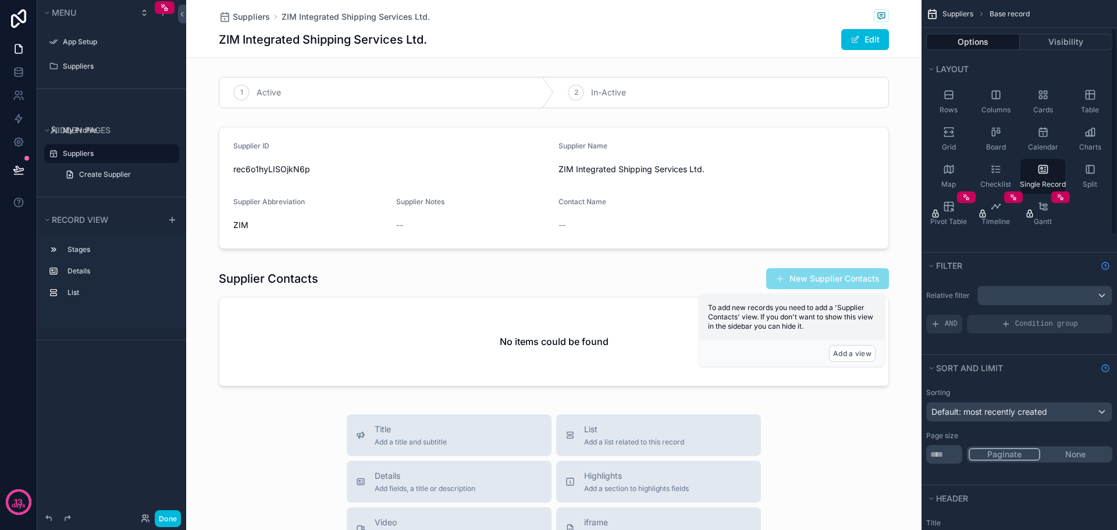
scroll to position [73, 0]
click at [0, 0] on icon "scrollable content" at bounding box center [0, 0] width 0 height 0
click at [121, 153] on input "*********" at bounding box center [102, 154] width 79 height 14
type input "**********"
click at [112, 391] on div "**********" at bounding box center [111, 258] width 149 height 516
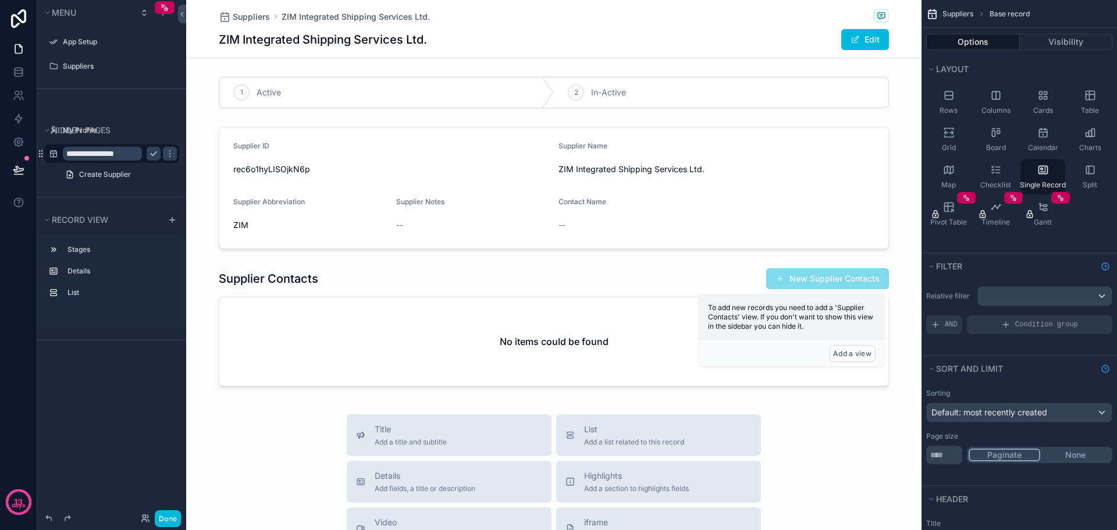
click at [141, 105] on div "**********" at bounding box center [111, 143] width 149 height 108
click at [99, 63] on label "Suppliers" at bounding box center [117, 66] width 109 height 9
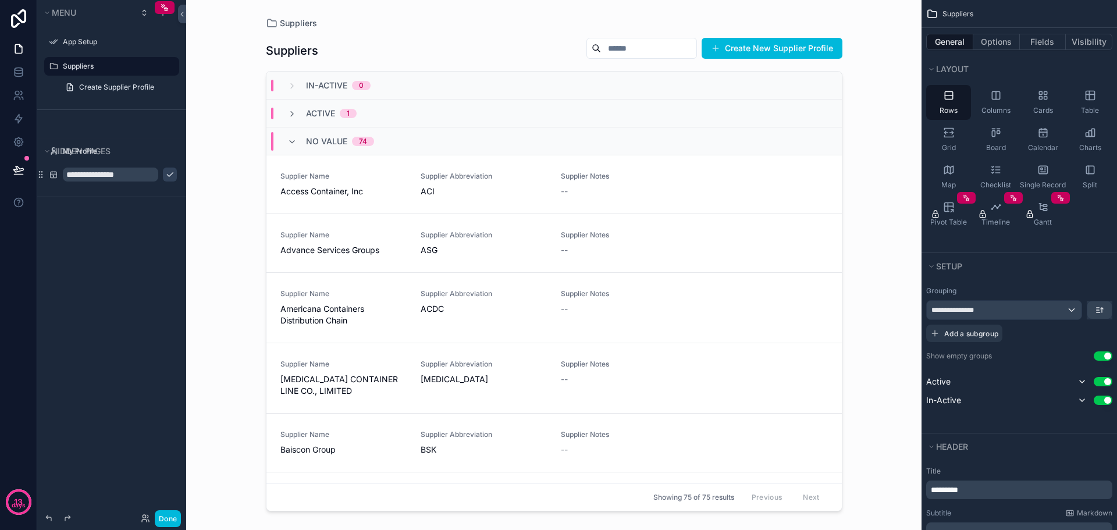
click at [337, 138] on span "No value" at bounding box center [326, 142] width 41 height 12
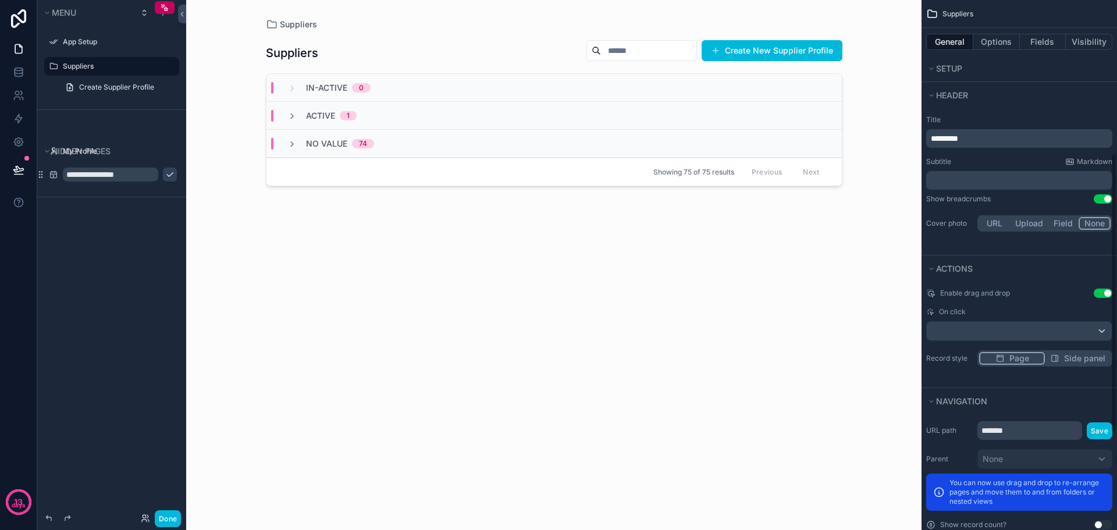
scroll to position [478, 0]
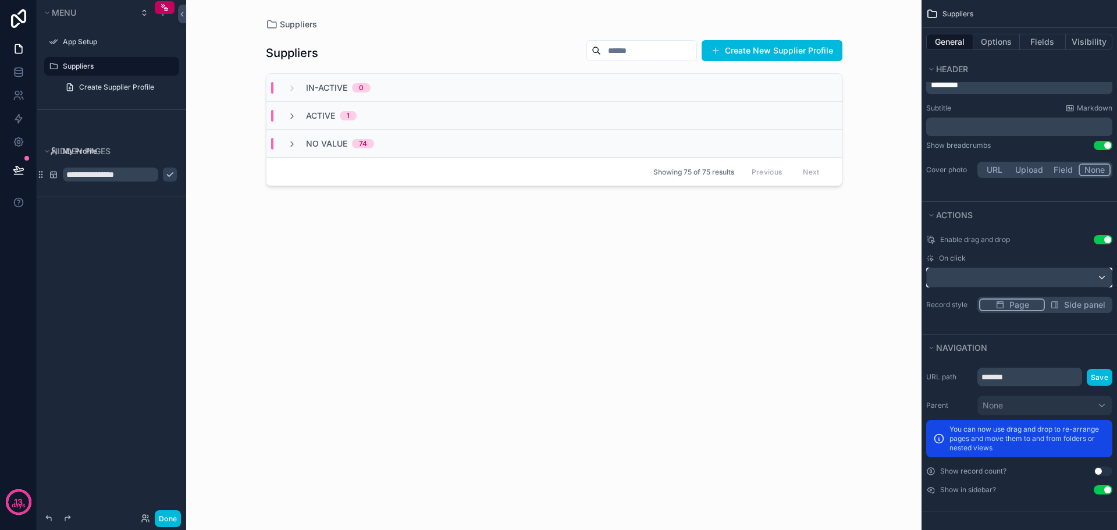
click at [986, 279] on div "scrollable content" at bounding box center [1019, 277] width 185 height 19
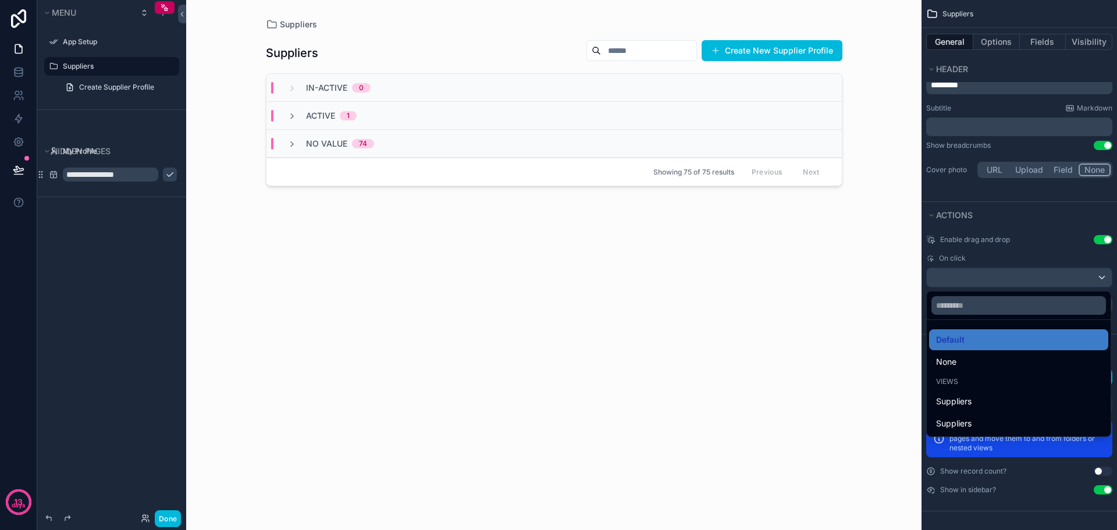
click at [729, 350] on div "Suppliers Create New Supplier Profile In-Active 0 Active 1 No value 74 Showing …" at bounding box center [554, 273] width 576 height 486
click at [98, 177] on div "scrollable content" at bounding box center [558, 265] width 1117 height 530
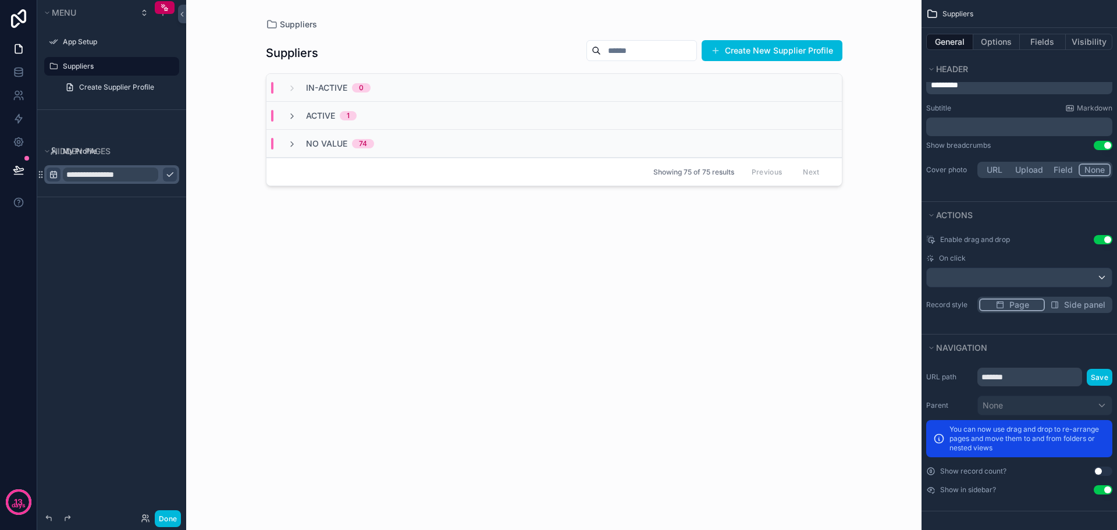
click at [55, 175] on icon "scrollable content" at bounding box center [53, 174] width 9 height 9
click at [47, 215] on div "**********" at bounding box center [111, 108] width 149 height 216
click at [45, 173] on icon "scrollable content" at bounding box center [40, 174] width 9 height 9
click at [272, 235] on div "Suppliers Create New Supplier Profile In-Active 0 Active 1 No value 74 Showing …" at bounding box center [554, 273] width 576 height 486
click at [123, 144] on div "My Profile" at bounding box center [112, 151] width 130 height 19
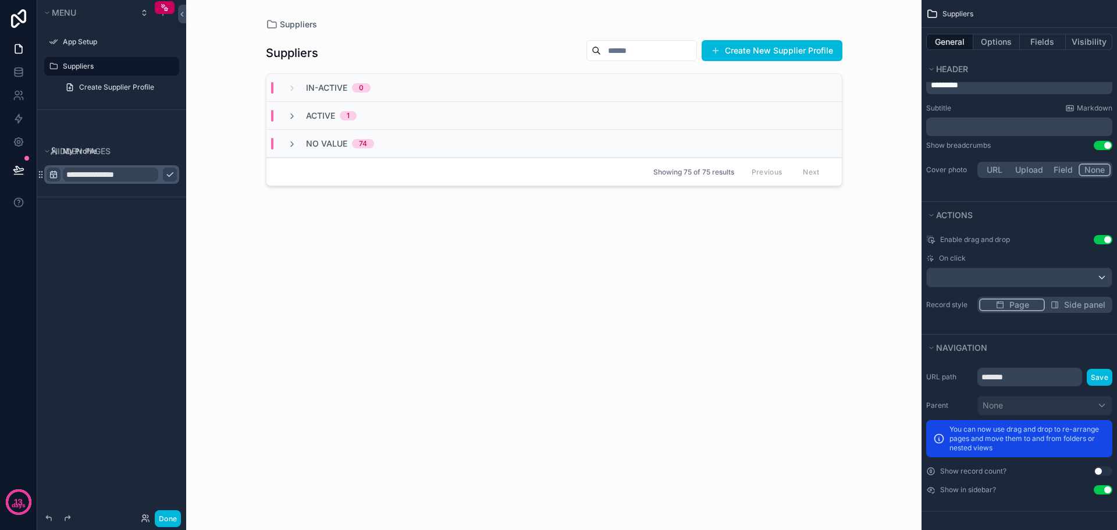
click at [124, 179] on input "**********" at bounding box center [110, 175] width 95 height 14
click at [165, 176] on icon "scrollable content" at bounding box center [169, 174] width 9 height 9
click at [123, 174] on label "Supplier Profile" at bounding box center [117, 174] width 109 height 9
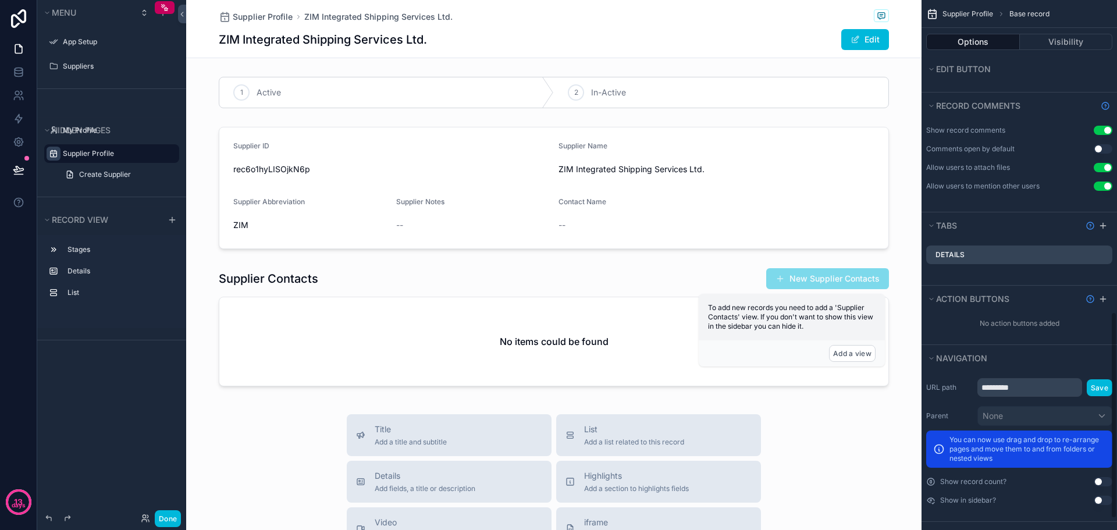
scroll to position [829, 0]
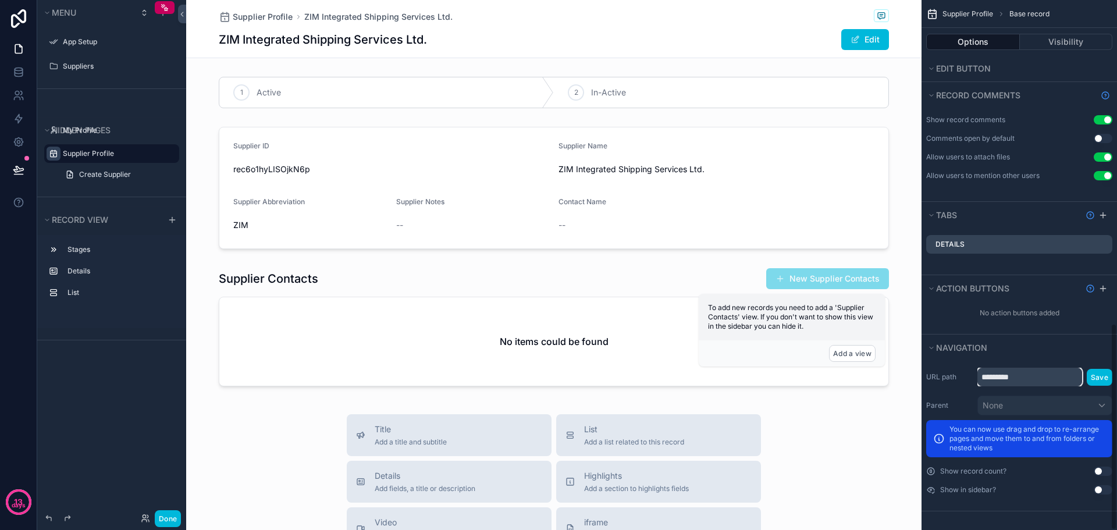
click at [1035, 378] on input "*********" at bounding box center [1029, 377] width 105 height 19
type input "**********"
click at [1100, 379] on button "Save" at bounding box center [1100, 377] width 26 height 17
click at [77, 69] on label "Suppliers" at bounding box center [117, 66] width 109 height 9
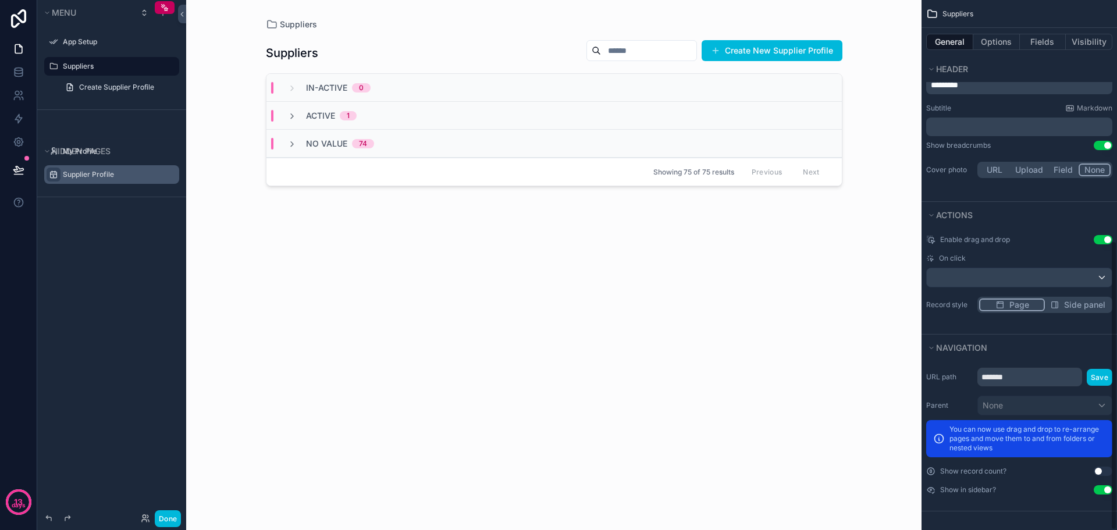
scroll to position [478, 0]
drag, startPoint x: 1024, startPoint y: 379, endPoint x: 960, endPoint y: 379, distance: 64.0
click at [960, 379] on div "URL path ******* Save" at bounding box center [1019, 377] width 186 height 19
type input "*********"
click at [1096, 382] on button "Save" at bounding box center [1100, 377] width 26 height 17
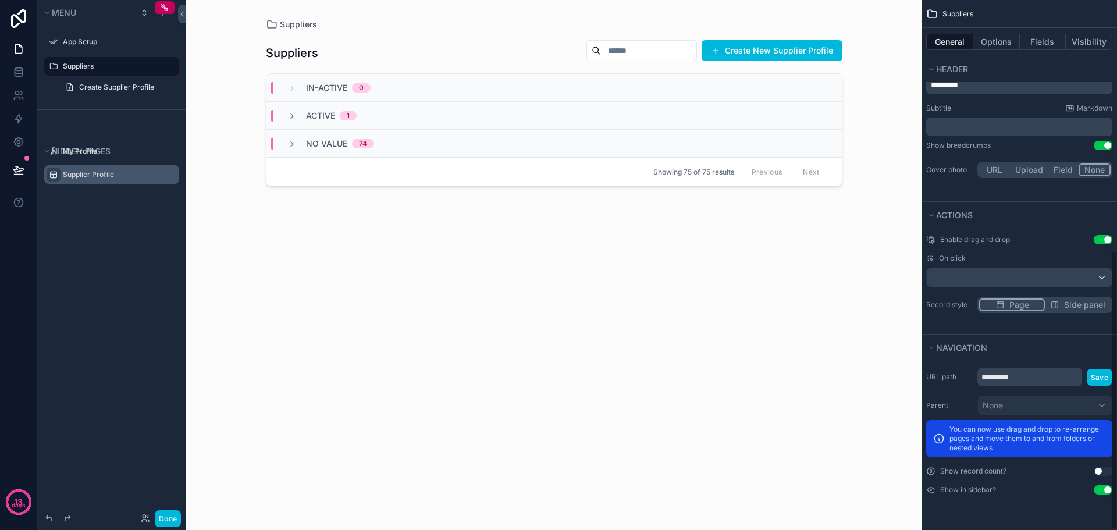
scroll to position [419, 0]
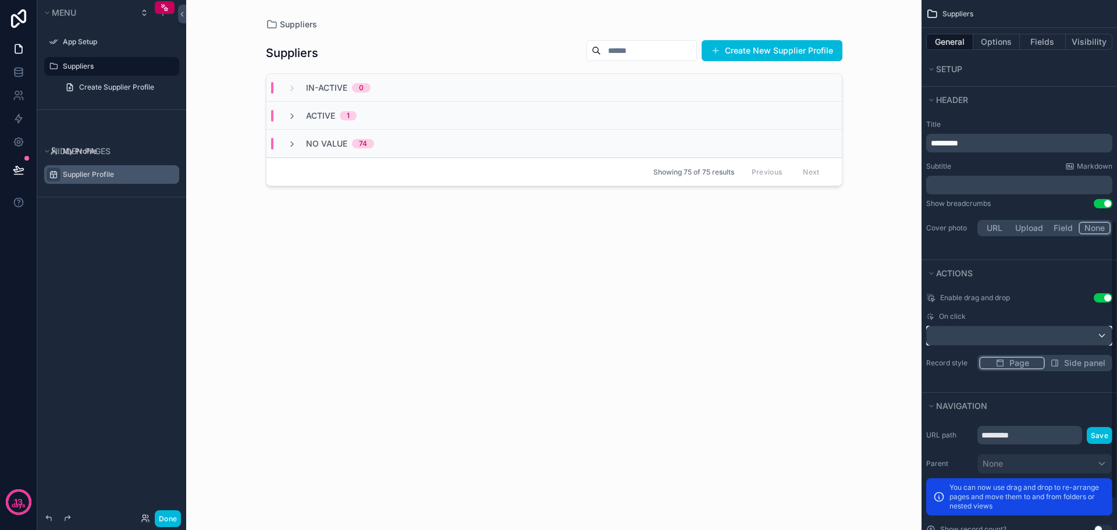
click at [994, 337] on div "scrollable content" at bounding box center [1019, 335] width 185 height 19
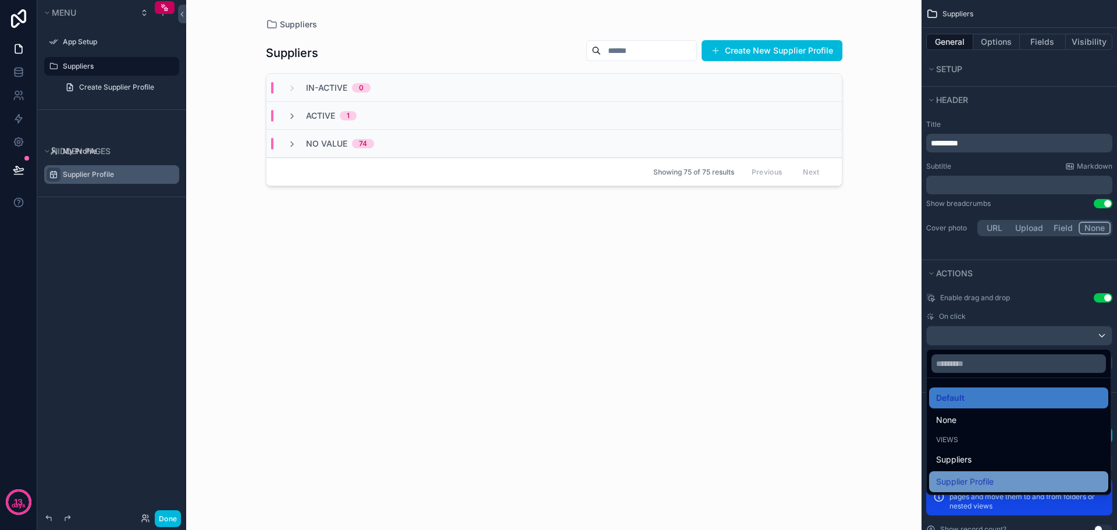
click at [1002, 482] on div "Supplier Profile" at bounding box center [1018, 482] width 165 height 14
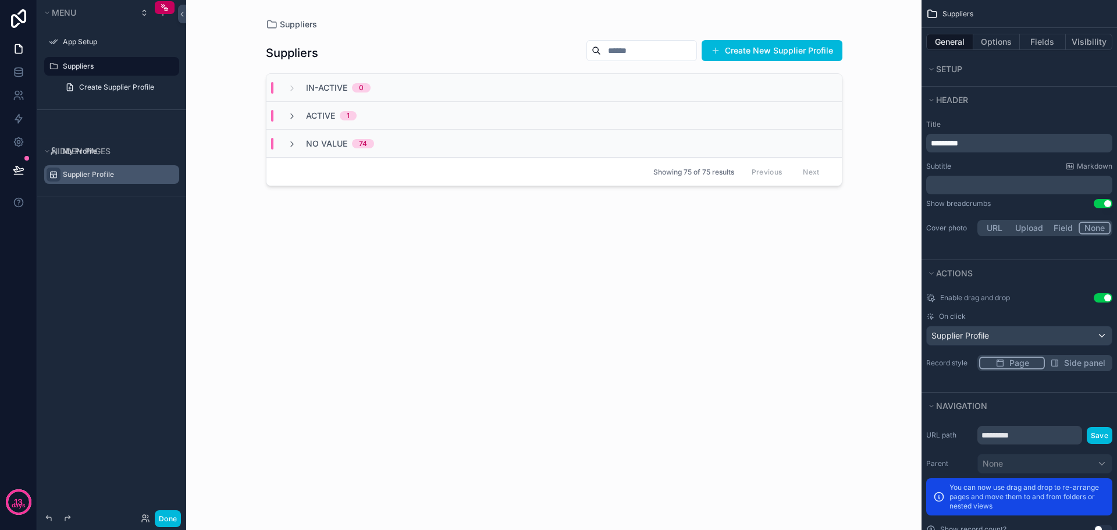
click at [1023, 394] on div "Navigation" at bounding box center [1018, 406] width 195 height 26
click at [810, 332] on div "Suppliers Create New Supplier Profile In-Active 0 Active 1 No value 74 Showing …" at bounding box center [554, 273] width 576 height 486
click at [294, 113] on icon "scrollable content" at bounding box center [291, 116] width 9 height 9
click at [355, 166] on span "Atlantic Coast Container" at bounding box center [343, 166] width 126 height 12
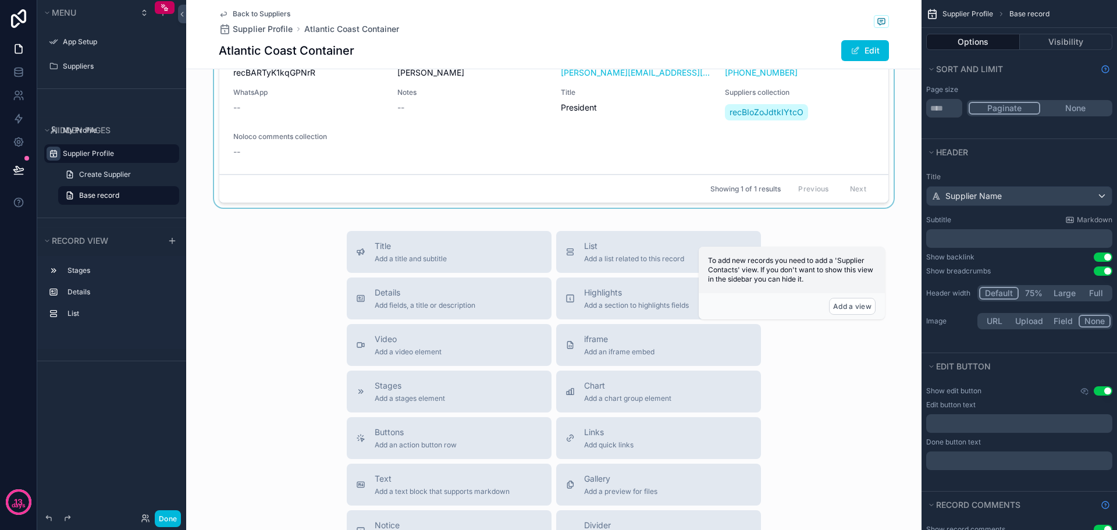
scroll to position [291, 0]
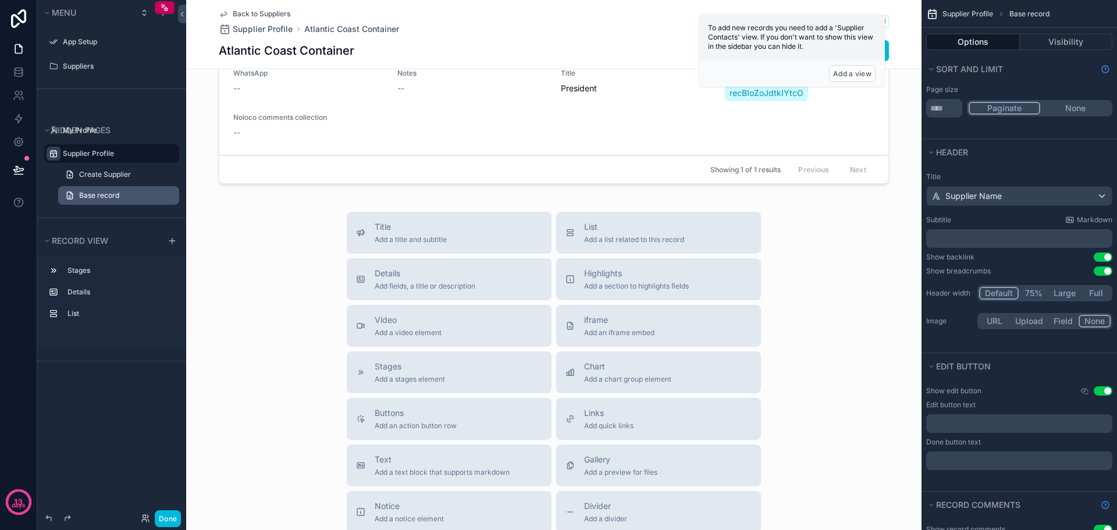
click at [123, 197] on link "Base record" at bounding box center [118, 195] width 121 height 19
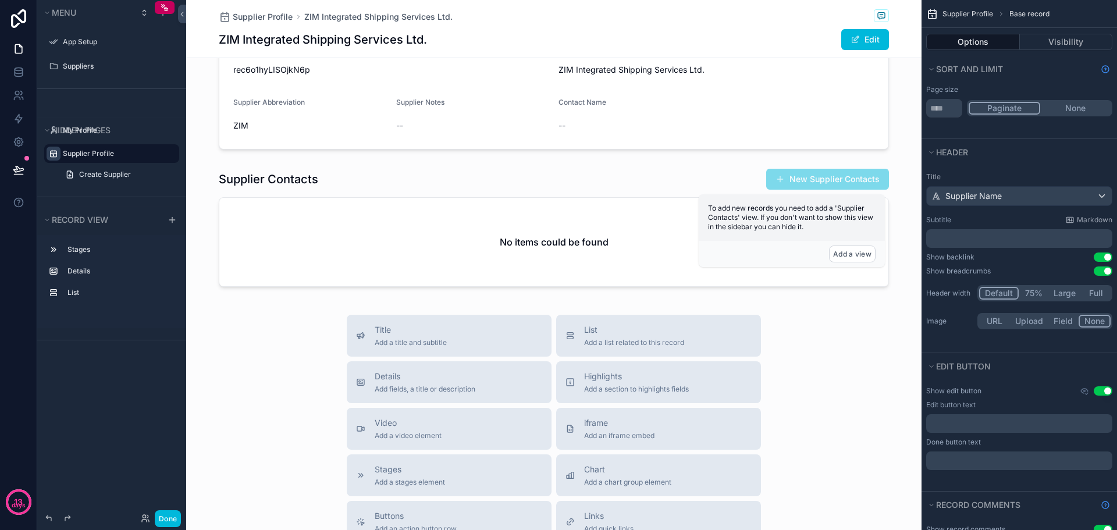
scroll to position [116, 0]
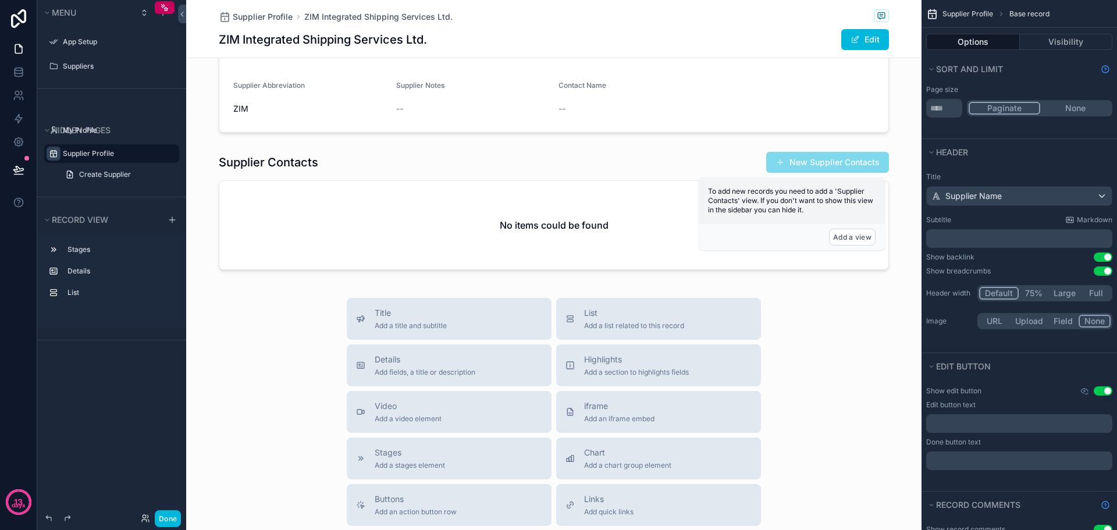
click at [95, 155] on label "Supplier Profile" at bounding box center [117, 153] width 109 height 9
click at [96, 69] on label "Suppliers" at bounding box center [117, 66] width 109 height 9
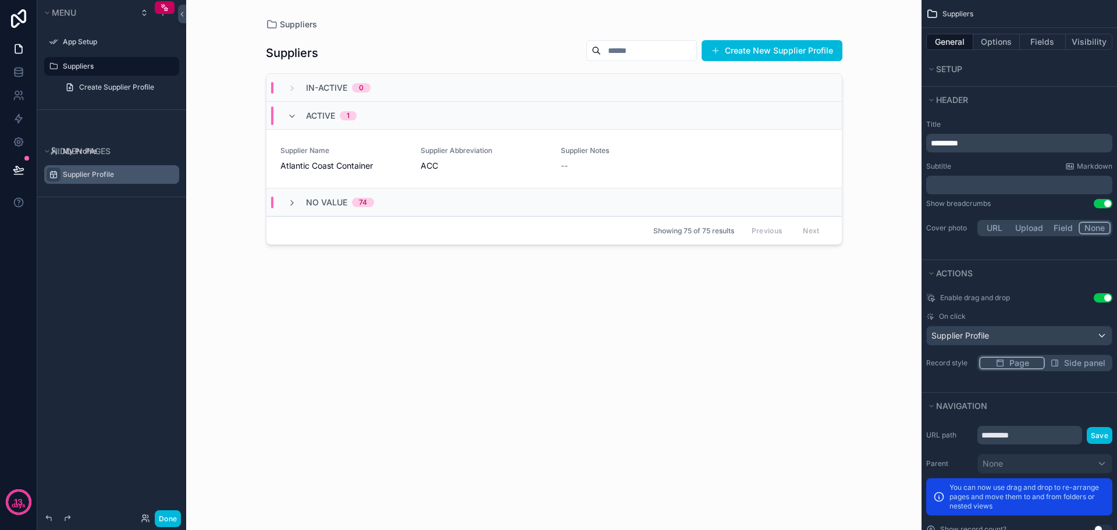
click at [332, 157] on div "Supplier Name Atlantic Coast Container" at bounding box center [343, 159] width 126 height 26
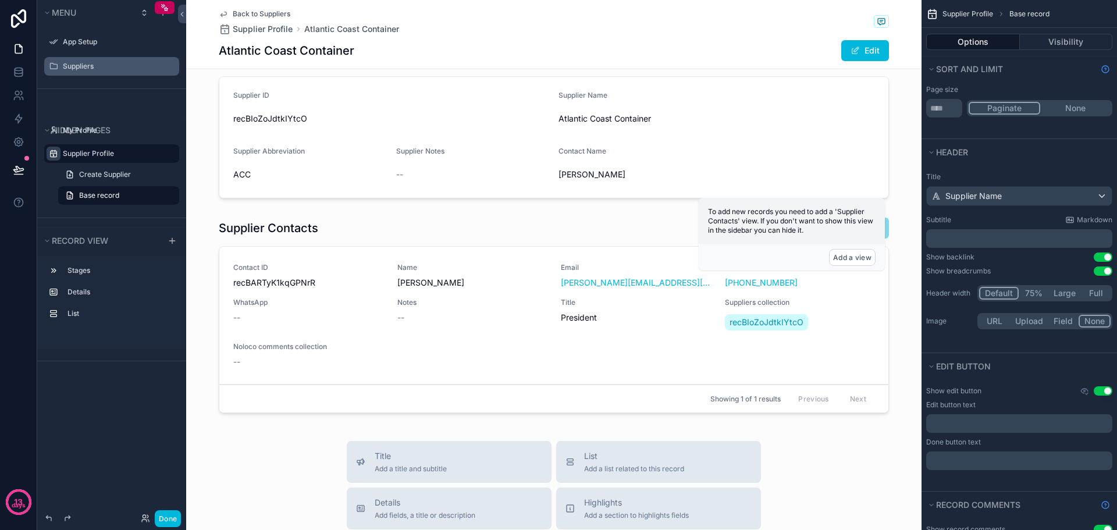
scroll to position [58, 0]
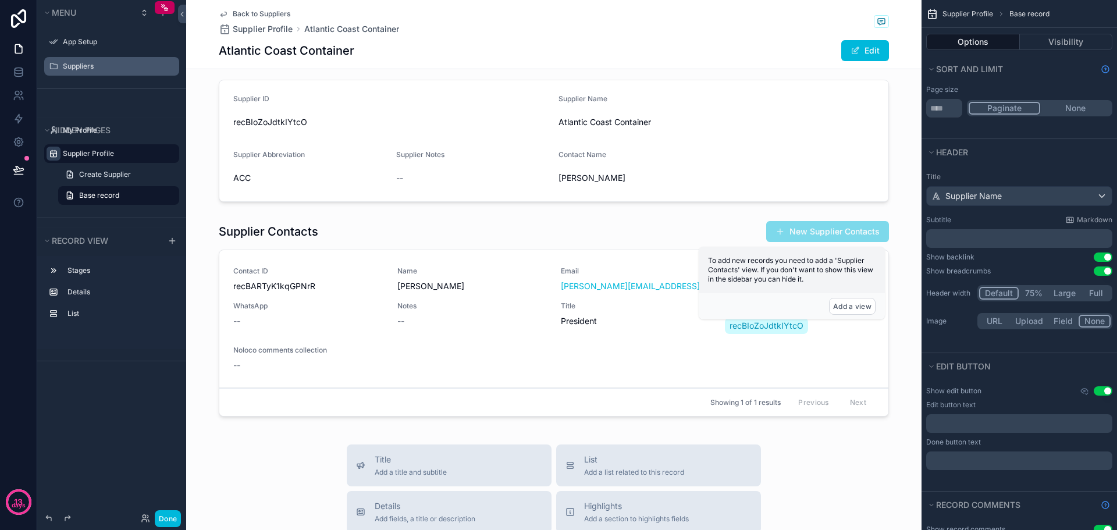
click at [100, 158] on div "Supplier Profile" at bounding box center [120, 154] width 114 height 14
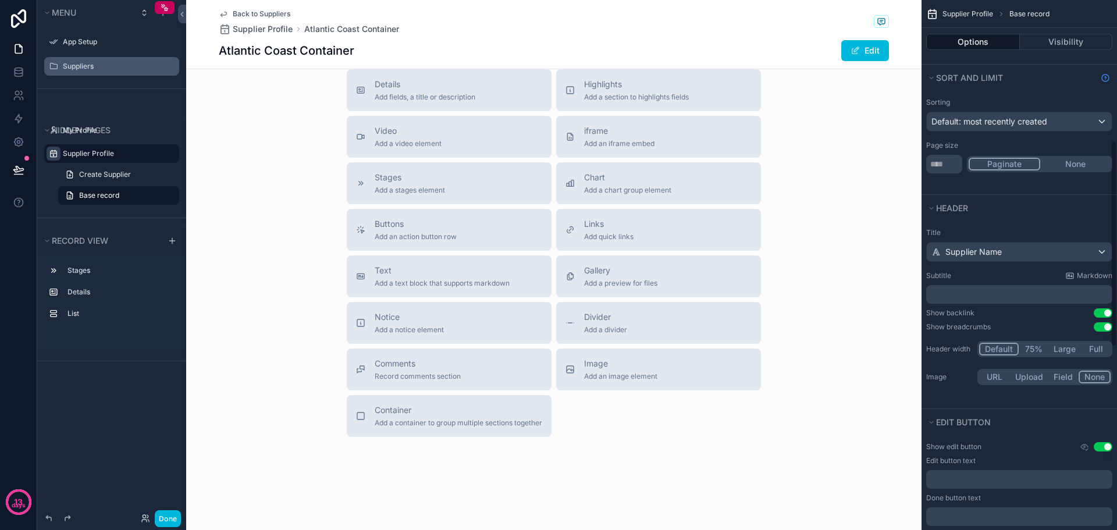
scroll to position [189, 0]
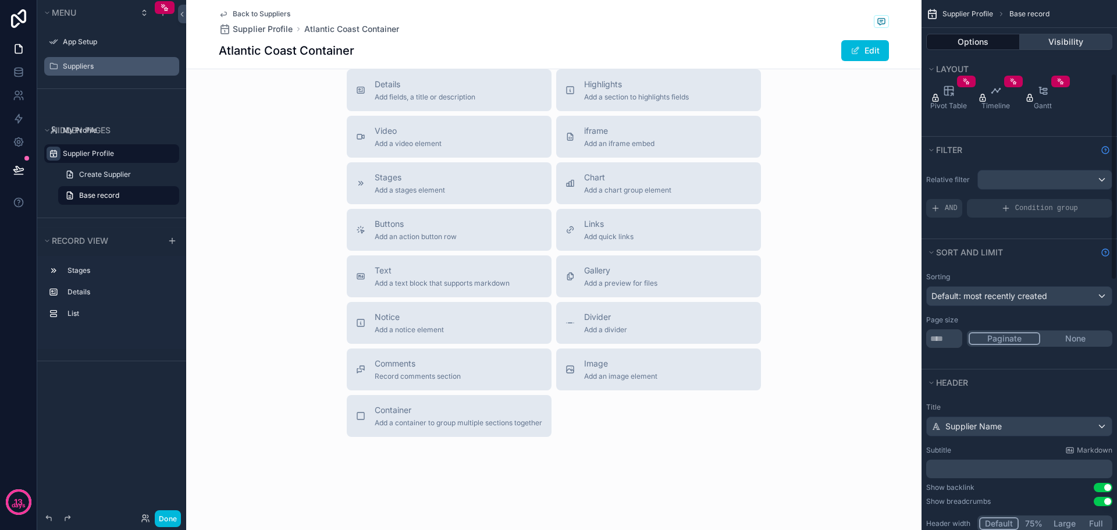
click at [1067, 42] on button "Visibility" at bounding box center [1066, 42] width 93 height 16
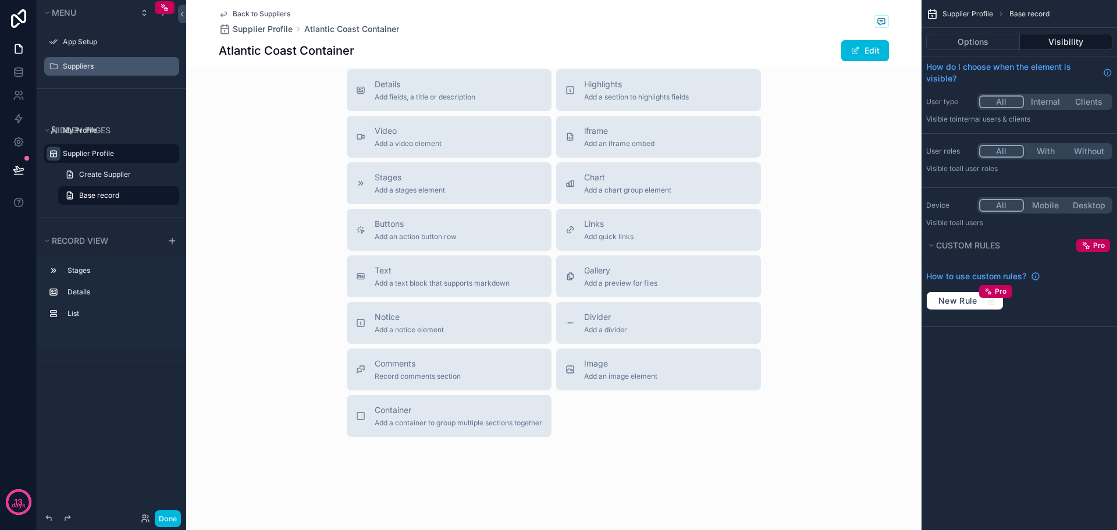
scroll to position [0, 0]
click at [1049, 101] on button "Internal" at bounding box center [1046, 101] width 44 height 13
click at [969, 33] on div "Options Visibility" at bounding box center [1018, 42] width 195 height 28
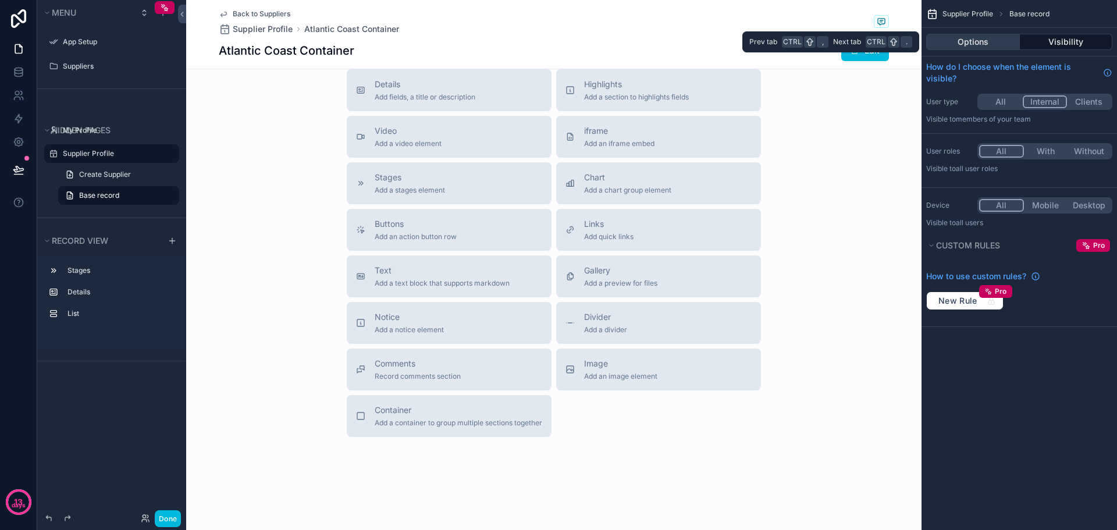
click at [968, 40] on button "Options" at bounding box center [973, 42] width 94 height 16
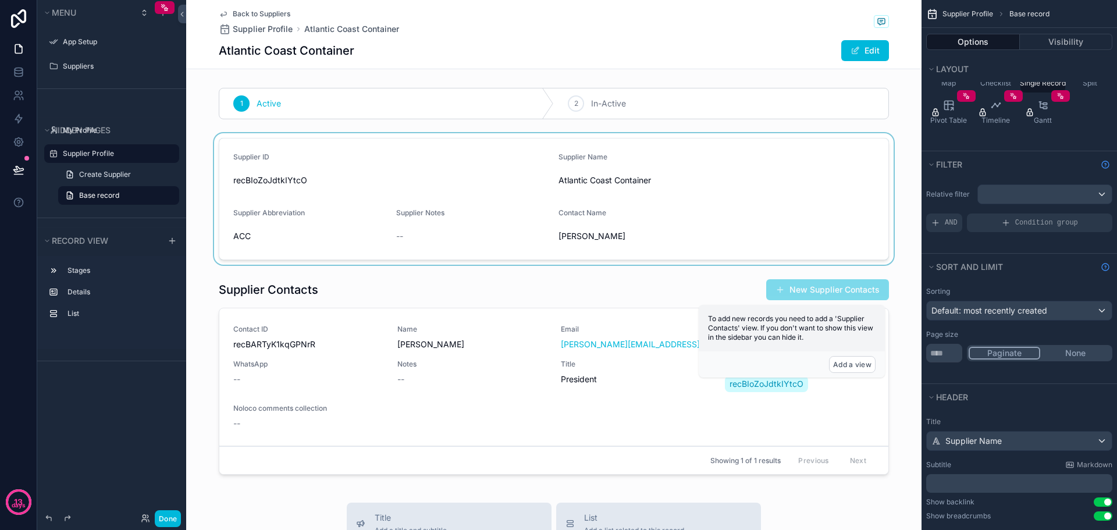
click at [426, 163] on div "scrollable content" at bounding box center [553, 198] width 735 height 131
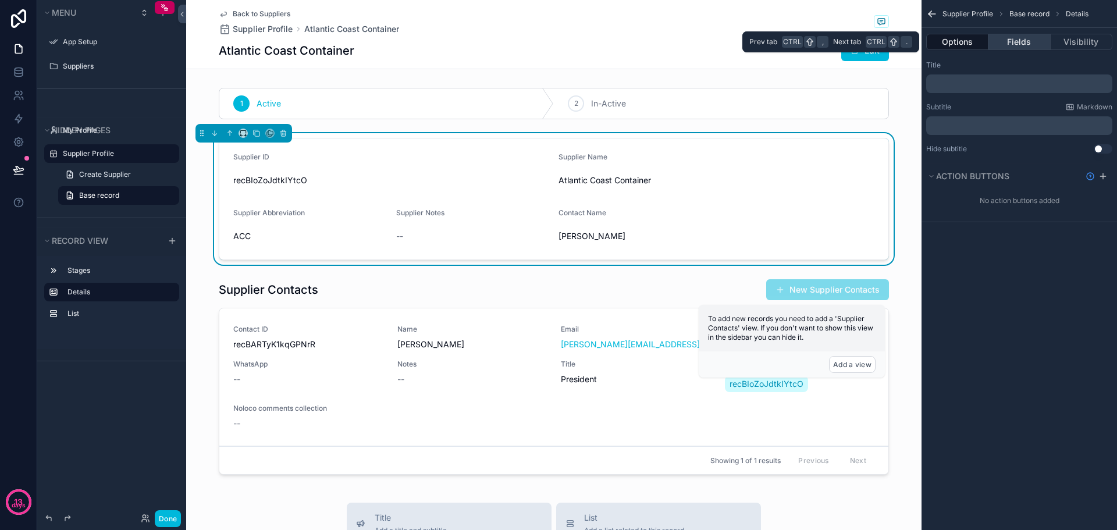
click at [1009, 40] on button "Fields" at bounding box center [1019, 42] width 62 height 16
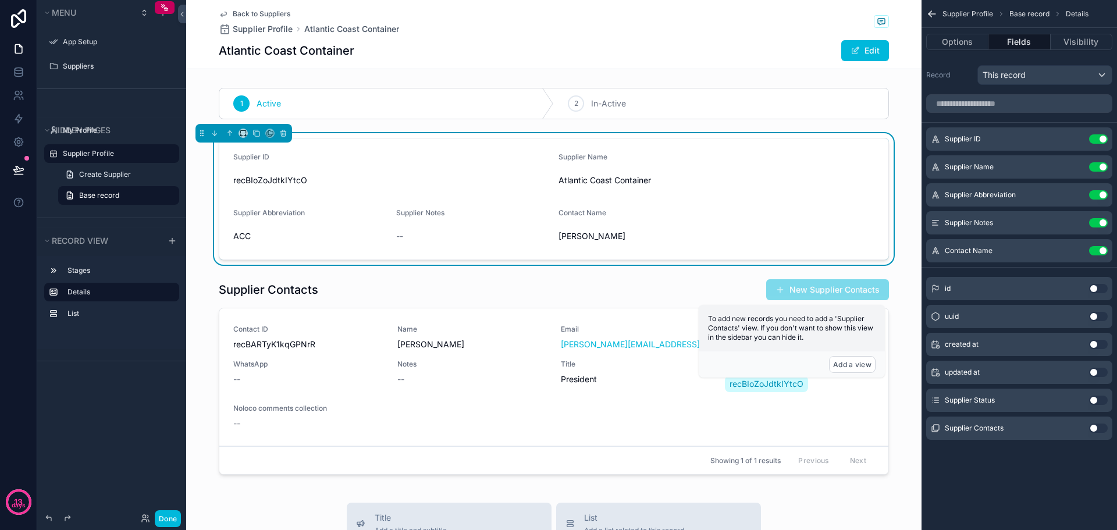
click at [1100, 136] on button "Use setting" at bounding box center [1098, 138] width 19 height 9
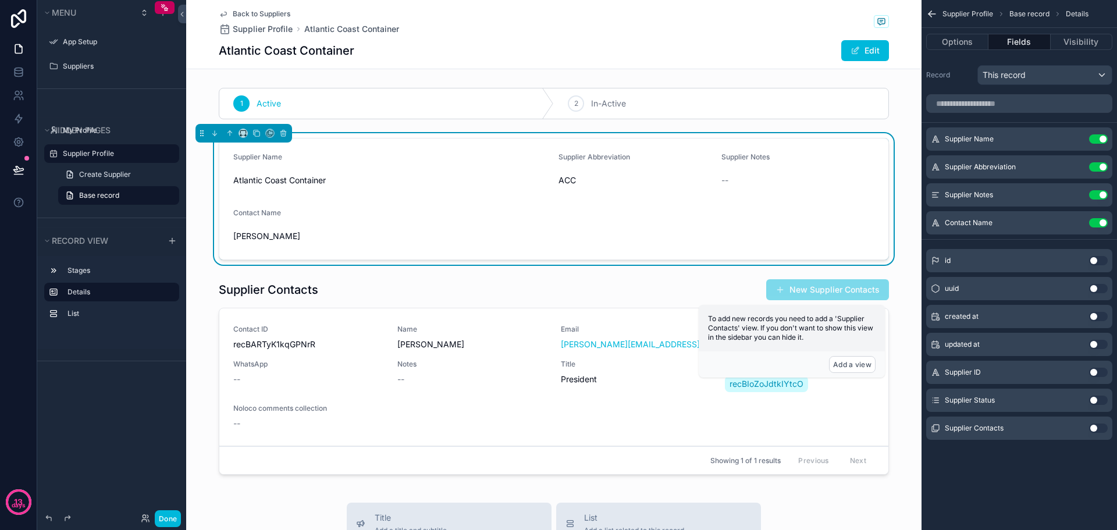
click at [1098, 137] on button "Use setting" at bounding box center [1098, 138] width 19 height 9
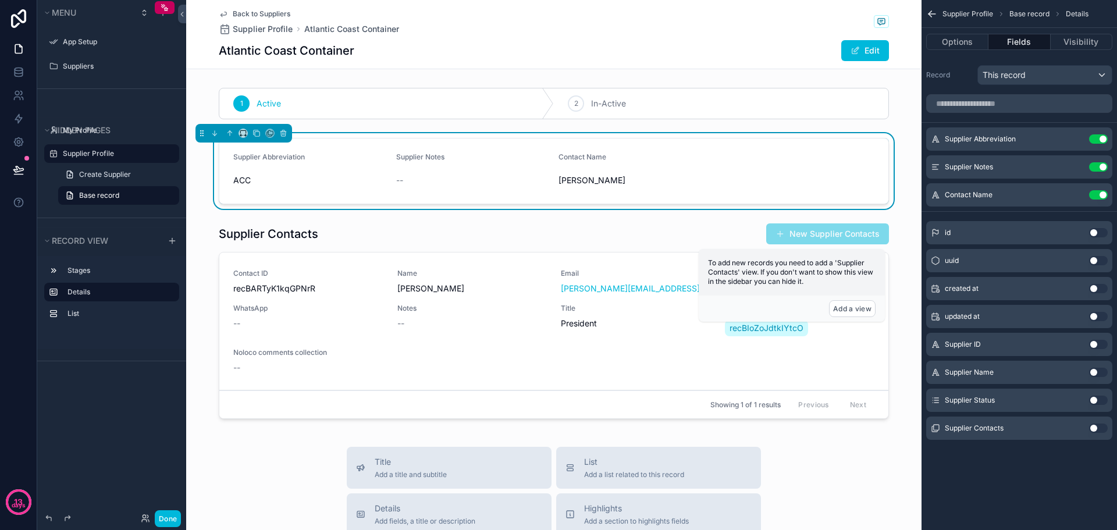
click at [205, 80] on div "Back to Suppliers Supplier Profile Atlantic Coast Container Atlantic Coast Cont…" at bounding box center [553, 477] width 735 height 954
click at [94, 157] on label "Supplier Profile" at bounding box center [117, 153] width 109 height 9
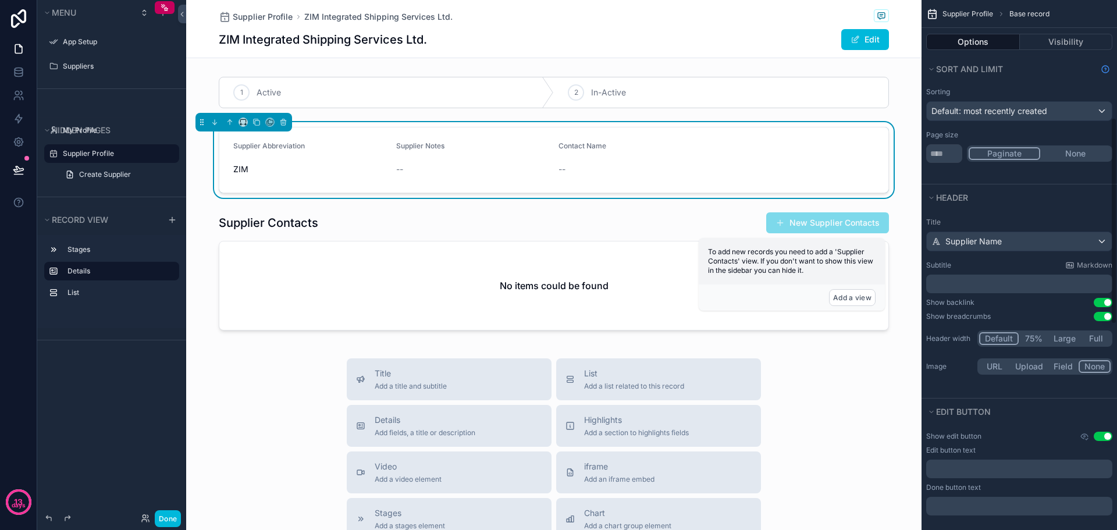
scroll to position [407, 0]
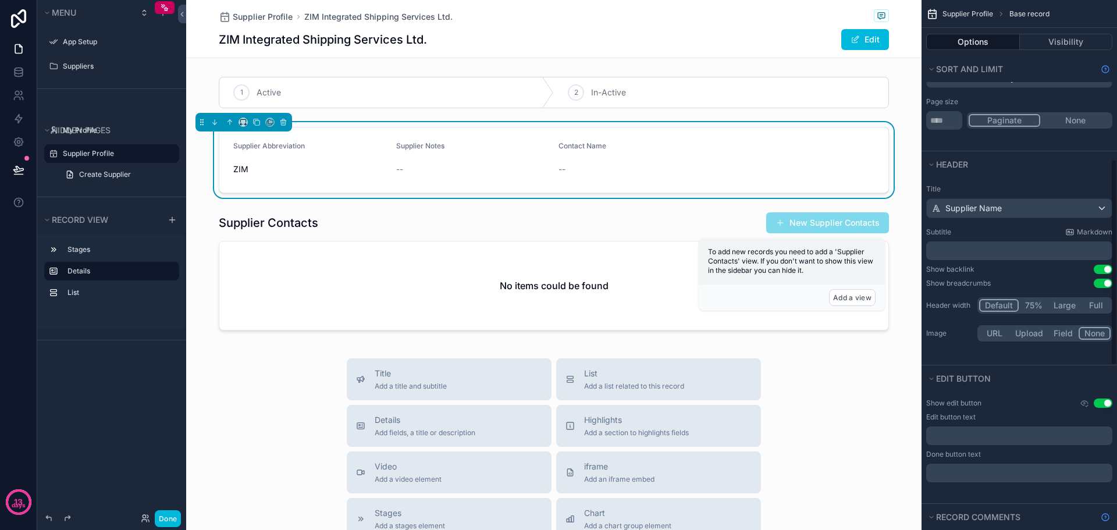
click at [967, 250] on p "﻿" at bounding box center [1020, 251] width 179 height 12
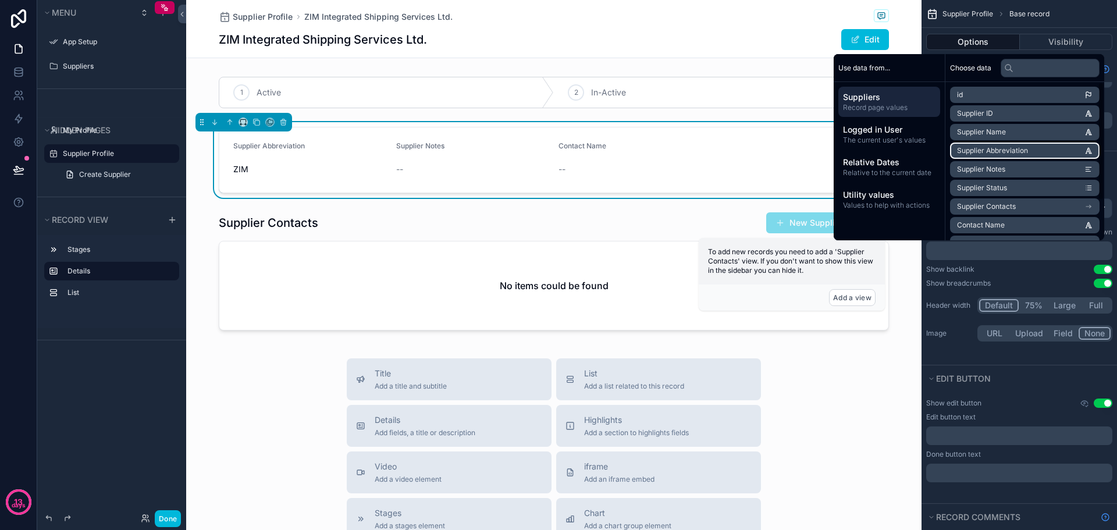
click at [1005, 150] on span "Supplier Abbreviation" at bounding box center [992, 150] width 71 height 9
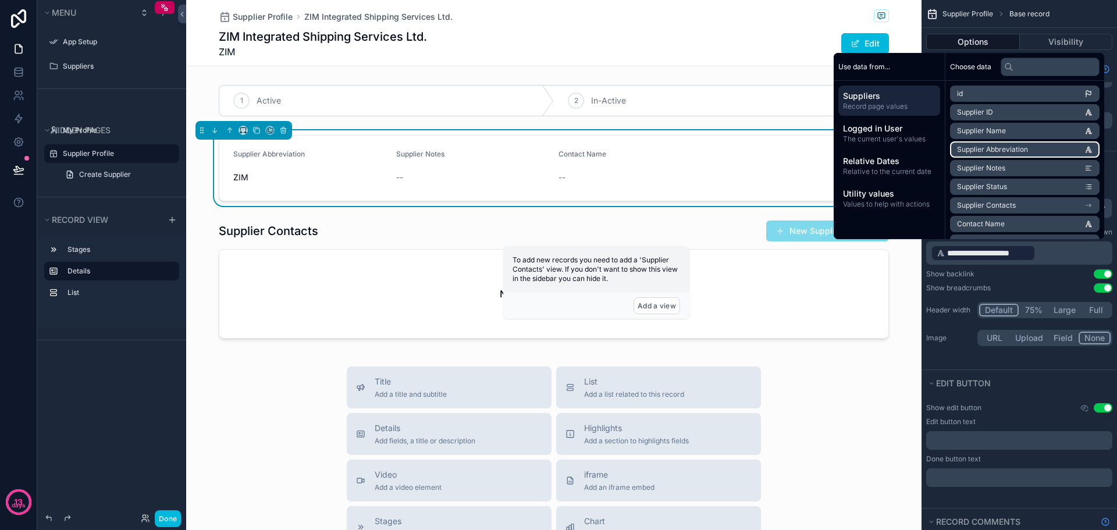
click at [1005, 150] on span "Supplier Abbreviation" at bounding box center [992, 149] width 71 height 9
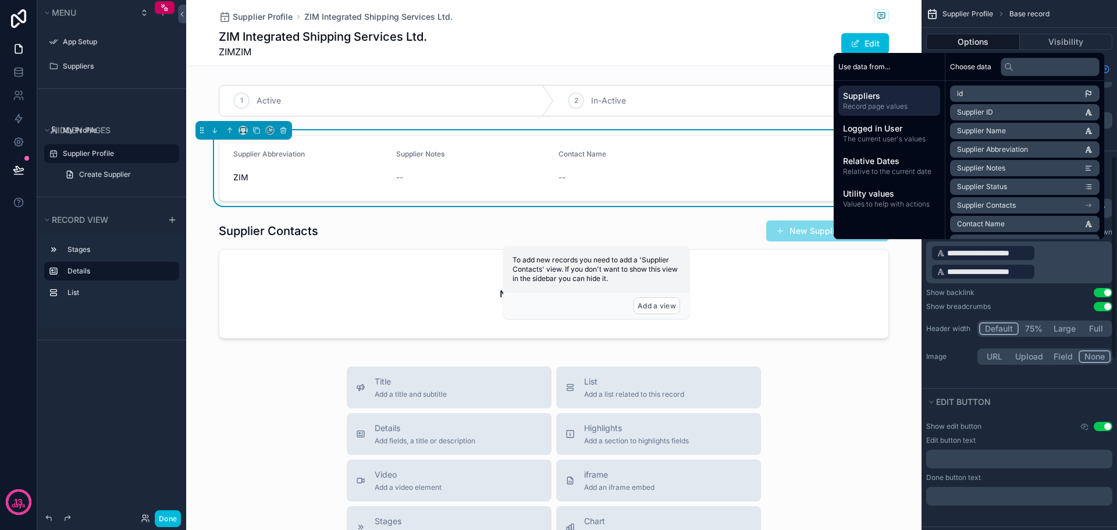
click at [1070, 271] on p "**********" at bounding box center [1020, 262] width 179 height 37
click at [1058, 270] on p "**********" at bounding box center [1020, 262] width 179 height 37
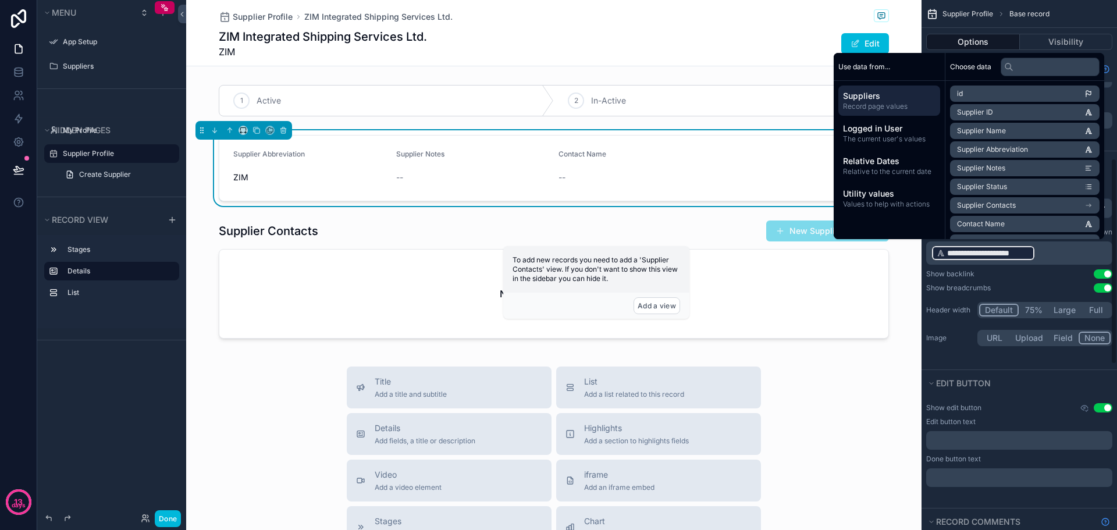
scroll to position [408, 0]
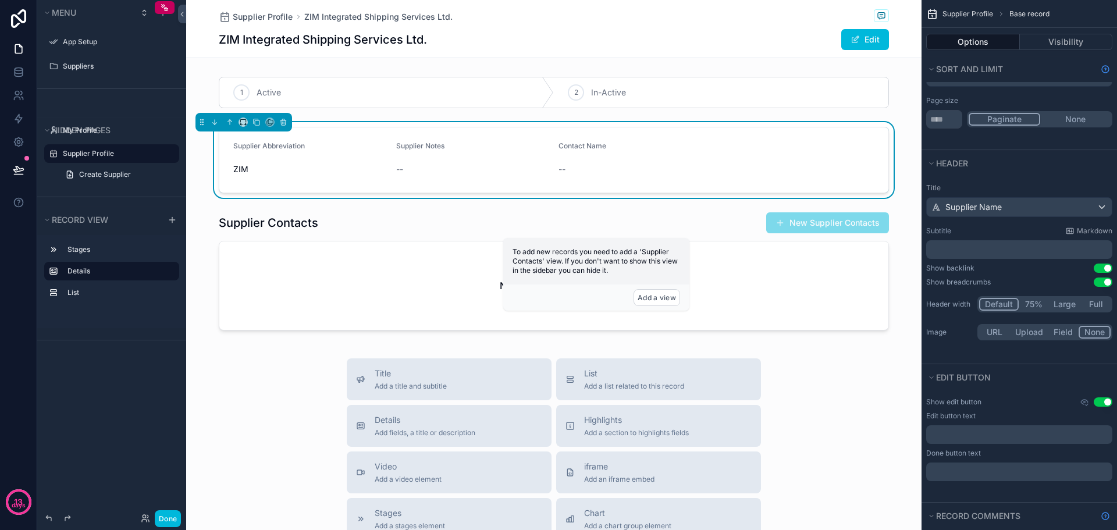
click at [748, 16] on div "Supplier Profile ZIM Integrated Shipping Services Ltd." at bounding box center [554, 16] width 670 height 15
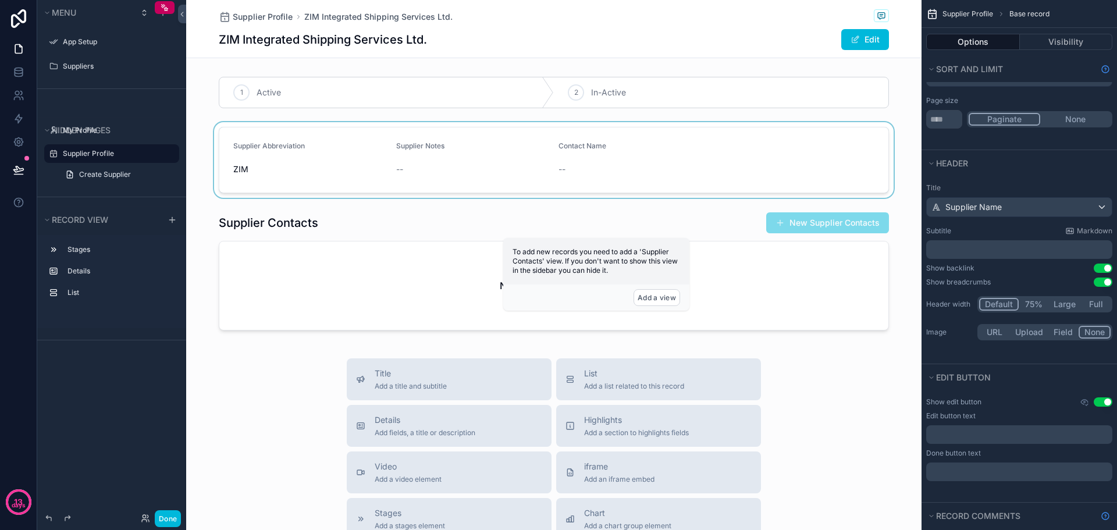
click at [381, 169] on div "scrollable content" at bounding box center [553, 160] width 735 height 76
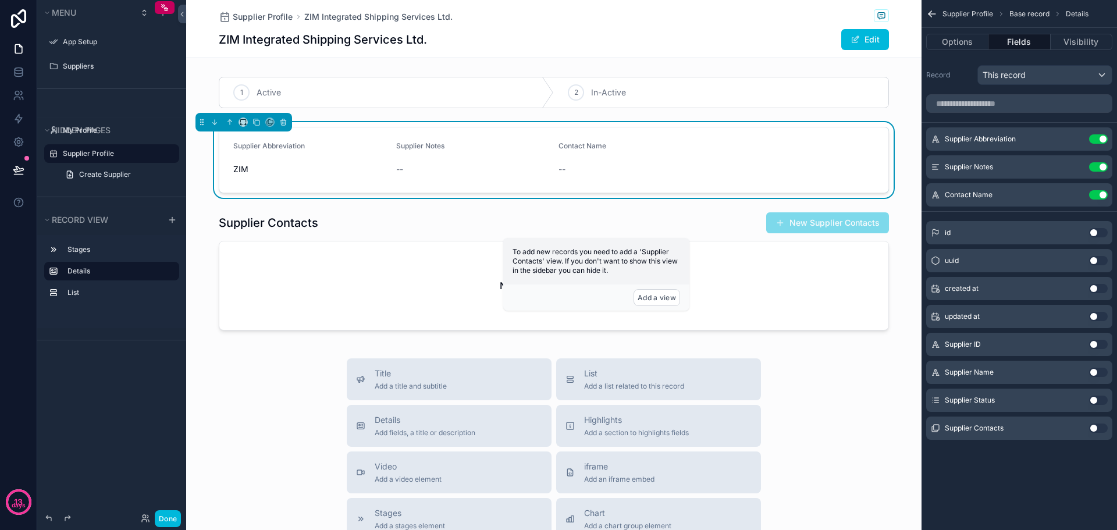
click at [1101, 193] on button "Use setting" at bounding box center [1098, 194] width 19 height 9
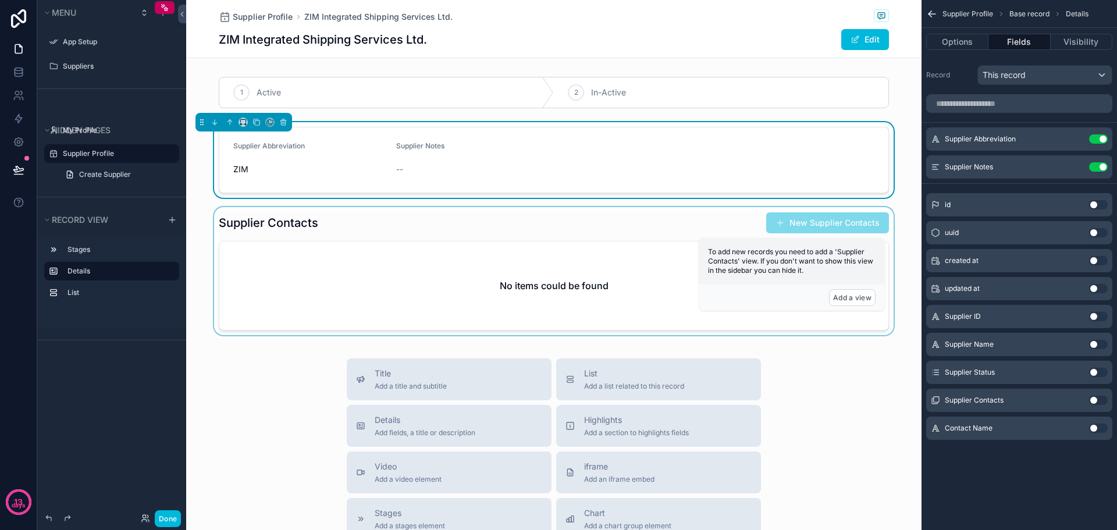
click at [611, 225] on div "scrollable content" at bounding box center [553, 273] width 735 height 133
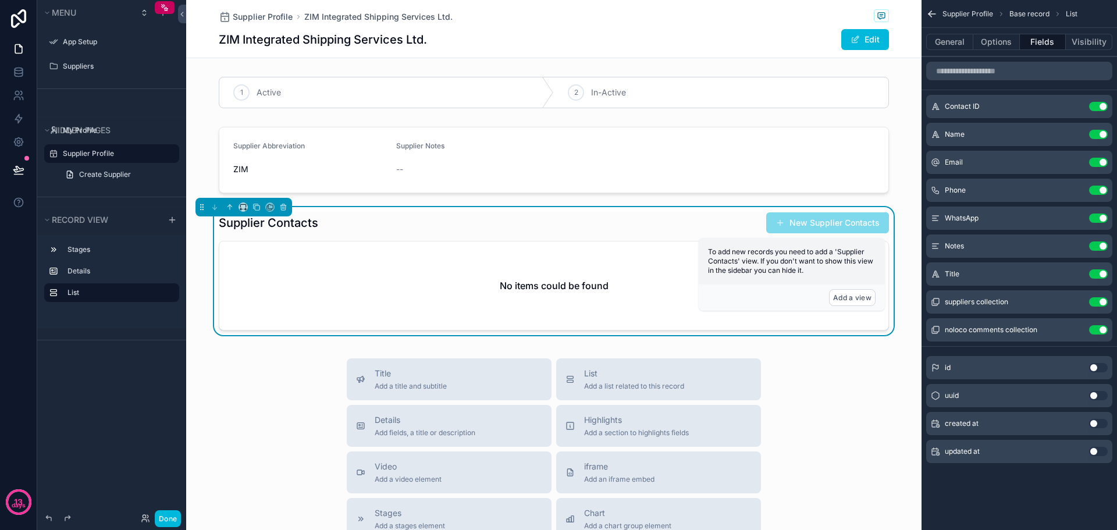
click at [672, 222] on div "Supplier Contacts New Supplier Contacts" at bounding box center [554, 223] width 670 height 22
click at [608, 166] on div "scrollable content" at bounding box center [553, 160] width 735 height 76
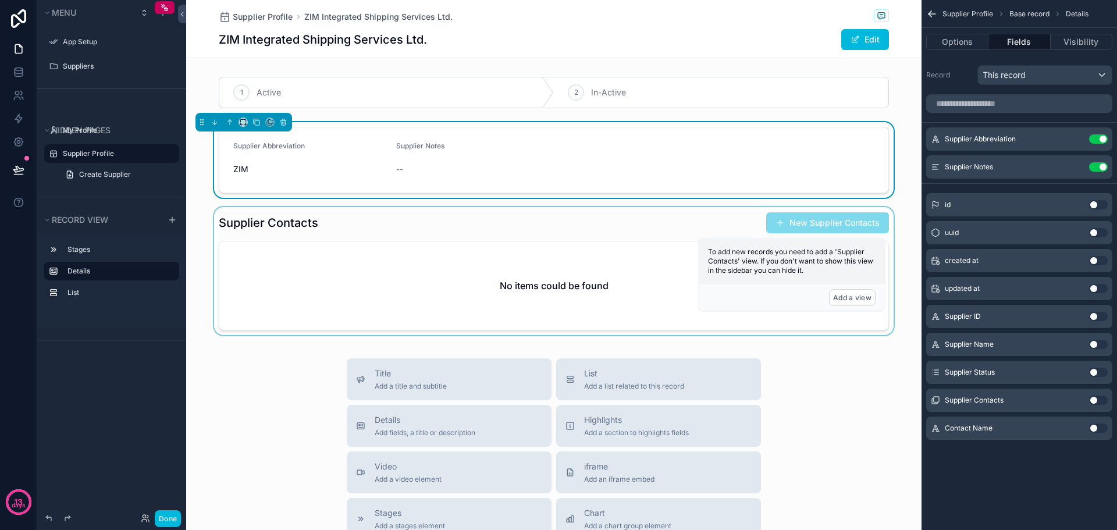
click at [603, 216] on div "scrollable content" at bounding box center [553, 273] width 735 height 133
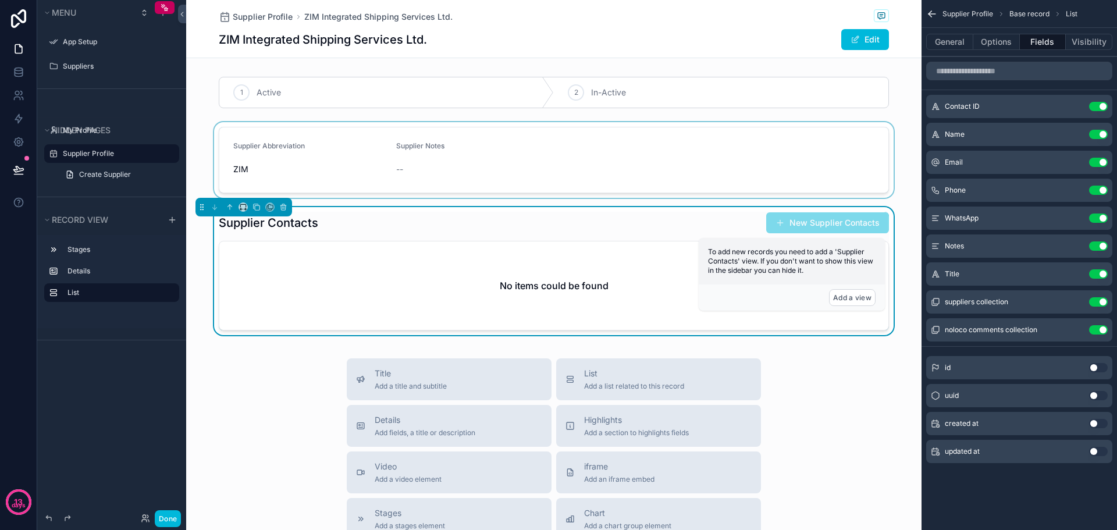
click at [406, 157] on div "scrollable content" at bounding box center [553, 160] width 735 height 76
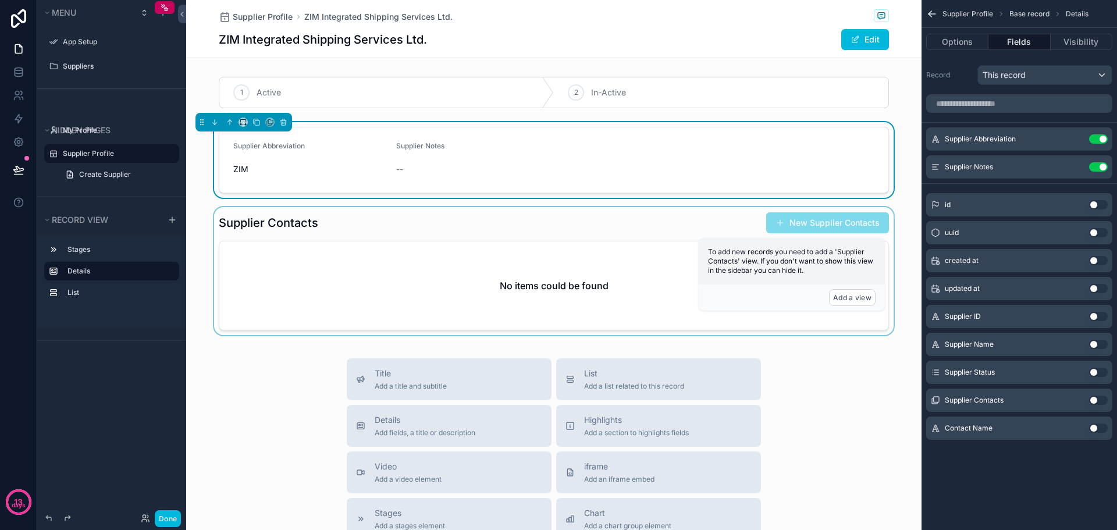
click at [408, 228] on div "scrollable content" at bounding box center [553, 273] width 735 height 133
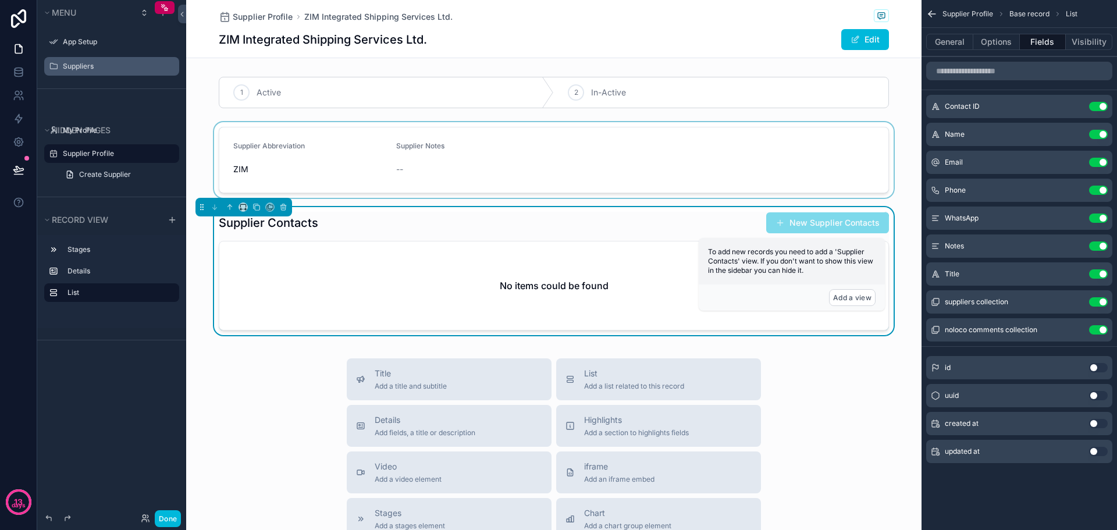
click at [101, 69] on label "Suppliers" at bounding box center [117, 66] width 109 height 9
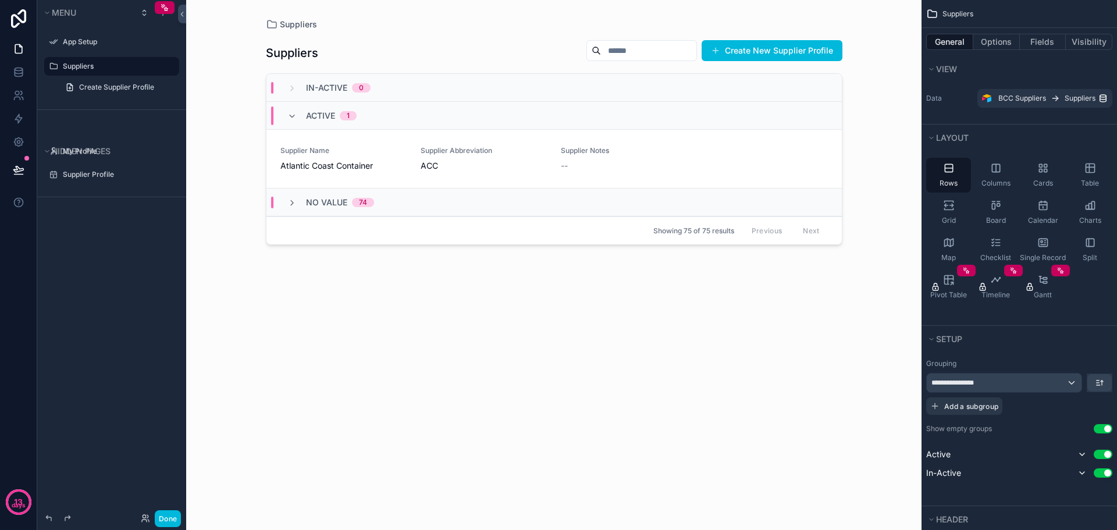
click at [315, 164] on div "scrollable content" at bounding box center [554, 258] width 595 height 516
click at [315, 164] on span "Atlantic Coast Container" at bounding box center [343, 166] width 126 height 12
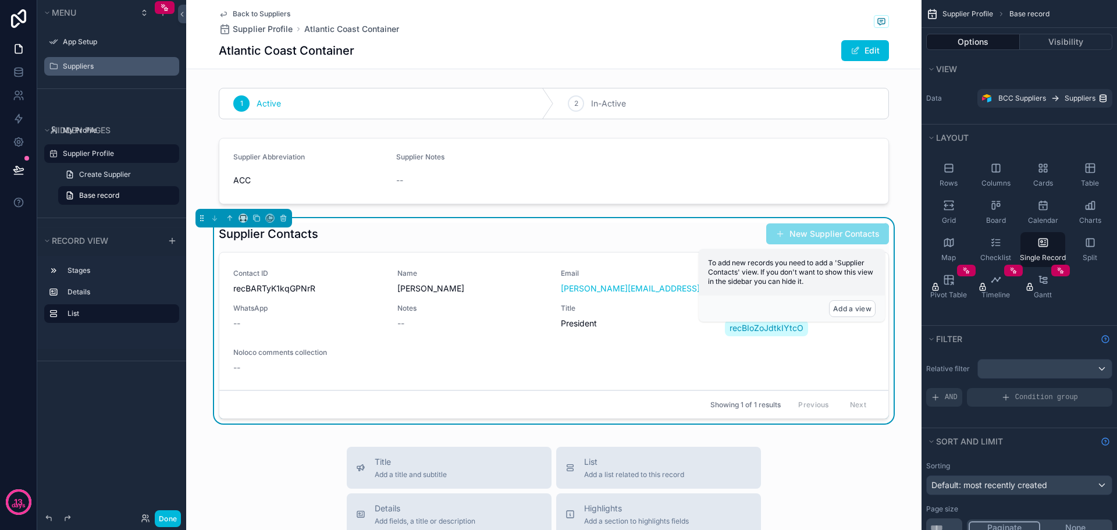
click at [418, 242] on div "Supplier Contacts New Supplier Contacts" at bounding box center [554, 234] width 670 height 22
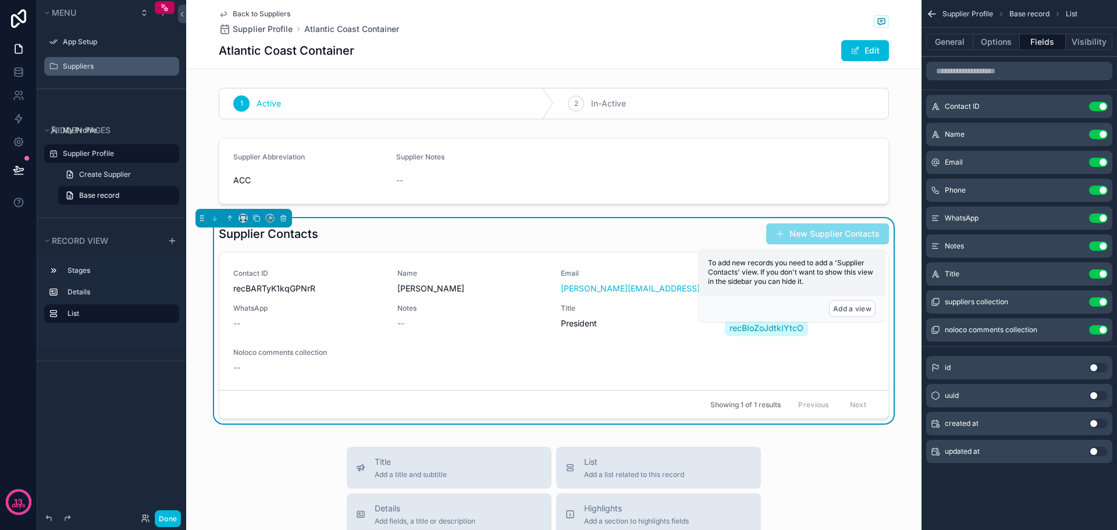
click at [1098, 108] on button "Use setting" at bounding box center [1098, 106] width 19 height 9
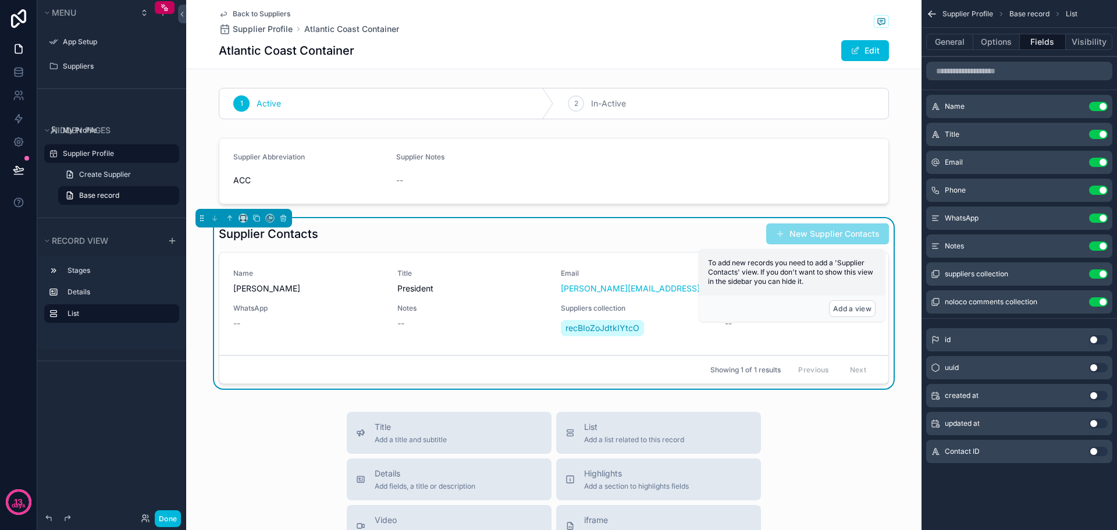
click at [1099, 273] on button "Use setting" at bounding box center [1098, 273] width 19 height 9
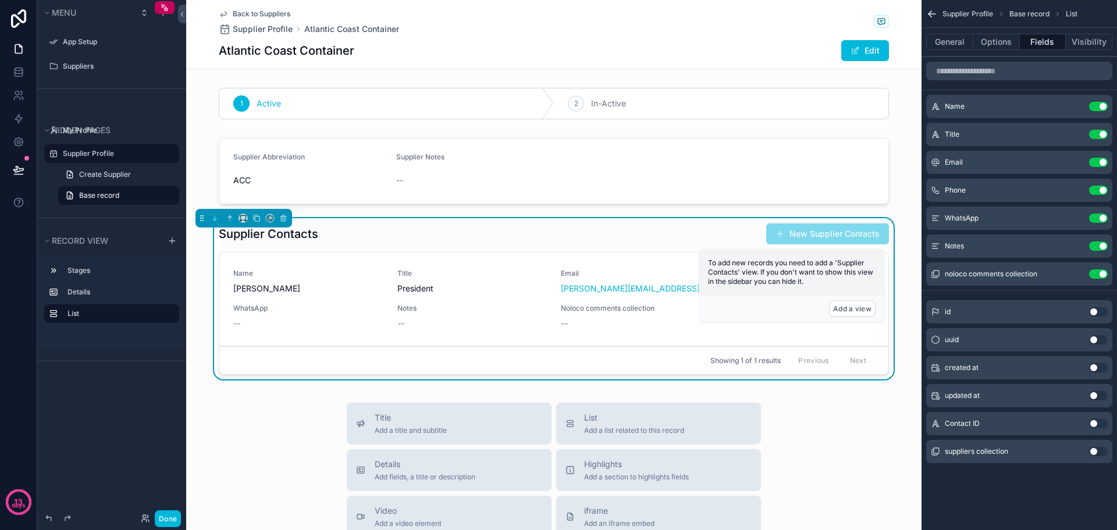
click at [1100, 274] on button "Use setting" at bounding box center [1098, 273] width 19 height 9
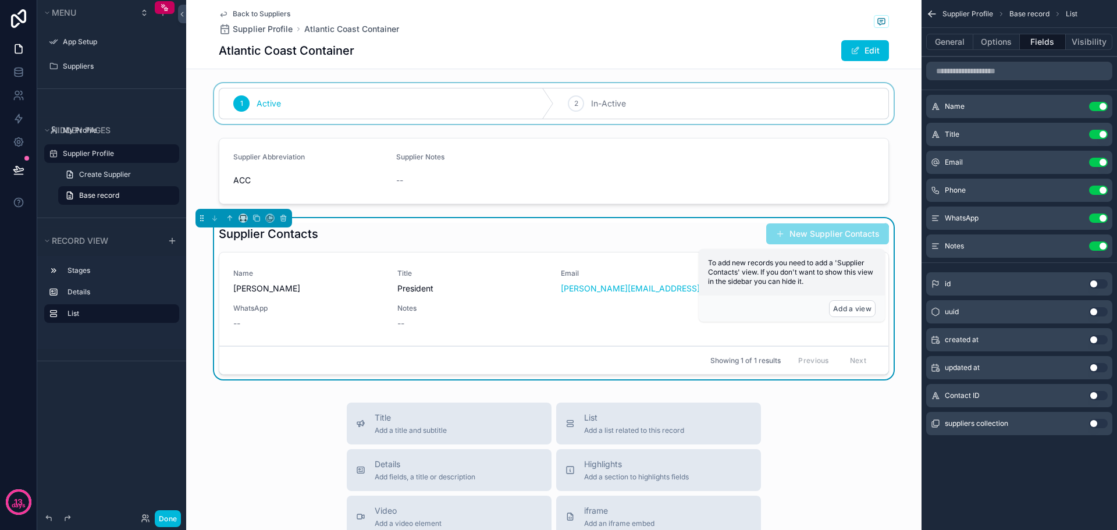
click at [487, 100] on div "scrollable content" at bounding box center [553, 103] width 735 height 41
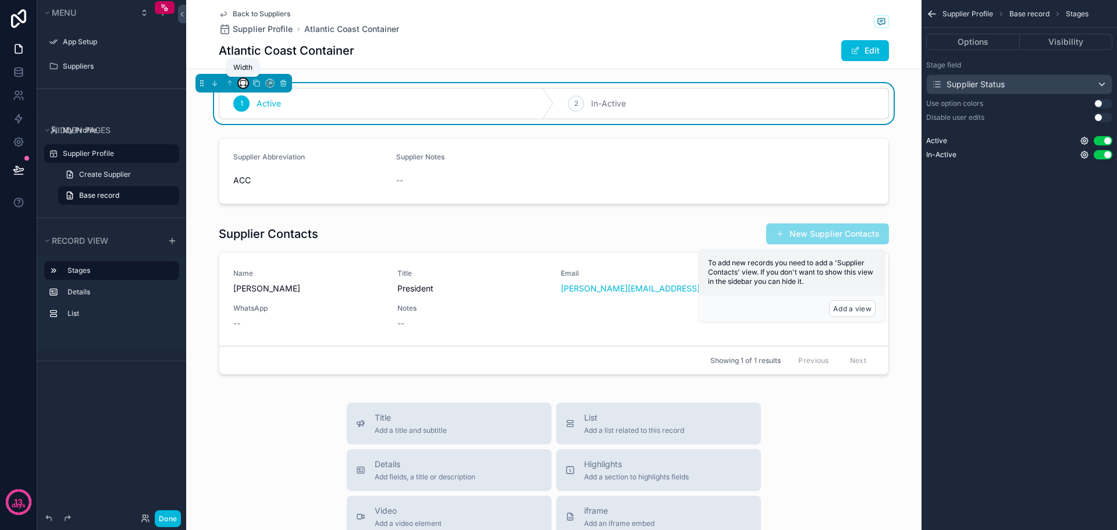
click at [244, 83] on icon "scrollable content" at bounding box center [243, 83] width 8 height 8
click at [261, 131] on div "50%" at bounding box center [266, 139] width 50 height 21
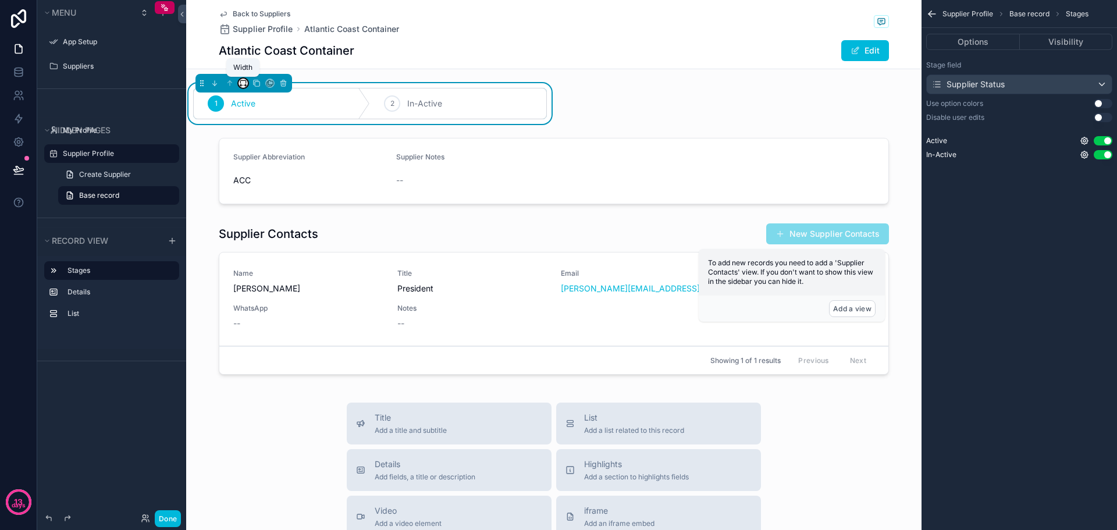
click at [245, 81] on icon "scrollable content" at bounding box center [243, 83] width 8 height 8
click at [255, 111] on span "Default" at bounding box center [261, 105] width 27 height 14
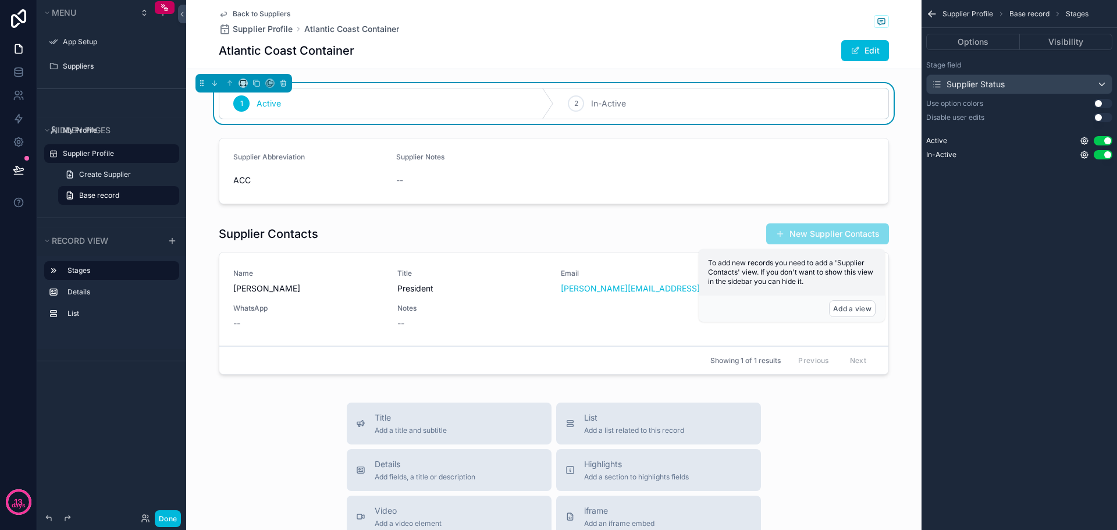
click at [1105, 157] on button "Use setting" at bounding box center [1102, 154] width 19 height 9
click at [1101, 141] on button "Use setting" at bounding box center [1102, 140] width 19 height 9
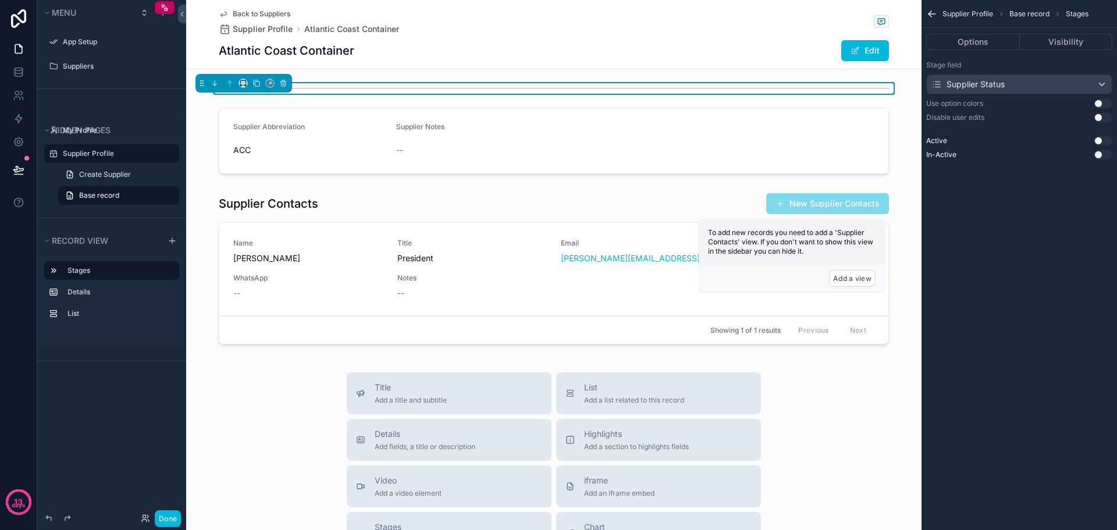
click at [1101, 139] on button "Use setting" at bounding box center [1102, 140] width 19 height 9
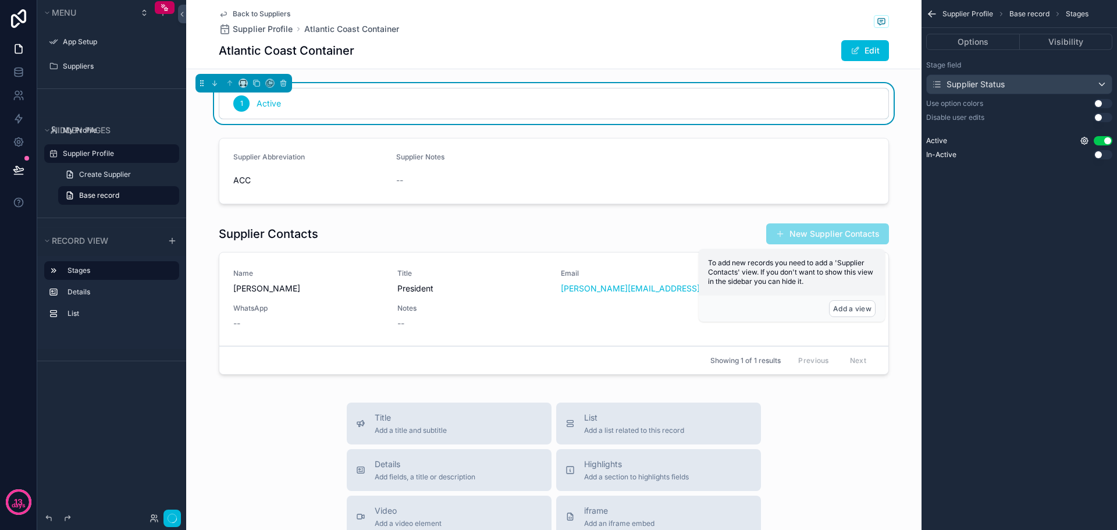
click at [1100, 154] on button "Use setting" at bounding box center [1102, 154] width 19 height 9
click at [1095, 102] on button "Use setting" at bounding box center [1102, 103] width 19 height 9
click at [1097, 102] on button "Use setting" at bounding box center [1102, 103] width 19 height 9
click at [1100, 117] on button "Use setting" at bounding box center [1102, 117] width 19 height 9
click at [1107, 116] on button "Use setting" at bounding box center [1102, 117] width 19 height 9
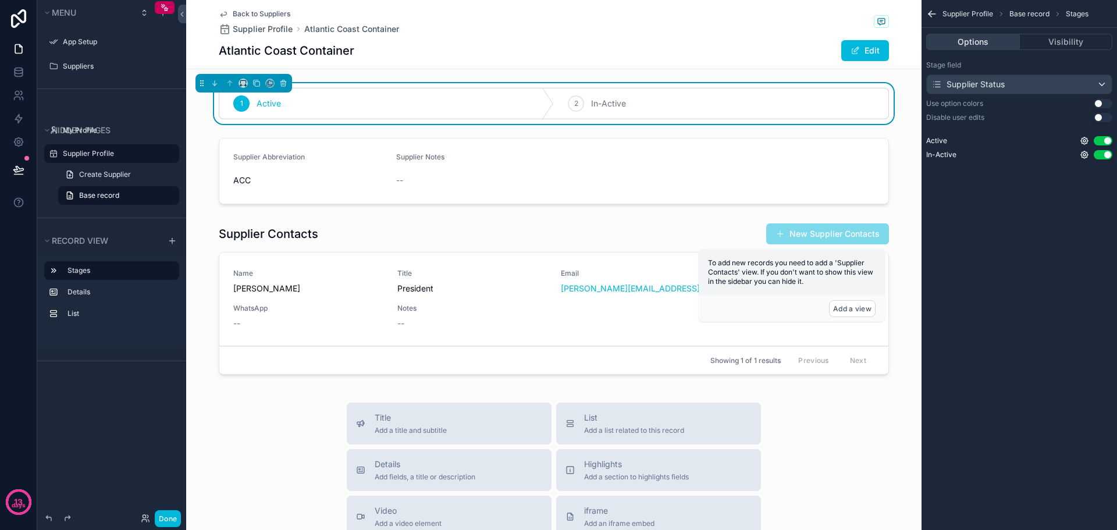
click at [979, 35] on button "Options" at bounding box center [973, 42] width 94 height 16
click at [945, 62] on label "Stage field" at bounding box center [943, 64] width 35 height 9
click at [978, 82] on div "Supplier Status" at bounding box center [967, 85] width 73 height 12
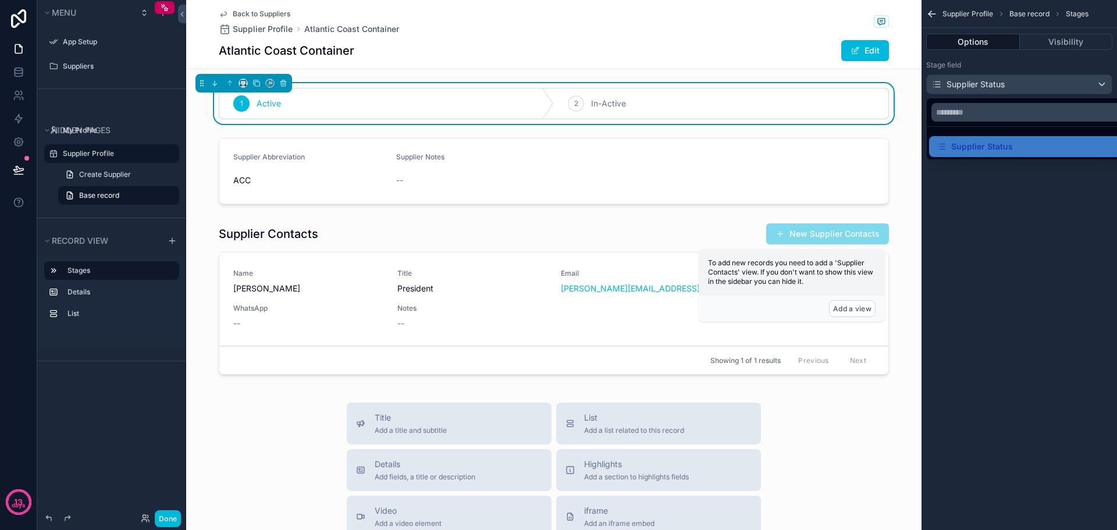
click at [104, 272] on div "scrollable content" at bounding box center [558, 265] width 1117 height 530
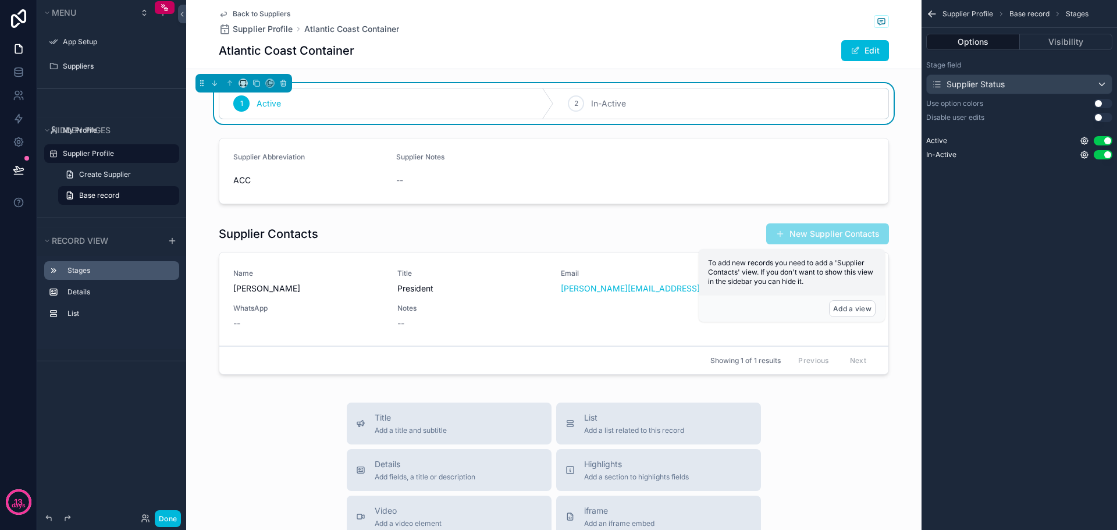
click at [0, 0] on icon "scrollable content" at bounding box center [0, 0] width 0 height 0
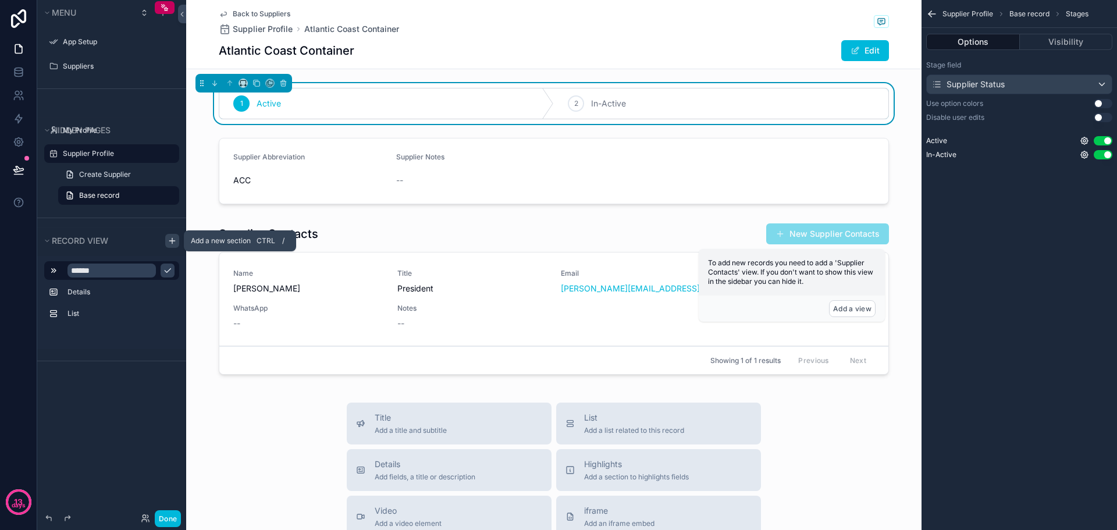
click at [169, 238] on icon "scrollable content" at bounding box center [172, 240] width 9 height 9
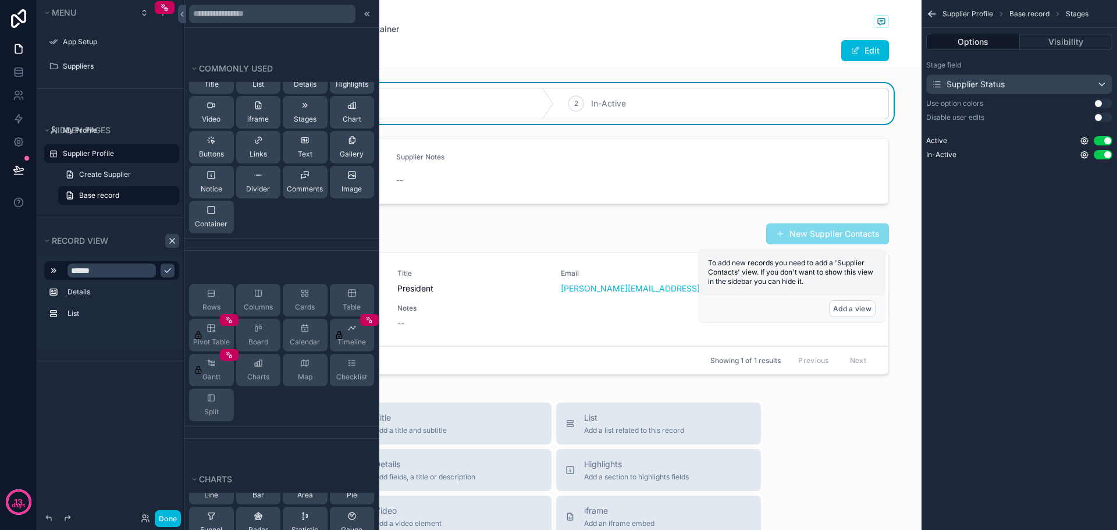
click at [159, 270] on div "******" at bounding box center [120, 270] width 107 height 14
click at [165, 269] on icon "scrollable content" at bounding box center [167, 270] width 9 height 9
click at [85, 270] on label "Stages" at bounding box center [118, 270] width 102 height 9
click at [362, 17] on icon at bounding box center [366, 13] width 9 height 9
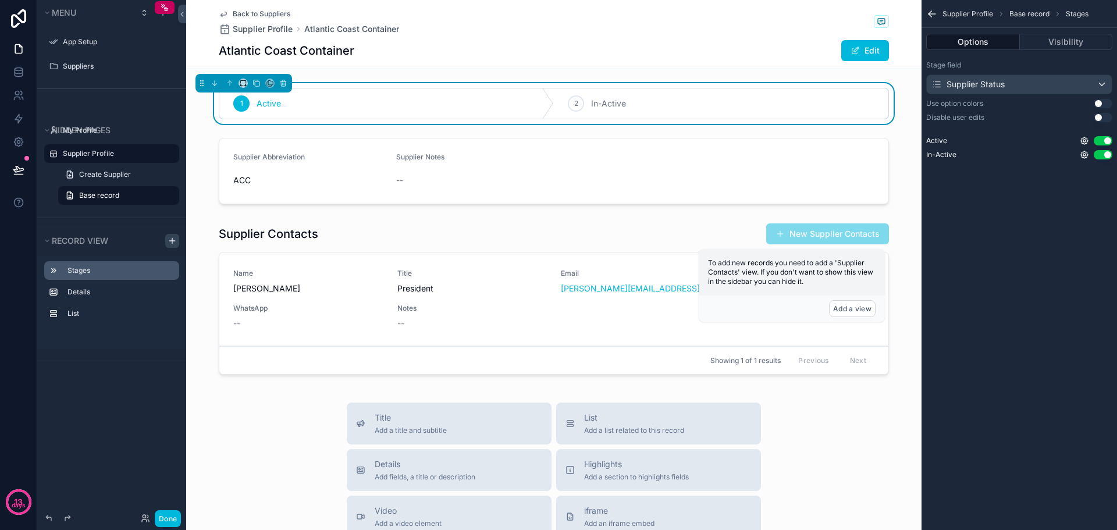
click at [0, 0] on icon "scrollable content" at bounding box center [0, 0] width 0 height 0
drag, startPoint x: 52, startPoint y: 272, endPoint x: 53, endPoint y: 296, distance: 23.9
click at [53, 296] on div "Stages Details List" at bounding box center [111, 295] width 149 height 79
click at [952, 64] on label "Stage field" at bounding box center [943, 64] width 35 height 9
click at [244, 82] on icon "scrollable content" at bounding box center [243, 83] width 8 height 8
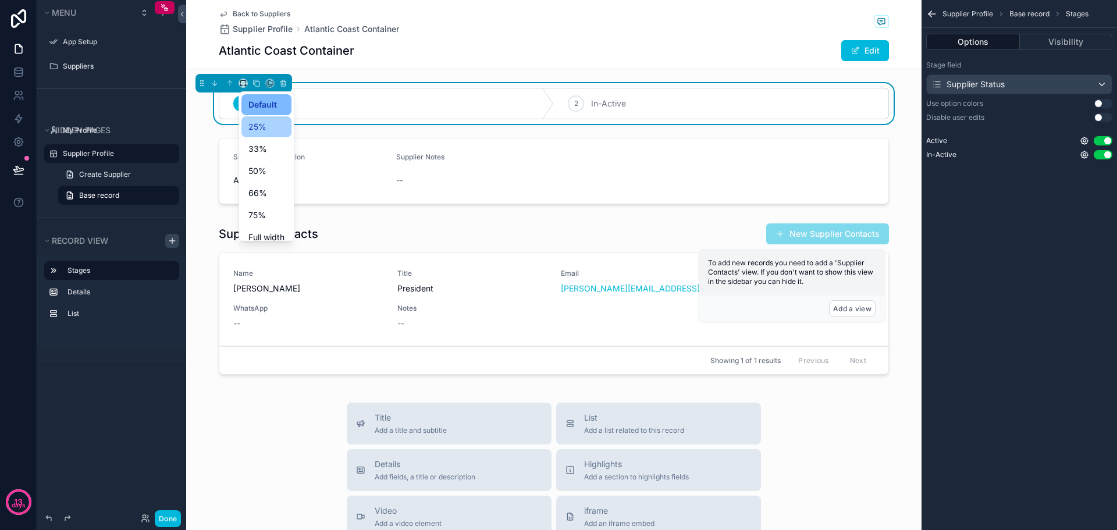
click at [260, 126] on span "25%" at bounding box center [257, 127] width 18 height 14
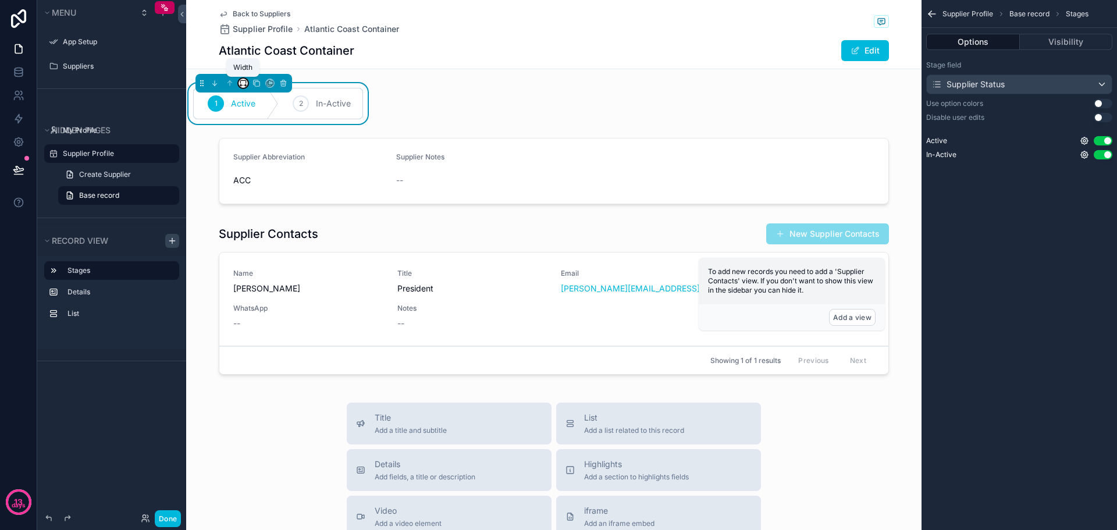
click at [240, 83] on icon "scrollable content" at bounding box center [242, 81] width 5 height 3
click at [267, 172] on div "50%" at bounding box center [266, 171] width 36 height 14
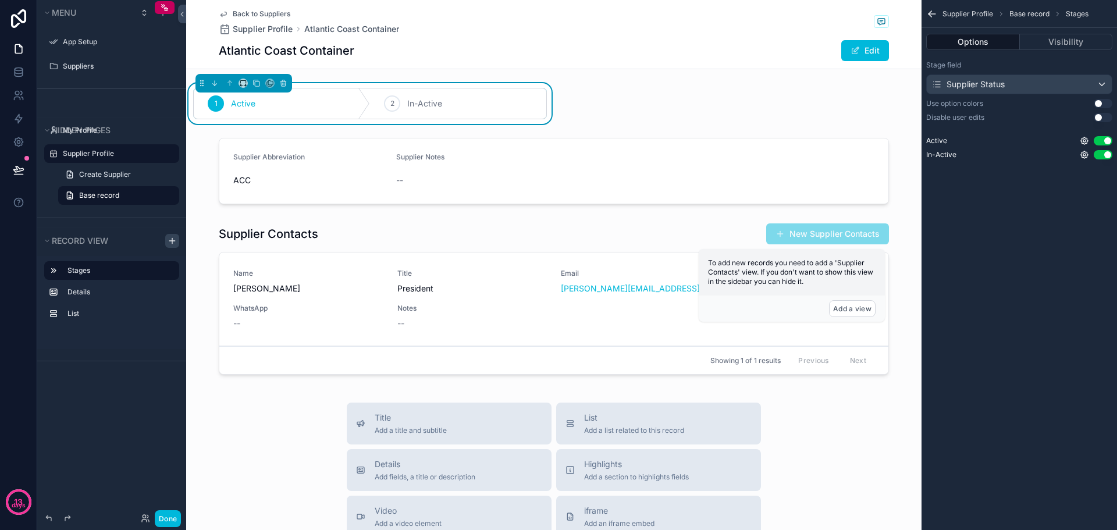
click at [694, 109] on div "1 Active 2 In-Active Supplier Abbreviation ACC Supplier Notes -- Supplier Conta…" at bounding box center [553, 233] width 735 height 301
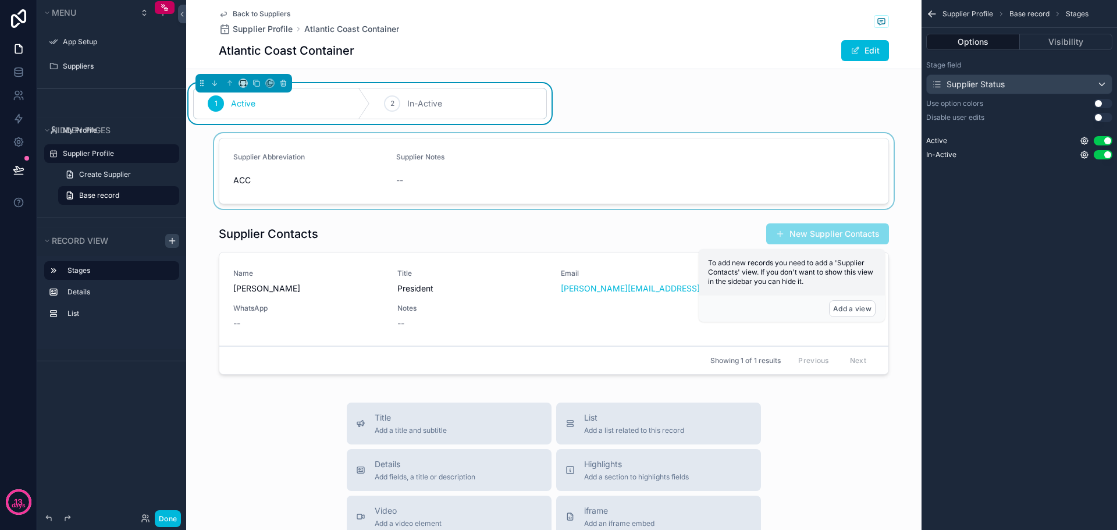
click at [629, 165] on div "scrollable content" at bounding box center [553, 171] width 735 height 76
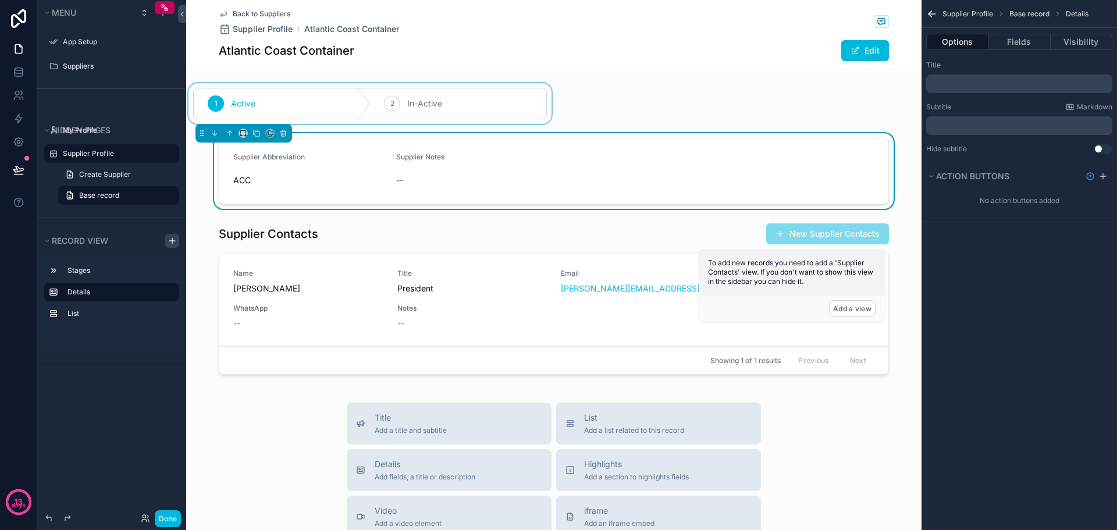
click at [489, 104] on div "scrollable content" at bounding box center [370, 103] width 368 height 41
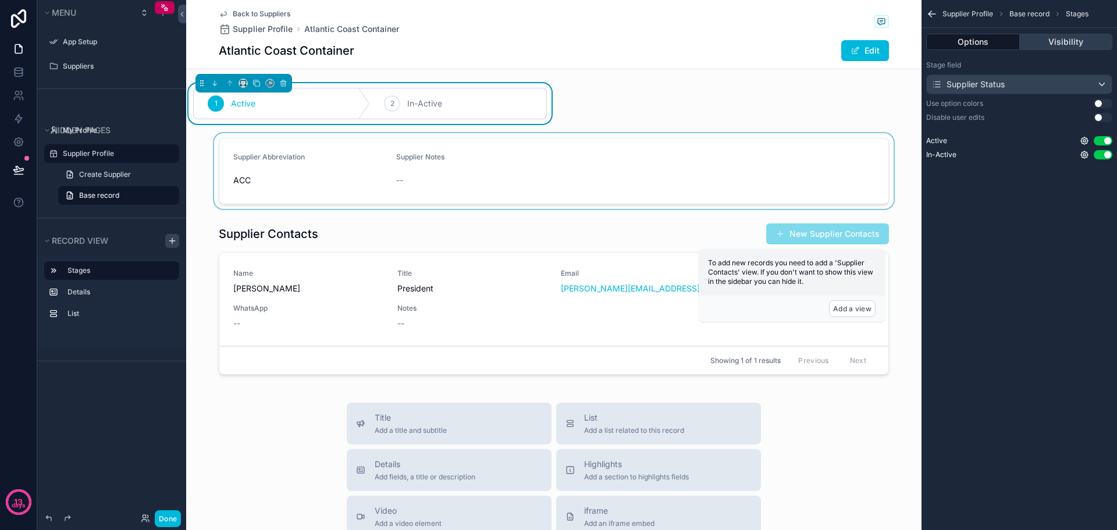
click at [1049, 38] on button "Visibility" at bounding box center [1066, 42] width 93 height 16
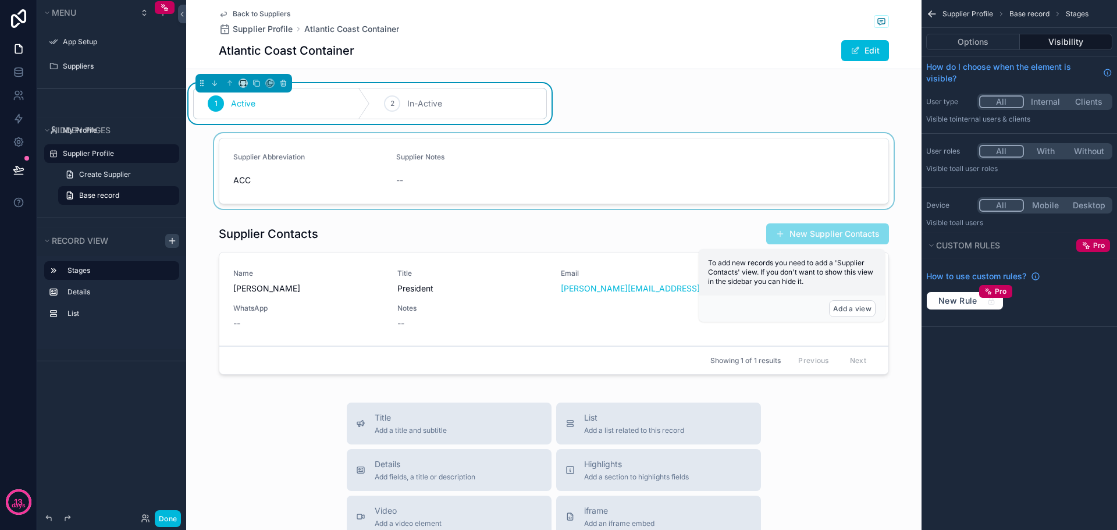
click at [1047, 104] on button "Internal" at bounding box center [1046, 101] width 44 height 13
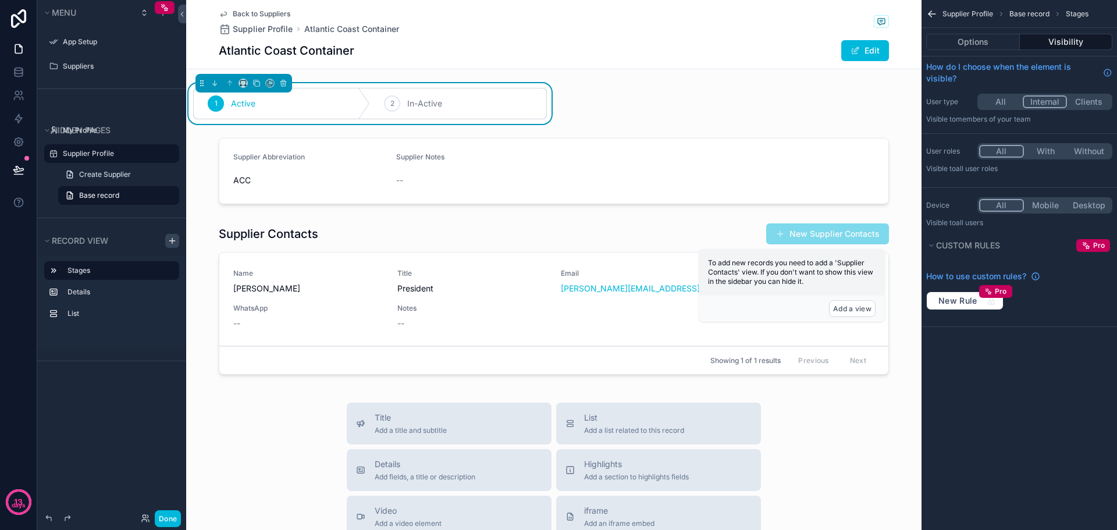
click at [1068, 377] on div "Supplier Profile Base record Stages Options Visibility How do I choose when the…" at bounding box center [1018, 265] width 195 height 530
click at [244, 84] on icon "scrollable content" at bounding box center [243, 83] width 8 height 8
click at [267, 101] on span "Default" at bounding box center [261, 105] width 27 height 14
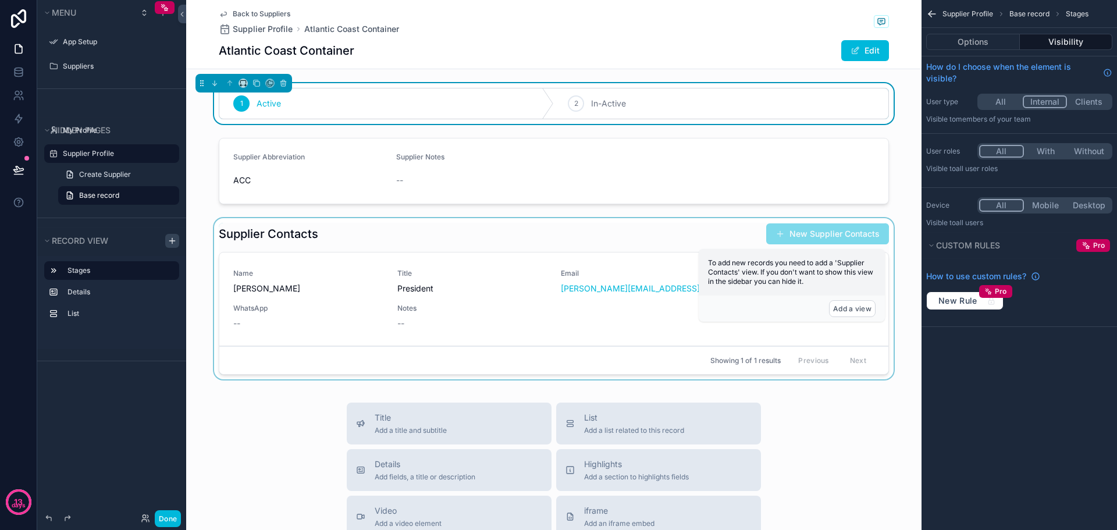
click at [367, 219] on div "scrollable content" at bounding box center [553, 301] width 735 height 166
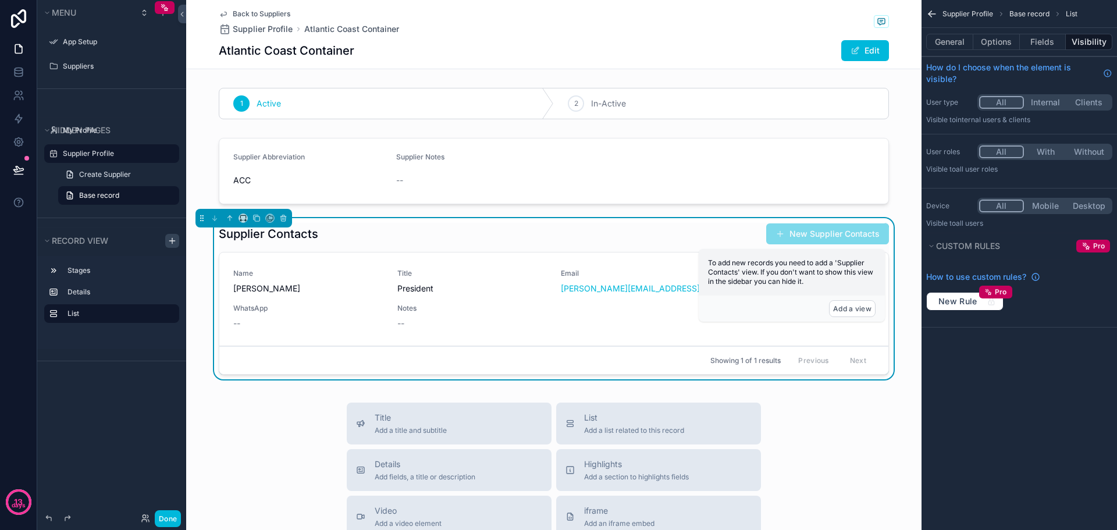
click at [1043, 98] on button "Internal" at bounding box center [1046, 102] width 44 height 13
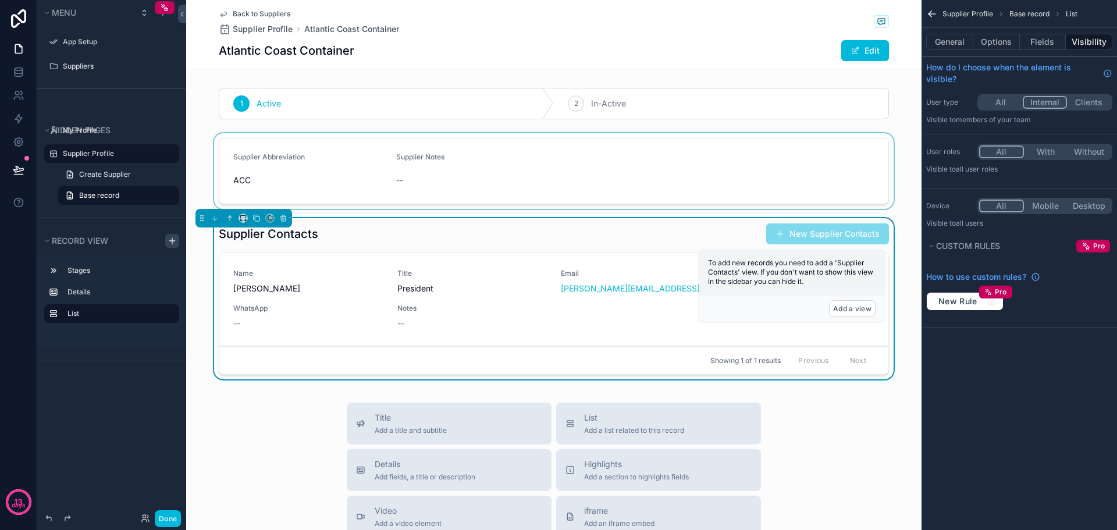
click at [717, 139] on div "scrollable content" at bounding box center [553, 171] width 735 height 76
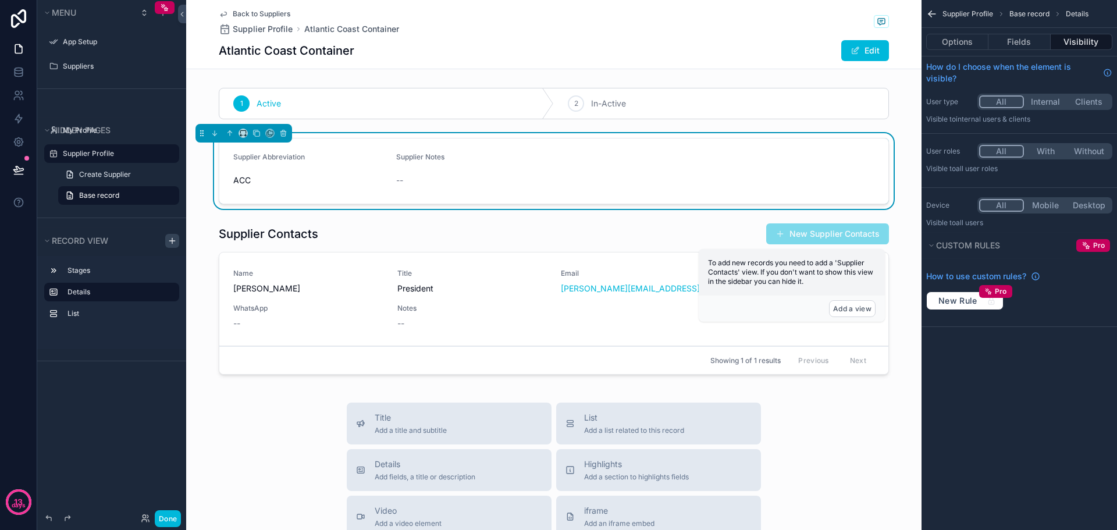
click at [1040, 95] on div "All Internal Clients" at bounding box center [1044, 102] width 135 height 16
click at [89, 154] on label "Supplier Profile" at bounding box center [117, 153] width 109 height 9
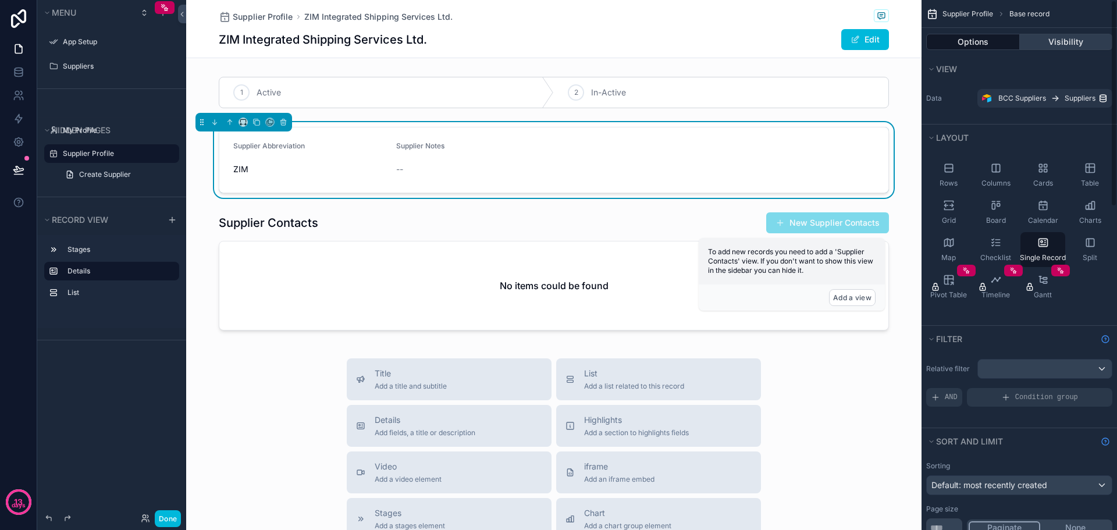
click at [1049, 37] on button "Visibility" at bounding box center [1066, 42] width 93 height 16
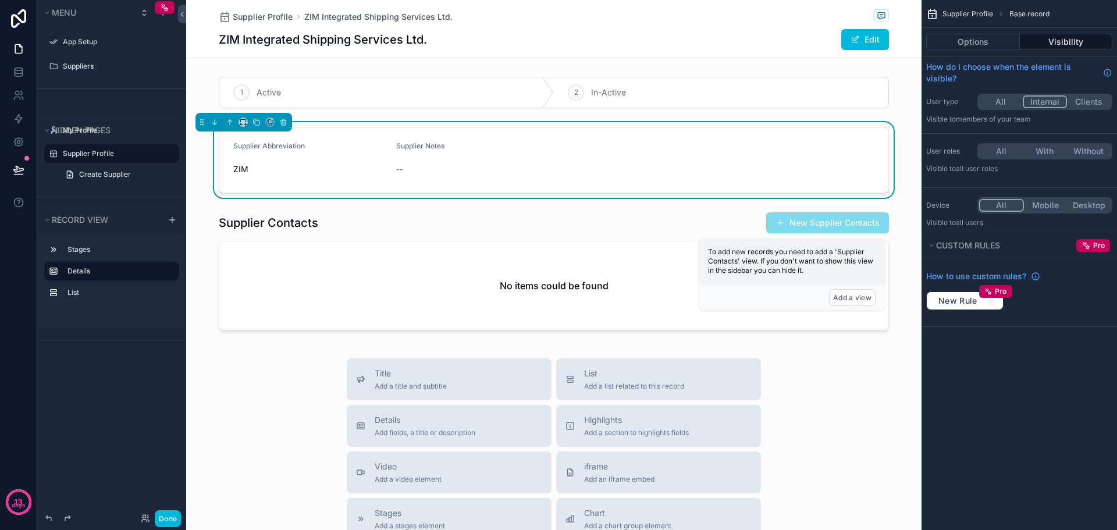
click at [612, 45] on div "ZIM Integrated Shipping Services Ltd. Edit" at bounding box center [554, 40] width 670 height 22
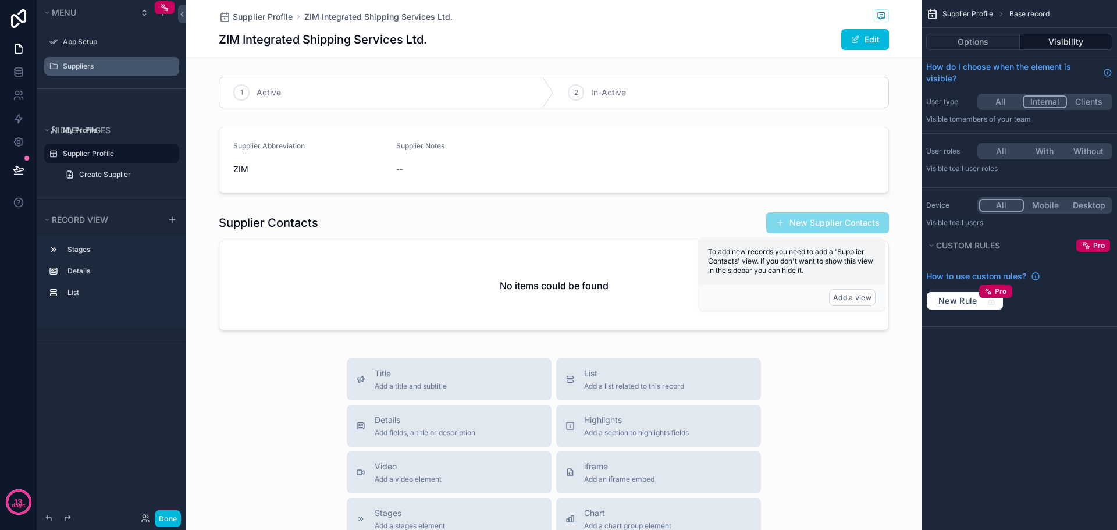
click at [82, 62] on label "Suppliers" at bounding box center [117, 66] width 109 height 9
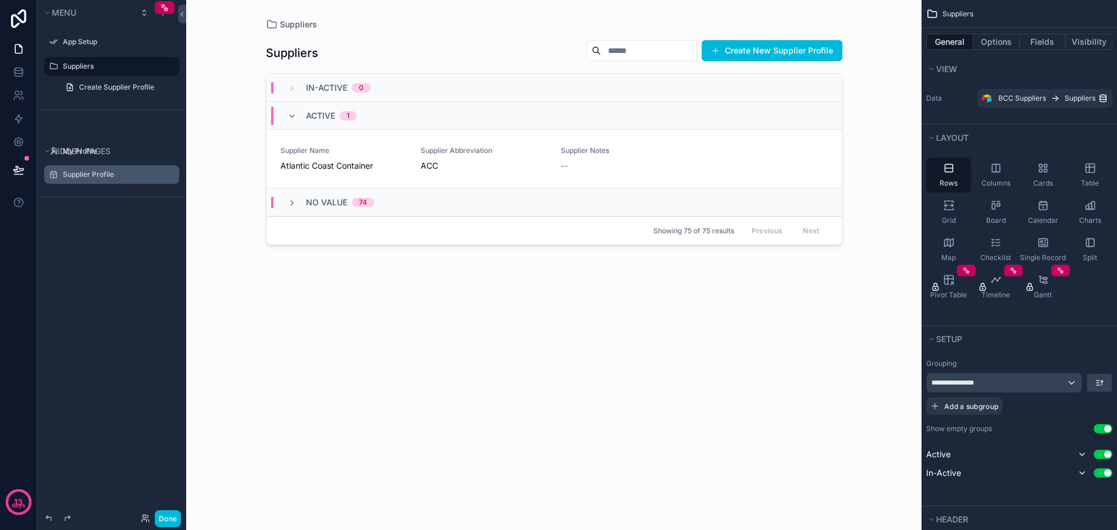
click at [352, 166] on div "scrollable content" at bounding box center [554, 258] width 595 height 516
click at [352, 166] on span "Atlantic Coast Container" at bounding box center [343, 166] width 126 height 12
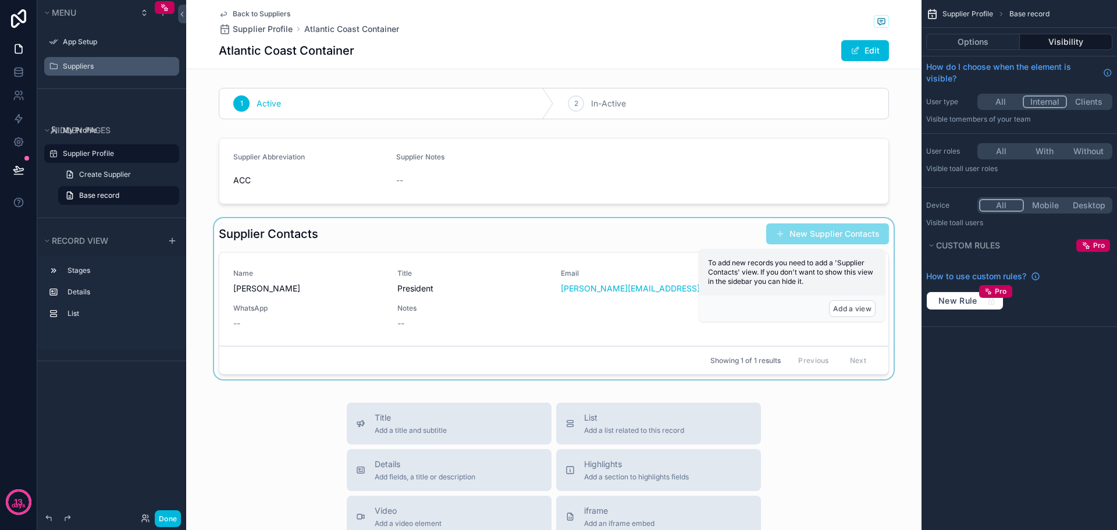
click at [646, 258] on div "scrollable content" at bounding box center [553, 301] width 735 height 166
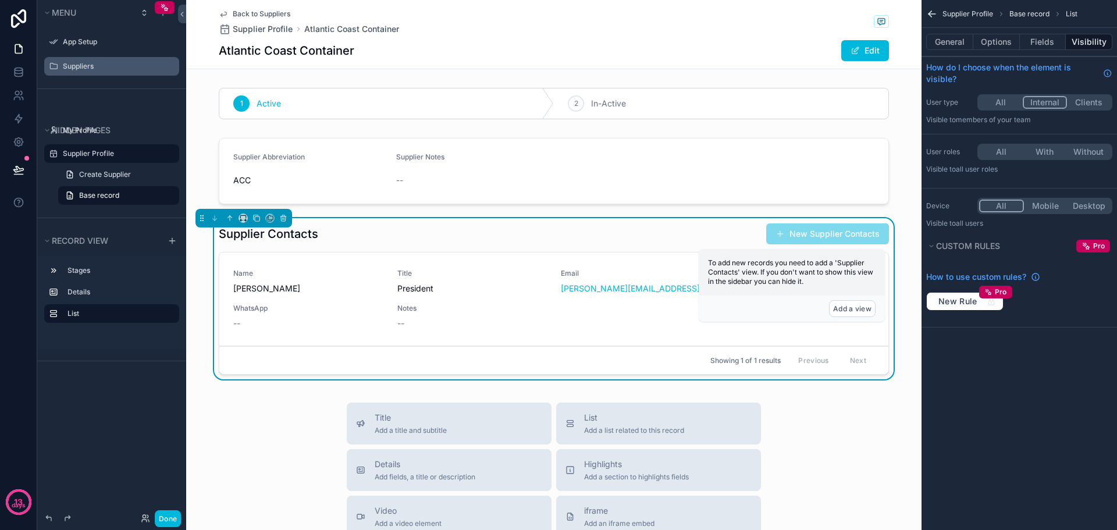
click at [309, 287] on span "[PERSON_NAME]" at bounding box center [308, 289] width 150 height 12
click at [262, 289] on span "[PERSON_NAME]" at bounding box center [308, 289] width 150 height 12
click at [415, 262] on div "Name [PERSON_NAME] Title President Email [PERSON_NAME][EMAIL_ADDRESS][DOMAIN_NA…" at bounding box center [553, 299] width 669 height 94
click at [674, 281] on div "Email [PERSON_NAME][EMAIL_ADDRESS][DOMAIN_NAME]" at bounding box center [636, 282] width 150 height 26
click at [554, 263] on div "Name [PERSON_NAME] Title President Email [PERSON_NAME][EMAIL_ADDRESS][DOMAIN_NA…" at bounding box center [553, 299] width 669 height 94
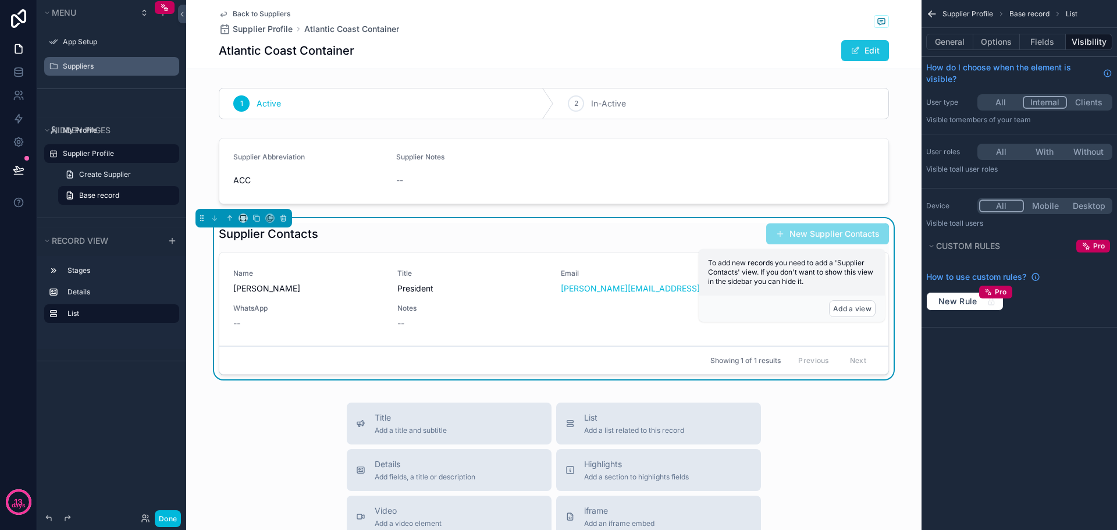
click at [866, 49] on button "Edit" at bounding box center [865, 50] width 48 height 21
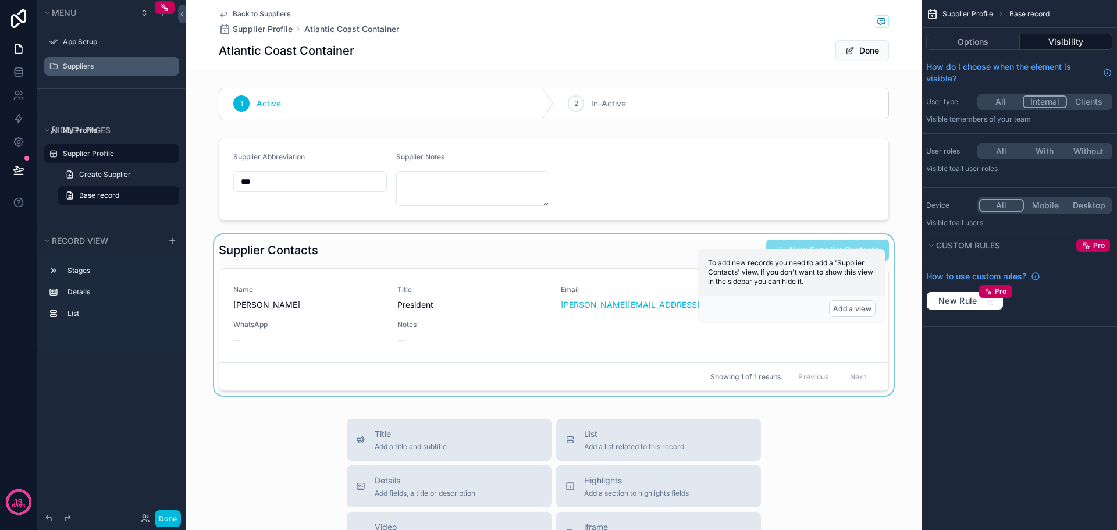
click at [350, 288] on div "scrollable content" at bounding box center [553, 317] width 735 height 166
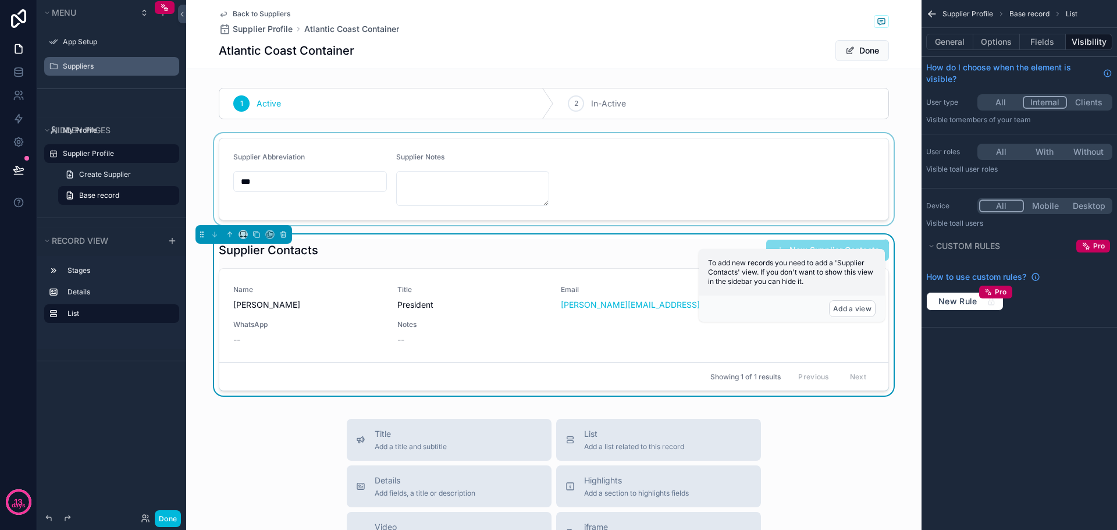
click at [283, 184] on div "scrollable content" at bounding box center [553, 179] width 735 height 92
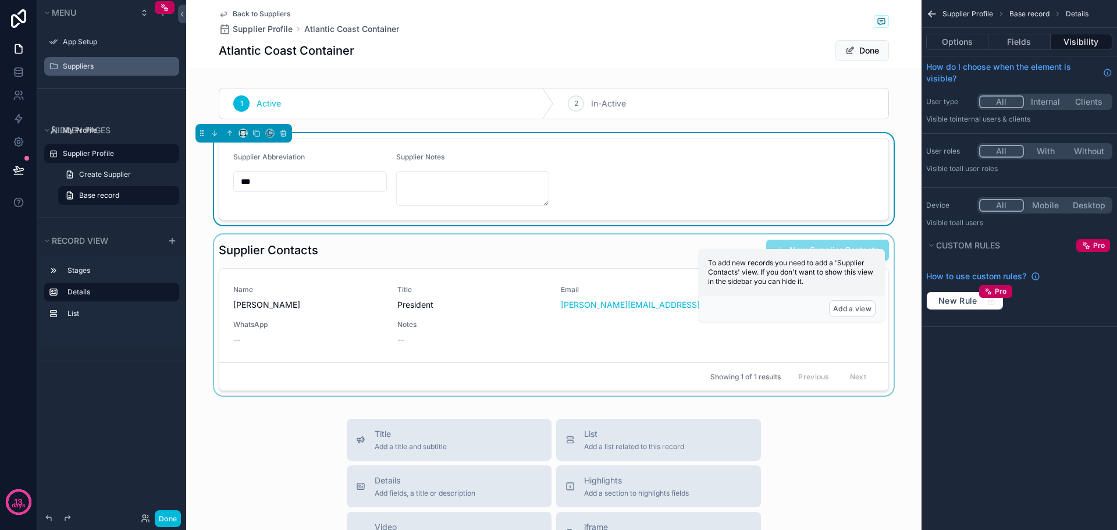
click at [283, 184] on input "***" at bounding box center [310, 181] width 152 height 16
click at [455, 190] on textarea "scrollable content" at bounding box center [473, 188] width 154 height 35
click at [320, 304] on div "scrollable content" at bounding box center [553, 317] width 735 height 166
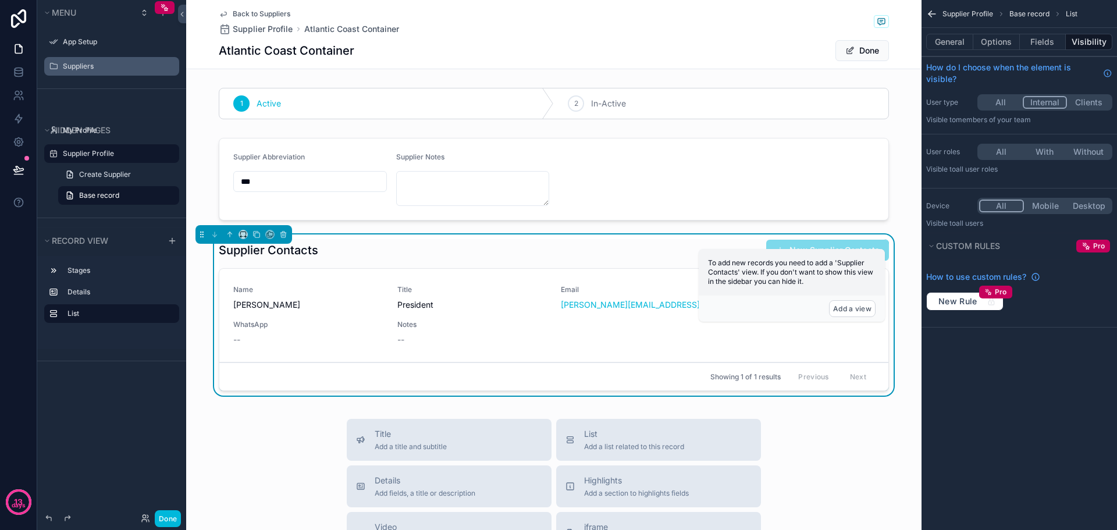
click at [259, 308] on span "[PERSON_NAME]" at bounding box center [308, 305] width 150 height 12
click at [863, 51] on button "Done" at bounding box center [862, 50] width 54 height 21
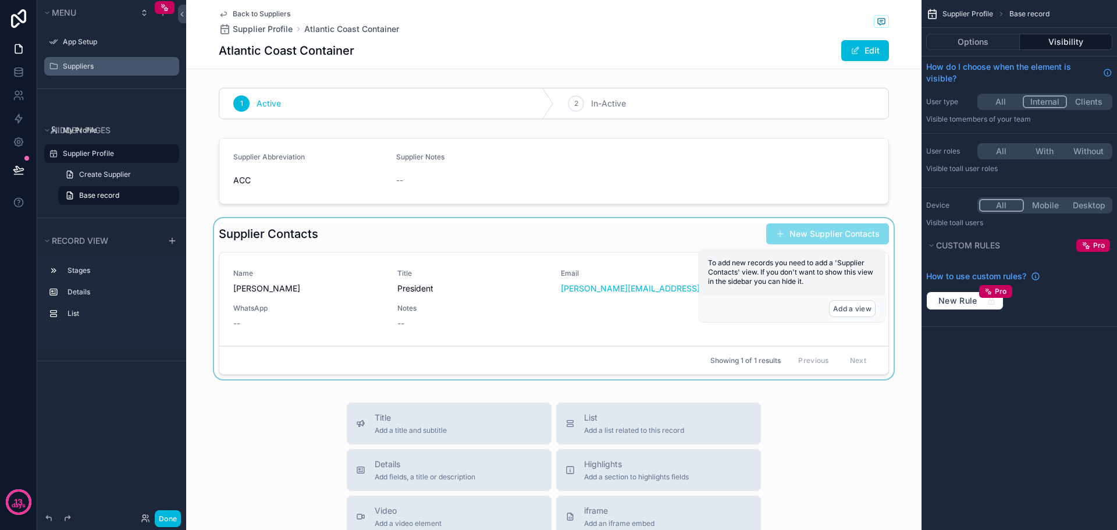
click at [538, 316] on div "scrollable content" at bounding box center [553, 301] width 735 height 166
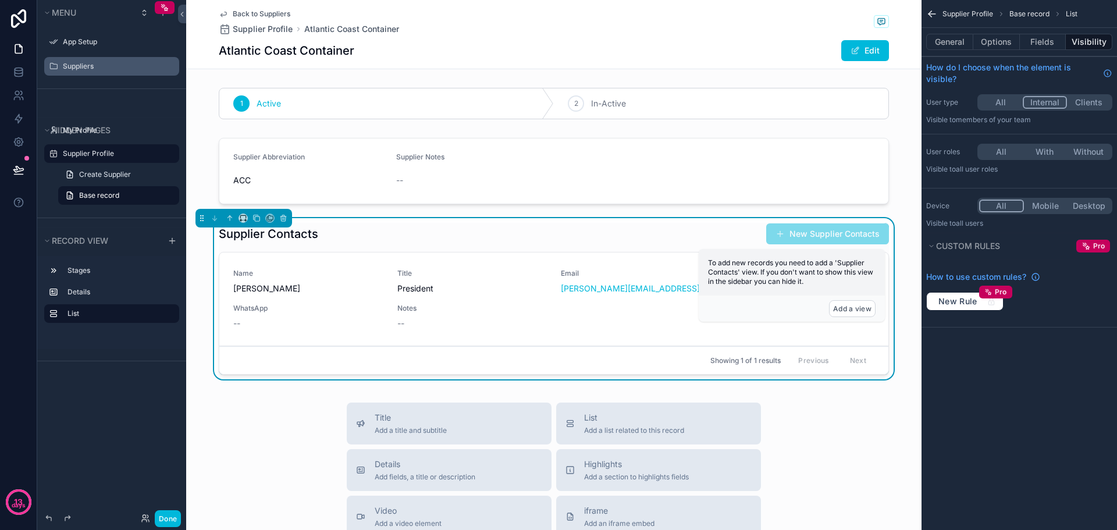
click at [539, 316] on div "Notes --" at bounding box center [472, 317] width 150 height 26
click at [988, 31] on div "General Options Fields Visibility" at bounding box center [1018, 42] width 195 height 28
click at [954, 44] on button "General" at bounding box center [949, 42] width 47 height 16
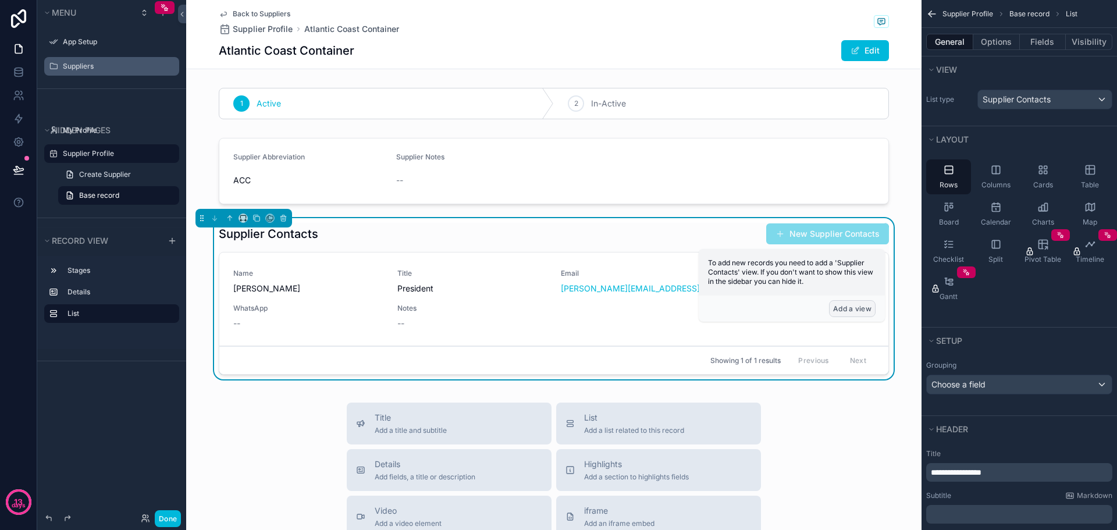
click at [853, 308] on button "Add a view" at bounding box center [852, 308] width 47 height 17
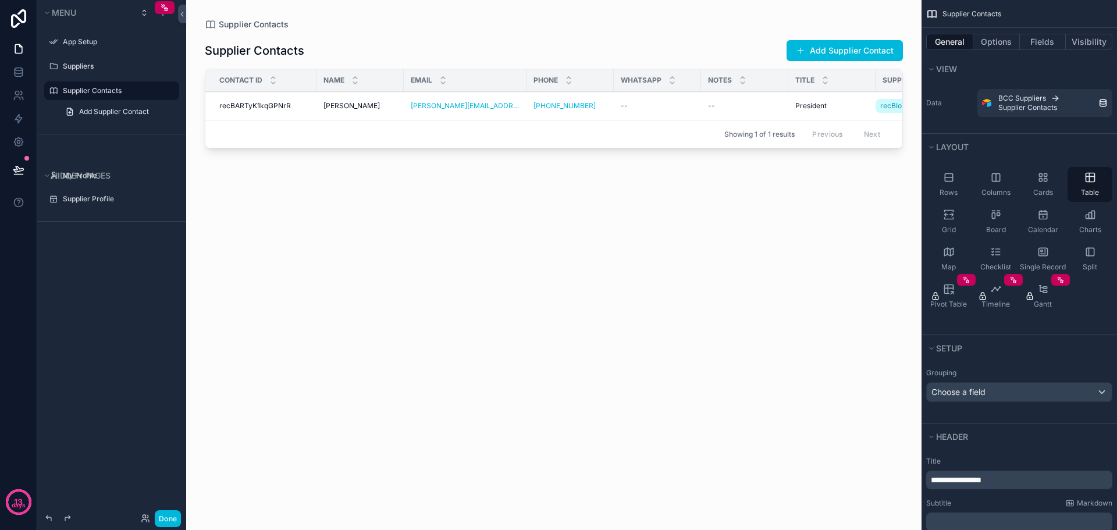
click at [0, 0] on icon "scrollable content" at bounding box center [0, 0] width 0 height 0
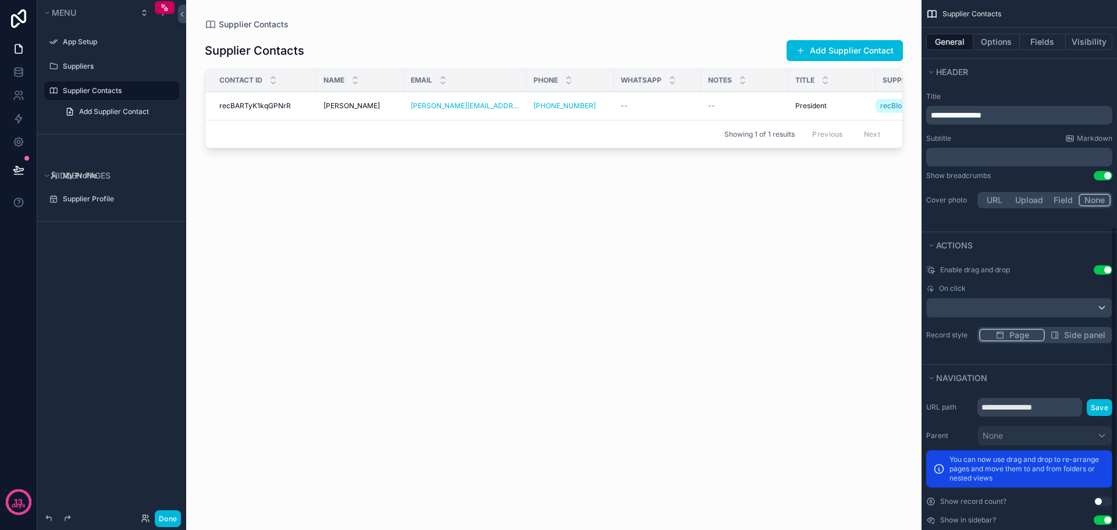
scroll to position [395, 0]
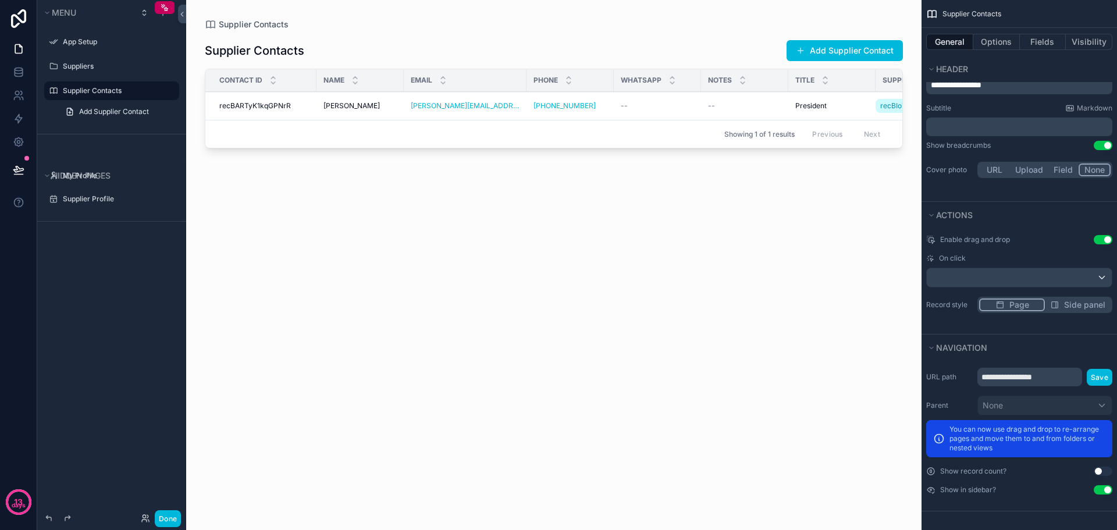
click at [1102, 489] on button "Use setting" at bounding box center [1102, 489] width 19 height 9
click at [0, 0] on icon "scrollable content" at bounding box center [0, 0] width 0 height 0
click at [140, 176] on input "**********" at bounding box center [102, 177] width 79 height 14
type input "**********"
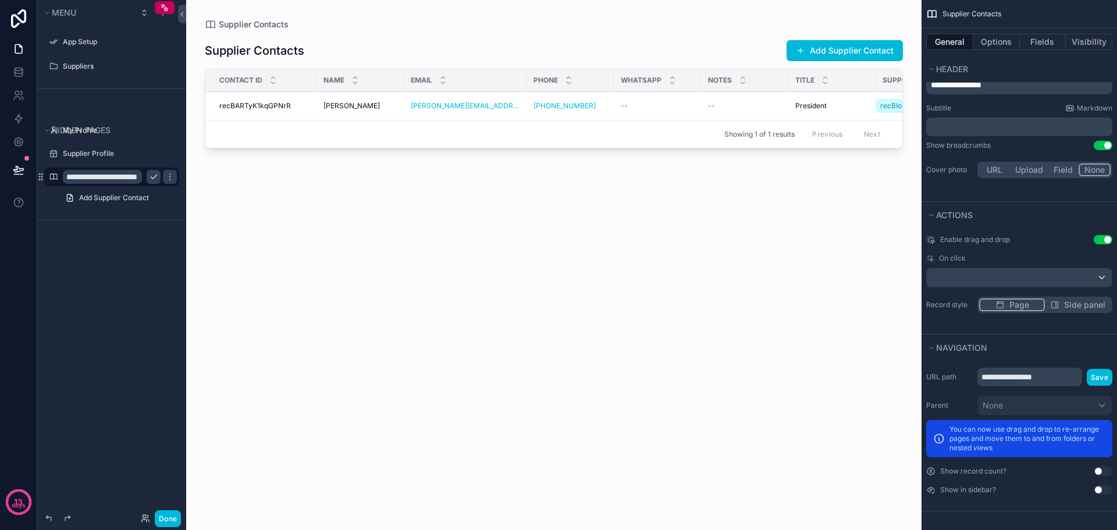
scroll to position [0, 0]
click at [102, 212] on div "**********" at bounding box center [111, 167] width 149 height 105
click at [97, 213] on div "**********" at bounding box center [111, 167] width 149 height 105
click at [120, 177] on input "**********" at bounding box center [102, 177] width 79 height 14
click at [150, 173] on icon "scrollable content" at bounding box center [153, 176] width 9 height 9
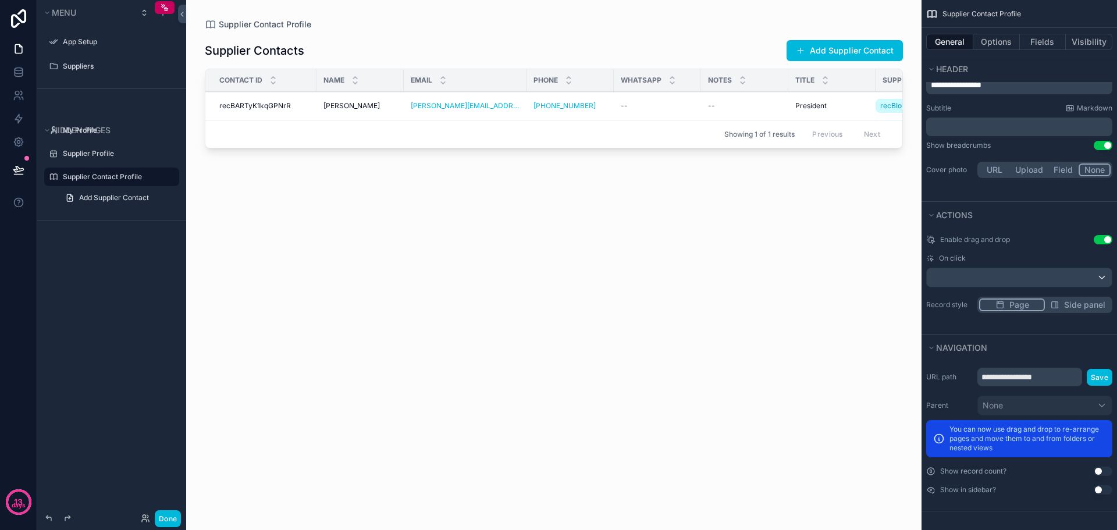
click at [0, 0] on icon "scrollable content" at bounding box center [0, 0] width 0 height 0
click at [126, 177] on input "**********" at bounding box center [102, 177] width 79 height 14
click at [155, 174] on icon "scrollable content" at bounding box center [153, 176] width 9 height 9
drag, startPoint x: 1048, startPoint y: 371, endPoint x: 1056, endPoint y: 373, distance: 9.2
click at [1048, 370] on input "**********" at bounding box center [1029, 377] width 105 height 19
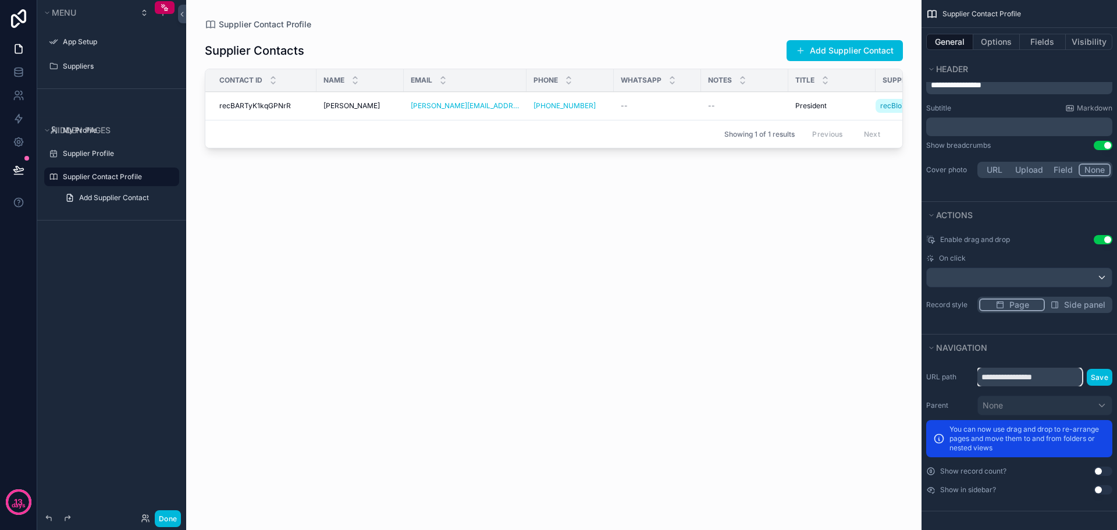
drag, startPoint x: 1059, startPoint y: 375, endPoint x: 958, endPoint y: 376, distance: 100.6
click at [958, 376] on div "**********" at bounding box center [1019, 377] width 186 height 19
paste input "*******"
type input "**********"
click at [1103, 379] on button "Save" at bounding box center [1100, 377] width 26 height 17
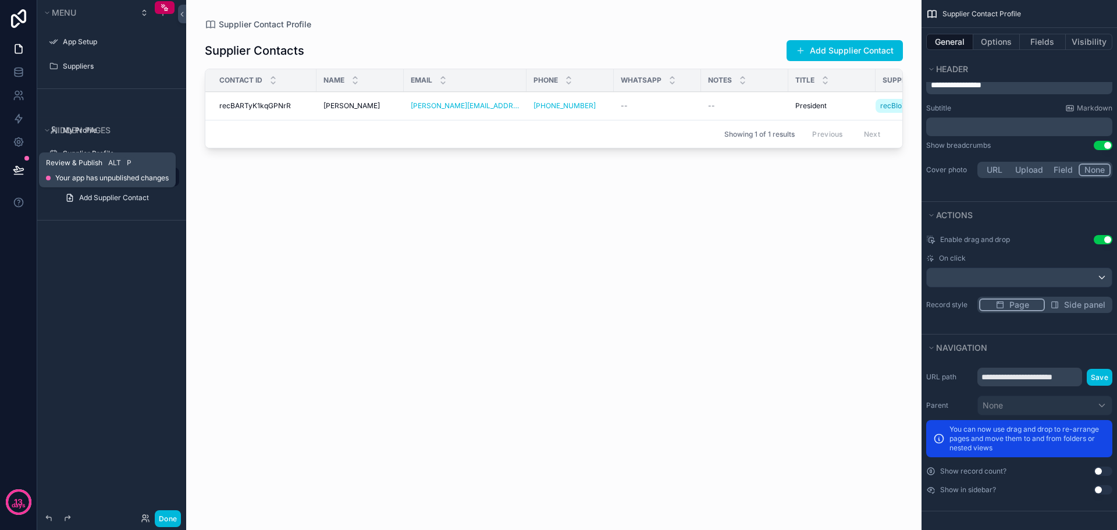
click at [22, 170] on icon at bounding box center [18, 169] width 10 height 6
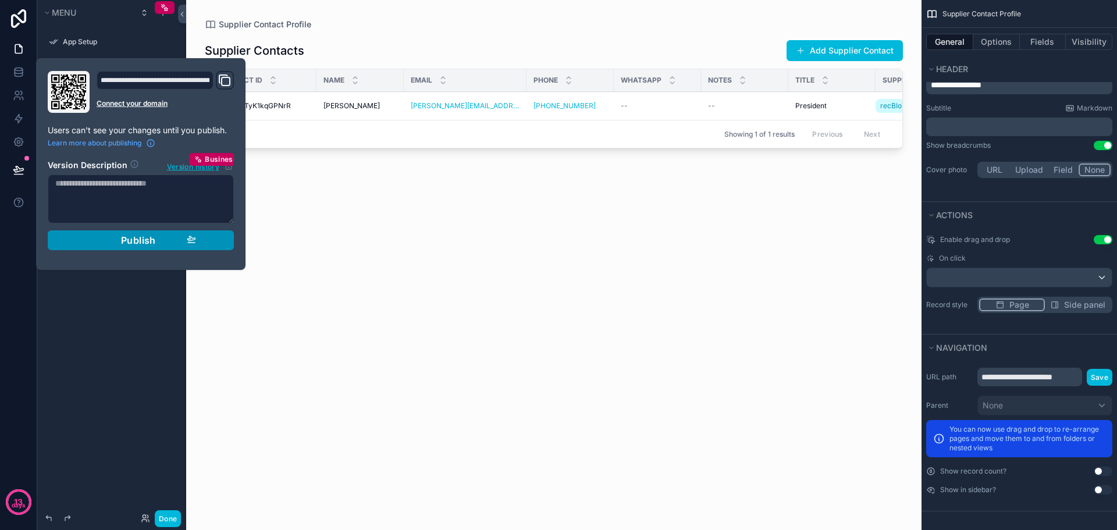
click at [136, 237] on span "Publish" at bounding box center [138, 240] width 35 height 12
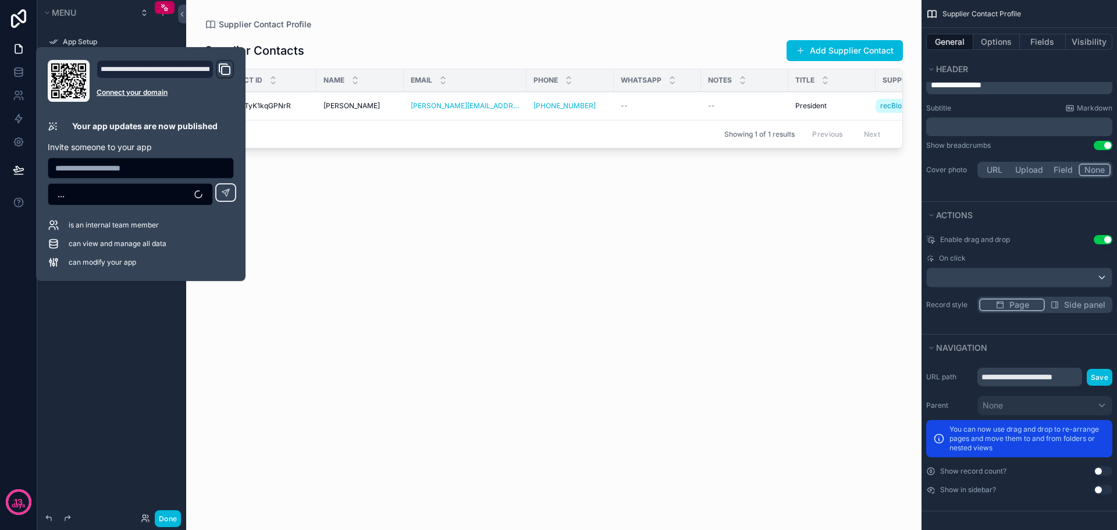
click at [345, 271] on div "scrollable content" at bounding box center [553, 258] width 735 height 516
